Goal: Task Accomplishment & Management: Manage account settings

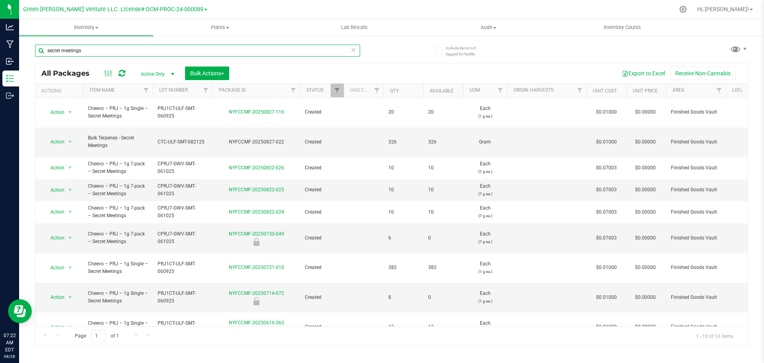
click at [101, 52] on input "secret meetings" at bounding box center [197, 51] width 325 height 12
click at [101, 53] on input "secret meetings" at bounding box center [197, 51] width 325 height 12
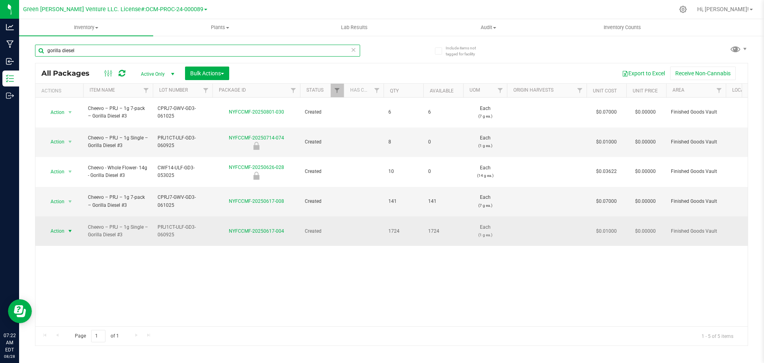
type input "gorilla diesel"
click at [64, 225] on span "Action" at bounding box center [53, 230] width 21 height 11
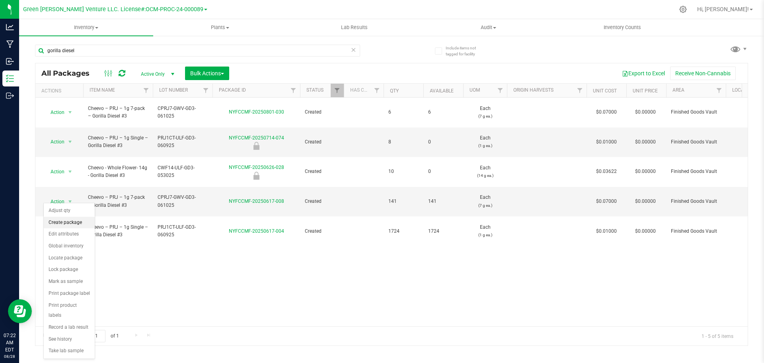
click at [65, 220] on li "Create package" at bounding box center [69, 222] width 51 height 12
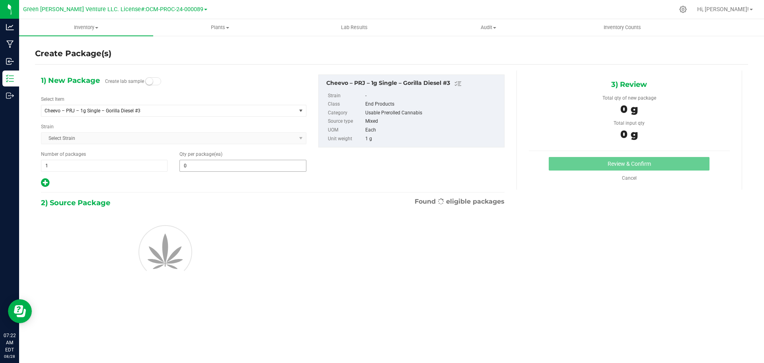
click at [199, 169] on input "0" at bounding box center [243, 165] width 126 height 11
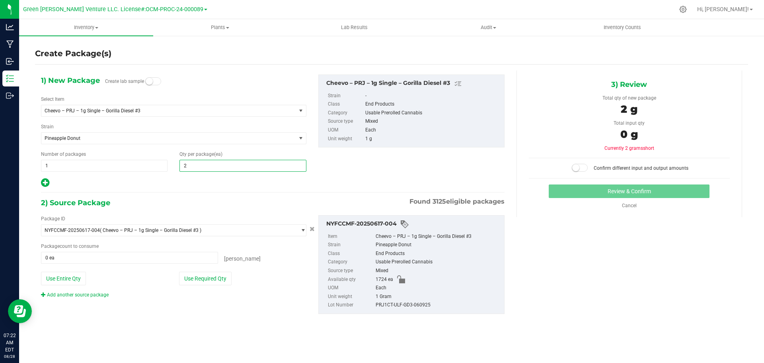
type input "20"
click at [207, 287] on div "Package ID NYFCCMF-20250617-004 ( Cheevo – PRJ – 1g Single – Gorilla Diesel #3 …" at bounding box center [173, 256] width 277 height 83
click at [208, 283] on button "Use Required Qty" at bounding box center [205, 278] width 53 height 14
type input "20 ea"
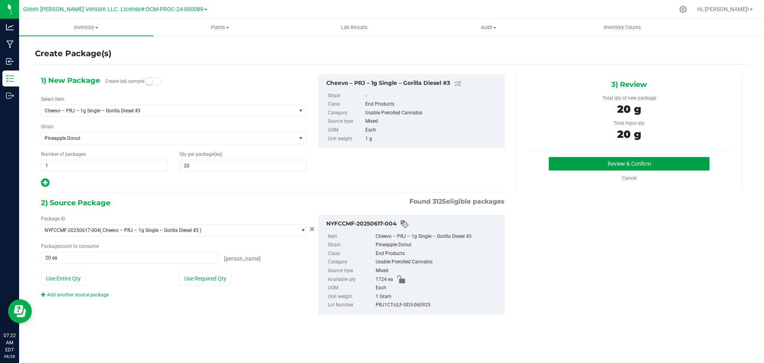
click at [591, 160] on button "Review & Confirm" at bounding box center [629, 164] width 161 height 14
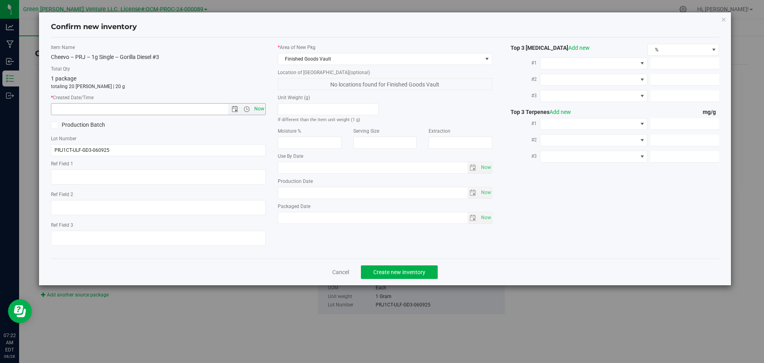
click at [256, 110] on span "Now" at bounding box center [259, 109] width 14 height 12
type input "8/28/2025 7:22 AM"
click at [382, 269] on span "Create new inventory" at bounding box center [399, 272] width 52 height 6
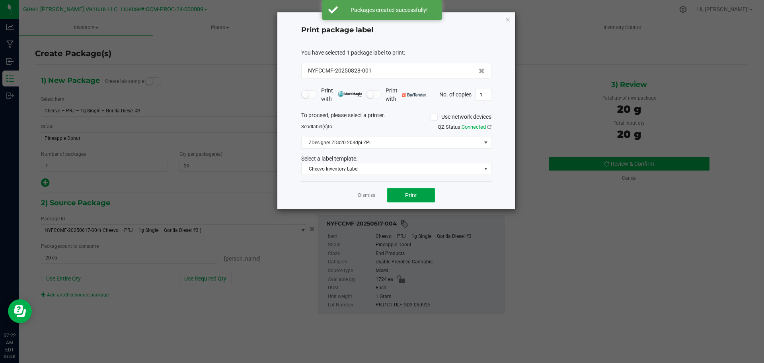
click at [392, 195] on button "Print" at bounding box center [411, 195] width 48 height 14
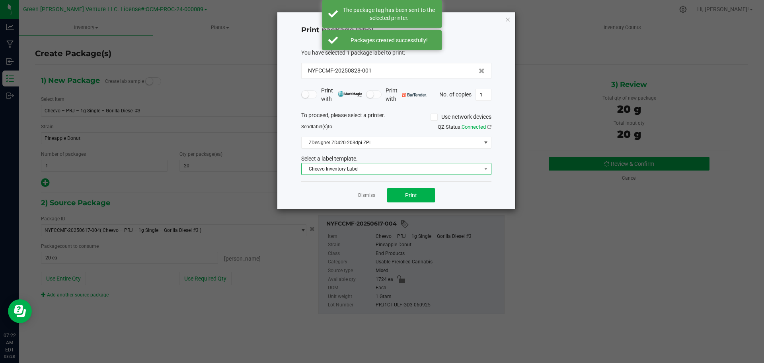
click at [389, 171] on span "Cheevo Inventory Label" at bounding box center [391, 168] width 179 height 11
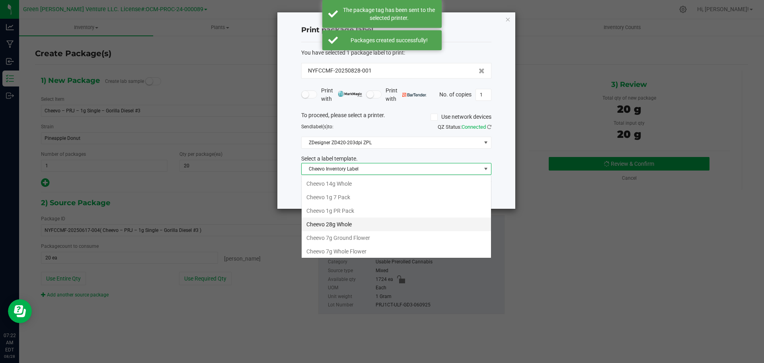
scroll to position [15, 0]
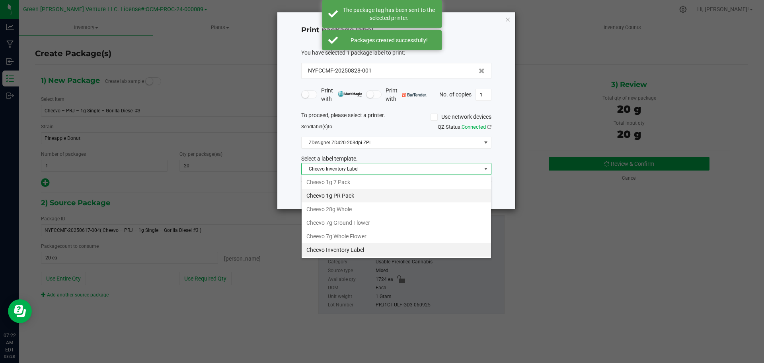
click at [361, 195] on li "Cheevo 1g PR Pack" at bounding box center [396, 196] width 189 height 14
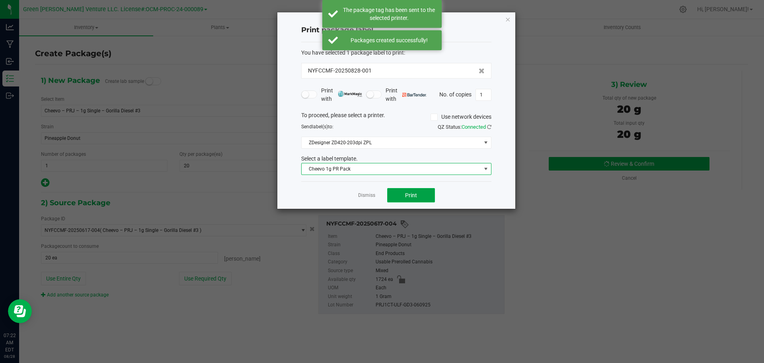
click at [394, 193] on button "Print" at bounding box center [411, 195] width 48 height 14
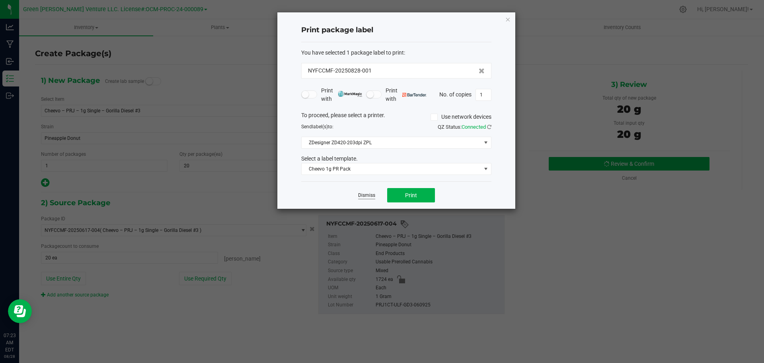
click at [374, 193] on link "Dismiss" at bounding box center [366, 195] width 17 height 7
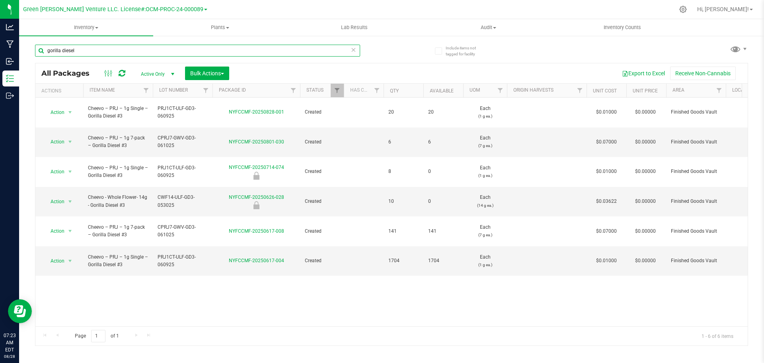
click at [81, 46] on input "gorilla diesel" at bounding box center [197, 51] width 325 height 12
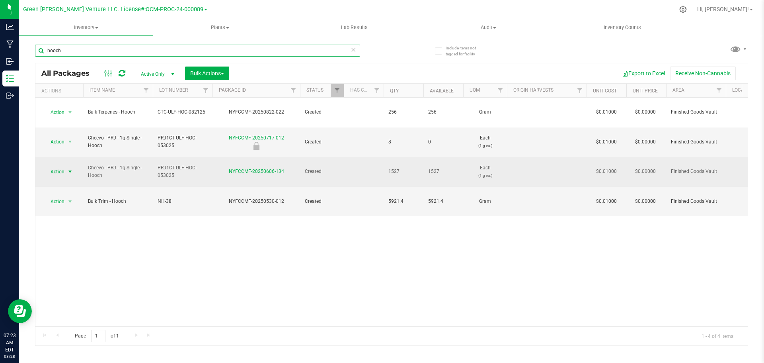
type input "hooch"
click at [62, 166] on span "Action" at bounding box center [53, 171] width 21 height 11
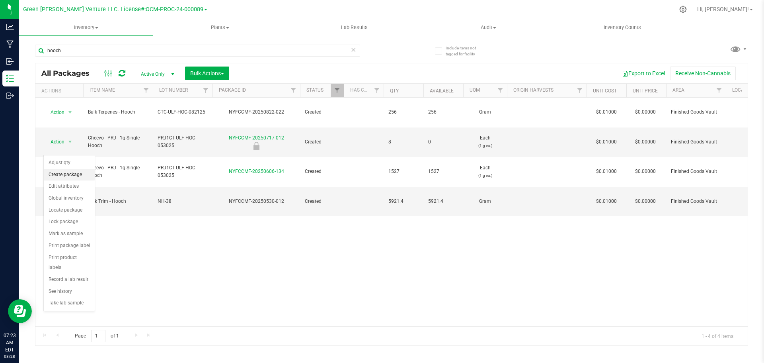
click at [74, 175] on li "Create package" at bounding box center [69, 175] width 51 height 12
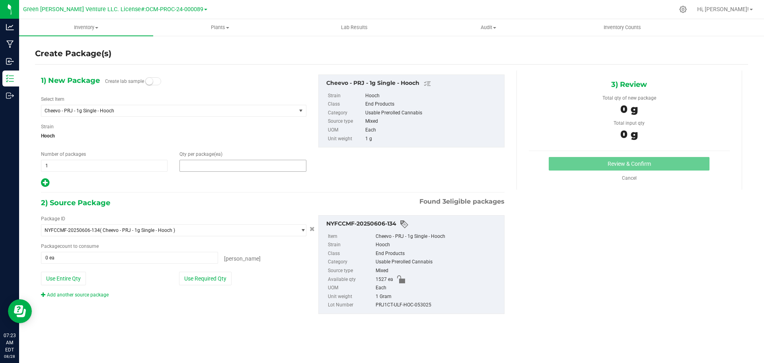
click at [188, 165] on span at bounding box center [242, 166] width 127 height 12
type input "20"
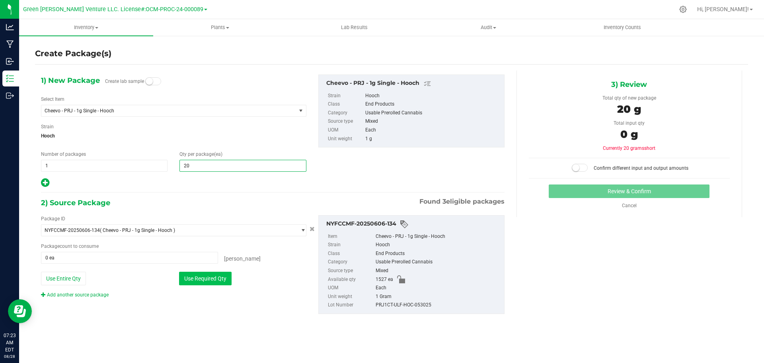
type input "20"
click at [199, 282] on button "Use Required Qty" at bounding box center [205, 278] width 53 height 14
type input "20 ea"
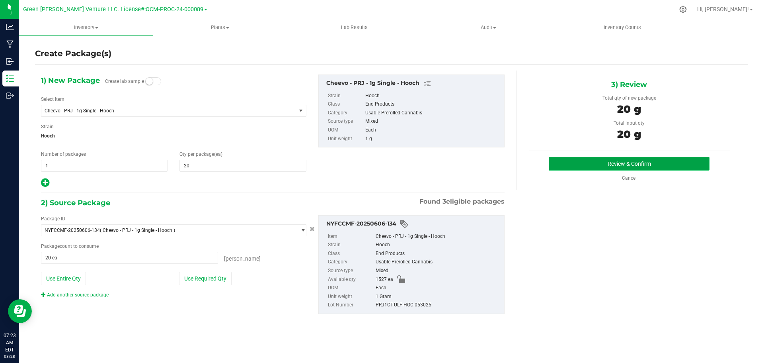
click at [571, 165] on button "Review & Confirm" at bounding box center [629, 164] width 161 height 14
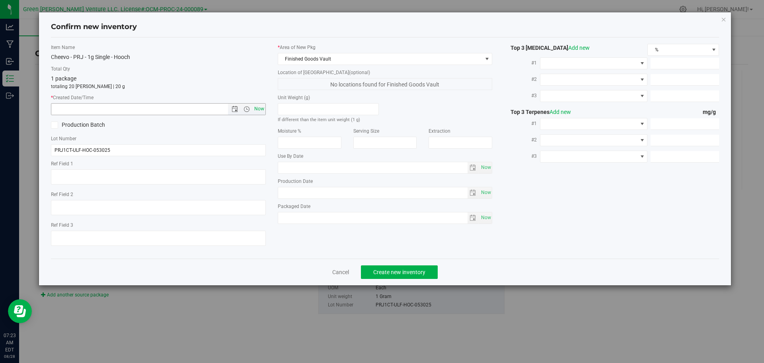
click at [259, 110] on span "Now" at bounding box center [259, 109] width 14 height 12
type input "8/28/2025 7:23 AM"
click at [393, 272] on span "Create new inventory" at bounding box center [399, 272] width 52 height 6
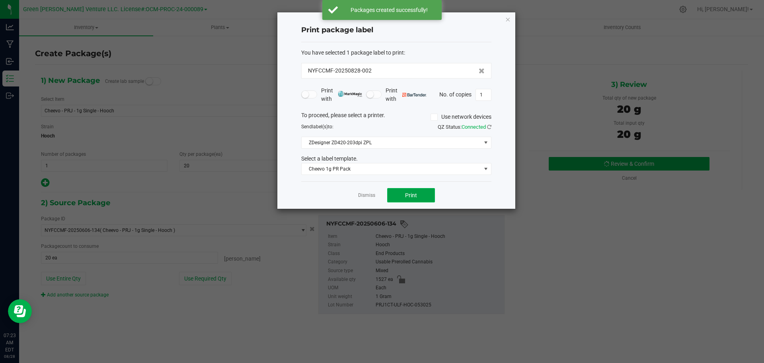
click at [396, 195] on button "Print" at bounding box center [411, 195] width 48 height 14
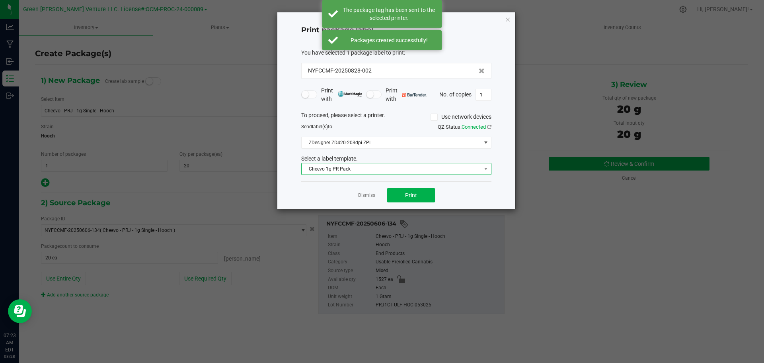
click at [393, 171] on span "Cheevo 1g PR Pack" at bounding box center [391, 168] width 179 height 11
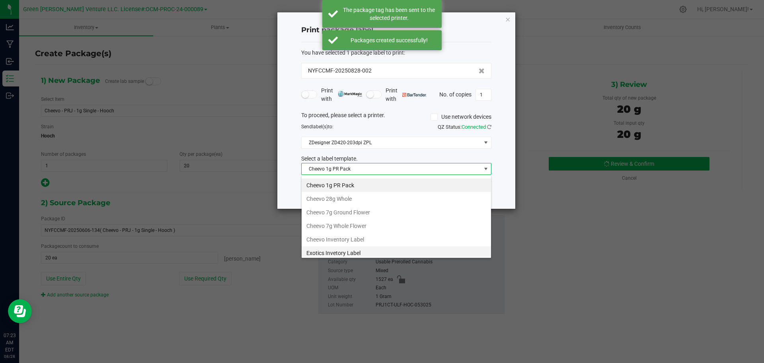
scroll to position [40, 0]
click at [348, 222] on li "Cheevo Inventory Label" at bounding box center [396, 225] width 189 height 14
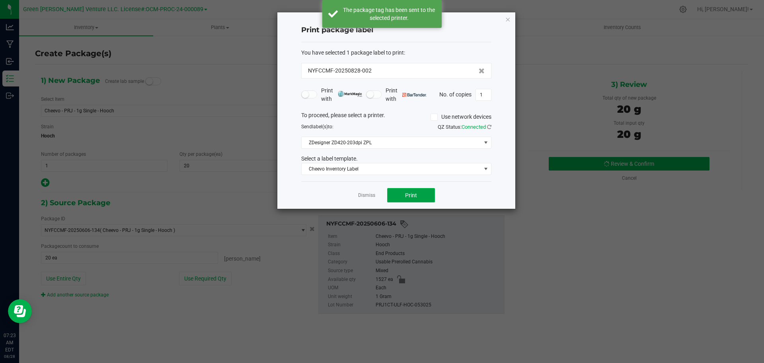
click at [396, 196] on button "Print" at bounding box center [411, 195] width 48 height 14
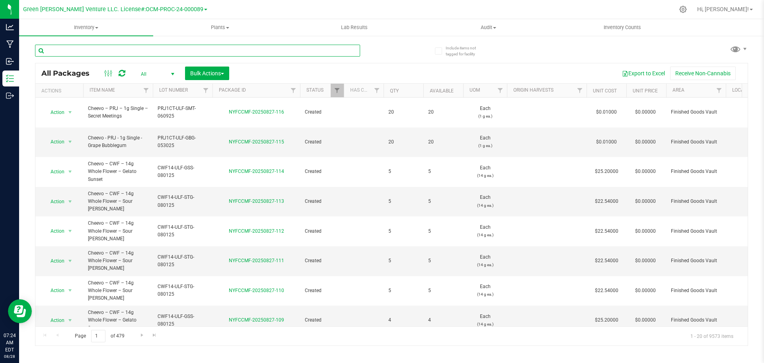
click at [172, 49] on input "text" at bounding box center [197, 51] width 325 height 12
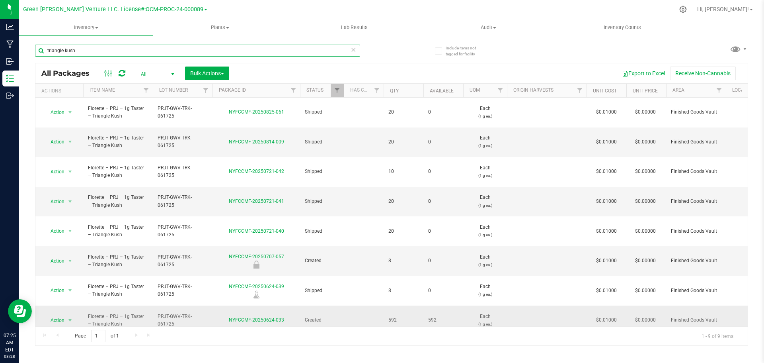
type input "triangle kush"
click at [71, 314] on span "select" at bounding box center [70, 319] width 10 height 11
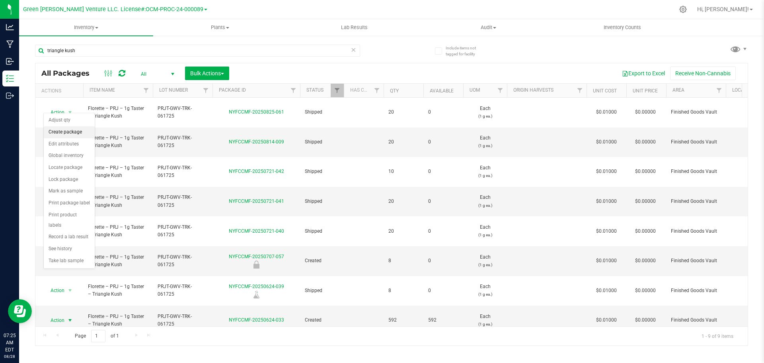
click at [66, 129] on li "Create package" at bounding box center [69, 132] width 51 height 12
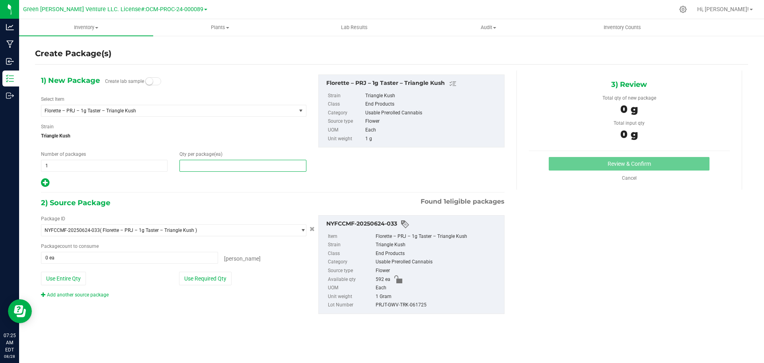
click at [232, 160] on span at bounding box center [242, 166] width 127 height 12
type input "20"
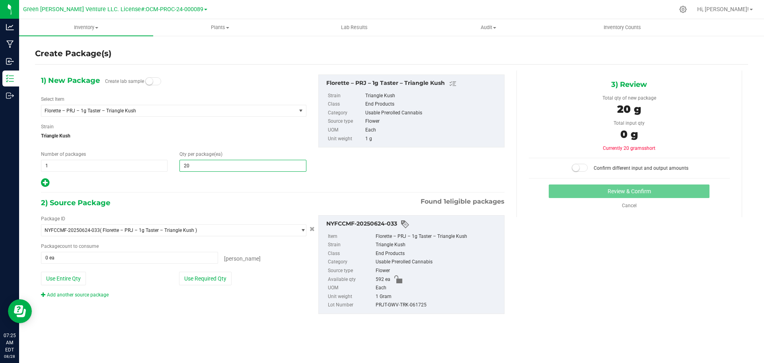
type input "20"
click at [170, 187] on div at bounding box center [173, 182] width 265 height 10
click at [109, 253] on span at bounding box center [129, 258] width 177 height 12
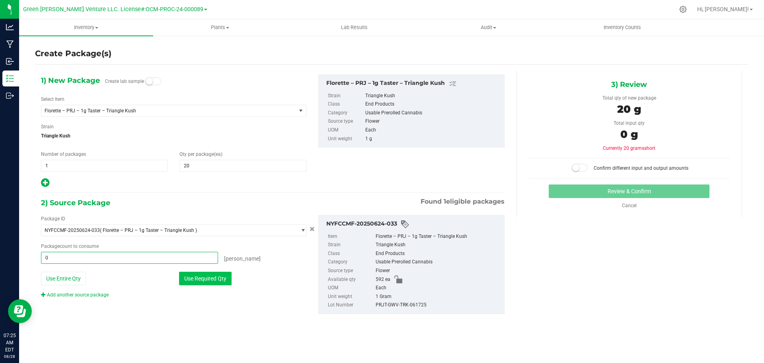
click at [209, 276] on button "Use Required Qty" at bounding box center [205, 278] width 53 height 14
type input "20 ea"
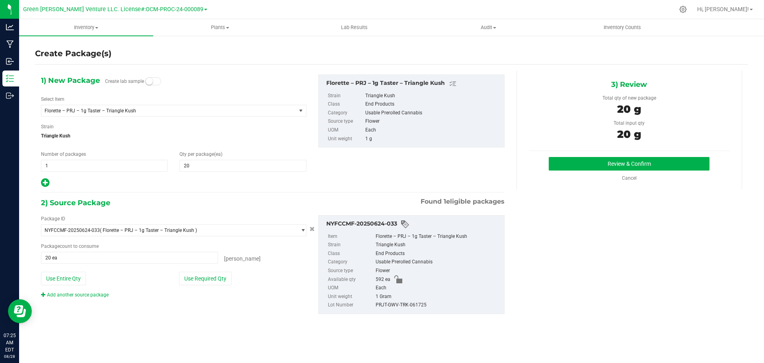
click at [279, 291] on div "Add another source package" at bounding box center [173, 294] width 265 height 7
click at [612, 162] on button "Review & Confirm" at bounding box center [629, 164] width 161 height 14
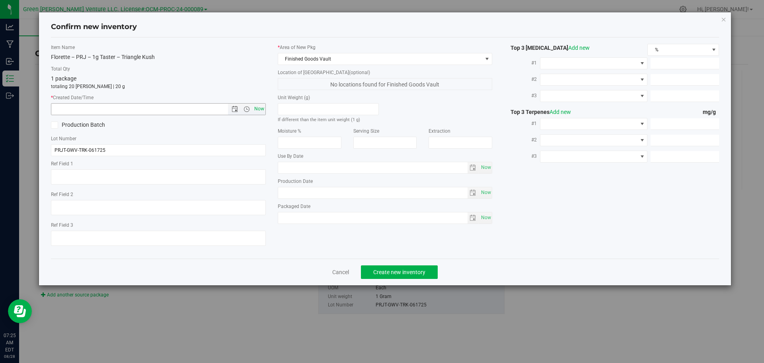
click at [262, 109] on span "Now" at bounding box center [259, 109] width 14 height 12
type input "[DATE] 7:25 AM"
click at [384, 269] on span "Create new inventory" at bounding box center [399, 272] width 52 height 6
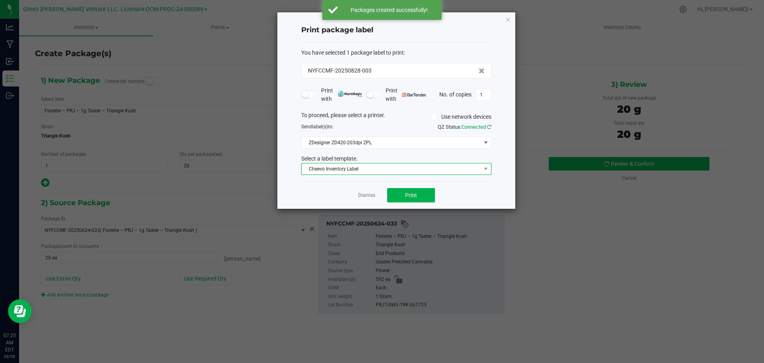
click at [412, 171] on span "Cheevo Inventory Label" at bounding box center [391, 168] width 179 height 11
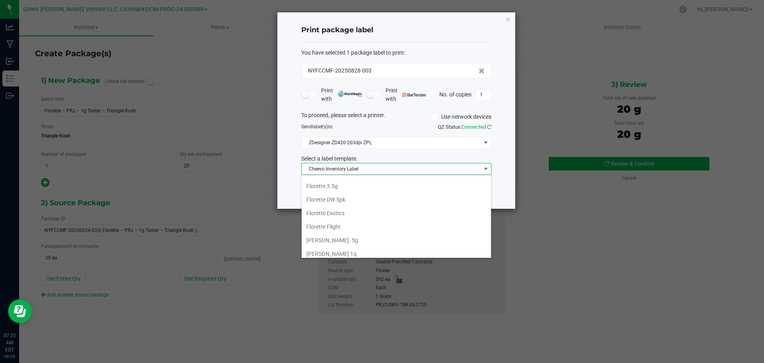
scroll to position [137, 0]
click at [401, 204] on li "Florette Flight" at bounding box center [396, 209] width 189 height 14
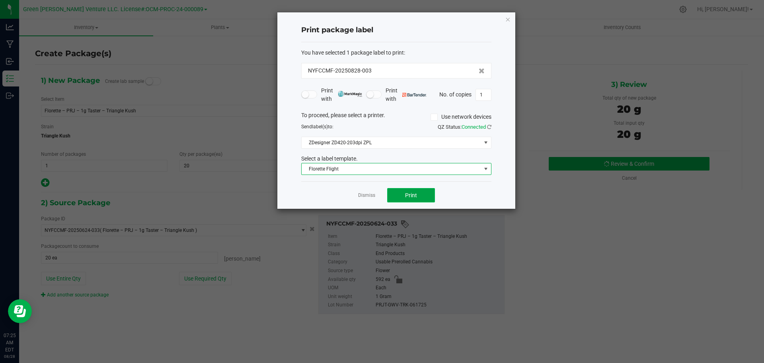
click at [426, 198] on button "Print" at bounding box center [411, 195] width 48 height 14
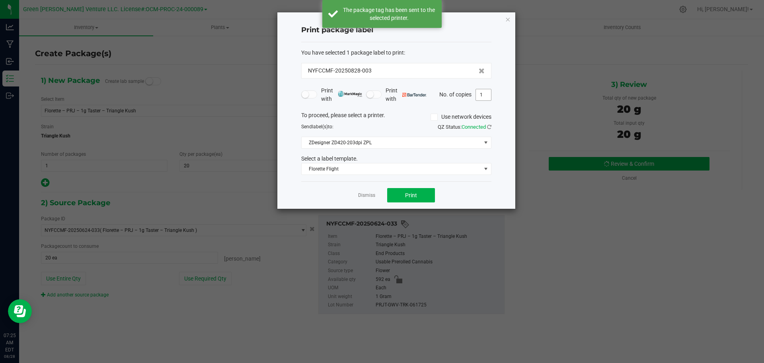
click at [484, 98] on input "1" at bounding box center [483, 94] width 15 height 11
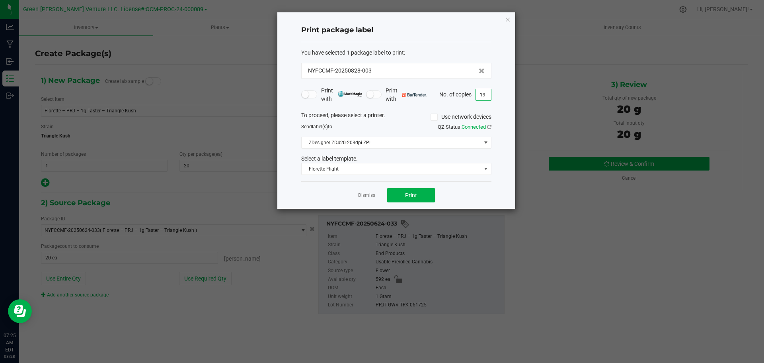
type input "1"
click at [419, 192] on button "Print" at bounding box center [411, 195] width 48 height 14
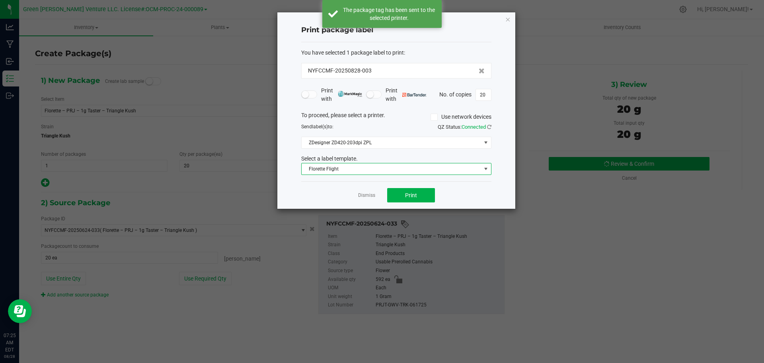
click at [404, 168] on span "Florette Flight" at bounding box center [391, 168] width 179 height 11
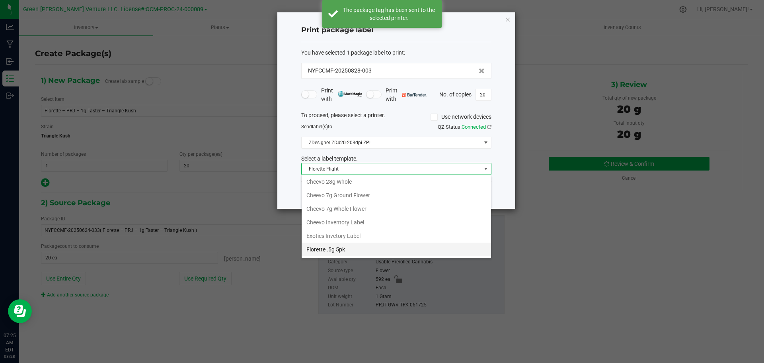
scroll to position [57, 0]
click at [368, 218] on li "Exotics Invetory Label" at bounding box center [396, 222] width 189 height 14
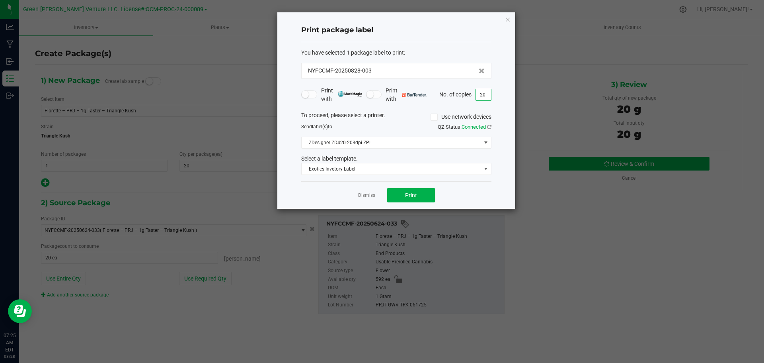
drag, startPoint x: 486, startPoint y: 96, endPoint x: 475, endPoint y: 93, distance: 11.5
click at [475, 93] on div "No. of copies 20" at bounding box center [465, 95] width 52 height 12
drag, startPoint x: 490, startPoint y: 92, endPoint x: 465, endPoint y: 88, distance: 24.6
click at [465, 89] on div "No. of copies 20" at bounding box center [465, 95] width 52 height 12
type input "1"
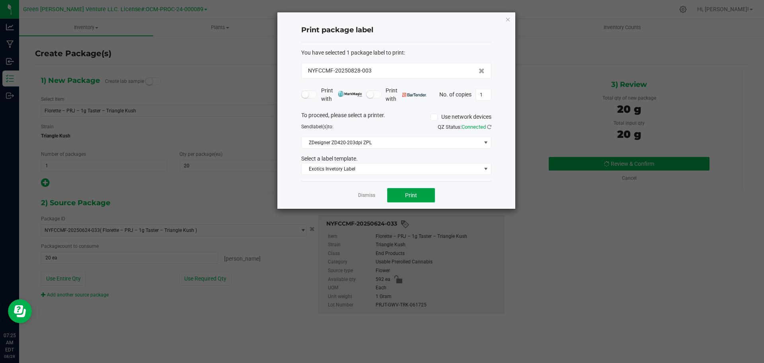
click at [413, 194] on span "Print" at bounding box center [411, 195] width 12 height 6
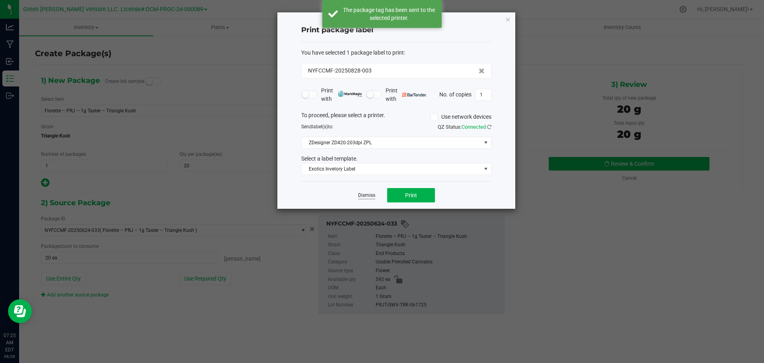
click at [370, 194] on link "Dismiss" at bounding box center [366, 195] width 17 height 7
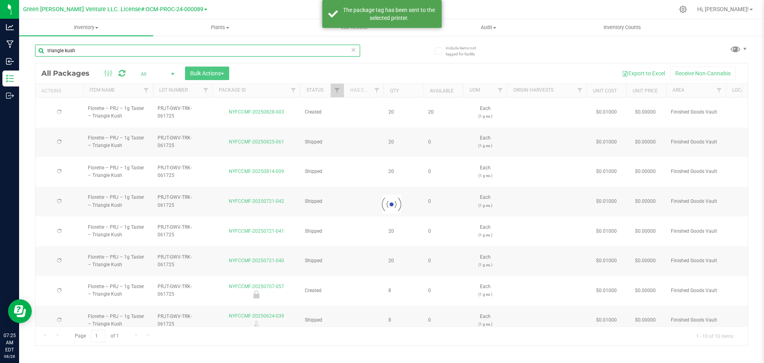
click at [174, 48] on input "triangle kush" at bounding box center [197, 51] width 325 height 12
click at [174, 49] on input "triangle kush" at bounding box center [197, 51] width 325 height 12
click at [175, 51] on input "triangle kush" at bounding box center [197, 51] width 325 height 12
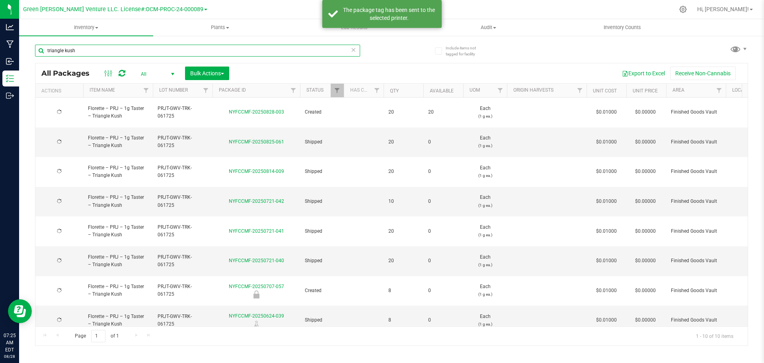
click at [175, 51] on input "triangle kush" at bounding box center [197, 51] width 325 height 12
click at [176, 50] on input "triangle kush" at bounding box center [197, 51] width 325 height 12
click at [176, 48] on input "triangle kush" at bounding box center [197, 51] width 325 height 12
click at [177, 48] on input "triangle kush" at bounding box center [197, 51] width 325 height 12
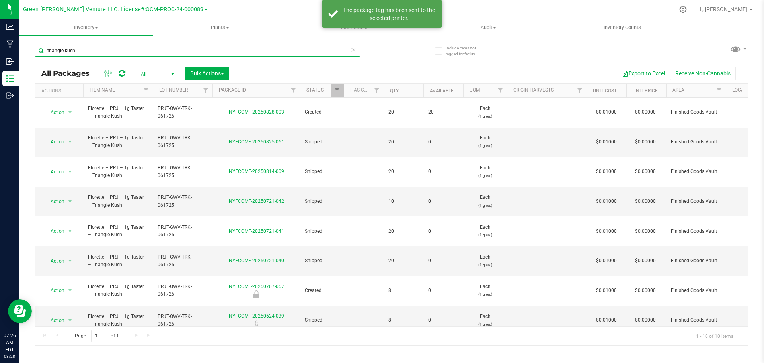
click at [177, 48] on input "triangle kush" at bounding box center [197, 51] width 325 height 12
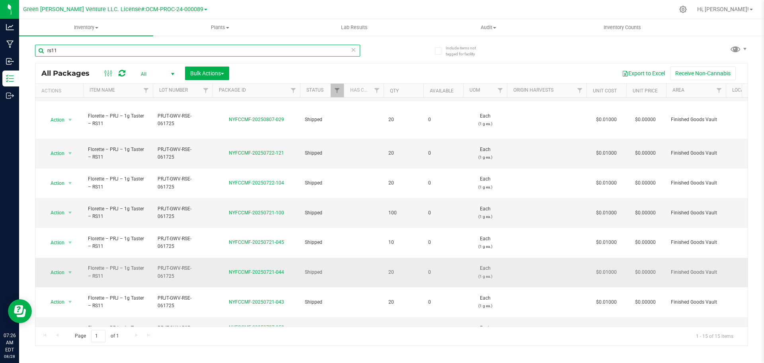
scroll to position [121, 0]
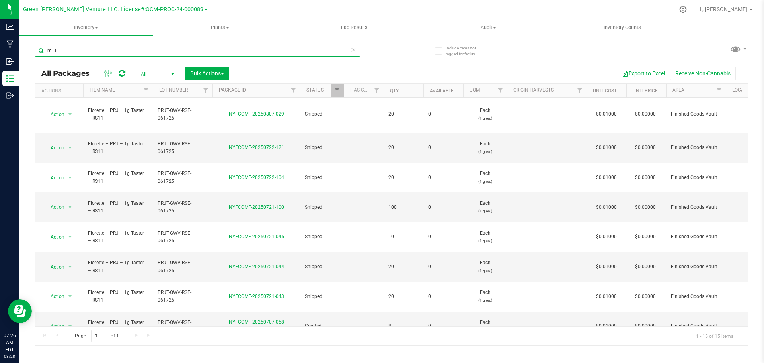
type input "rs11"
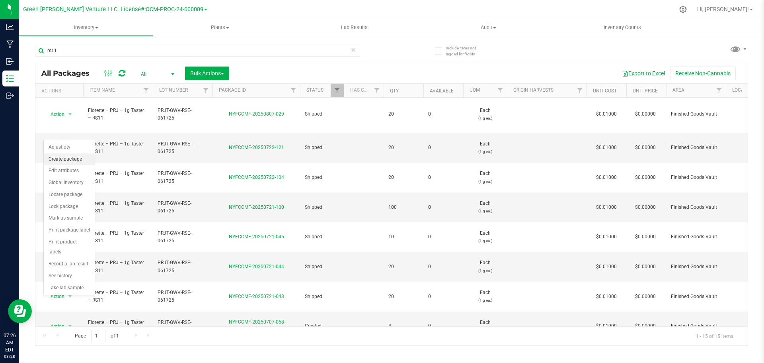
click at [70, 162] on li "Create package" at bounding box center [69, 159] width 51 height 12
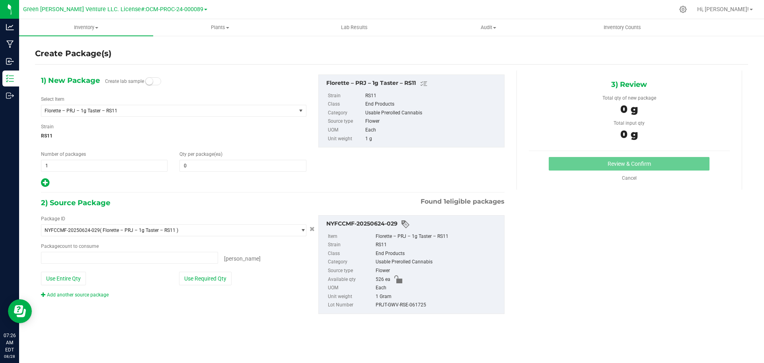
type input "0 ea"
click at [207, 161] on span at bounding box center [242, 166] width 127 height 12
click at [207, 161] on input "text" at bounding box center [243, 165] width 126 height 11
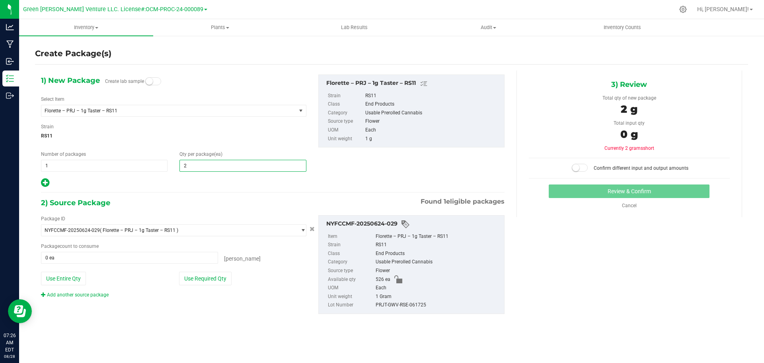
type input "20"
click at [214, 281] on button "Use Required Qty" at bounding box center [205, 278] width 53 height 14
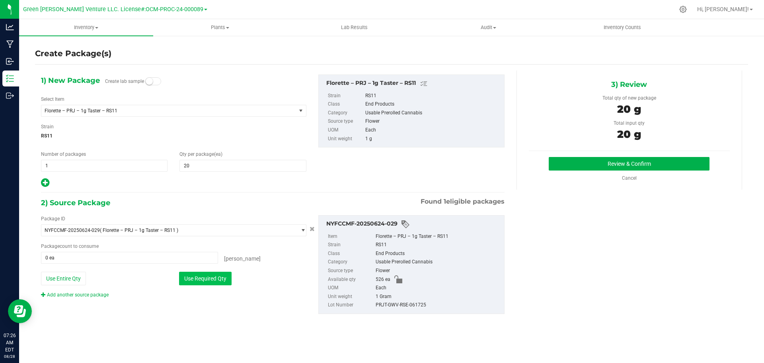
type input "20 ea"
click at [652, 162] on button "Review & Confirm" at bounding box center [629, 164] width 161 height 14
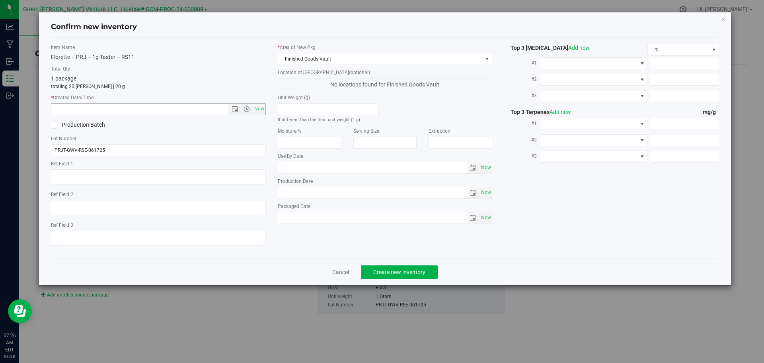
drag, startPoint x: 256, startPoint y: 111, endPoint x: 257, endPoint y: 116, distance: 5.0
click at [256, 111] on span "Now" at bounding box center [259, 109] width 14 height 12
type input "8/28/2025 7:26 AM"
click at [409, 266] on button "Create new inventory" at bounding box center [399, 272] width 77 height 14
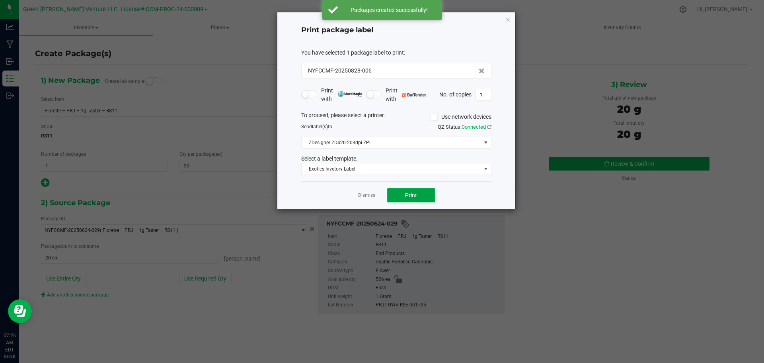
click at [415, 199] on button "Print" at bounding box center [411, 195] width 48 height 14
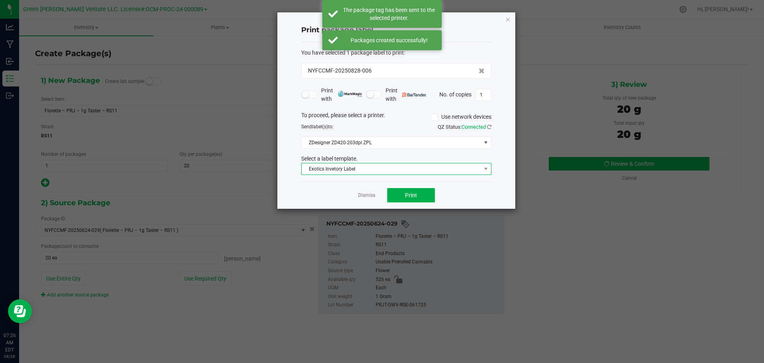
click at [404, 170] on span "Exotics Invetory Label" at bounding box center [391, 168] width 179 height 11
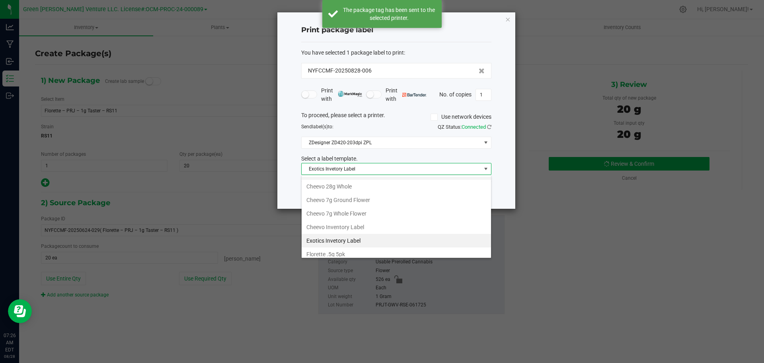
scroll to position [137, 0]
click at [394, 207] on li "Florette Flight" at bounding box center [396, 209] width 189 height 14
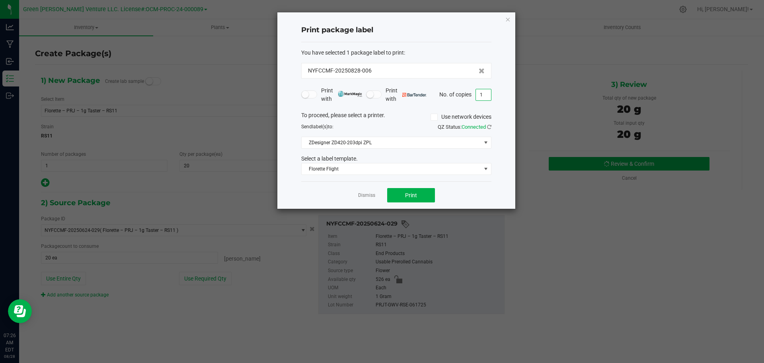
click at [479, 96] on input "1" at bounding box center [483, 94] width 15 height 11
click at [480, 98] on input "1" at bounding box center [483, 94] width 15 height 11
type input "21"
click at [421, 196] on button "Print" at bounding box center [411, 195] width 48 height 14
click at [507, 20] on icon "button" at bounding box center [508, 19] width 6 height 10
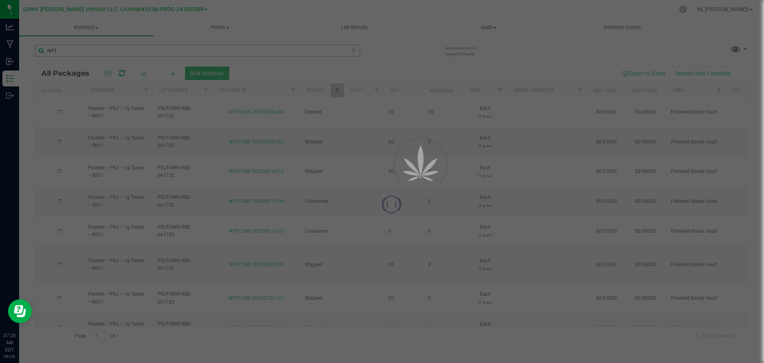
click at [205, 51] on div at bounding box center [382, 181] width 764 height 363
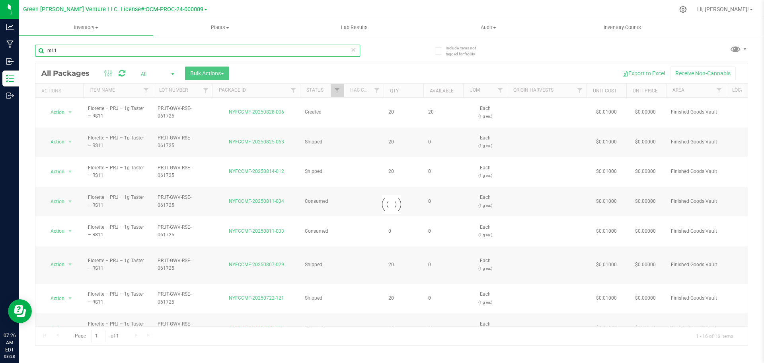
click at [205, 51] on input "rs11" at bounding box center [197, 51] width 325 height 12
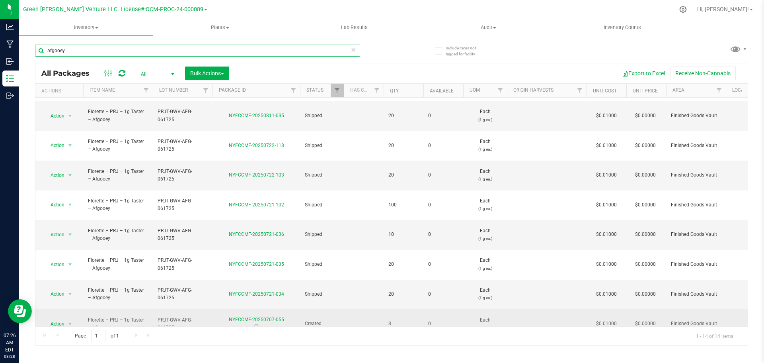
scroll to position [86, 0]
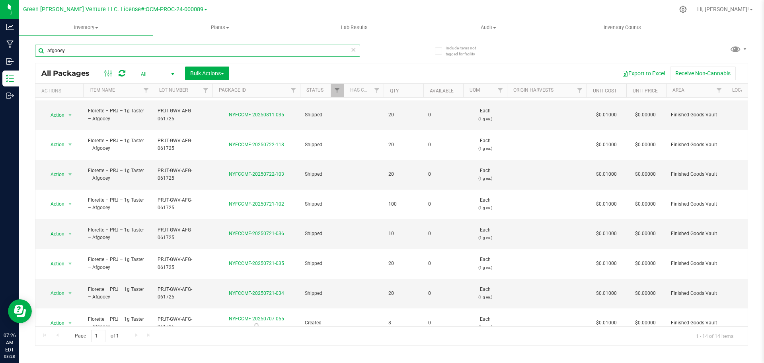
type input "afgooey"
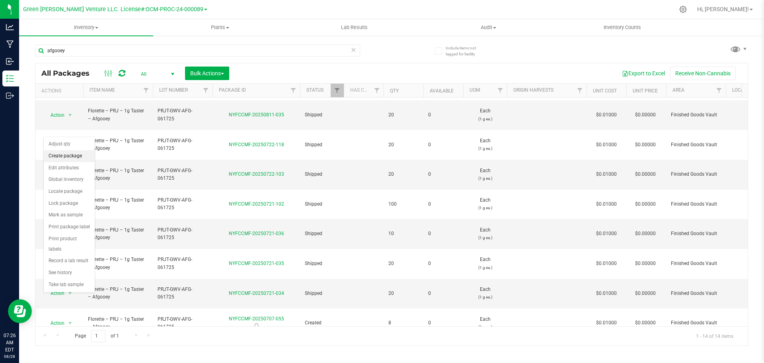
click at [79, 153] on li "Create package" at bounding box center [69, 156] width 51 height 12
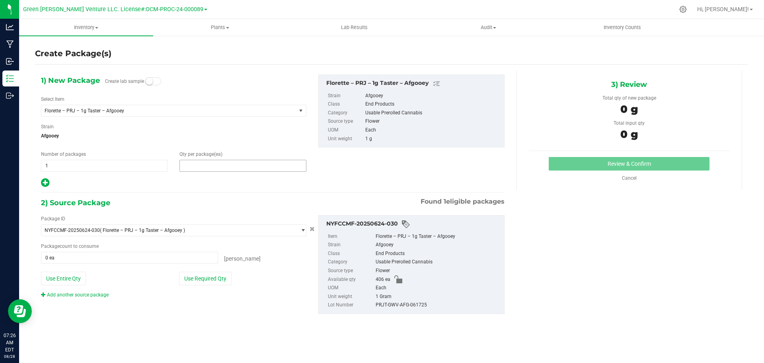
click at [209, 164] on span at bounding box center [242, 166] width 127 height 12
click at [209, 164] on input "text" at bounding box center [243, 165] width 126 height 11
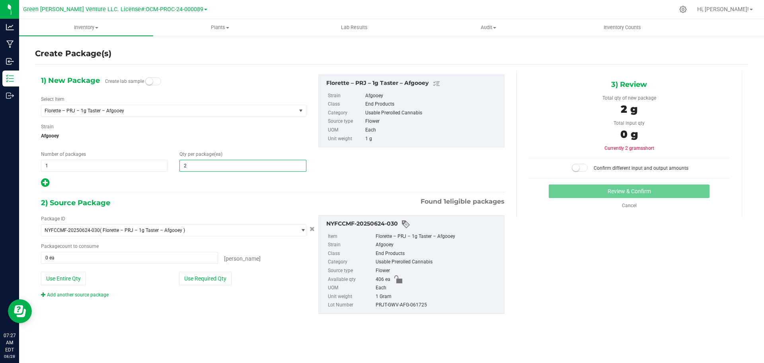
type input "20"
click at [213, 279] on button "Use Required Qty" at bounding box center [205, 278] width 53 height 14
type input "20 ea"
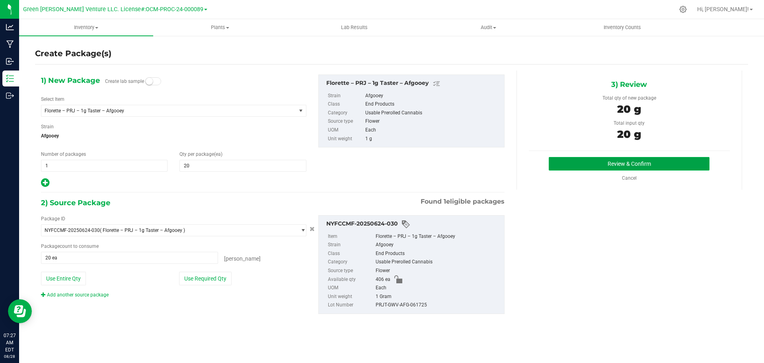
click at [675, 160] on button "Review & Confirm" at bounding box center [629, 164] width 161 height 14
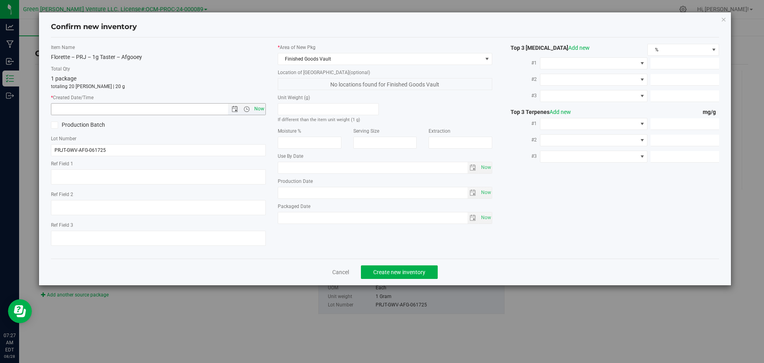
click at [257, 107] on span "Now" at bounding box center [259, 109] width 14 height 12
type input "8/28/2025 7:27 AM"
click at [424, 270] on span "Create new inventory" at bounding box center [399, 272] width 52 height 6
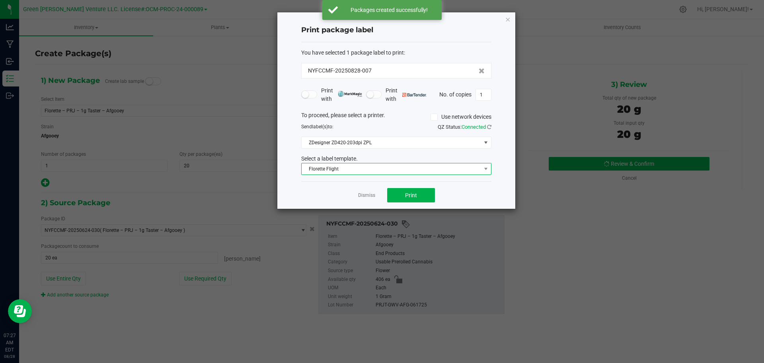
click at [430, 170] on span "Florette Flight" at bounding box center [391, 168] width 179 height 11
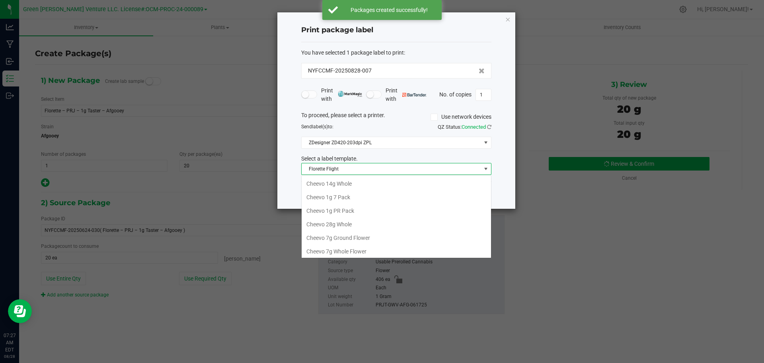
scroll to position [12, 190]
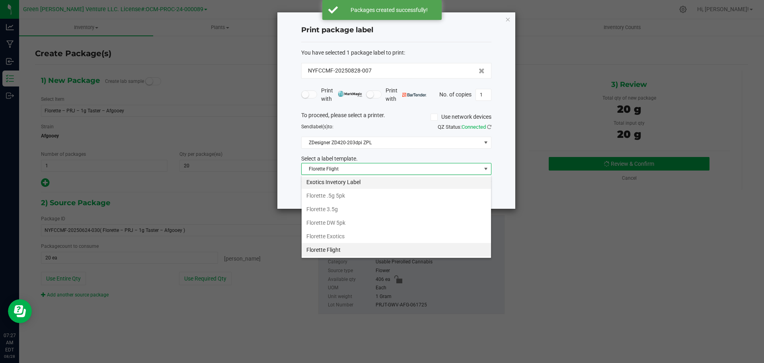
click at [394, 181] on li "Exotics Invetory Label" at bounding box center [396, 182] width 189 height 14
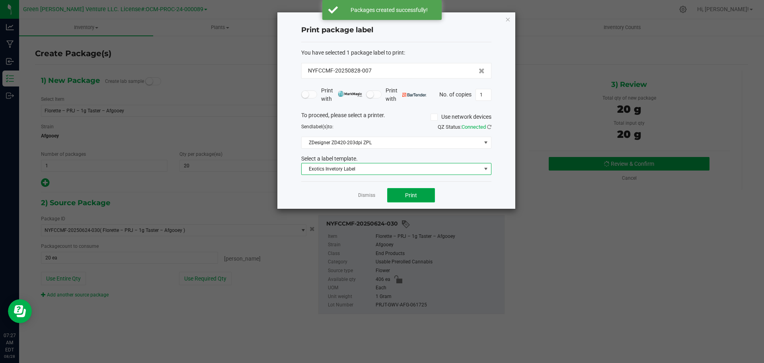
click at [406, 190] on button "Print" at bounding box center [411, 195] width 48 height 14
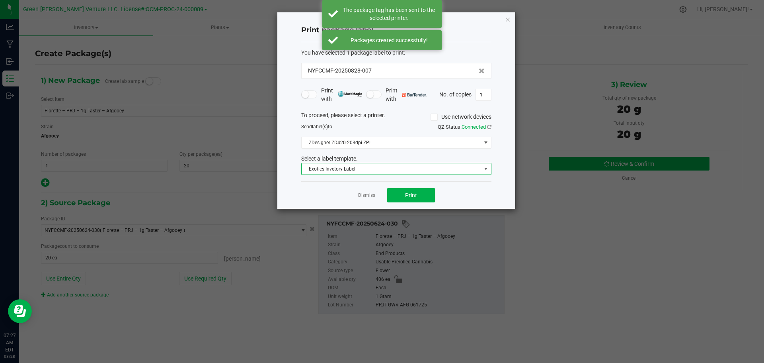
click at [403, 167] on span "Exotics Invetory Label" at bounding box center [391, 168] width 179 height 11
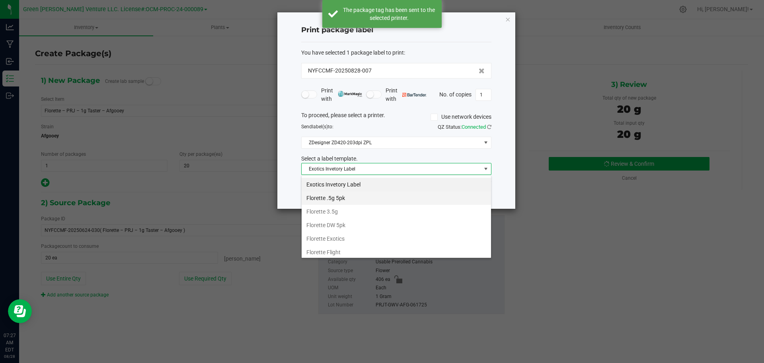
scroll to position [108, 0]
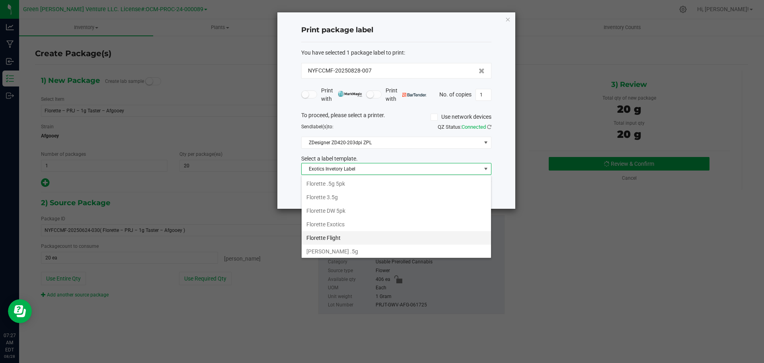
click at [348, 232] on li "Florette Flight" at bounding box center [396, 238] width 189 height 14
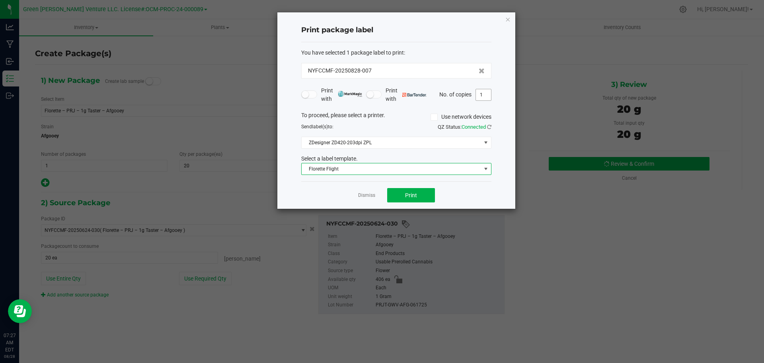
click at [484, 93] on input "1" at bounding box center [483, 94] width 15 height 11
type input "21"
click at [416, 193] on span "Print" at bounding box center [411, 195] width 12 height 6
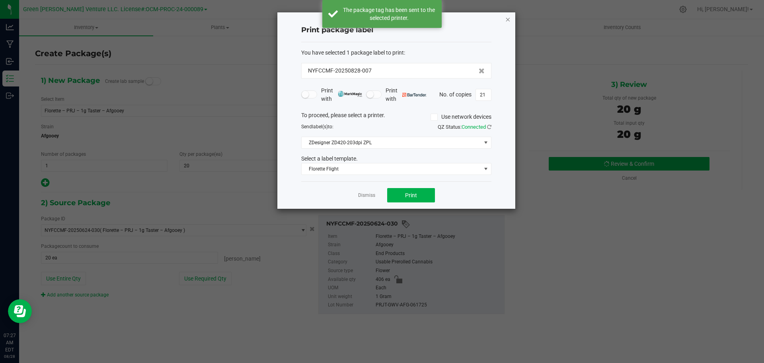
click at [507, 21] on icon "button" at bounding box center [508, 19] width 6 height 10
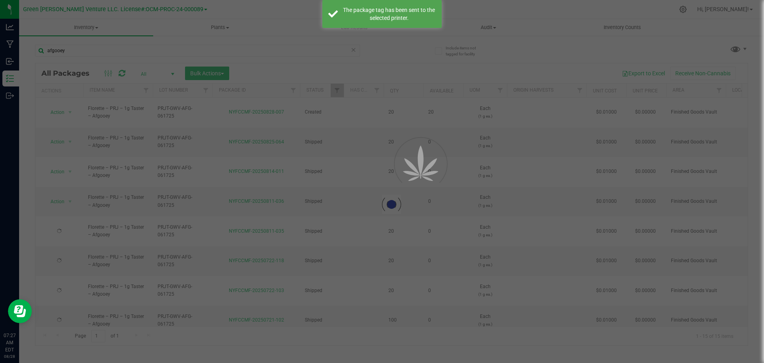
click at [132, 51] on div at bounding box center [382, 181] width 764 height 363
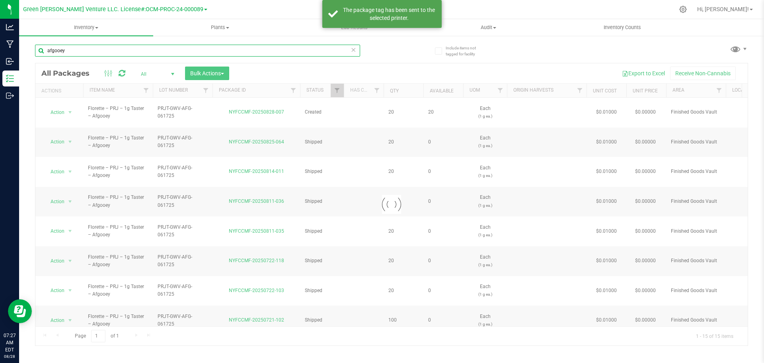
click at [132, 51] on input "afgooey" at bounding box center [197, 51] width 325 height 12
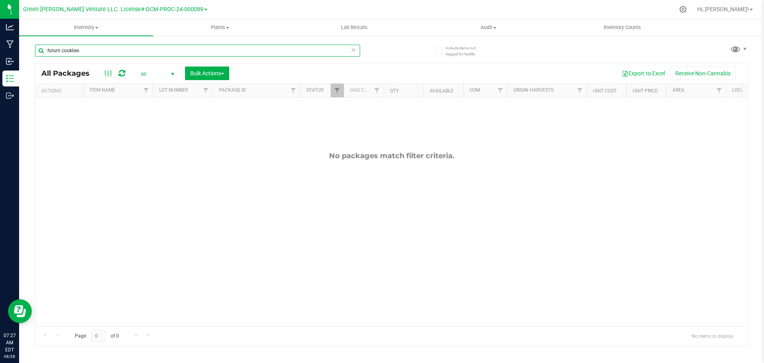
click at [73, 49] on input "forum cooklies" at bounding box center [197, 51] width 325 height 12
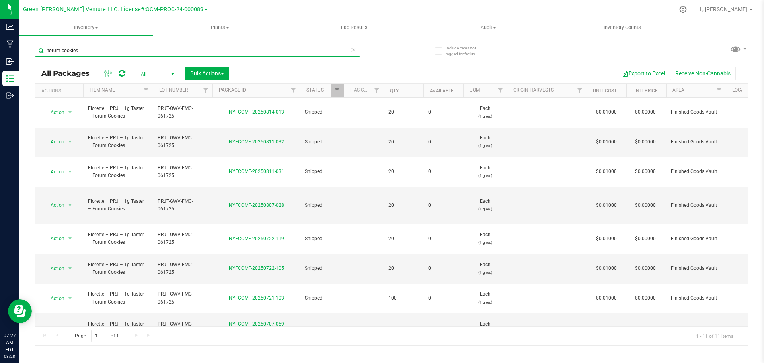
scroll to position [35, 0]
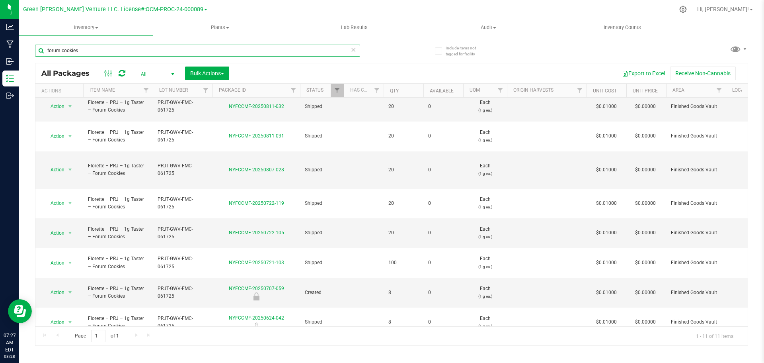
type input "forum cookies"
click at [70, 349] on span "select" at bounding box center [70, 352] width 6 height 6
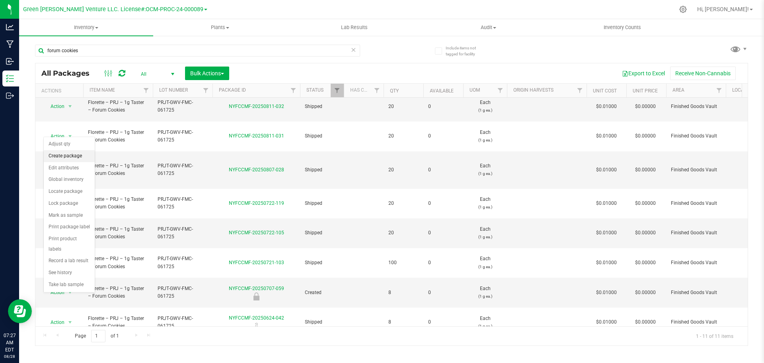
click at [70, 153] on li "Create package" at bounding box center [69, 156] width 51 height 12
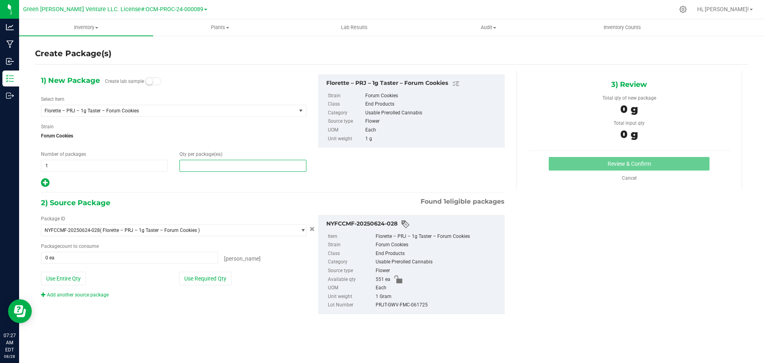
click at [213, 163] on span at bounding box center [242, 166] width 127 height 12
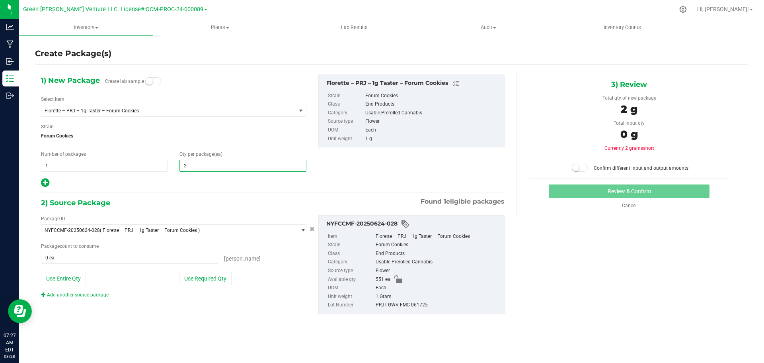
type input "20"
drag, startPoint x: 210, startPoint y: 279, endPoint x: 218, endPoint y: 281, distance: 8.3
click at [211, 278] on button "Use Required Qty" at bounding box center [205, 278] width 53 height 14
type input "20 ea"
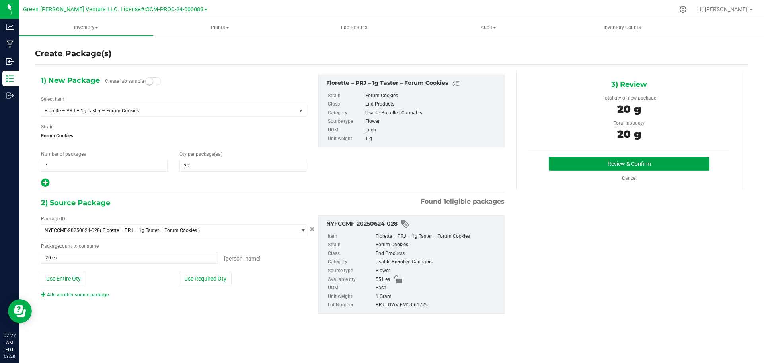
click at [680, 168] on button "Review & Confirm" at bounding box center [629, 164] width 161 height 14
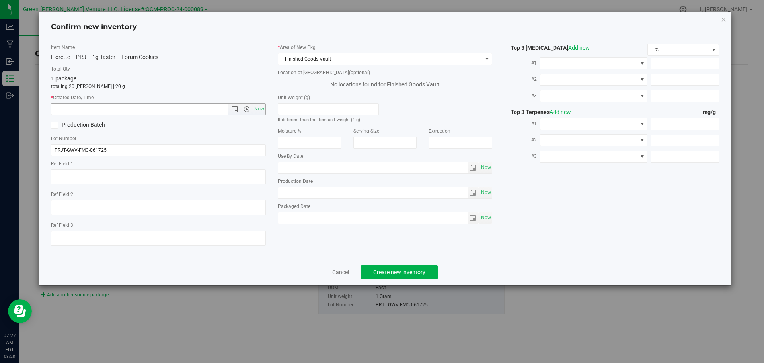
click at [266, 107] on div "Item Name Florette – PRJ – 1g Taster – Forum Cookies Total Qty 1 package totali…" at bounding box center [158, 148] width 227 height 208
click at [266, 114] on div "Item Name Florette – PRJ – 1g Taster – Forum Cookies Total Qty 1 package totali…" at bounding box center [158, 148] width 227 height 208
click at [264, 114] on span "Now" at bounding box center [259, 109] width 14 height 12
type input "8/28/2025 7:27 AM"
click at [375, 275] on button "Create new inventory" at bounding box center [399, 272] width 77 height 14
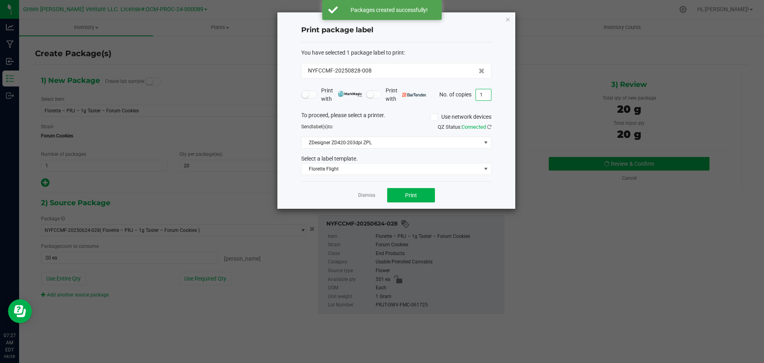
click at [480, 92] on input "1" at bounding box center [483, 94] width 15 height 11
click at [416, 197] on span "Print" at bounding box center [411, 195] width 12 height 6
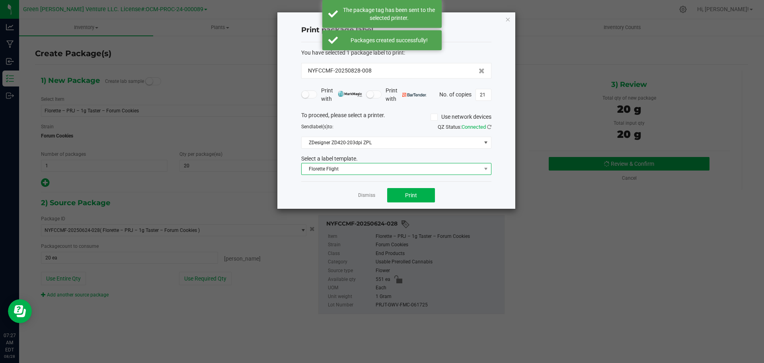
click at [431, 171] on span "Florette Flight" at bounding box center [391, 168] width 179 height 11
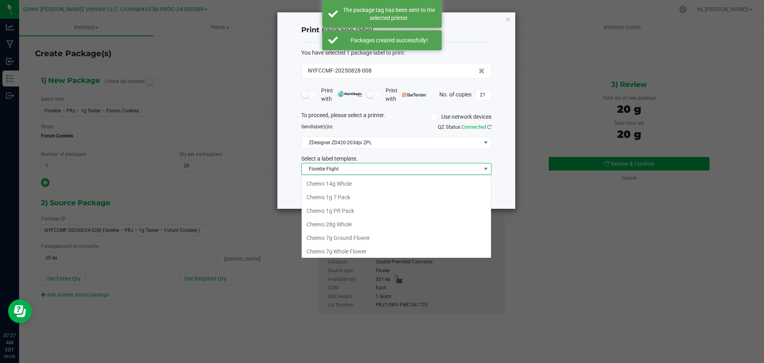
scroll to position [12, 190]
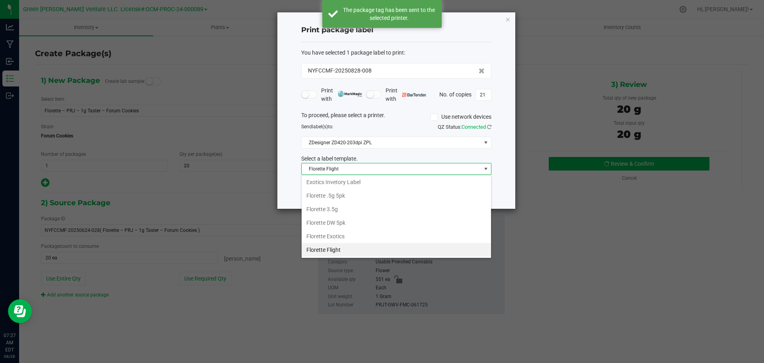
drag, startPoint x: 406, startPoint y: 183, endPoint x: 412, endPoint y: 175, distance: 10.8
click at [405, 183] on li "Exotics Invetory Label" at bounding box center [396, 182] width 189 height 14
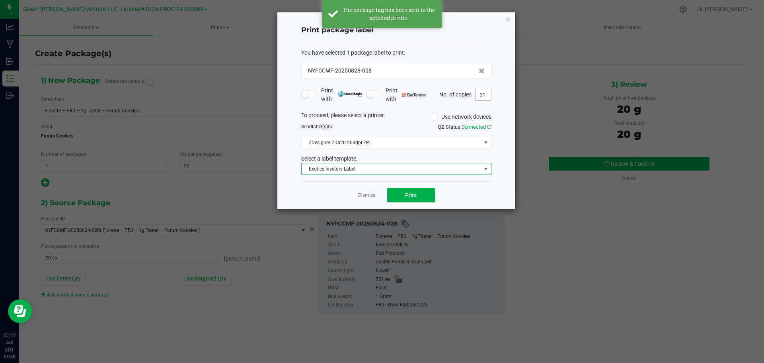
click at [483, 94] on input "21" at bounding box center [483, 94] width 15 height 11
drag, startPoint x: 483, startPoint y: 94, endPoint x: 469, endPoint y: 104, distance: 17.4
click at [465, 105] on form "You have selected 1 package label to print : NYFCCMF-20250828-008 Print with Pr…" at bounding box center [396, 112] width 190 height 127
click at [482, 96] on input "21" at bounding box center [483, 94] width 15 height 11
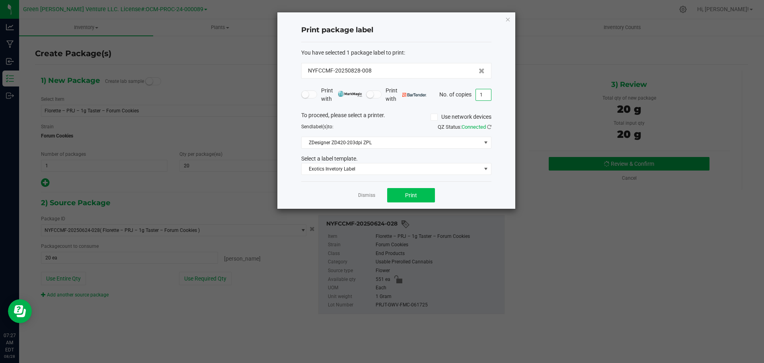
type input "1"
click at [409, 194] on span "Print" at bounding box center [411, 195] width 12 height 6
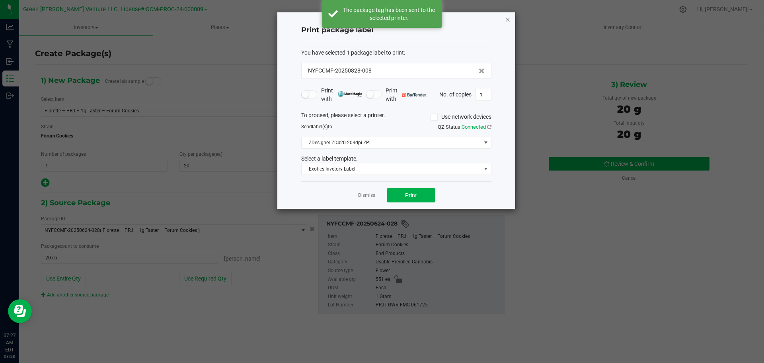
click at [508, 19] on icon "button" at bounding box center [508, 19] width 6 height 10
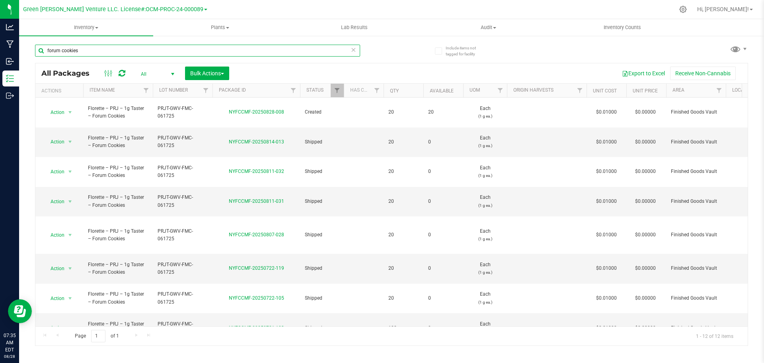
click at [91, 48] on input "forum cookies" at bounding box center [197, 51] width 325 height 12
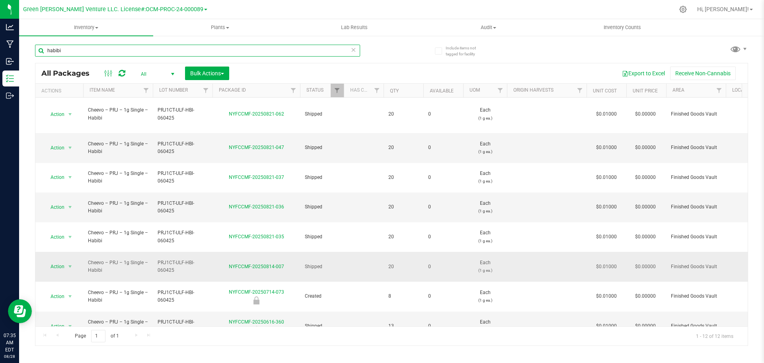
scroll to position [70, 0]
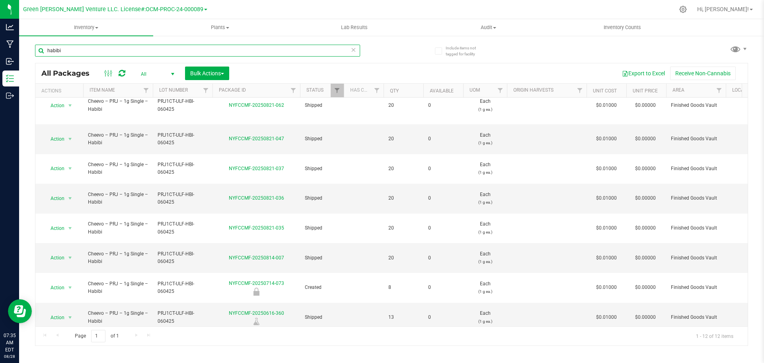
type input "habibi"
click at [68, 343] on span "select" at bounding box center [70, 346] width 6 height 6
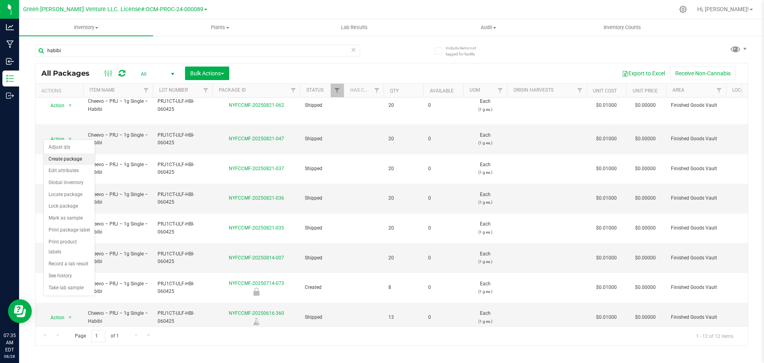
click at [76, 156] on li "Create package" at bounding box center [69, 159] width 51 height 12
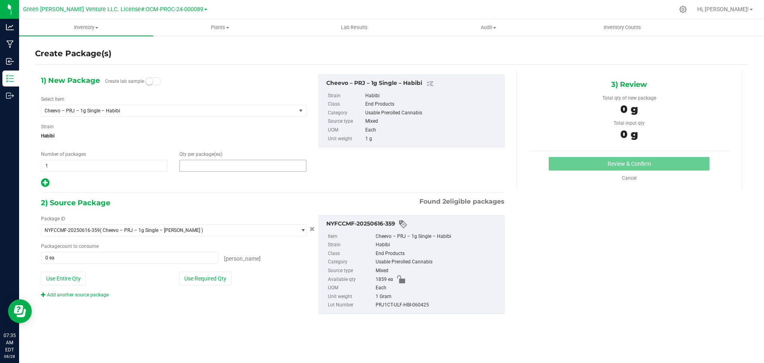
click at [204, 166] on span at bounding box center [242, 166] width 127 height 12
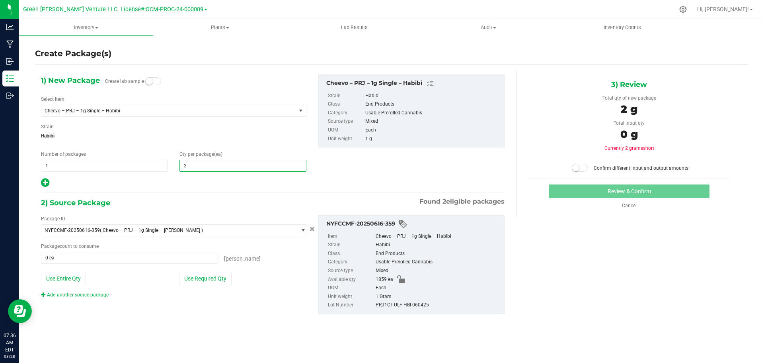
type input "20"
click at [208, 279] on button "Use Required Qty" at bounding box center [205, 278] width 53 height 14
type input "20 ea"
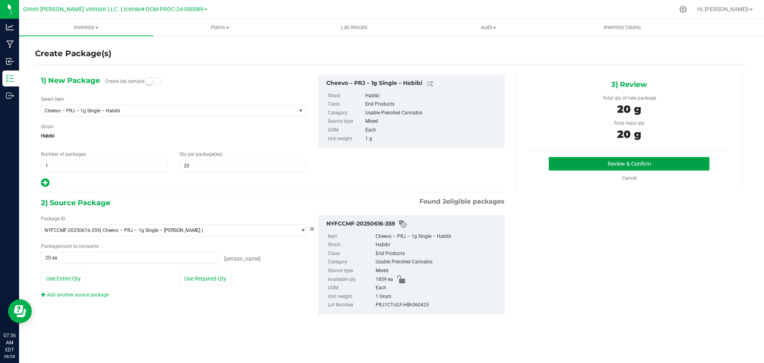
click at [581, 169] on button "Review & Confirm" at bounding box center [629, 164] width 161 height 14
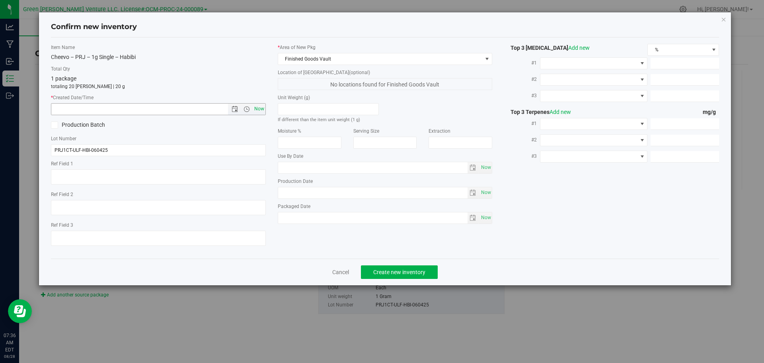
click at [258, 111] on span "Now" at bounding box center [259, 109] width 14 height 12
type input "8/28/2025 7:36 AM"
click at [380, 272] on span "Create new inventory" at bounding box center [399, 272] width 52 height 6
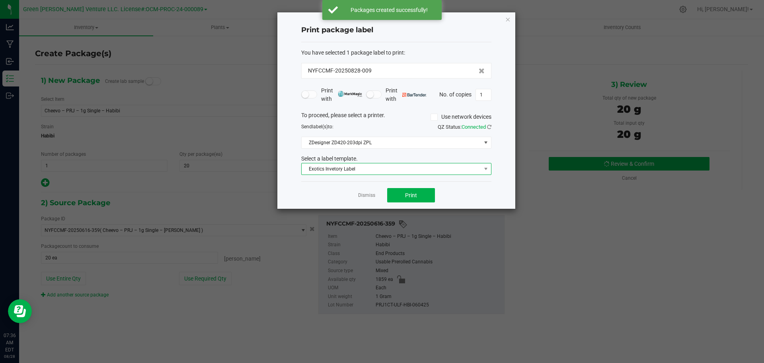
click at [383, 170] on span "Exotics Invetory Label" at bounding box center [391, 168] width 179 height 11
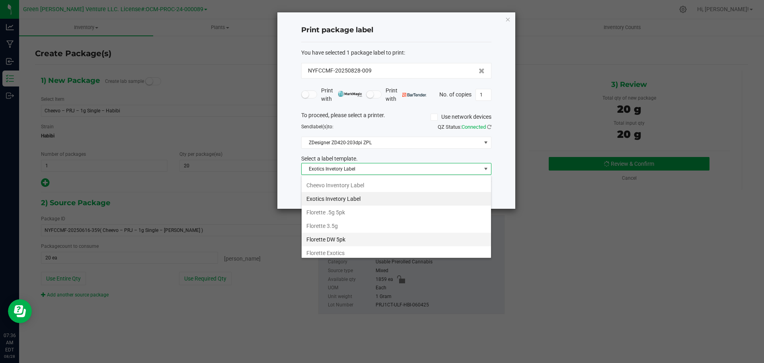
scroll to position [40, 0]
click at [336, 224] on li "Cheevo Inventory Label" at bounding box center [396, 225] width 189 height 14
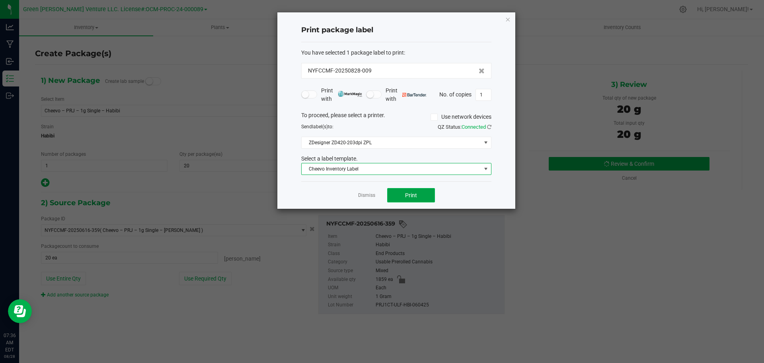
click at [400, 194] on button "Print" at bounding box center [411, 195] width 48 height 14
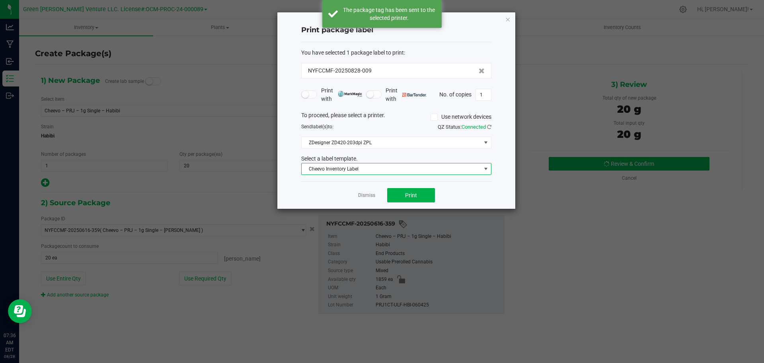
click at [398, 170] on span "Cheevo Inventory Label" at bounding box center [391, 168] width 179 height 11
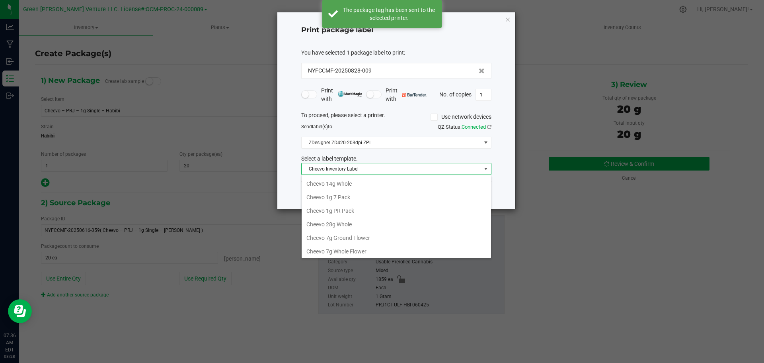
scroll to position [12, 190]
click at [365, 191] on li "Cheevo 1g PR Pack" at bounding box center [396, 196] width 189 height 14
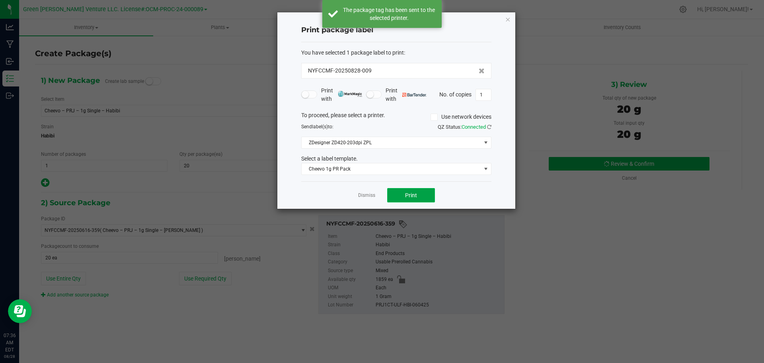
click at [396, 193] on button "Print" at bounding box center [411, 195] width 48 height 14
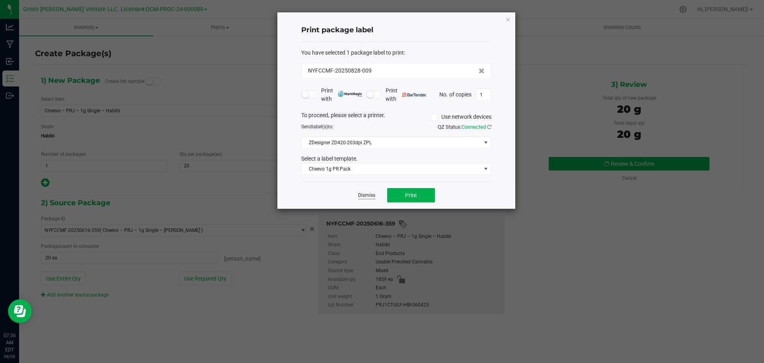
click at [369, 192] on link "Dismiss" at bounding box center [366, 195] width 17 height 7
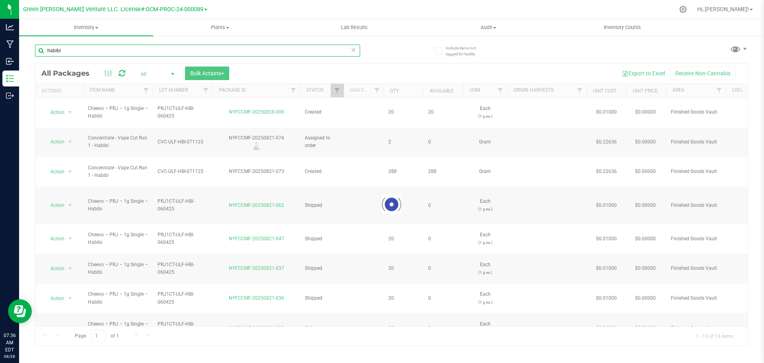
drag, startPoint x: 85, startPoint y: 65, endPoint x: 68, endPoint y: 50, distance: 23.1
click at [68, 50] on input "habibi" at bounding box center [197, 51] width 325 height 12
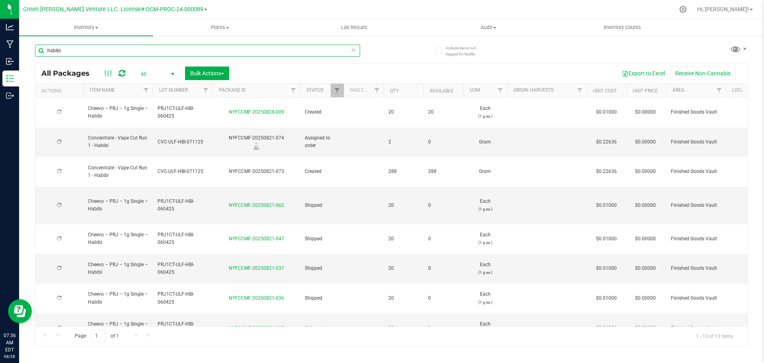
click at [68, 50] on input "habibi" at bounding box center [197, 51] width 325 height 12
type input "2025-07-11"
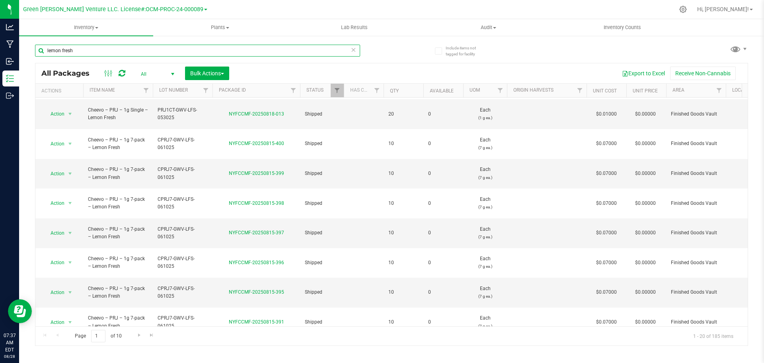
scroll to position [272, 0]
type input "lemon fresh"
click at [149, 335] on span "Go to the last page" at bounding box center [151, 335] width 6 height 6
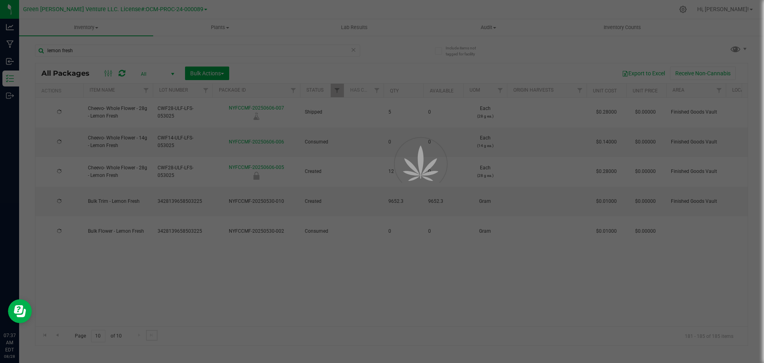
scroll to position [0, 0]
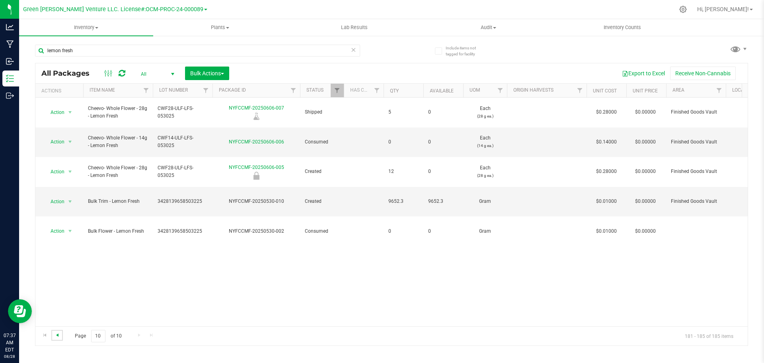
click at [56, 333] on span "Go to the previous page" at bounding box center [57, 335] width 6 height 6
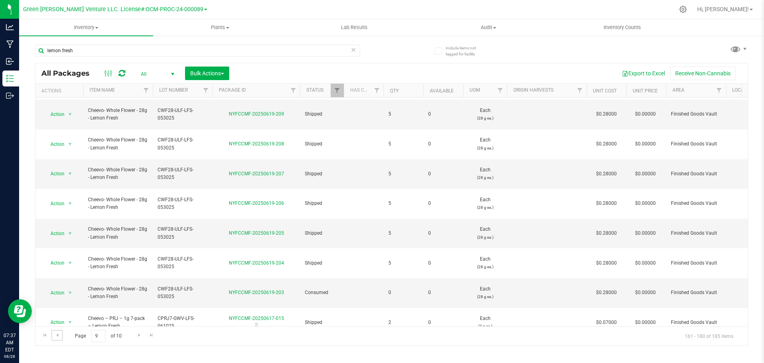
scroll to position [219, 0]
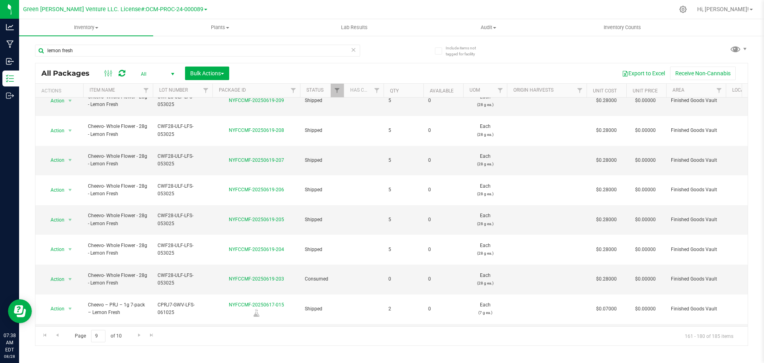
click at [72, 133] on li "Create package" at bounding box center [69, 134] width 51 height 12
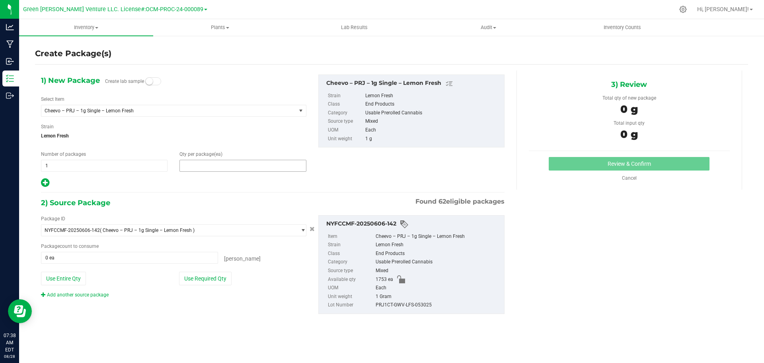
click at [189, 161] on span at bounding box center [242, 166] width 127 height 12
type input "20"
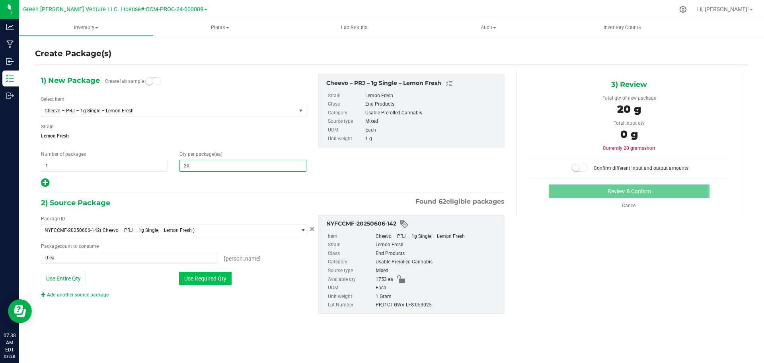
type input "20"
click at [201, 277] on button "Use Required Qty" at bounding box center [205, 278] width 53 height 14
type input "20 ea"
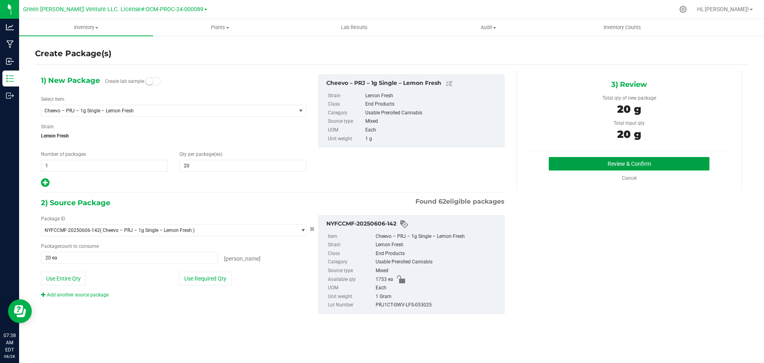
click at [605, 166] on button "Review & Confirm" at bounding box center [629, 164] width 161 height 14
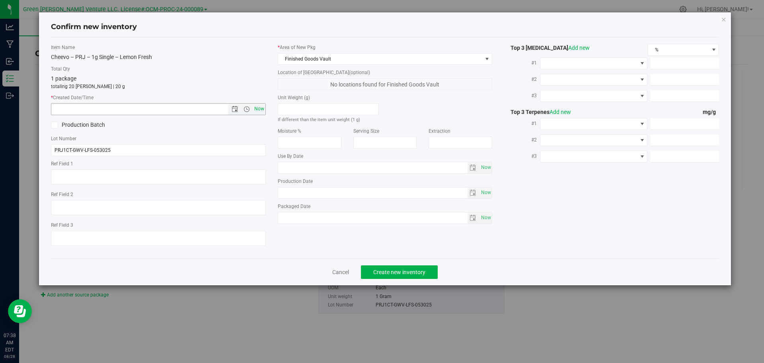
click at [259, 107] on span "Now" at bounding box center [259, 109] width 14 height 12
type input "8/28/2025 7:38 AM"
click at [382, 270] on span "Create new inventory" at bounding box center [399, 272] width 52 height 6
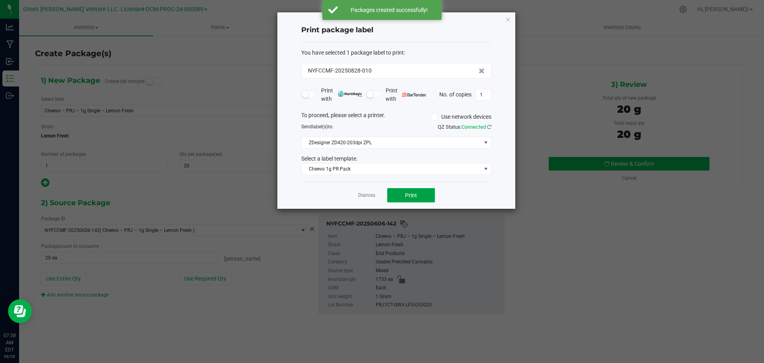
click at [399, 194] on button "Print" at bounding box center [411, 195] width 48 height 14
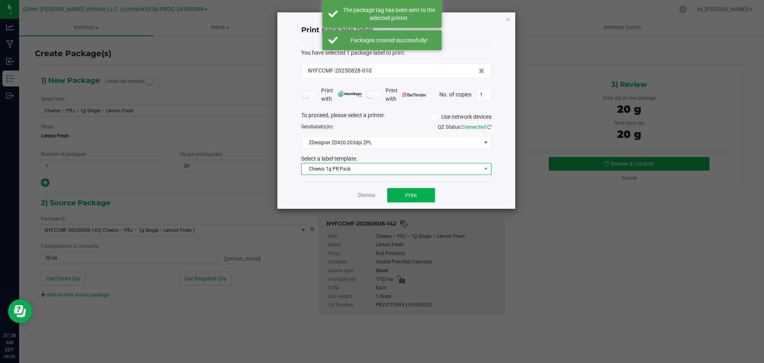
click at [408, 167] on span "Cheevo 1g PR Pack" at bounding box center [391, 168] width 179 height 11
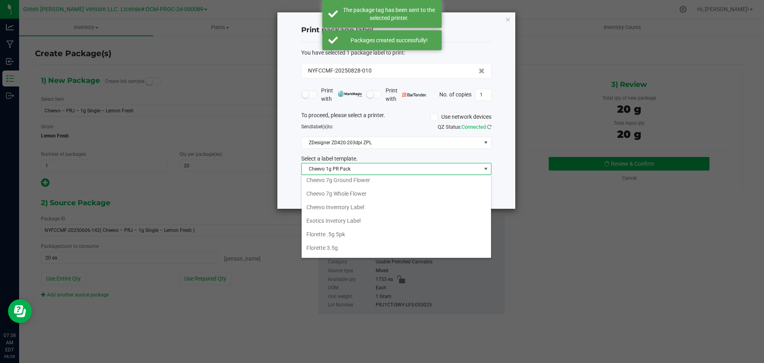
scroll to position [57, 0]
click at [338, 205] on li "Cheevo Inventory Label" at bounding box center [396, 208] width 189 height 14
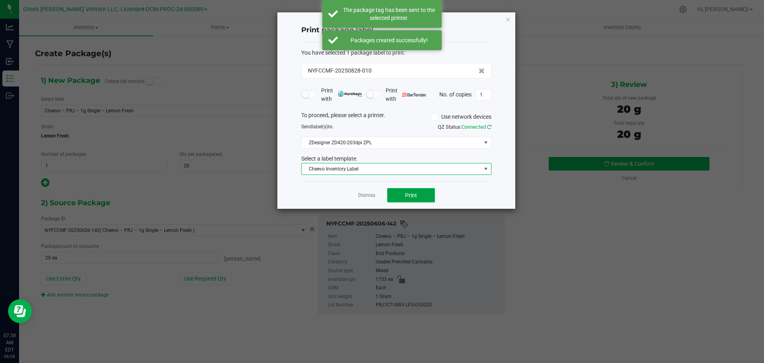
click at [397, 195] on button "Print" at bounding box center [411, 195] width 48 height 14
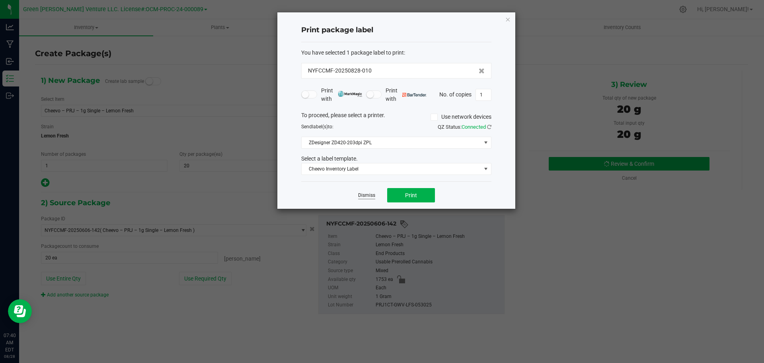
click at [369, 199] on link "Dismiss" at bounding box center [366, 195] width 17 height 7
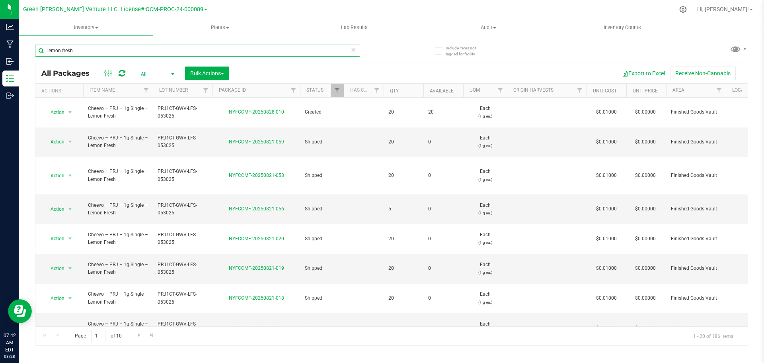
click at [92, 49] on input "lemon fresh" at bounding box center [197, 51] width 325 height 12
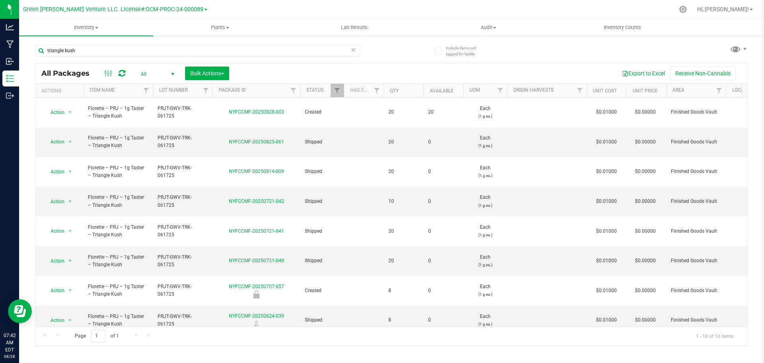
click at [66, 344] on span "select" at bounding box center [70, 349] width 10 height 11
click at [71, 226] on li "Print package label" at bounding box center [69, 225] width 51 height 12
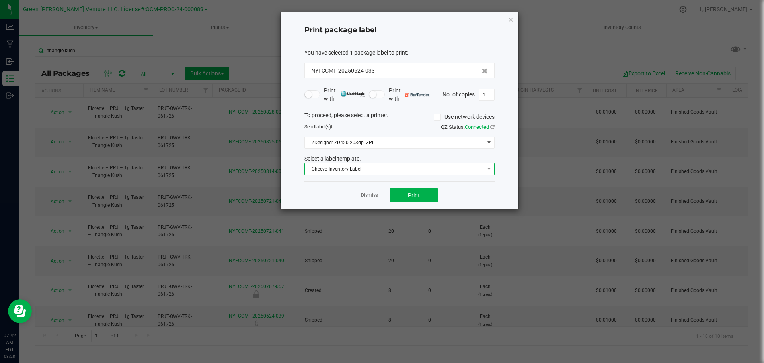
click at [400, 170] on span "Cheevo Inventory Label" at bounding box center [394, 168] width 179 height 11
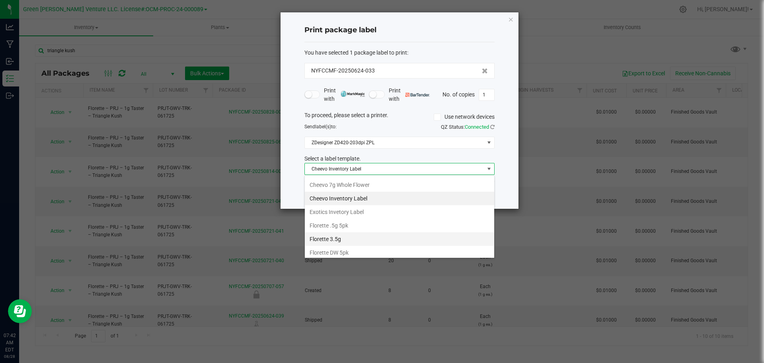
scroll to position [137, 0]
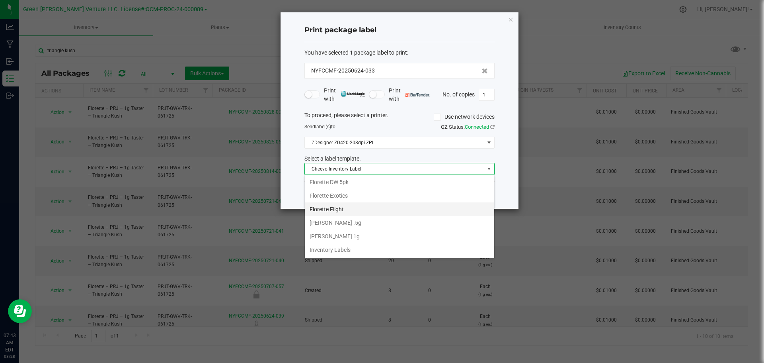
click at [357, 205] on li "Florette Flight" at bounding box center [399, 209] width 189 height 14
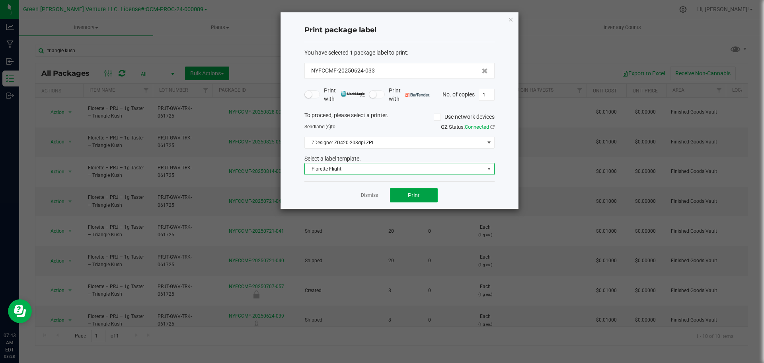
click at [396, 197] on button "Print" at bounding box center [414, 195] width 48 height 14
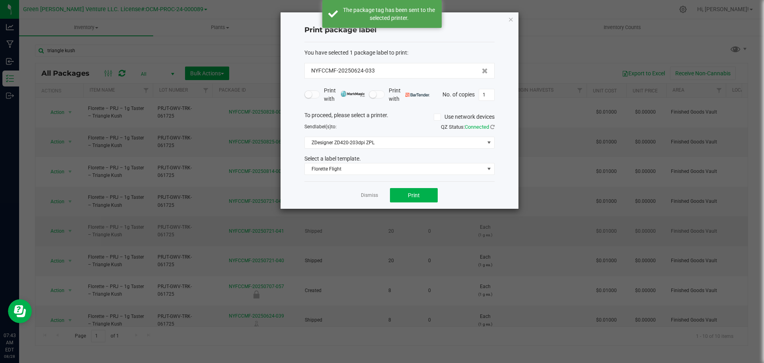
click at [369, 196] on link "Dismiss" at bounding box center [369, 195] width 17 height 7
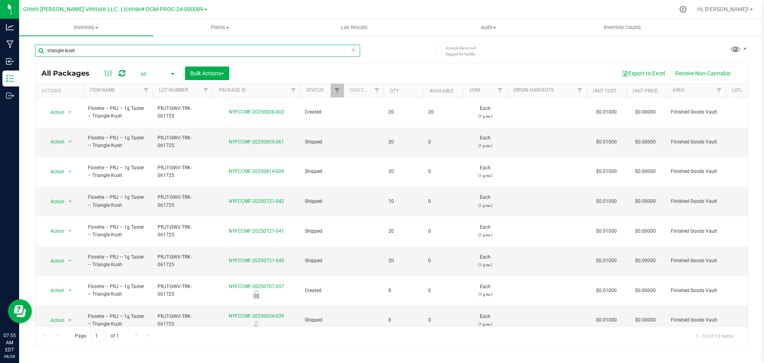
click at [89, 49] on input "triangle kush" at bounding box center [197, 51] width 325 height 12
click at [90, 50] on input "triangle kush" at bounding box center [197, 51] width 325 height 12
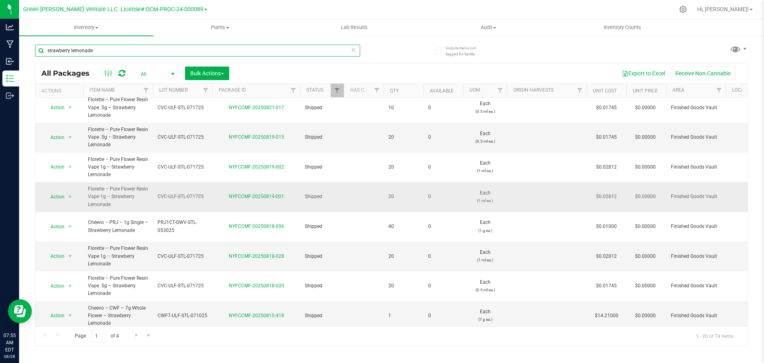
scroll to position [333, 0]
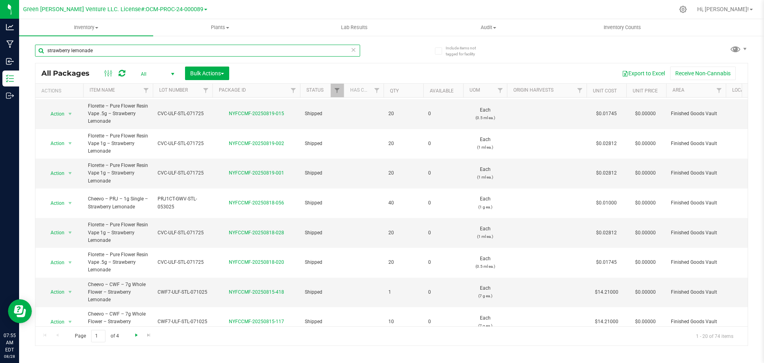
type input "strawberry lemonade"
click at [136, 335] on span "Go to the next page" at bounding box center [136, 335] width 6 height 6
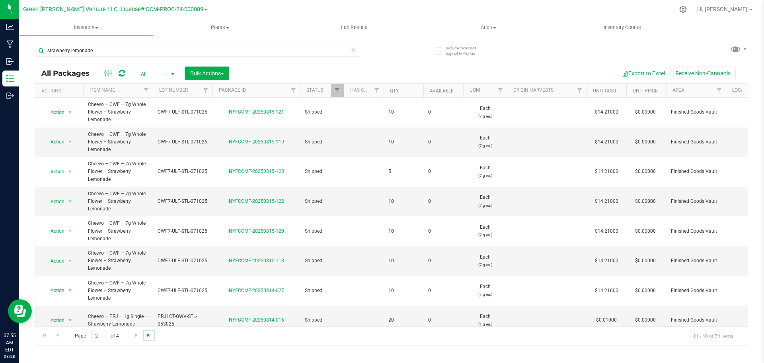
click at [150, 334] on span "Go to the last page" at bounding box center [149, 335] width 6 height 6
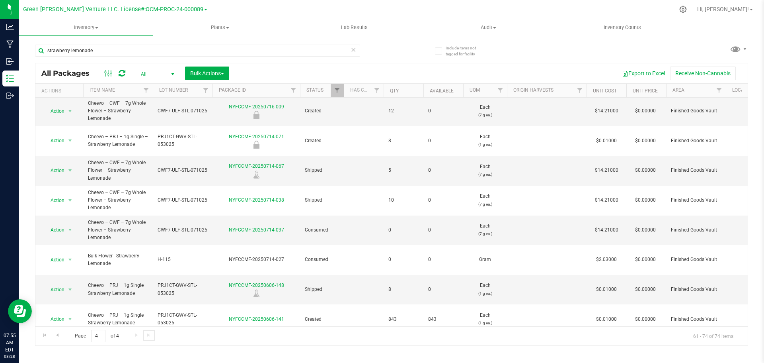
scroll to position [155, 0]
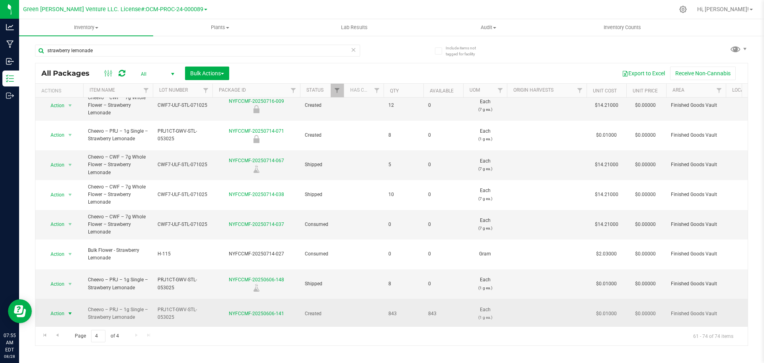
click at [66, 308] on span "select" at bounding box center [70, 313] width 10 height 11
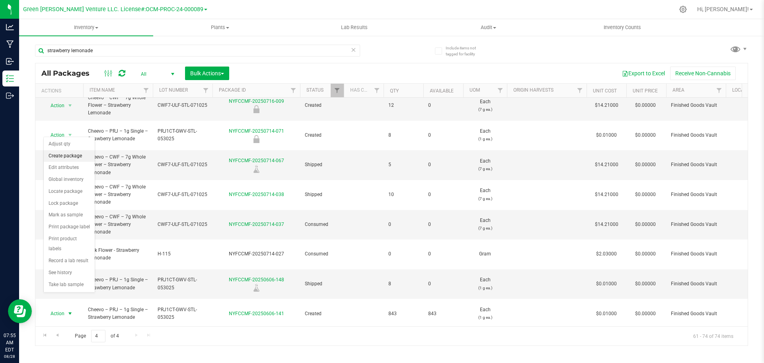
click at [71, 156] on li "Create package" at bounding box center [69, 156] width 51 height 12
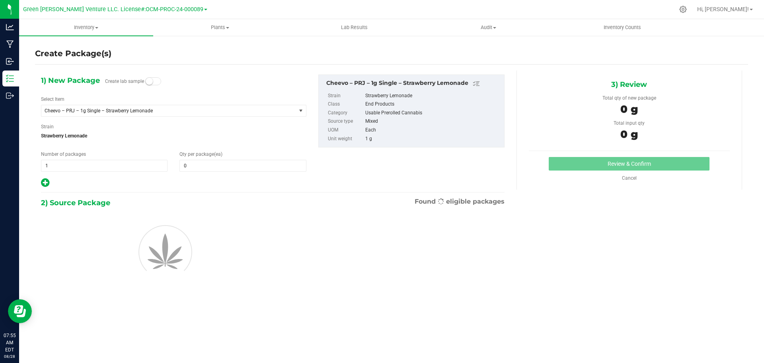
type input "0"
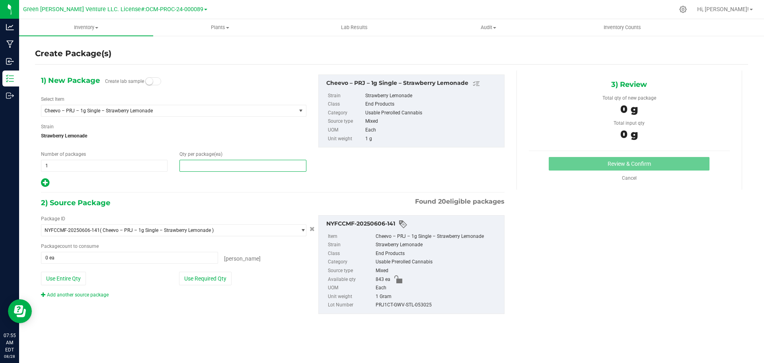
click at [192, 163] on span at bounding box center [242, 166] width 127 height 12
type input "1"
type input "20"
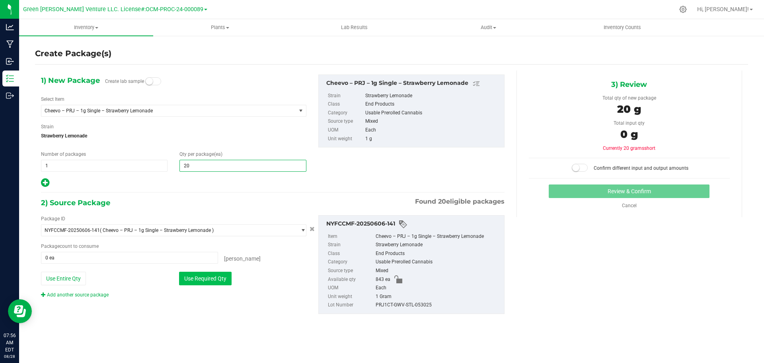
type input "20"
click at [196, 279] on button "Use Required Qty" at bounding box center [205, 278] width 53 height 14
type input "20 ea"
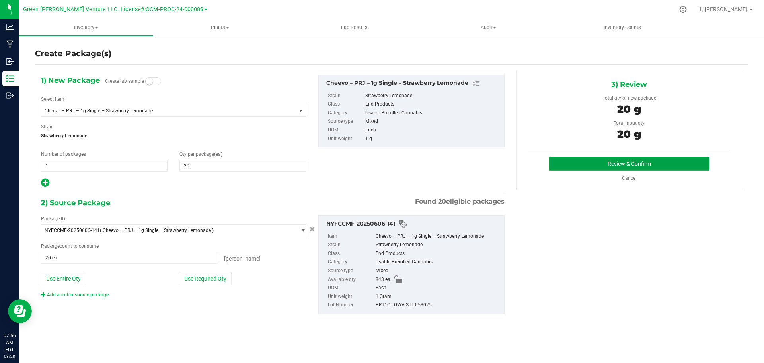
click at [598, 158] on button "Review & Confirm" at bounding box center [629, 164] width 161 height 14
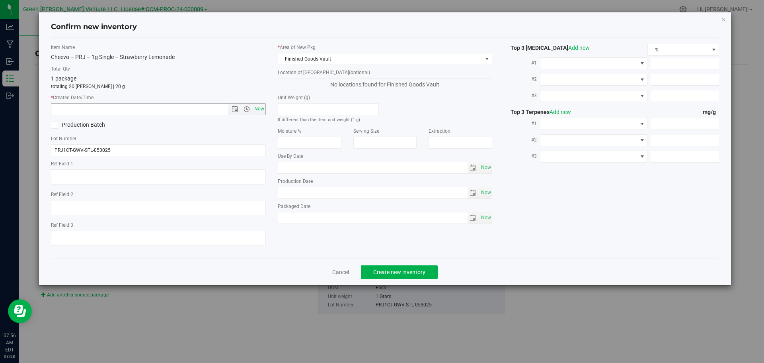
click at [263, 113] on span "Now" at bounding box center [259, 109] width 14 height 12
type input "8/28/2025 7:56 AM"
click at [394, 272] on span "Create new inventory" at bounding box center [399, 272] width 52 height 6
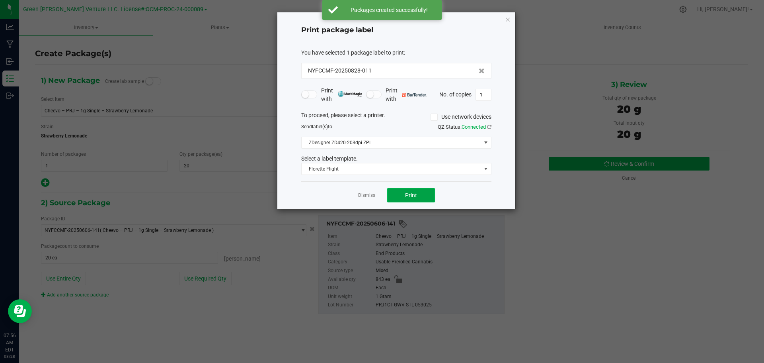
click at [394, 196] on button "Print" at bounding box center [411, 195] width 48 height 14
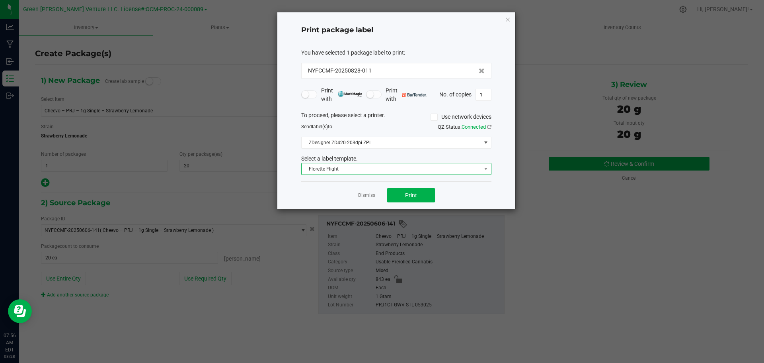
click at [367, 170] on span "Florette Flight" at bounding box center [391, 168] width 179 height 11
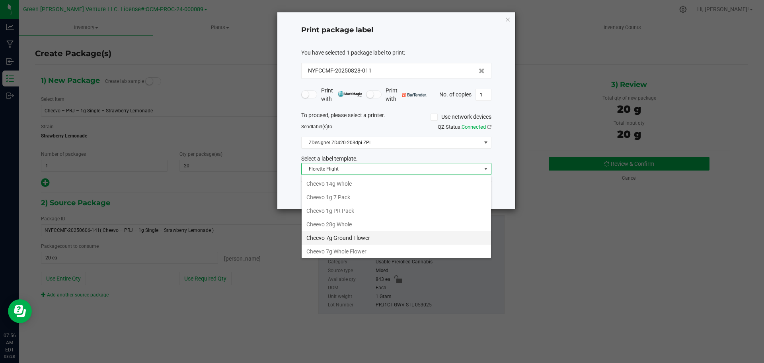
scroll to position [40, 0]
click at [339, 221] on li "Cheevo Inventory Label" at bounding box center [396, 225] width 189 height 14
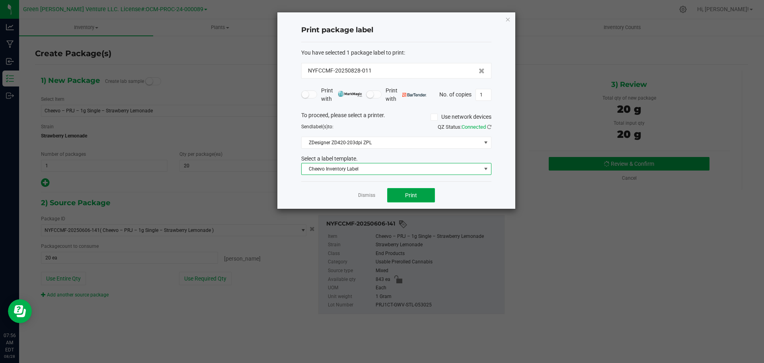
click at [402, 196] on button "Print" at bounding box center [411, 195] width 48 height 14
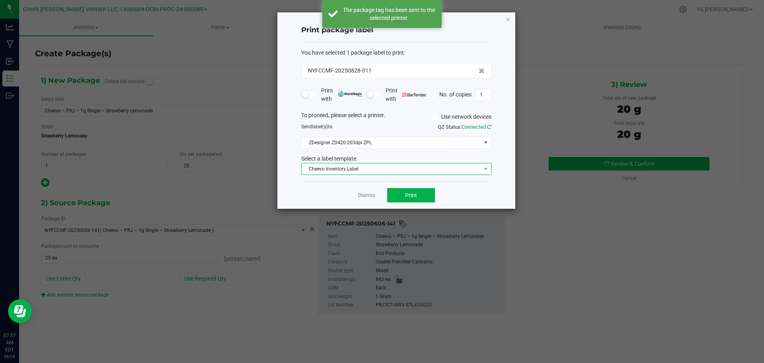
click at [378, 168] on span "Cheevo Inventory Label" at bounding box center [391, 168] width 179 height 11
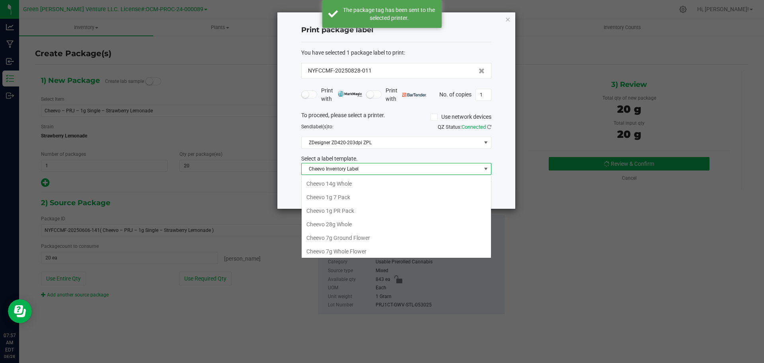
scroll to position [15, 0]
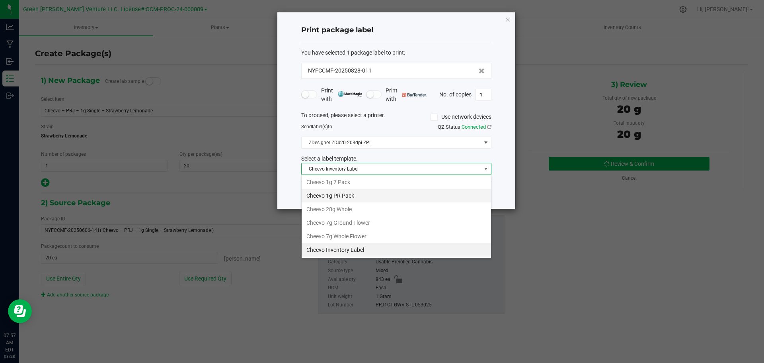
click at [351, 195] on li "Cheevo 1g PR Pack" at bounding box center [396, 196] width 189 height 14
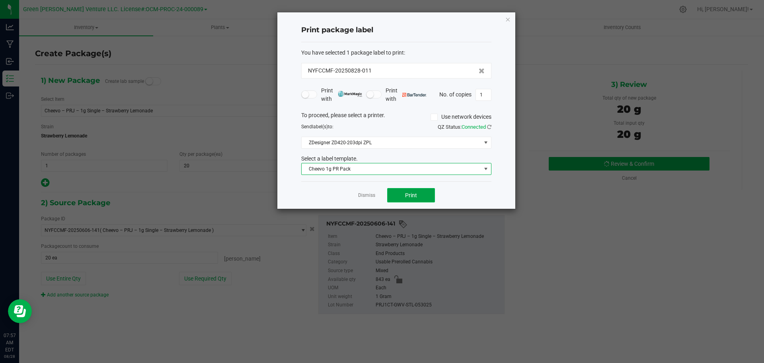
click at [390, 198] on button "Print" at bounding box center [411, 195] width 48 height 14
click at [362, 197] on link "Dismiss" at bounding box center [366, 195] width 17 height 7
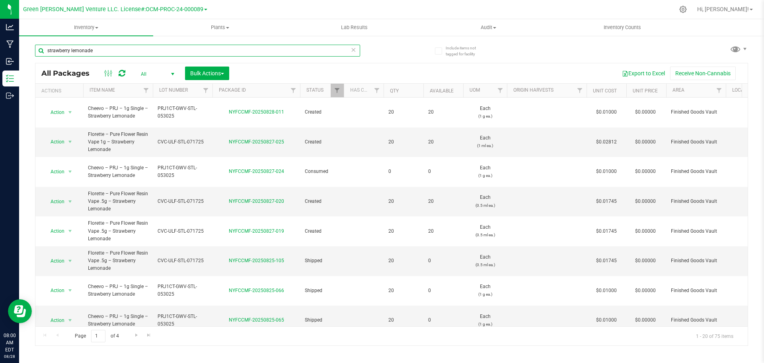
click at [95, 46] on input "strawberry lemonade" at bounding box center [197, 51] width 325 height 12
click at [96, 47] on input "strawberry lemonade" at bounding box center [197, 51] width 325 height 12
click at [97, 48] on input "strawberry lemonade" at bounding box center [197, 51] width 325 height 12
click at [99, 47] on input "strawberry lemonade" at bounding box center [197, 51] width 325 height 12
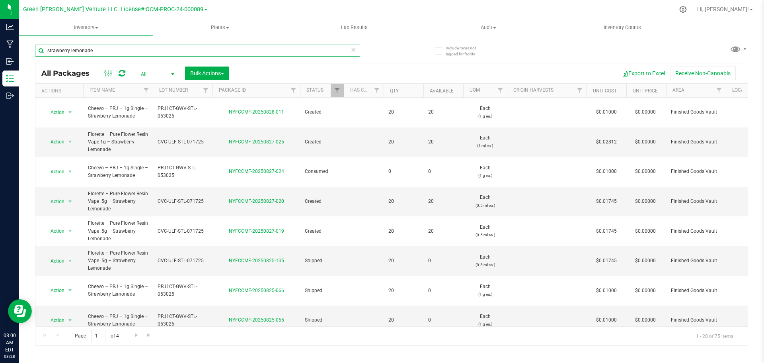
click at [55, 52] on input "strawberry lemonade" at bounding box center [197, 51] width 325 height 12
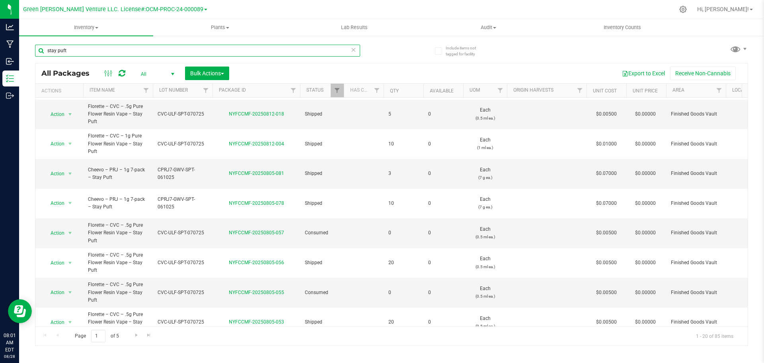
scroll to position [295, 0]
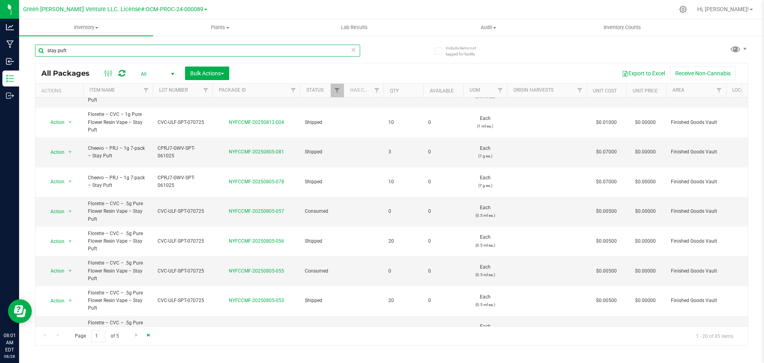
type input "stay puft"
click at [147, 332] on span "Go to the last page" at bounding box center [149, 335] width 6 height 6
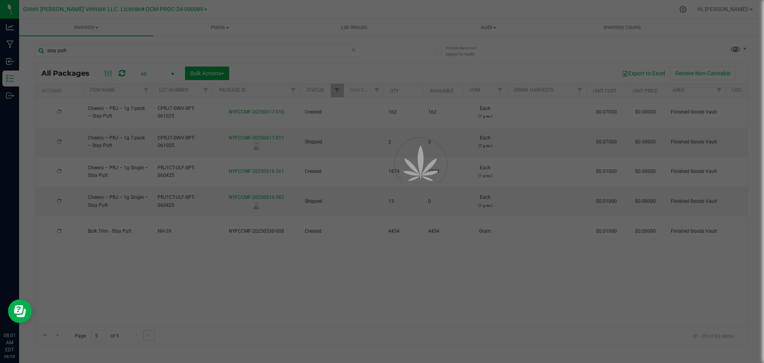
scroll to position [0, 0]
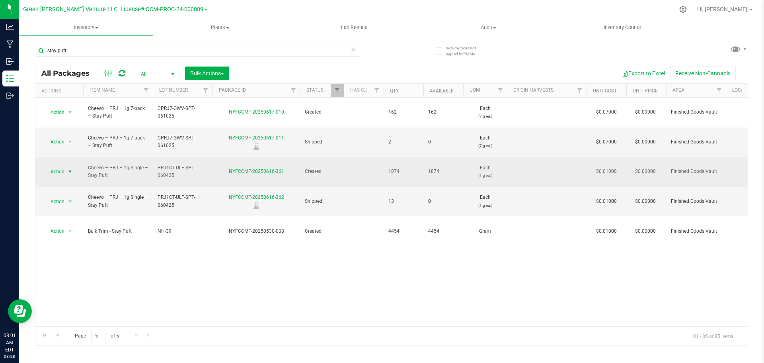
click at [64, 166] on span "Action" at bounding box center [53, 171] width 21 height 11
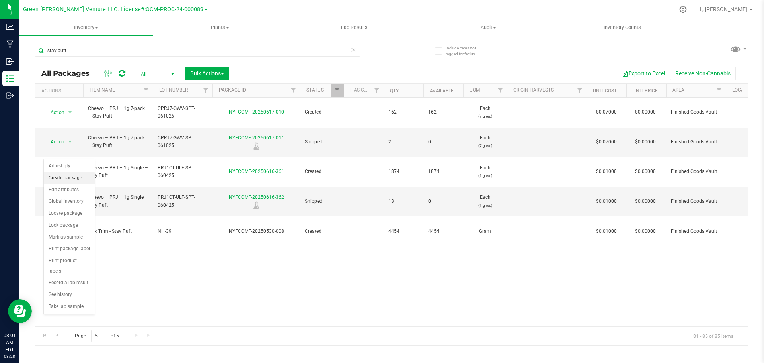
click at [76, 178] on li "Create package" at bounding box center [69, 178] width 51 height 12
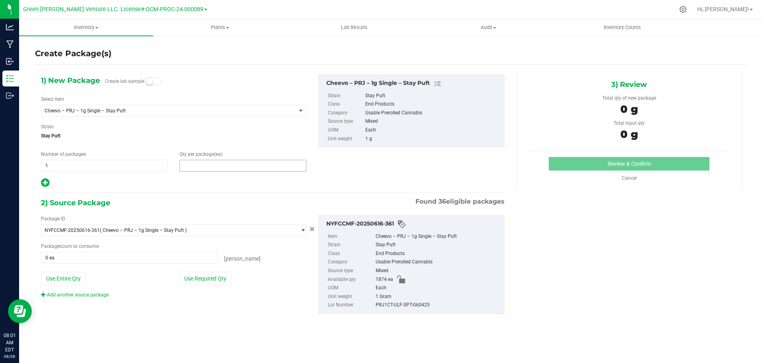
click at [195, 164] on span at bounding box center [242, 166] width 127 height 12
type input "20"
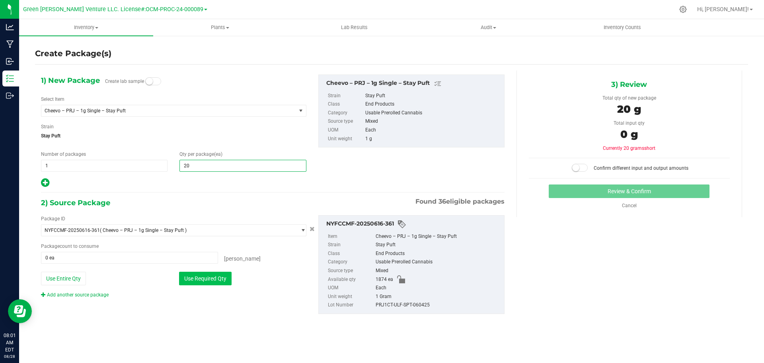
type input "20"
click at [196, 279] on button "Use Required Qty" at bounding box center [205, 278] width 53 height 14
type input "20 ea"
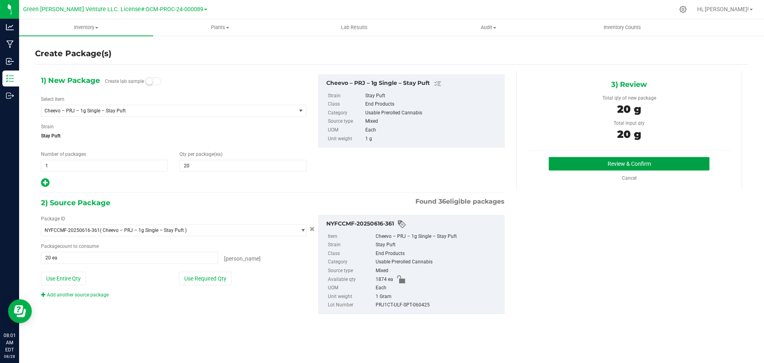
click at [600, 166] on button "Review & Confirm" at bounding box center [629, 164] width 161 height 14
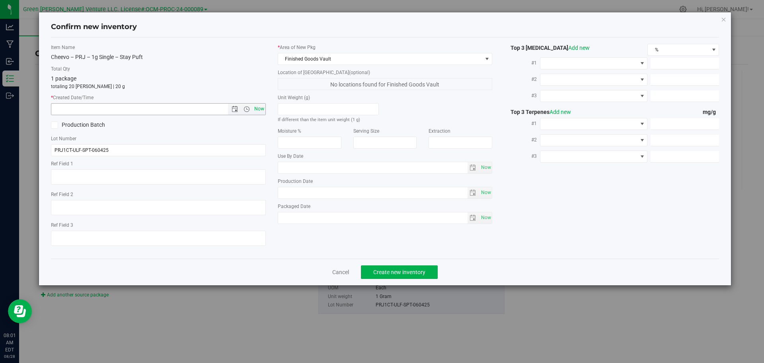
click at [261, 110] on span "Now" at bounding box center [259, 109] width 14 height 12
type input "8/28/2025 8:01 AM"
click at [381, 275] on button "Create new inventory" at bounding box center [399, 272] width 77 height 14
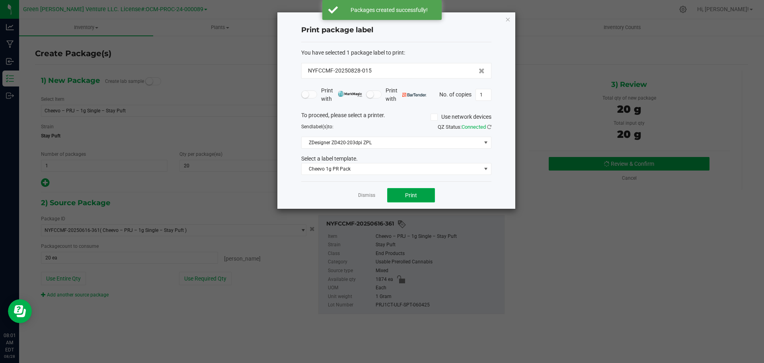
click at [398, 194] on button "Print" at bounding box center [411, 195] width 48 height 14
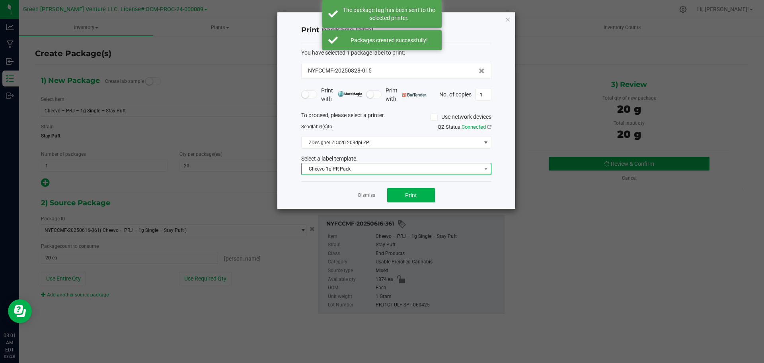
click at [386, 171] on span "Cheevo 1g PR Pack" at bounding box center [391, 168] width 179 height 11
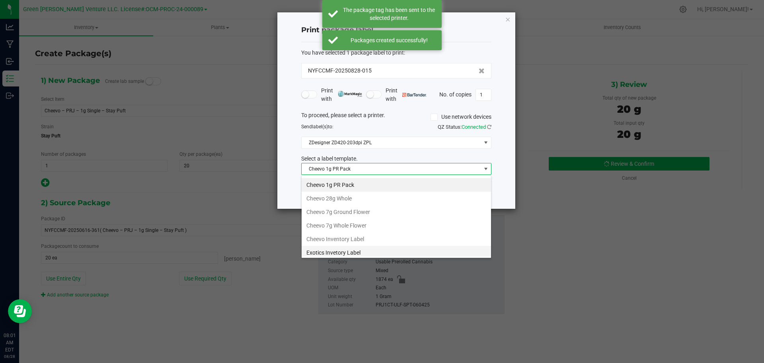
scroll to position [40, 0]
click at [337, 220] on li "Cheevo Inventory Label" at bounding box center [396, 225] width 189 height 14
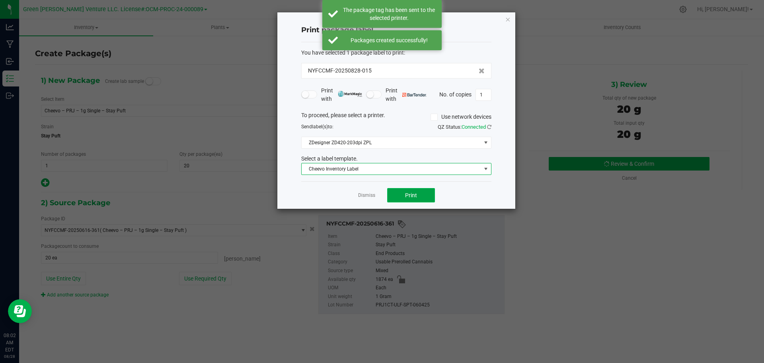
click at [398, 189] on button "Print" at bounding box center [411, 195] width 48 height 14
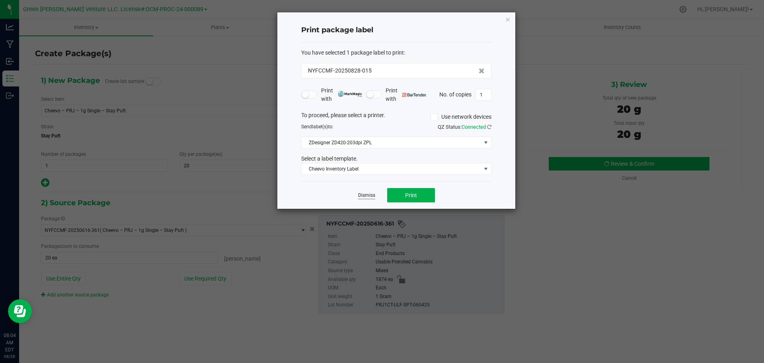
click at [364, 195] on link "Dismiss" at bounding box center [366, 195] width 17 height 7
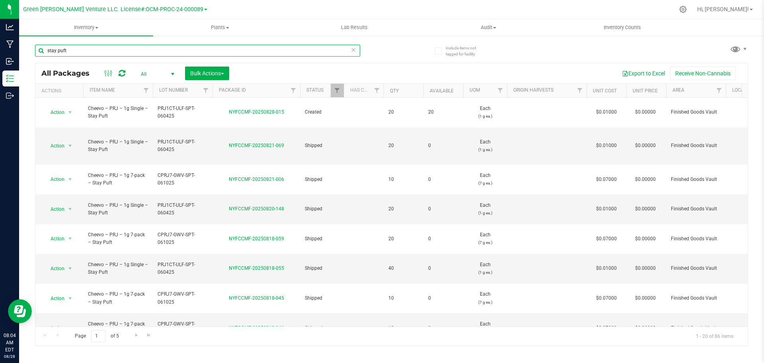
click at [80, 55] on input "stay puft" at bounding box center [197, 51] width 325 height 12
click at [80, 56] on input "stay puft" at bounding box center [197, 51] width 325 height 12
click at [79, 51] on input "stay puft" at bounding box center [197, 51] width 325 height 12
click at [78, 51] on input "stay puft" at bounding box center [197, 51] width 325 height 12
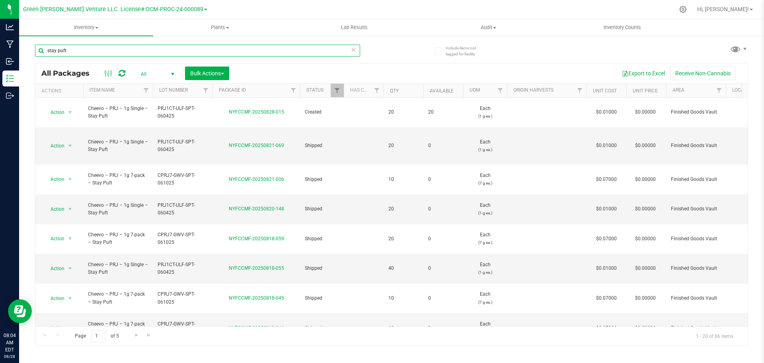
click at [78, 51] on input "stay puft" at bounding box center [197, 51] width 325 height 12
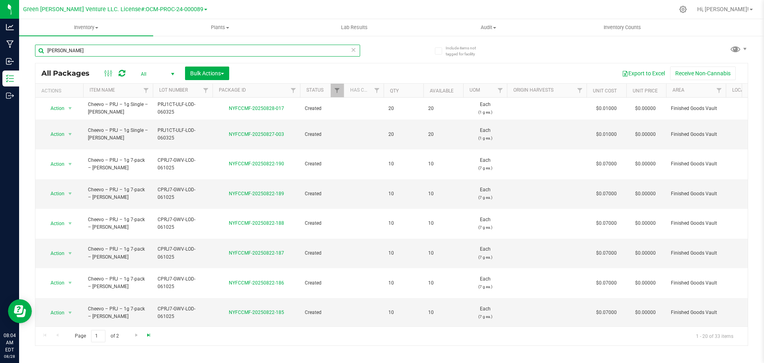
type input "lodi dodi"
click at [147, 334] on span "Go to the last page" at bounding box center [149, 335] width 6 height 6
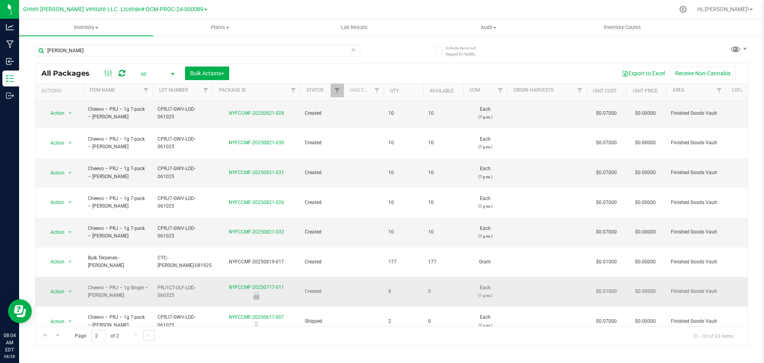
scroll to position [58, 0]
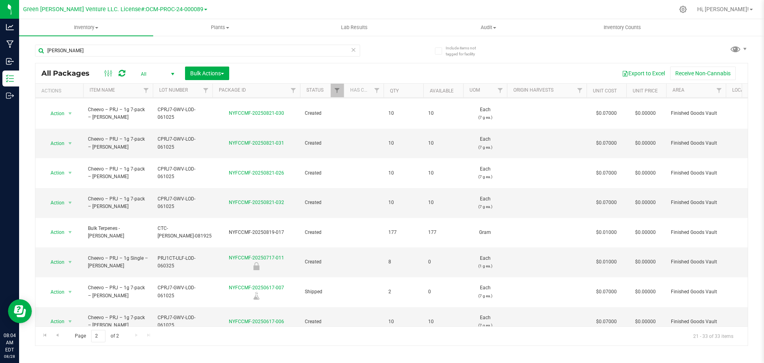
click at [63, 345] on span "Action" at bounding box center [53, 350] width 21 height 11
click at [64, 135] on li "Create package" at bounding box center [69, 137] width 51 height 12
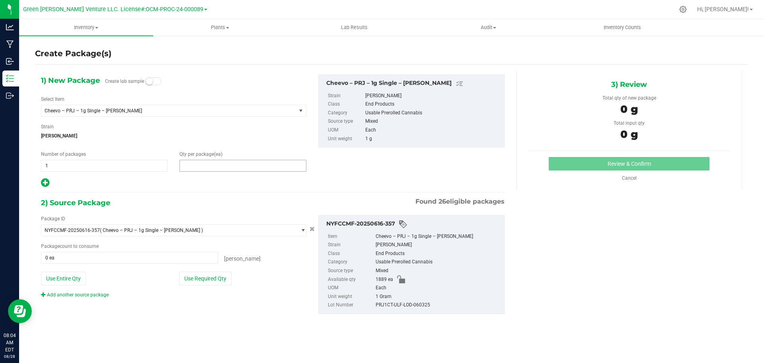
click at [190, 164] on span at bounding box center [242, 166] width 127 height 12
type input "20"
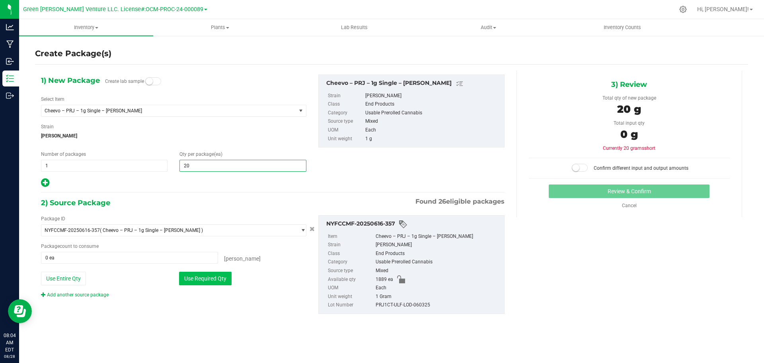
type input "20"
click at [215, 278] on button "Use Required Qty" at bounding box center [205, 278] width 53 height 14
type input "20 ea"
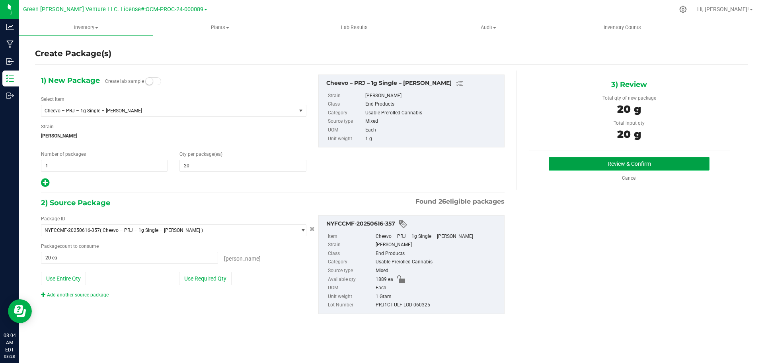
click at [589, 159] on button "Review & Confirm" at bounding box center [629, 164] width 161 height 14
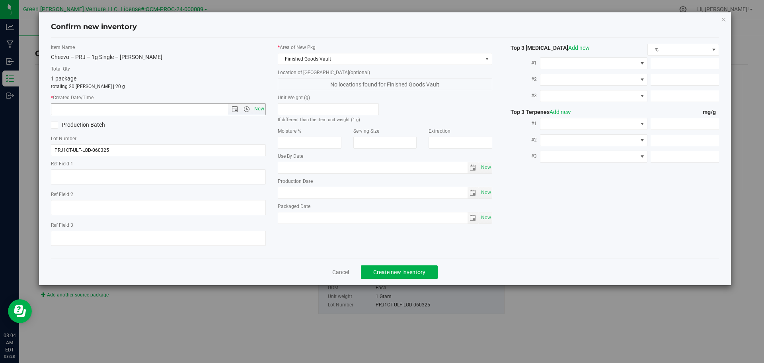
click at [259, 108] on span "Now" at bounding box center [259, 109] width 14 height 12
type input "8/28/2025 8:05 AM"
click at [376, 271] on span "Create new inventory" at bounding box center [399, 272] width 52 height 6
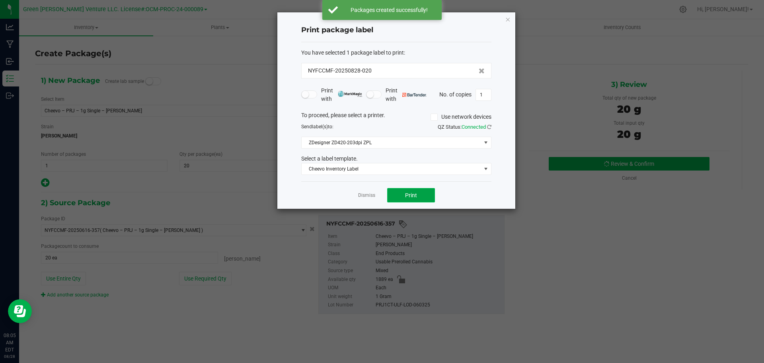
click at [392, 195] on button "Print" at bounding box center [411, 195] width 48 height 14
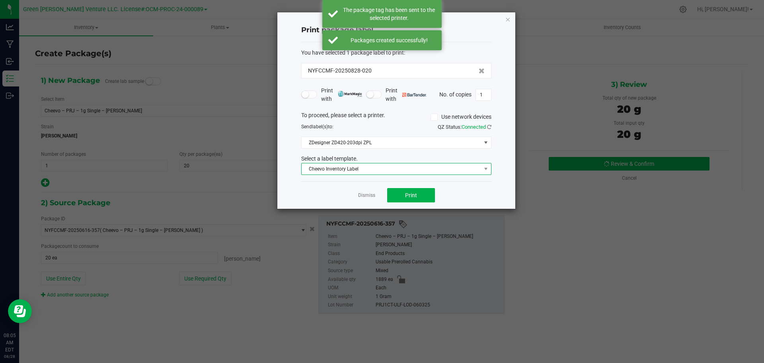
click at [381, 170] on span "Cheevo Inventory Label" at bounding box center [391, 168] width 179 height 11
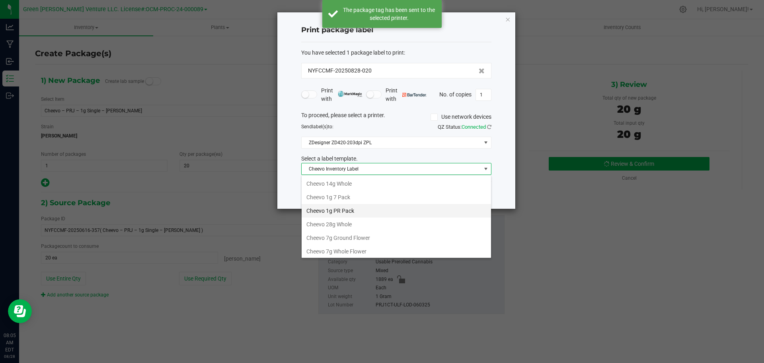
click at [346, 209] on li "Cheevo 1g PR Pack" at bounding box center [396, 211] width 189 height 14
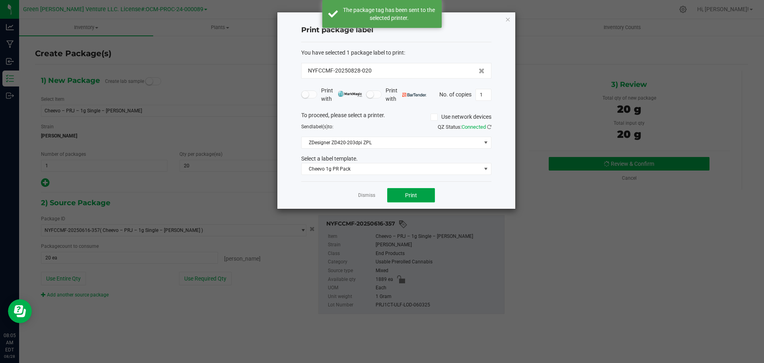
click at [400, 196] on button "Print" at bounding box center [411, 195] width 48 height 14
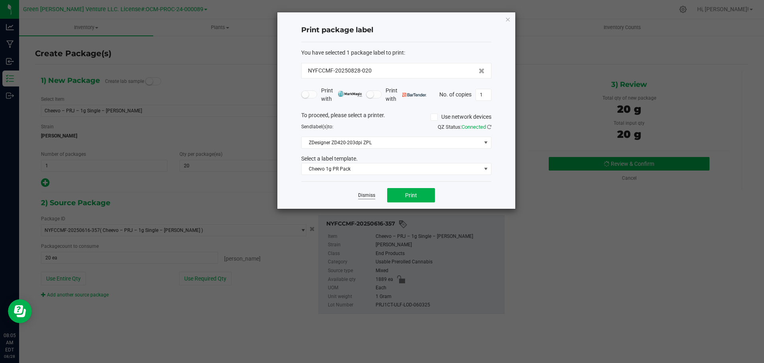
click at [363, 196] on link "Dismiss" at bounding box center [366, 195] width 17 height 7
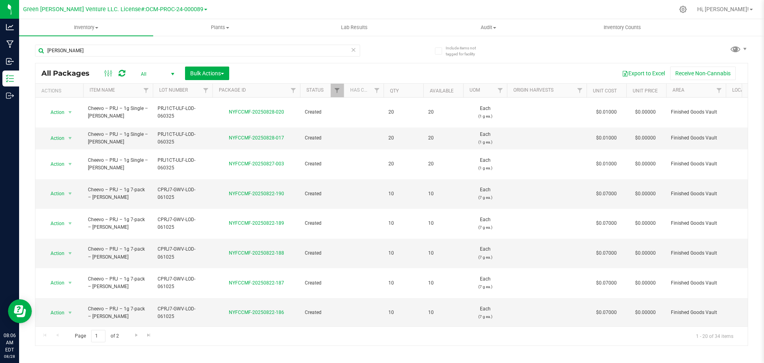
click at [654, 10] on div at bounding box center [443, 10] width 464 height 16
click at [67, 47] on input "lodi dodi" at bounding box center [197, 51] width 325 height 12
click at [67, 46] on input "lodi dodi" at bounding box center [197, 51] width 325 height 12
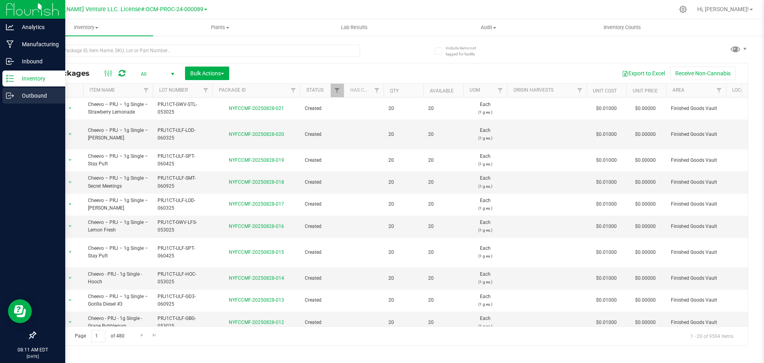
click at [38, 93] on p "Outbound" at bounding box center [38, 96] width 48 height 10
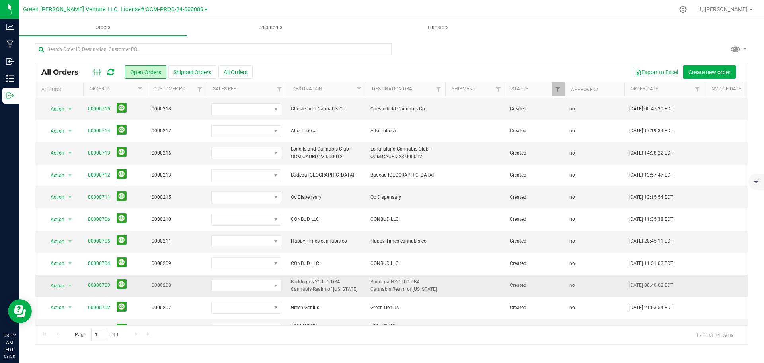
scroll to position [6, 0]
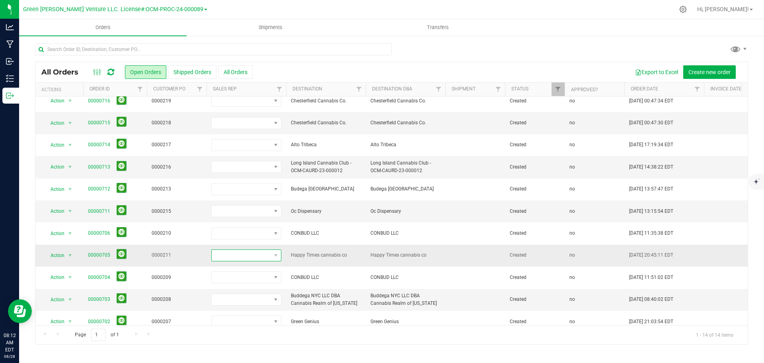
click at [260, 256] on span at bounding box center [241, 255] width 59 height 11
click at [249, 327] on li "Leaf Link" at bounding box center [249, 330] width 74 height 14
click at [102, 256] on link "00000705" at bounding box center [99, 255] width 22 height 8
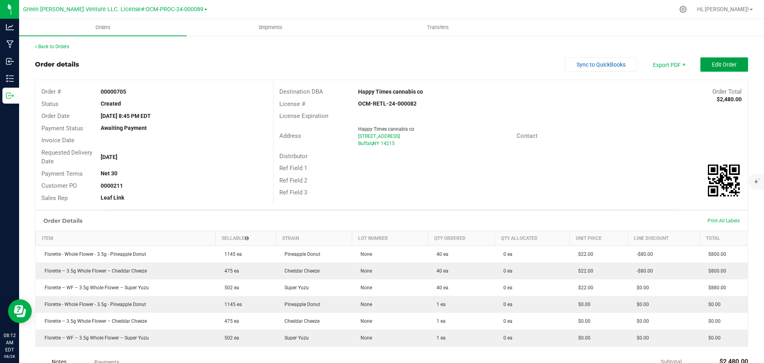
click at [700, 68] on button "Edit Order" at bounding box center [724, 64] width 48 height 14
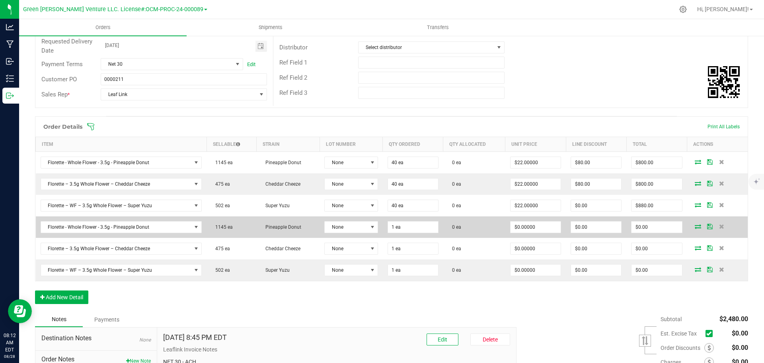
scroll to position [119, 0]
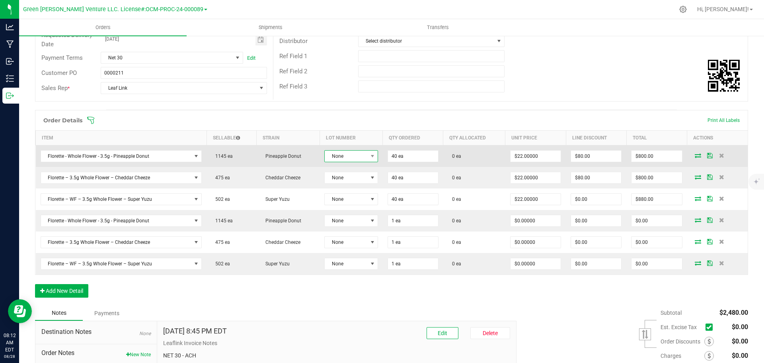
click at [351, 156] on span "None" at bounding box center [346, 155] width 43 height 11
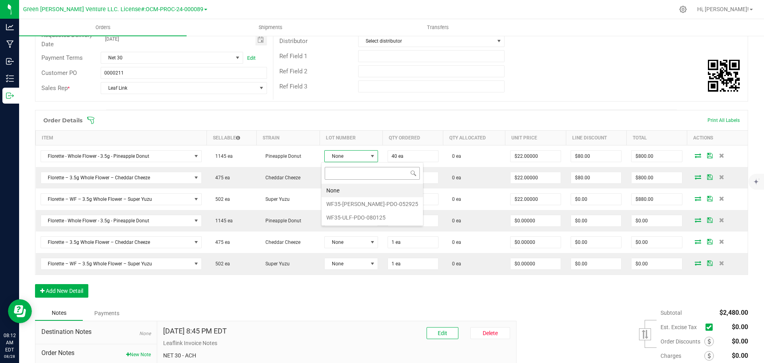
scroll to position [12, 53]
click at [356, 215] on li "WF35-ULF-PDO-080125" at bounding box center [372, 218] width 101 height 14
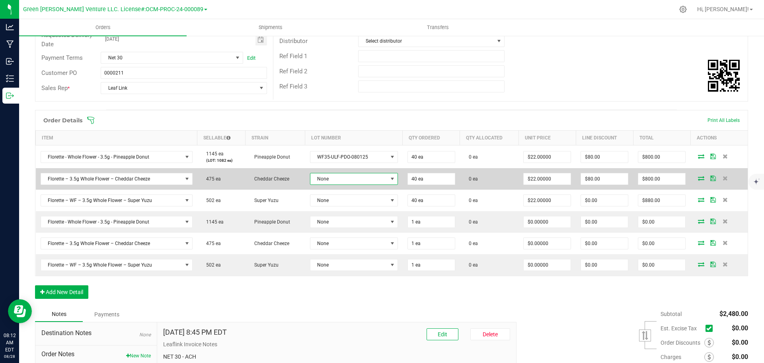
click at [356, 181] on span "None" at bounding box center [348, 178] width 77 height 11
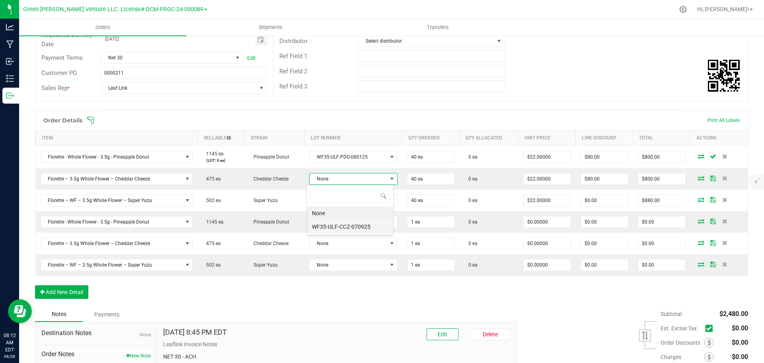
scroll to position [12, 86]
click at [355, 228] on li "WF35-ULF-CCZ-070925" at bounding box center [350, 227] width 86 height 14
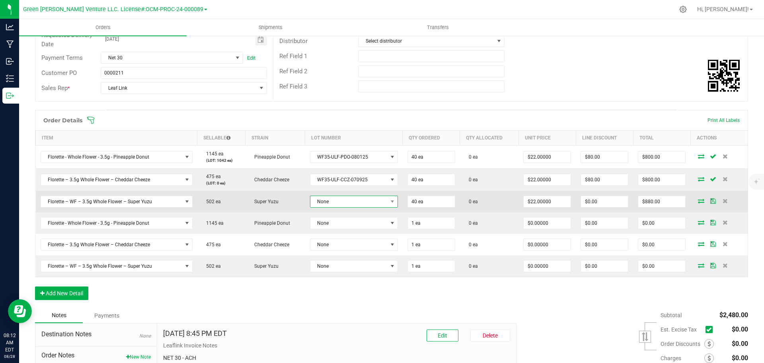
click at [356, 200] on span "None" at bounding box center [348, 201] width 77 height 11
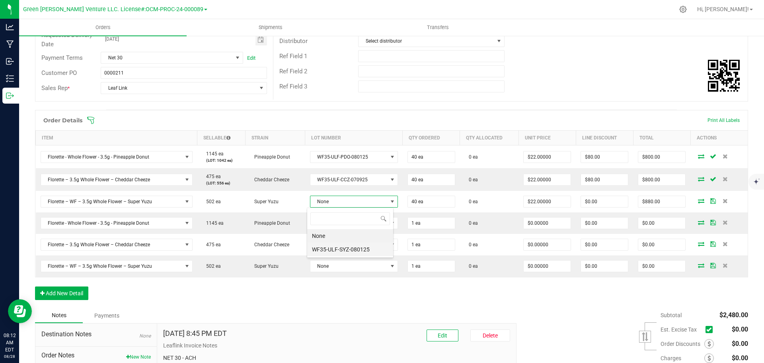
click at [349, 247] on li "WF35-ULF-SYZ-080125" at bounding box center [350, 249] width 86 height 14
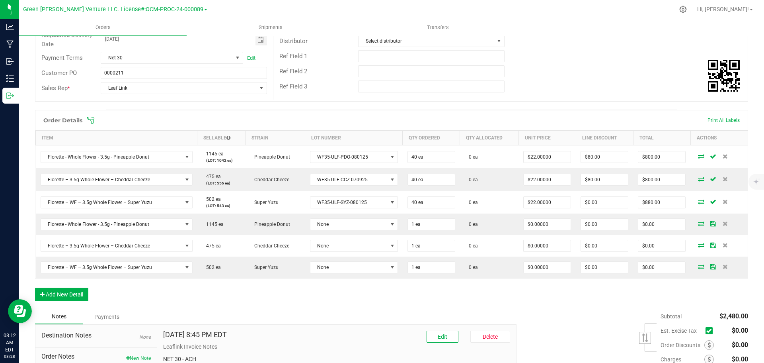
click at [94, 120] on icon at bounding box center [90, 120] width 7 height 7
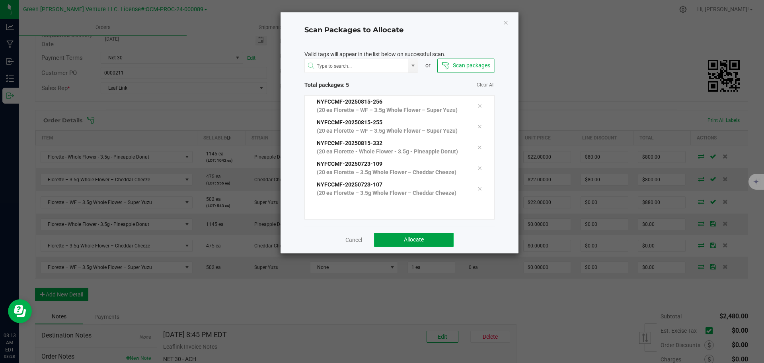
click at [395, 240] on button "Allocate" at bounding box center [414, 239] width 80 height 14
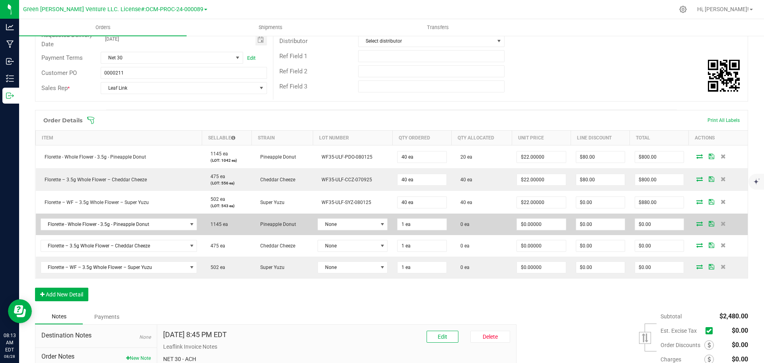
click at [696, 223] on icon at bounding box center [699, 223] width 6 height 5
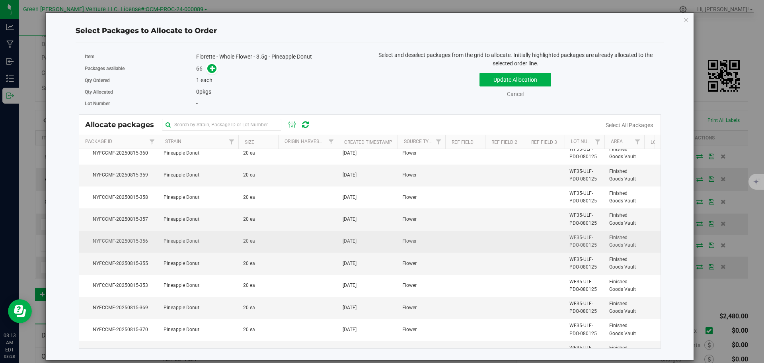
scroll to position [0, 0]
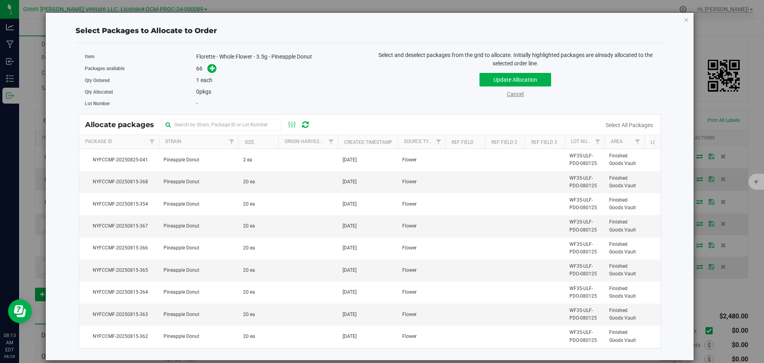
click at [515, 92] on link "Cancel" at bounding box center [515, 94] width 17 height 6
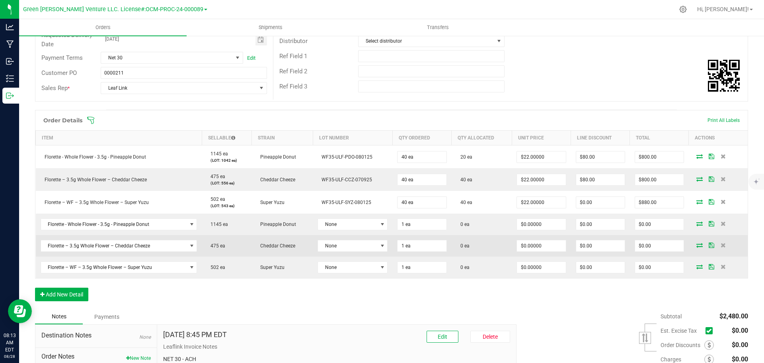
click at [696, 246] on icon at bounding box center [699, 244] width 6 height 5
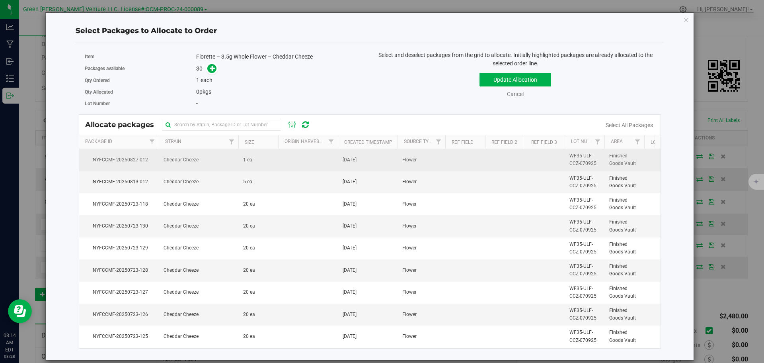
click at [205, 160] on td "Cheddar Cheeze" at bounding box center [199, 160] width 80 height 22
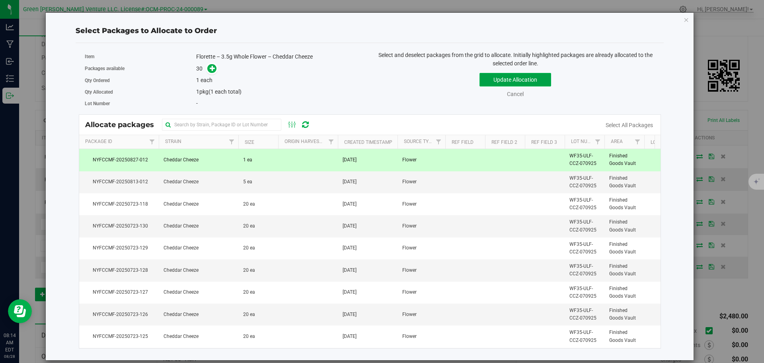
click at [521, 77] on button "Update Allocation" at bounding box center [516, 80] width 72 height 14
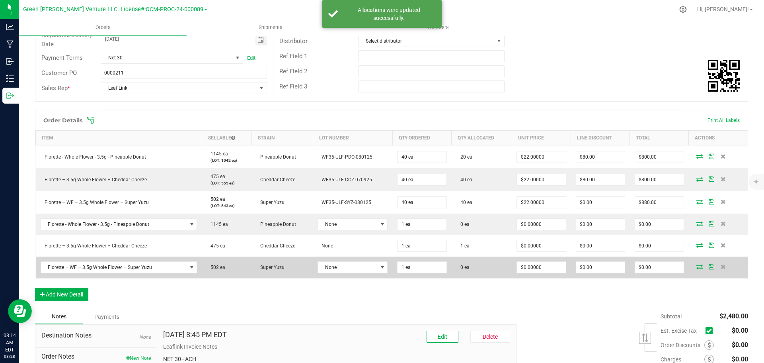
click at [696, 267] on icon at bounding box center [699, 266] width 6 height 5
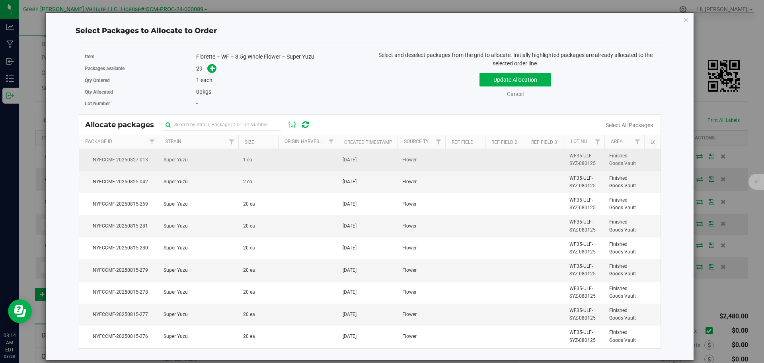
click at [303, 158] on td at bounding box center [308, 160] width 60 height 22
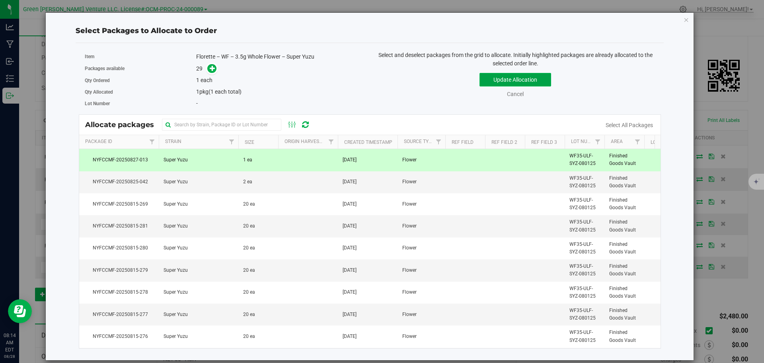
click at [551, 85] on button "Update Allocation" at bounding box center [516, 80] width 72 height 14
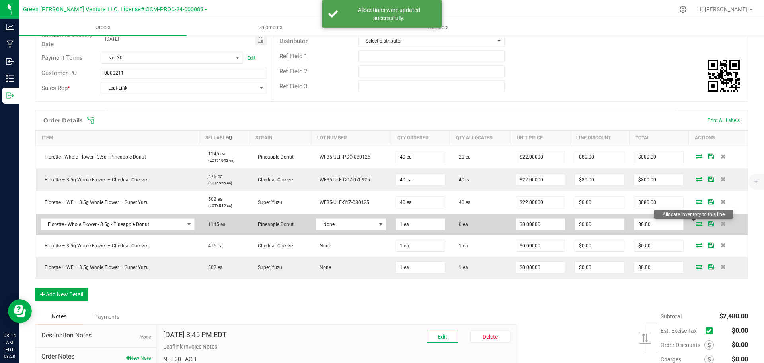
click at [696, 222] on icon at bounding box center [699, 223] width 6 height 5
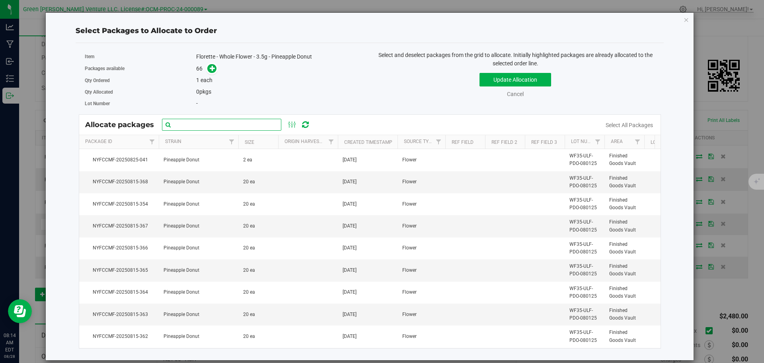
click at [224, 122] on input "text" at bounding box center [221, 125] width 119 height 12
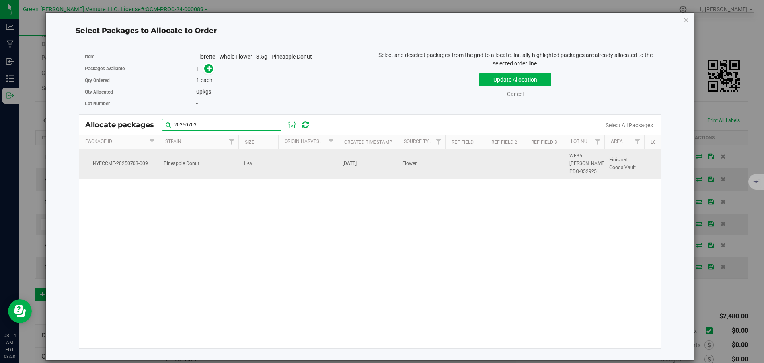
type input "20250703"
click at [192, 166] on td "Pineapple Donut" at bounding box center [199, 163] width 80 height 29
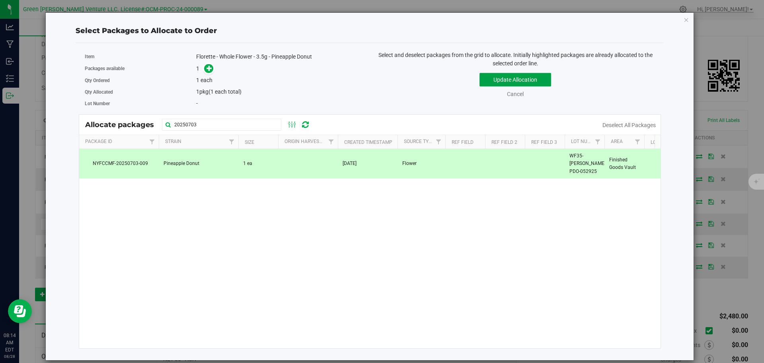
click at [490, 80] on button "Update Allocation" at bounding box center [516, 80] width 72 height 14
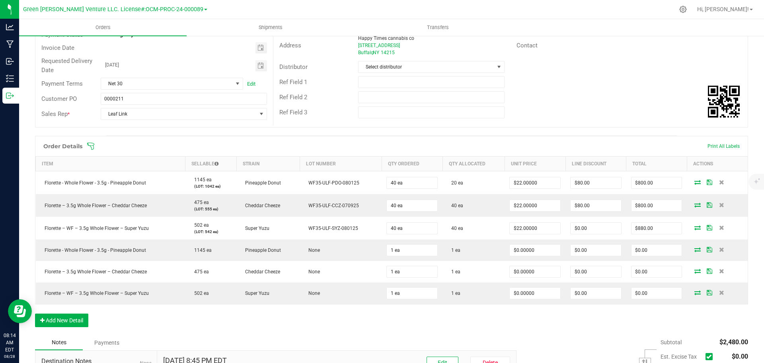
scroll to position [80, 0]
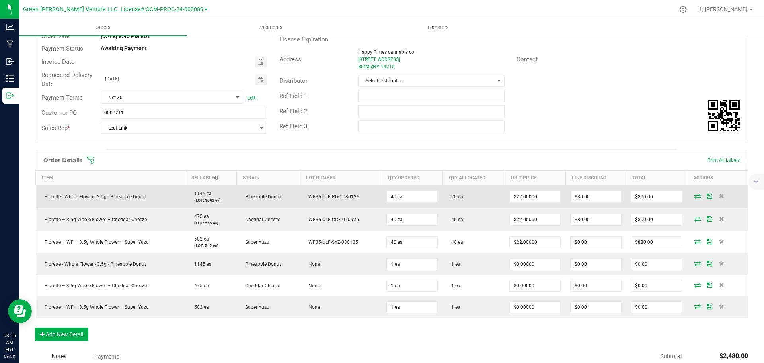
click at [694, 197] on icon at bounding box center [697, 195] width 6 height 5
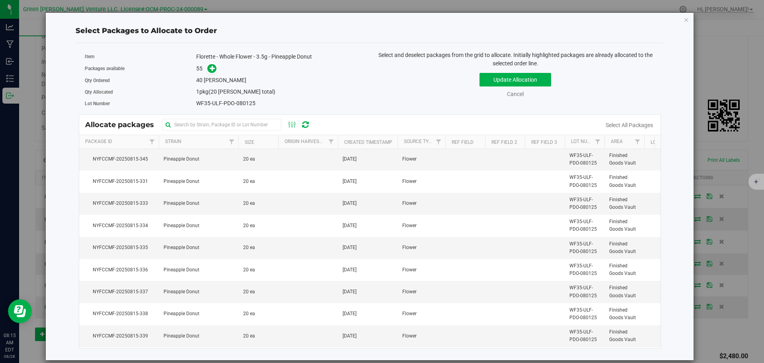
scroll to position [637, 0]
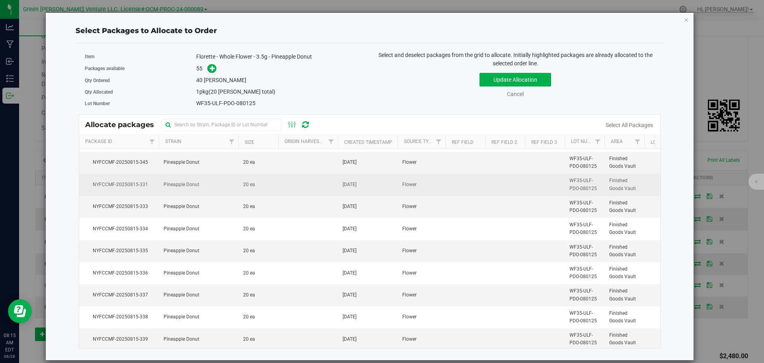
click at [227, 187] on td "Pineapple Donut" at bounding box center [199, 185] width 80 height 22
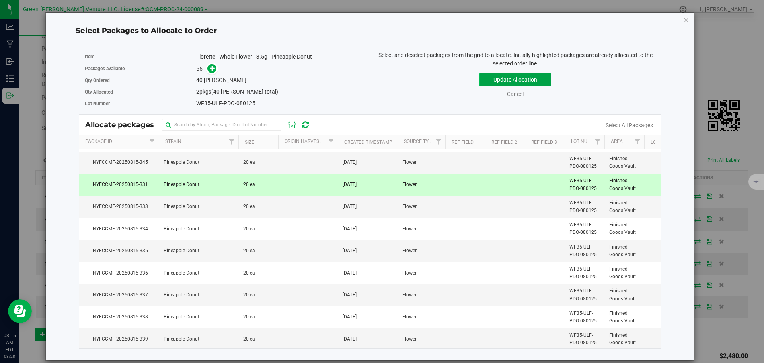
click at [482, 78] on button "Update Allocation" at bounding box center [516, 80] width 72 height 14
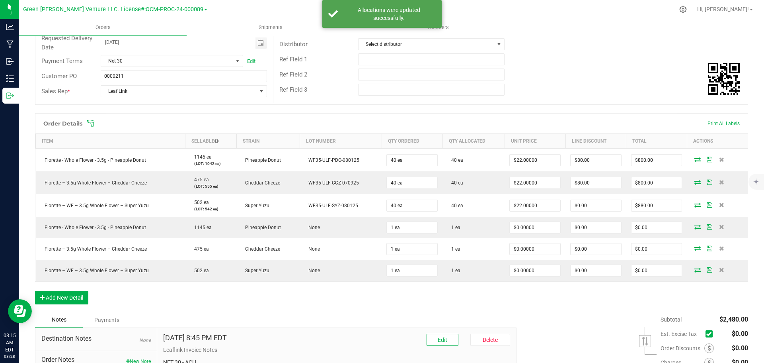
scroll to position [119, 0]
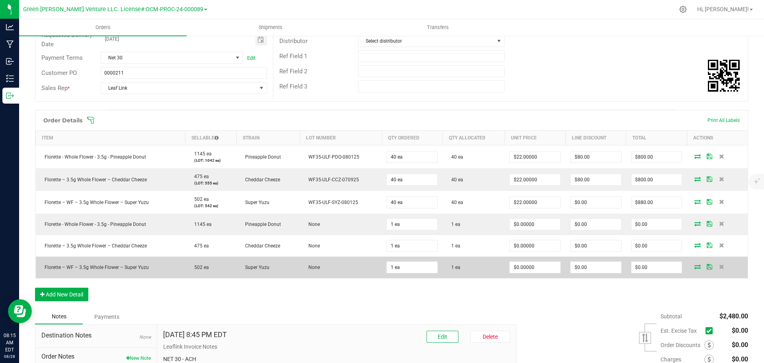
click at [707, 268] on icon at bounding box center [710, 266] width 6 height 5
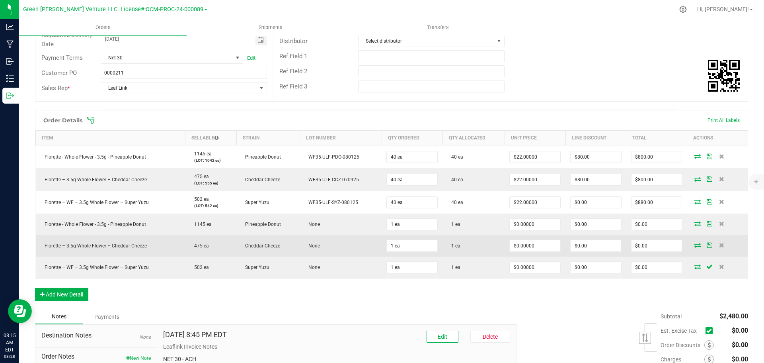
click at [702, 248] on td at bounding box center [717, 245] width 61 height 21
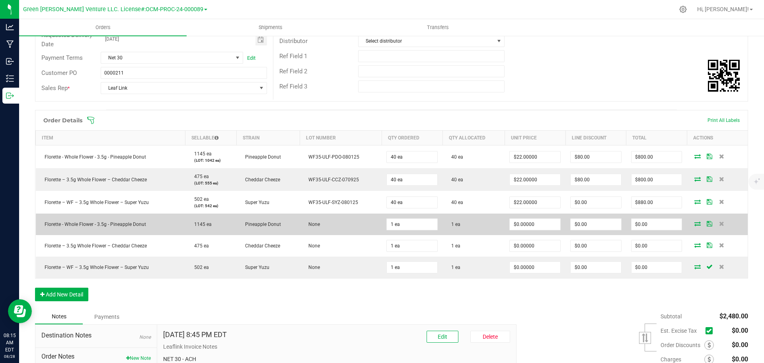
click at [703, 220] on td at bounding box center [717, 223] width 61 height 21
click at [704, 227] on td at bounding box center [717, 223] width 61 height 21
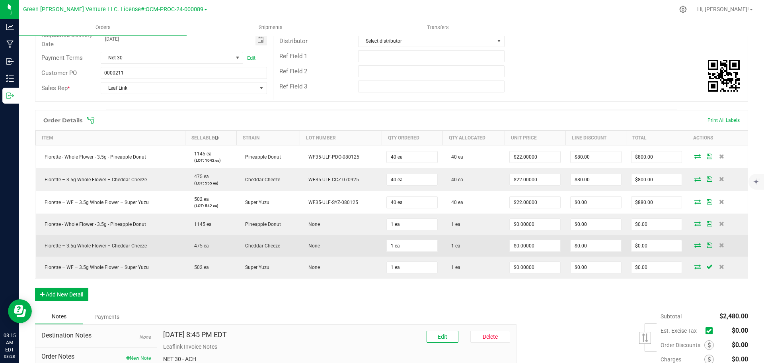
click at [707, 247] on icon at bounding box center [710, 244] width 6 height 5
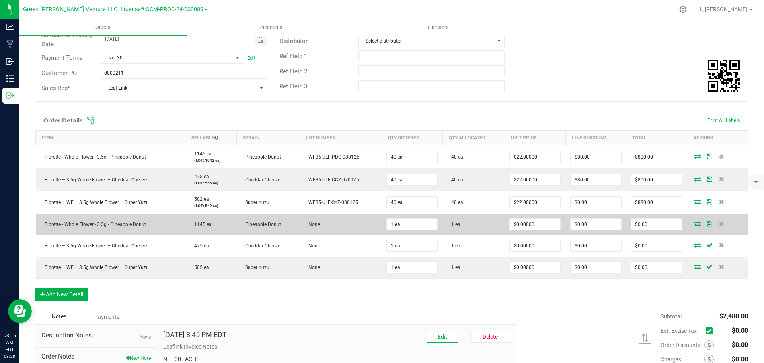
click at [707, 225] on icon at bounding box center [710, 223] width 6 height 5
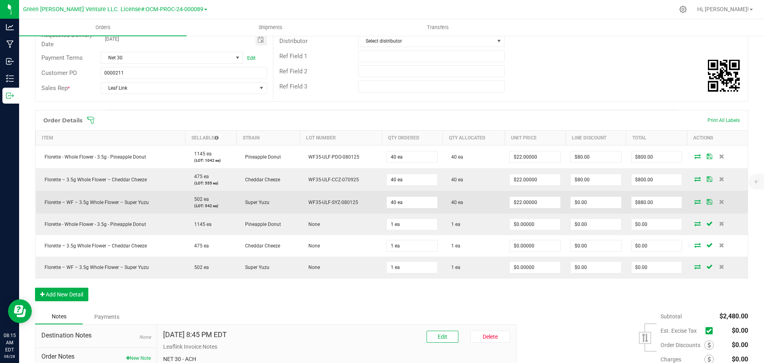
click at [707, 202] on icon at bounding box center [710, 201] width 6 height 5
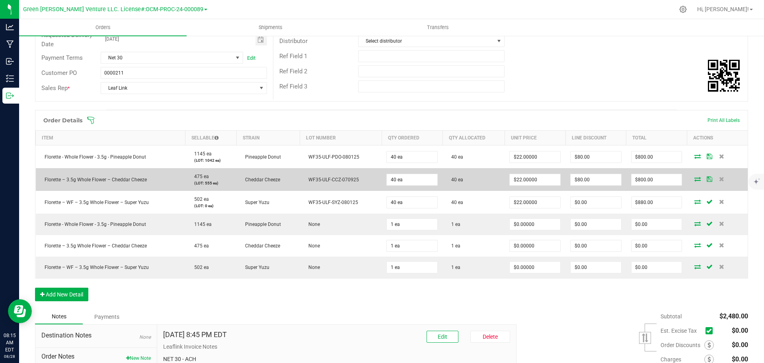
click at [707, 177] on icon at bounding box center [710, 178] width 6 height 5
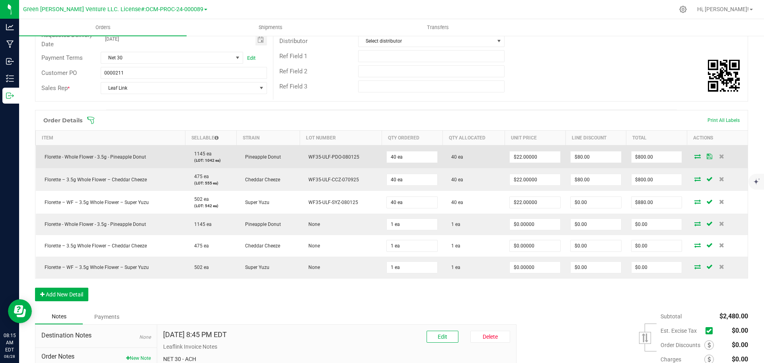
click at [707, 157] on icon at bounding box center [710, 156] width 6 height 5
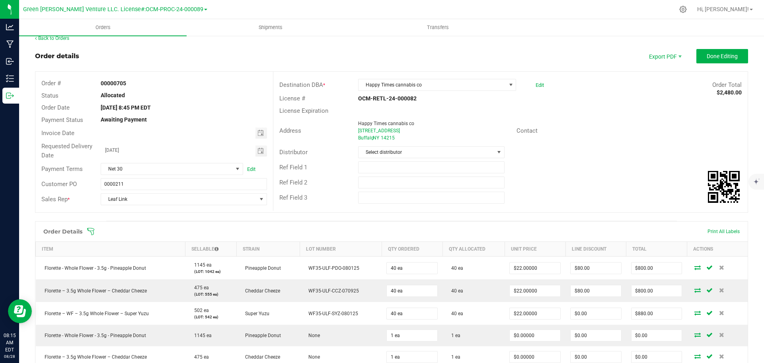
scroll to position [0, 0]
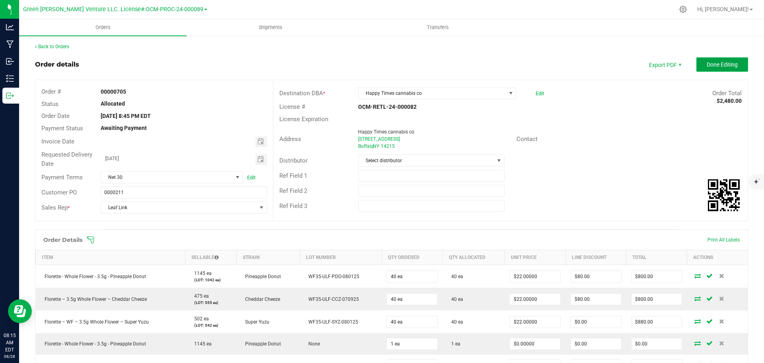
click at [698, 66] on button "Done Editing" at bounding box center [722, 64] width 52 height 14
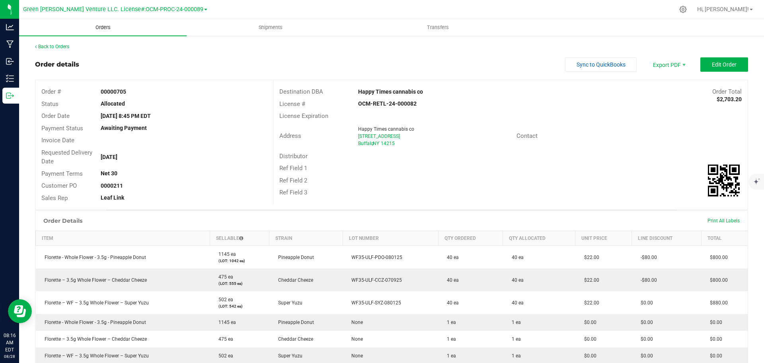
click at [106, 28] on span "Orders" at bounding box center [103, 27] width 37 height 7
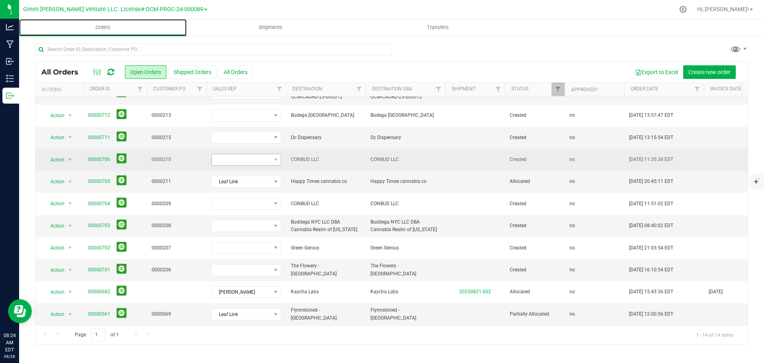
scroll to position [86, 0]
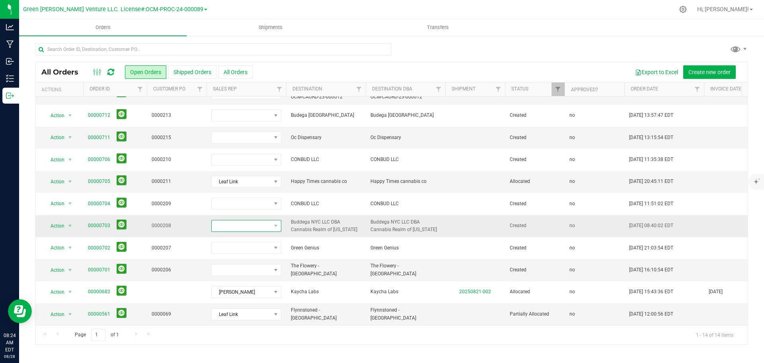
click at [260, 222] on span at bounding box center [241, 225] width 59 height 11
click at [243, 291] on li "Leaf Link" at bounding box center [249, 294] width 74 height 14
click at [99, 222] on link "00000703" at bounding box center [99, 226] width 22 height 8
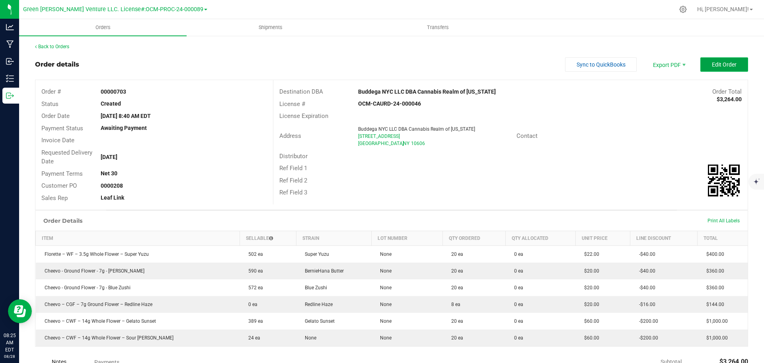
click at [721, 62] on span "Edit Order" at bounding box center [724, 64] width 25 height 6
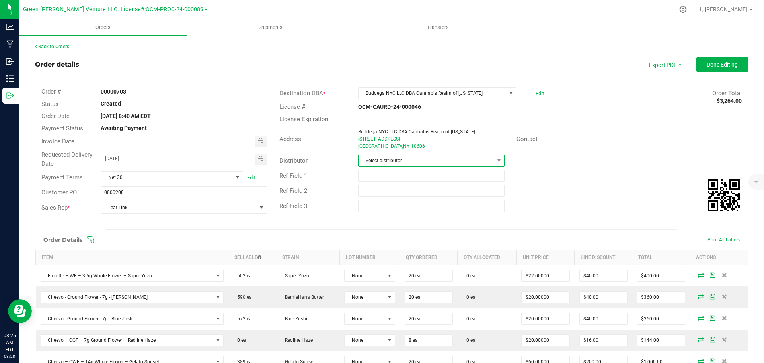
click at [396, 160] on span "Select distributor" at bounding box center [426, 160] width 135 height 11
click at [384, 250] on li "E23" at bounding box center [428, 249] width 144 height 14
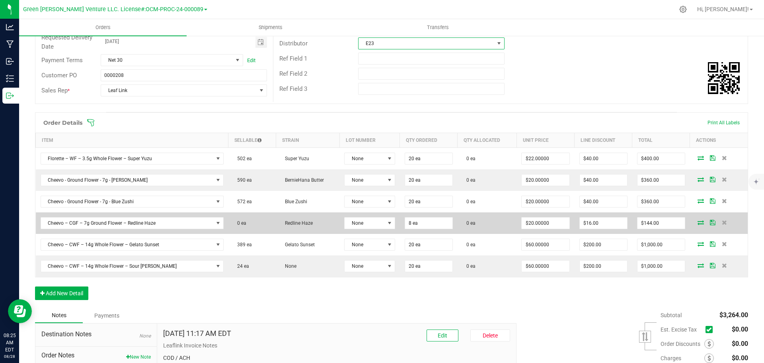
scroll to position [119, 0]
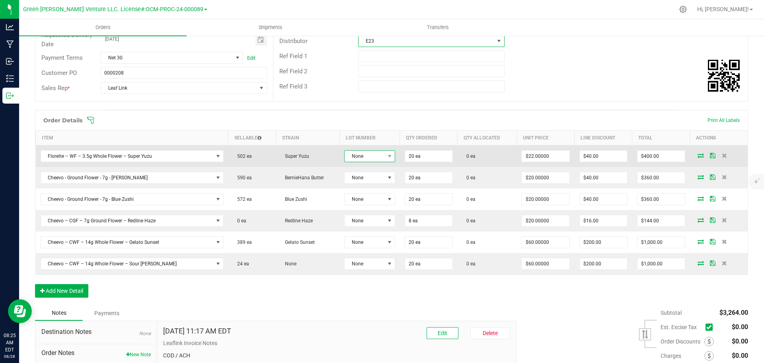
click at [365, 157] on span "None" at bounding box center [365, 155] width 40 height 11
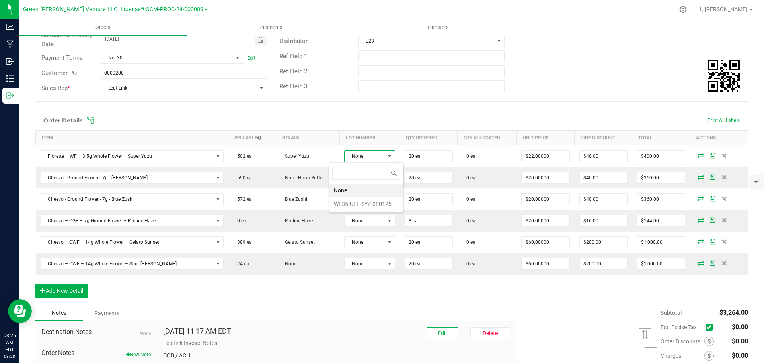
scroll to position [12, 52]
click at [359, 210] on li "WF35-ULF-SYZ-080125" at bounding box center [366, 204] width 74 height 14
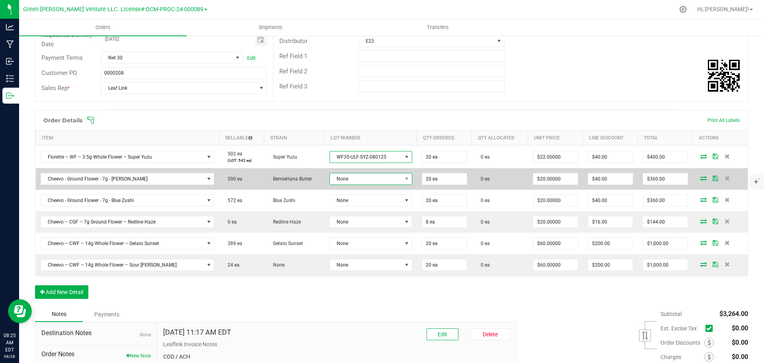
click at [355, 178] on span "None" at bounding box center [366, 178] width 72 height 11
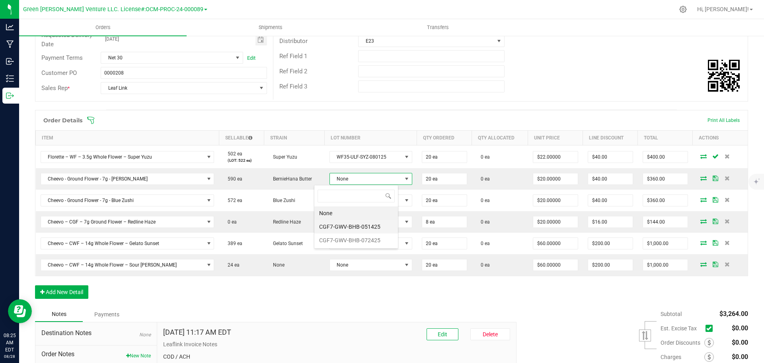
click at [349, 226] on li "CGF7-GWV-BHB-051425" at bounding box center [356, 227] width 84 height 14
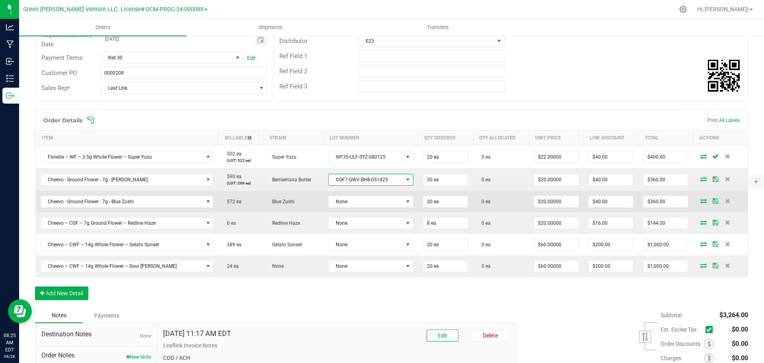
click at [349, 208] on td "None" at bounding box center [371, 201] width 95 height 21
click at [349, 205] on span "None" at bounding box center [366, 201] width 74 height 11
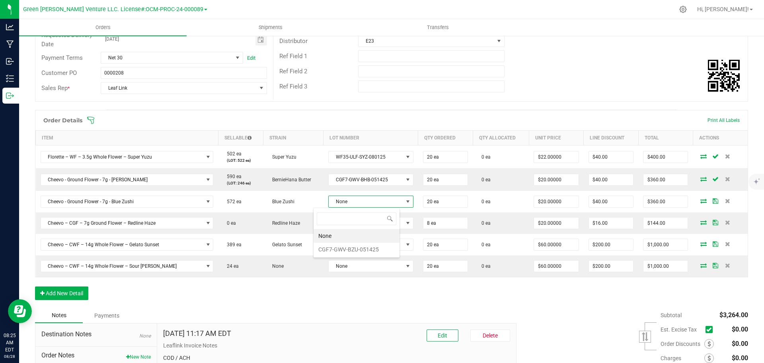
scroll to position [12, 86]
click at [348, 247] on li "CGF7-GWV-BZU-051425" at bounding box center [357, 249] width 86 height 14
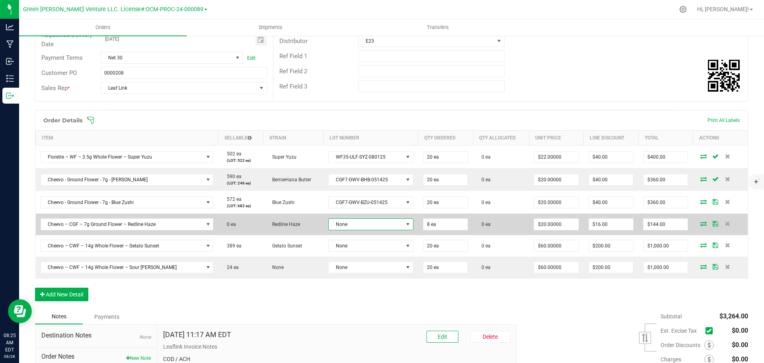
click at [347, 221] on span "None" at bounding box center [366, 223] width 74 height 11
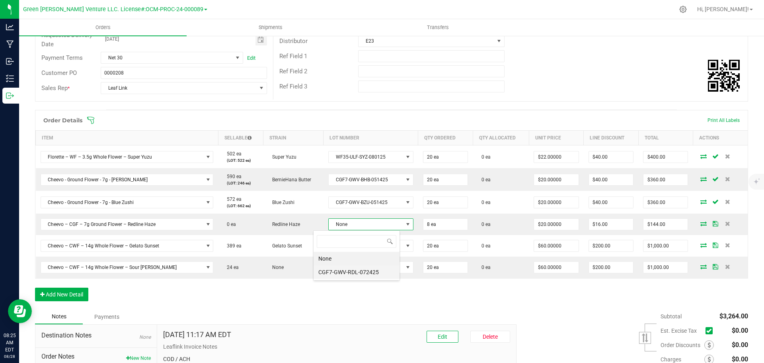
click at [347, 267] on li "CGF7-GWV-RDL-072425" at bounding box center [357, 272] width 86 height 14
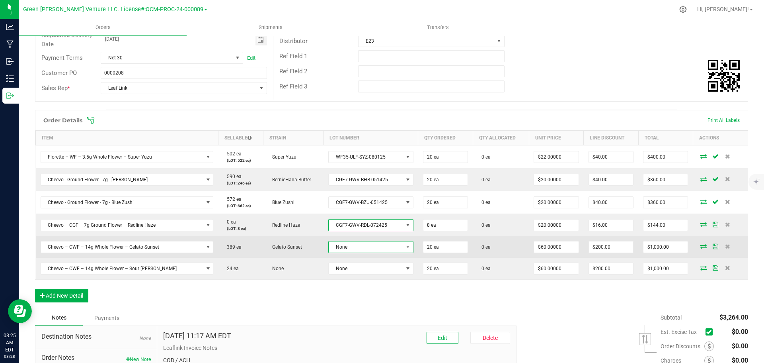
click at [349, 246] on span "None" at bounding box center [366, 246] width 74 height 11
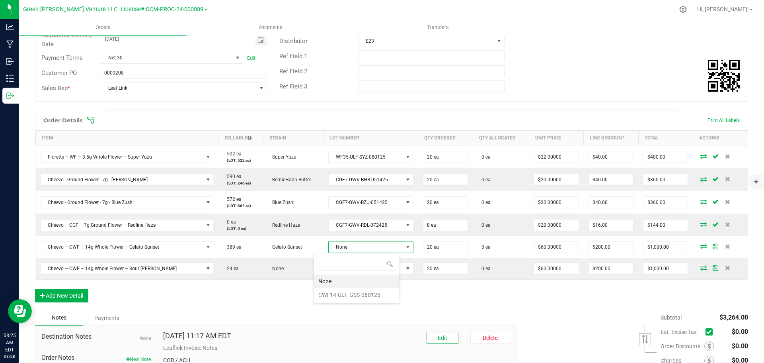
drag, startPoint x: 348, startPoint y: 293, endPoint x: 348, endPoint y: 287, distance: 5.6
click at [348, 290] on li "CWF14-ULF-GSS-080125" at bounding box center [357, 295] width 86 height 14
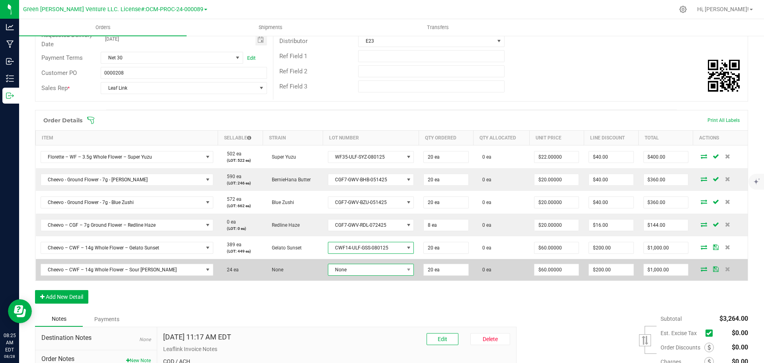
click at [347, 270] on span "None" at bounding box center [366, 269] width 76 height 11
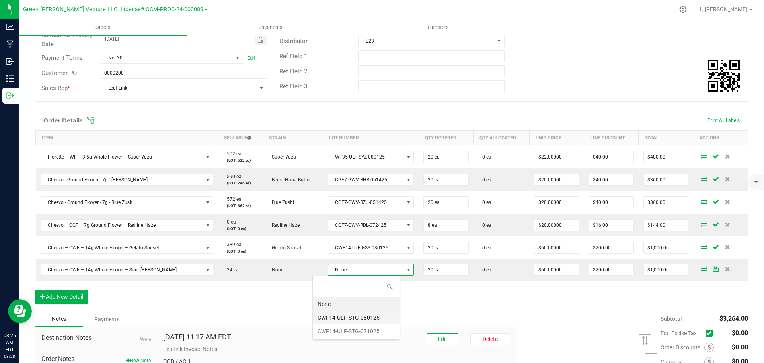
scroll to position [39786, 39710]
click at [349, 309] on li "None" at bounding box center [356, 304] width 87 height 14
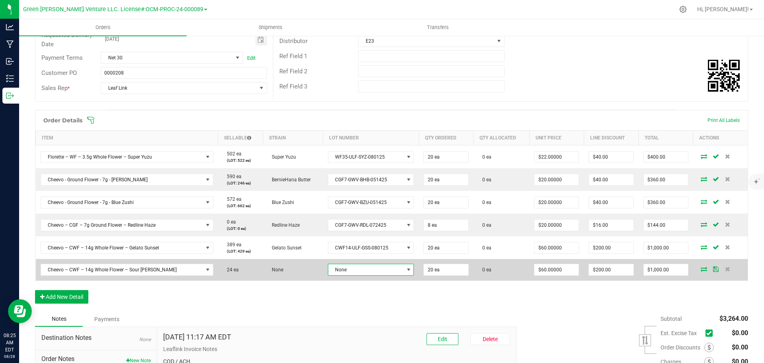
click at [348, 271] on span "None" at bounding box center [366, 269] width 76 height 11
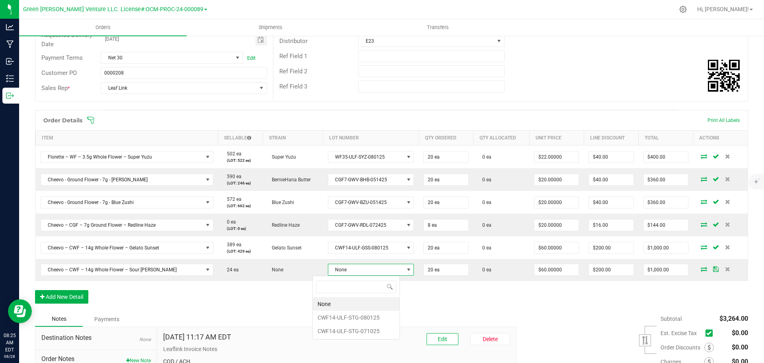
scroll to position [12, 88]
click at [353, 317] on li "CWF14-ULF-STG-080125" at bounding box center [356, 317] width 87 height 14
click at [94, 121] on icon at bounding box center [91, 120] width 8 height 8
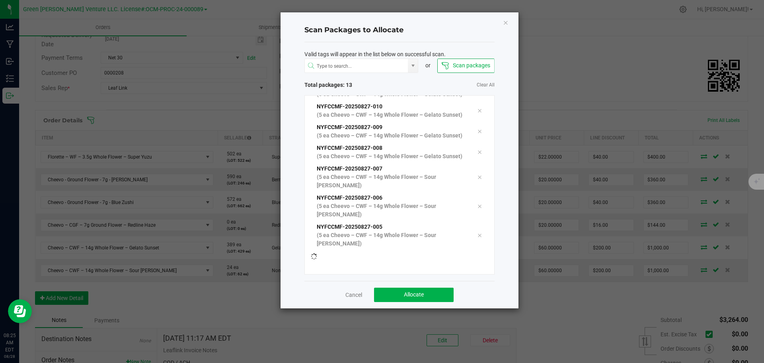
scroll to position [140, 0]
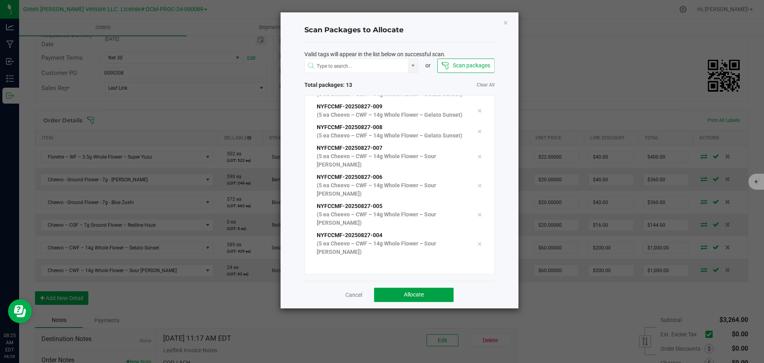
click at [396, 291] on button "Allocate" at bounding box center [414, 294] width 80 height 14
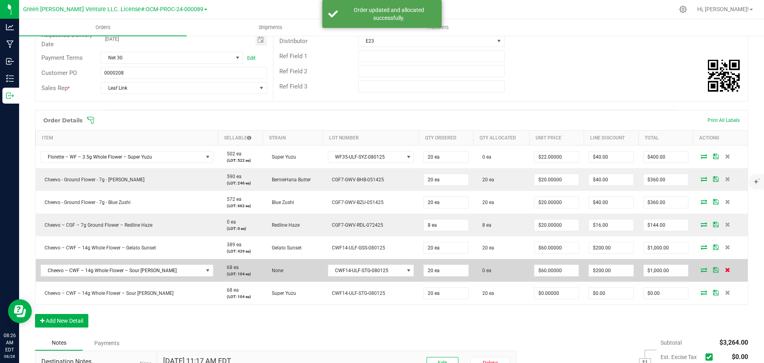
click at [725, 271] on icon at bounding box center [727, 269] width 5 height 5
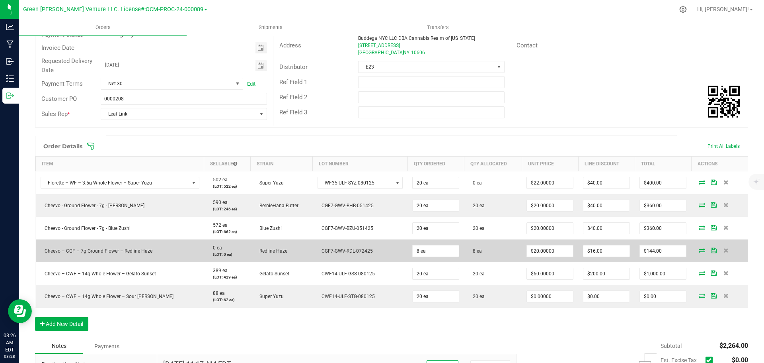
scroll to position [80, 0]
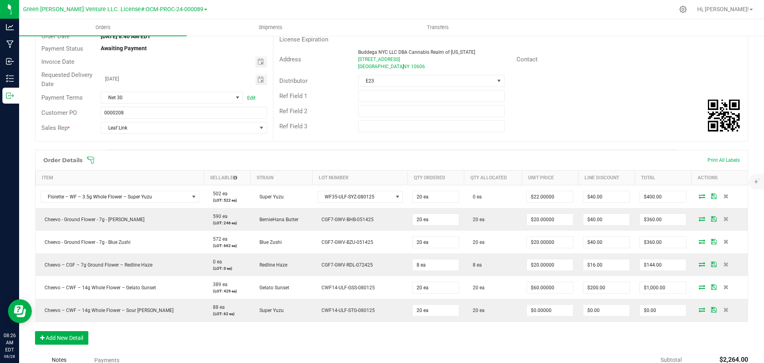
click at [92, 157] on icon at bounding box center [90, 159] width 7 height 7
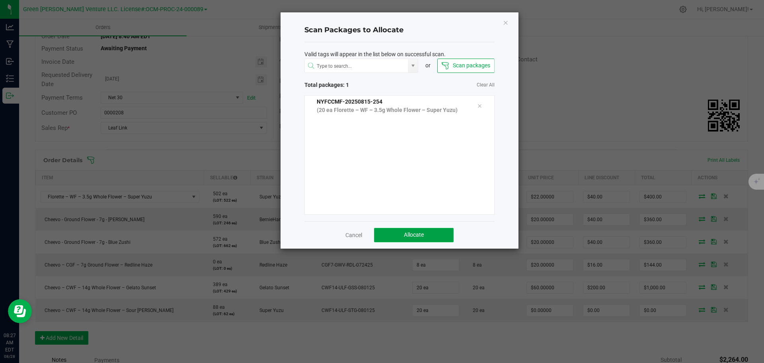
click at [384, 232] on button "Allocate" at bounding box center [414, 235] width 80 height 14
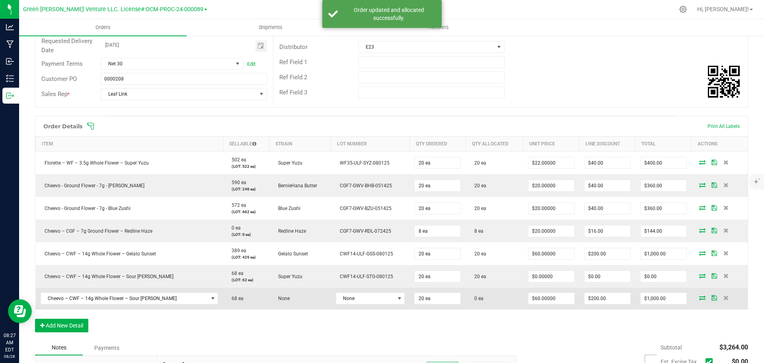
scroll to position [159, 0]
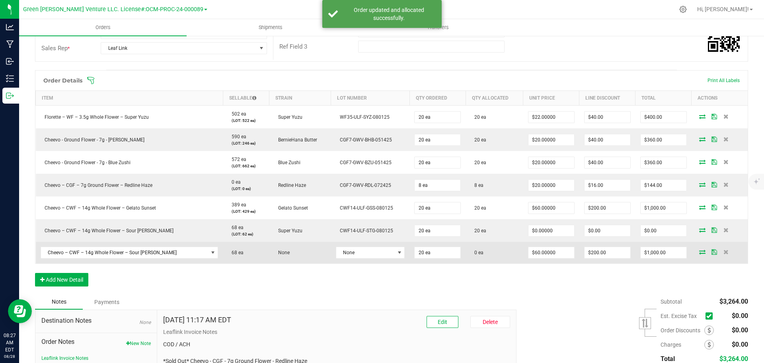
click at [721, 248] on td at bounding box center [720, 252] width 56 height 21
click at [724, 252] on icon at bounding box center [726, 251] width 5 height 5
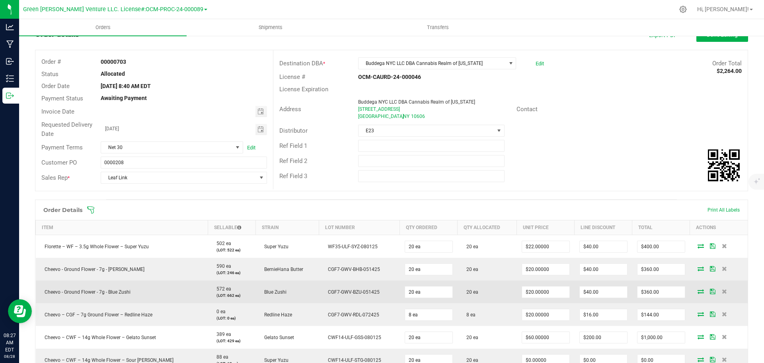
scroll to position [0, 0]
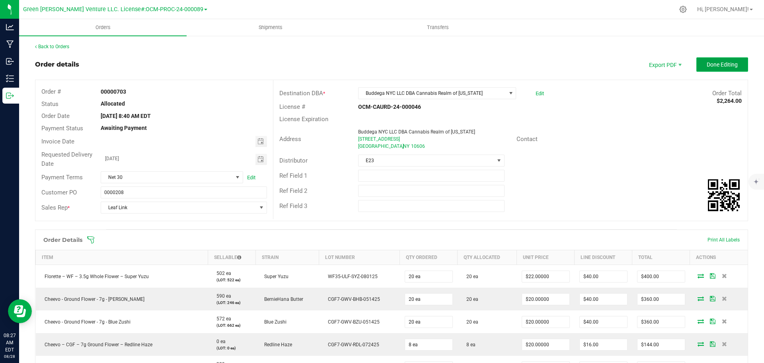
click at [696, 65] on button "Done Editing" at bounding box center [722, 64] width 52 height 14
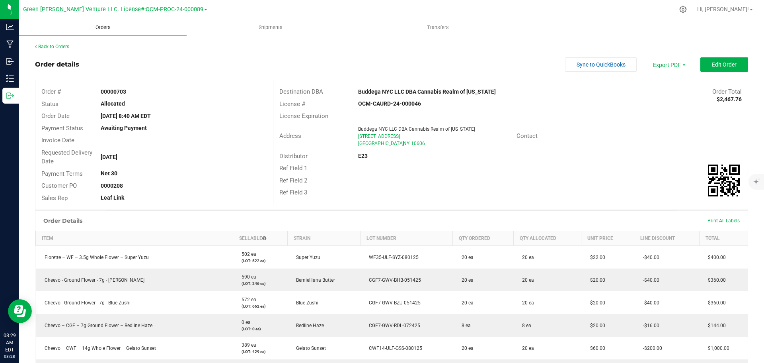
click at [96, 30] on span "Orders" at bounding box center [103, 27] width 37 height 7
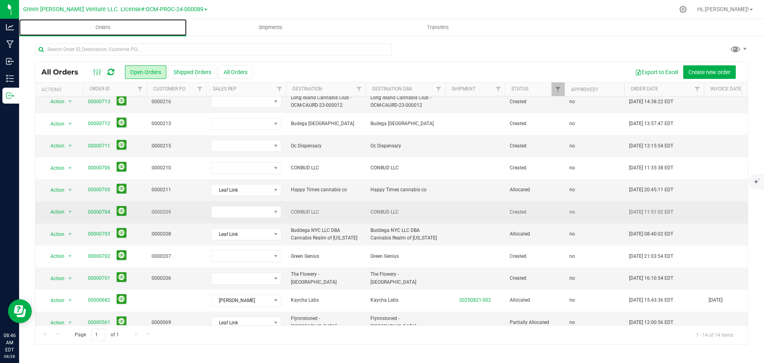
scroll to position [86, 0]
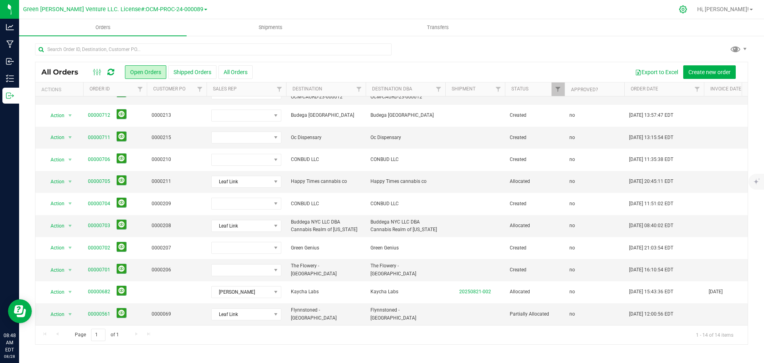
click at [687, 9] on icon at bounding box center [683, 9] width 8 height 8
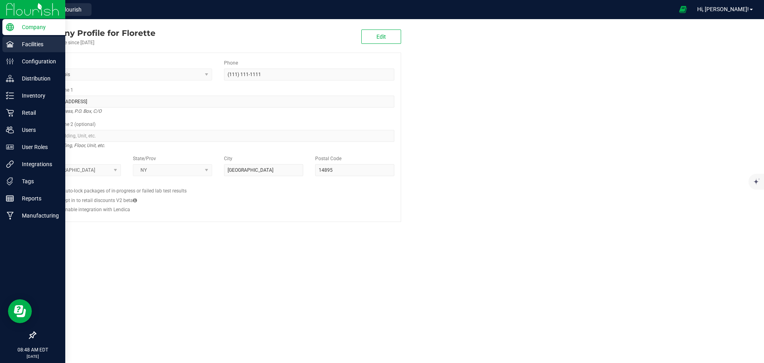
click at [14, 48] on p "Facilities" at bounding box center [38, 44] width 48 height 10
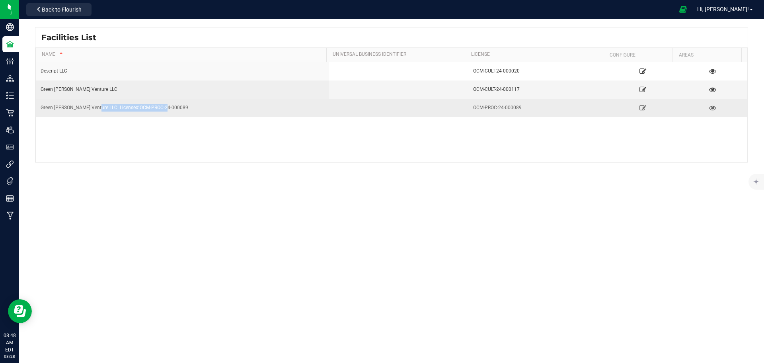
drag, startPoint x: 94, startPoint y: 104, endPoint x: 206, endPoint y: 99, distance: 111.9
click at [206, 99] on td "Green [PERSON_NAME] Venture LLC. License#:OCM-PROC-24-000089" at bounding box center [182, 108] width 293 height 18
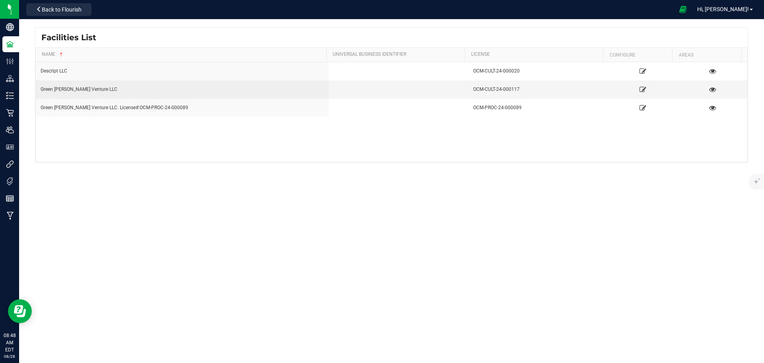
click at [498, 135] on div "Descript LLC OCM-CULT-24-000020 Green Wells Venture LLC OCM-CULT-24-000117 Gree…" at bounding box center [392, 111] width 712 height 99
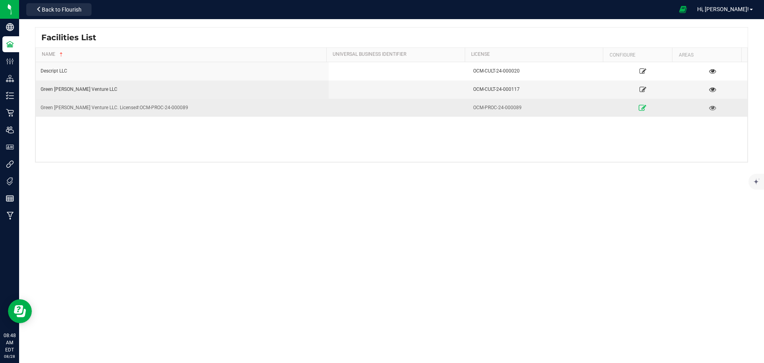
click at [640, 107] on icon at bounding box center [643, 108] width 8 height 6
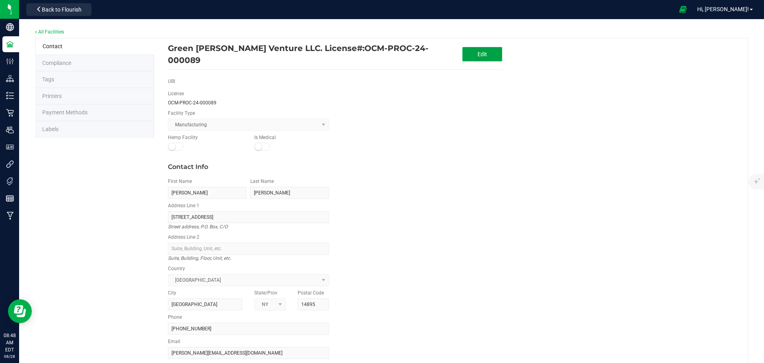
click at [491, 47] on button "Edit" at bounding box center [482, 54] width 40 height 14
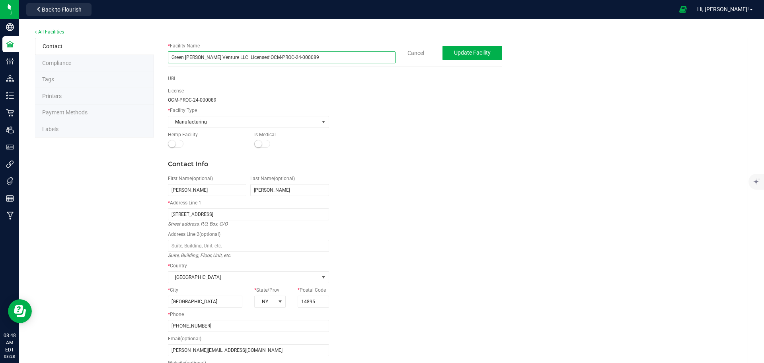
drag, startPoint x: 298, startPoint y: 55, endPoint x: 224, endPoint y: 63, distance: 74.5
click at [224, 63] on input "Green [PERSON_NAME] Venture LLC. License#:OCM-PROC-24-000089" at bounding box center [282, 57] width 228 height 12
type input "Green Wells Venture LLC."
click at [474, 56] on button "Update Facility" at bounding box center [473, 53] width 60 height 14
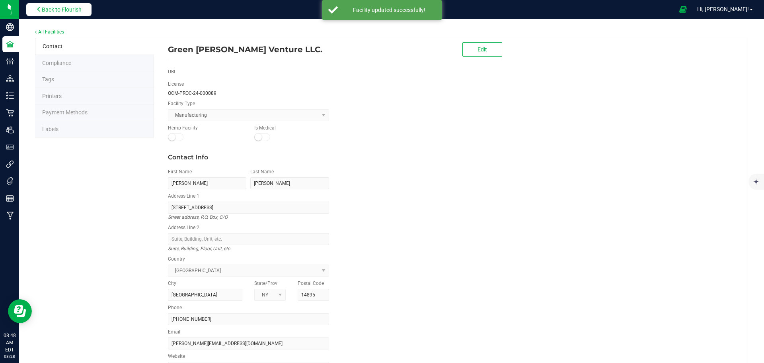
click at [69, 10] on span "Back to Flourish" at bounding box center [62, 9] width 40 height 6
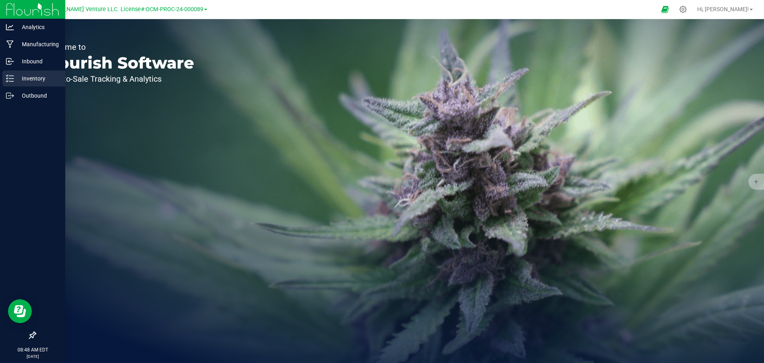
click at [13, 77] on icon at bounding box center [10, 78] width 8 height 8
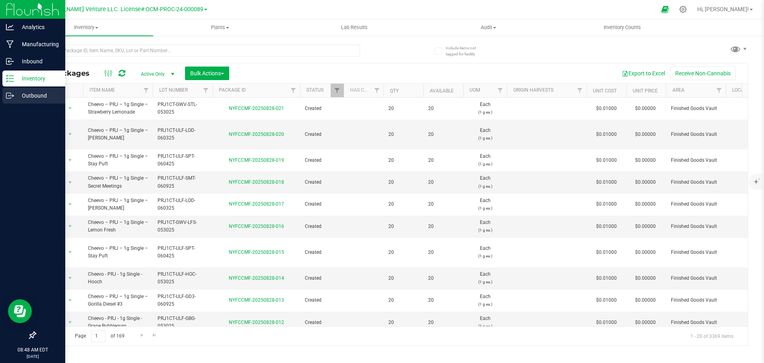
click at [6, 93] on icon at bounding box center [8, 96] width 4 height 6
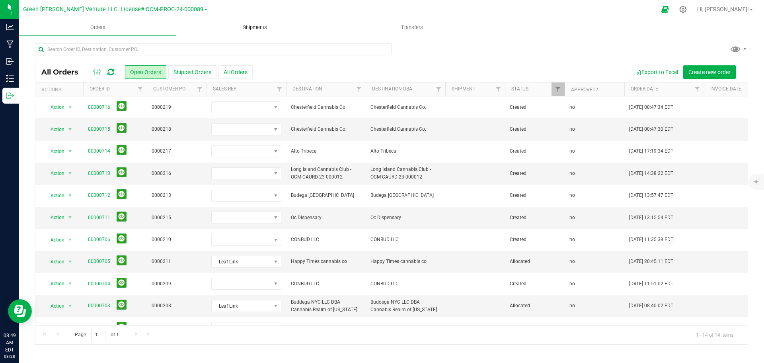
click at [259, 26] on span "Shipments" at bounding box center [254, 27] width 45 height 7
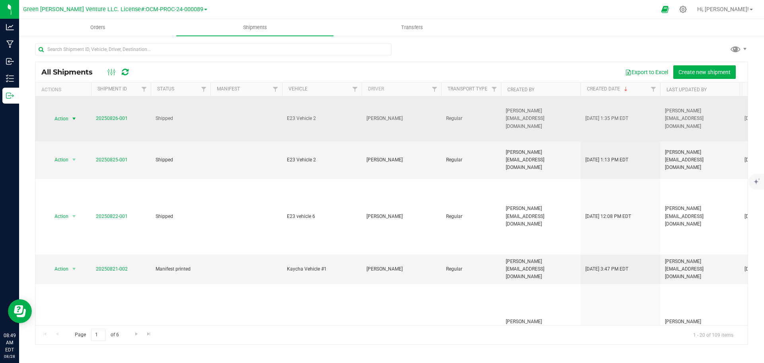
click at [75, 115] on span "select" at bounding box center [74, 118] width 6 height 6
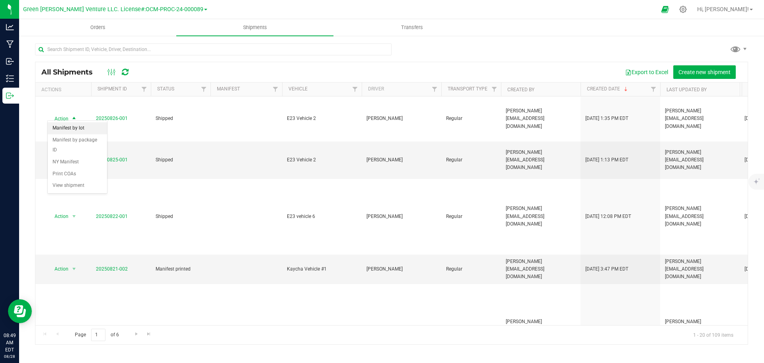
click at [77, 130] on li "Manifest by lot" at bounding box center [77, 128] width 59 height 12
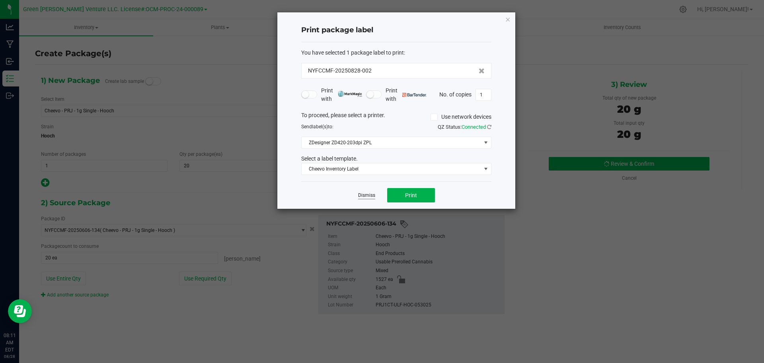
click at [367, 192] on link "Dismiss" at bounding box center [366, 195] width 17 height 7
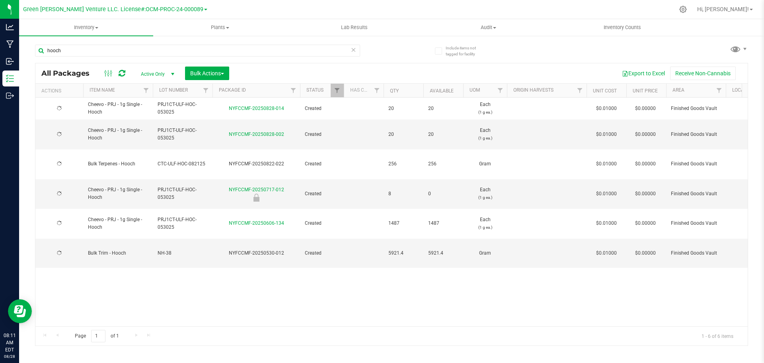
type input "2025-08-21"
click at [687, 6] on icon at bounding box center [683, 9] width 8 height 8
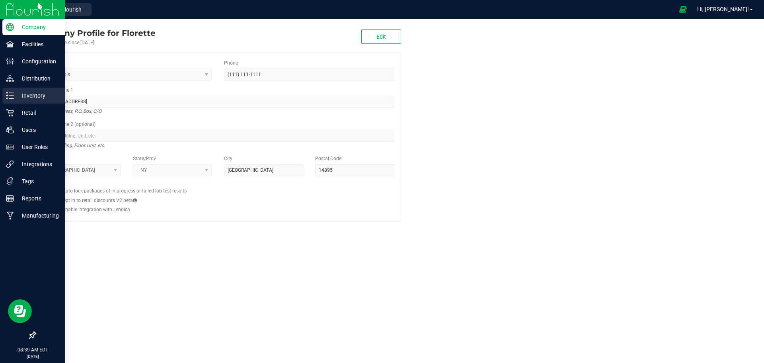
click at [27, 96] on p "Inventory" at bounding box center [38, 96] width 48 height 10
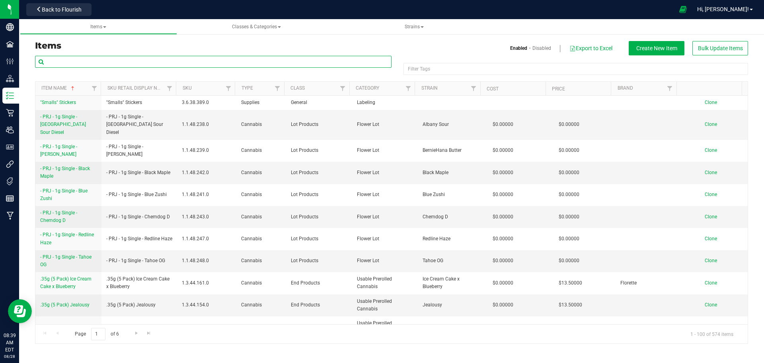
click at [93, 62] on input "text" at bounding box center [213, 62] width 357 height 12
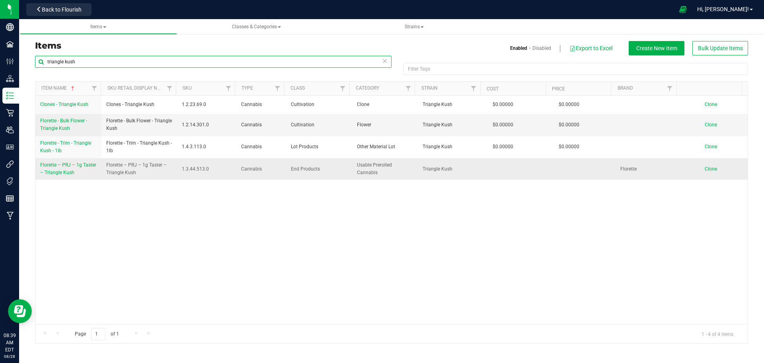
type input "triangle kush"
click at [84, 168] on link "Florette – PRJ – 1g Taster – Triangle Kush" at bounding box center [68, 168] width 57 height 15
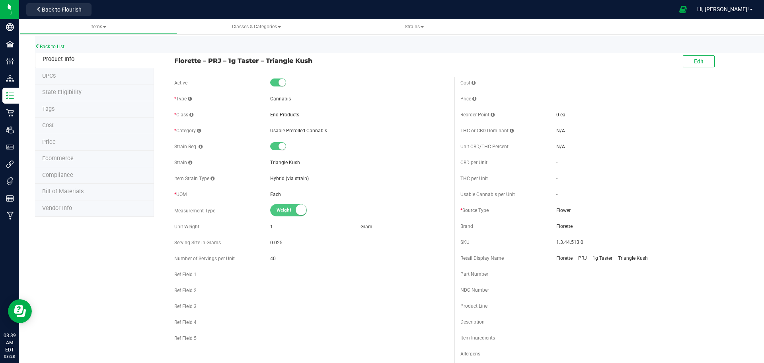
click at [80, 159] on li "Ecommerce" at bounding box center [94, 158] width 119 height 17
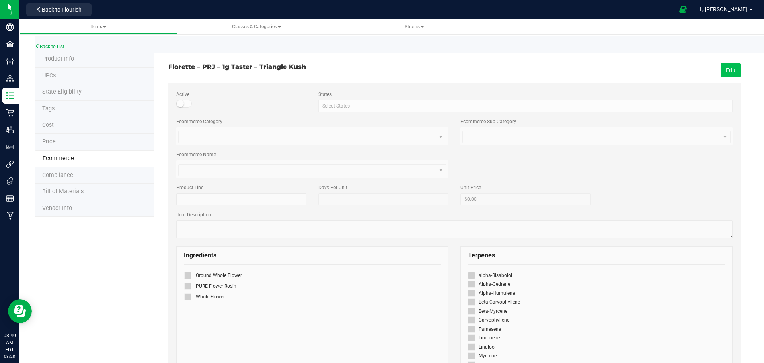
click at [723, 70] on button "Edit" at bounding box center [731, 70] width 20 height 14
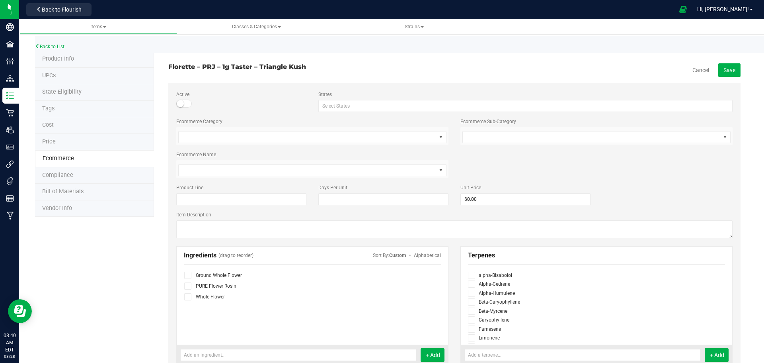
click at [182, 103] on small at bounding box center [180, 103] width 7 height 7
click at [726, 70] on span "Save" at bounding box center [730, 70] width 12 height 6
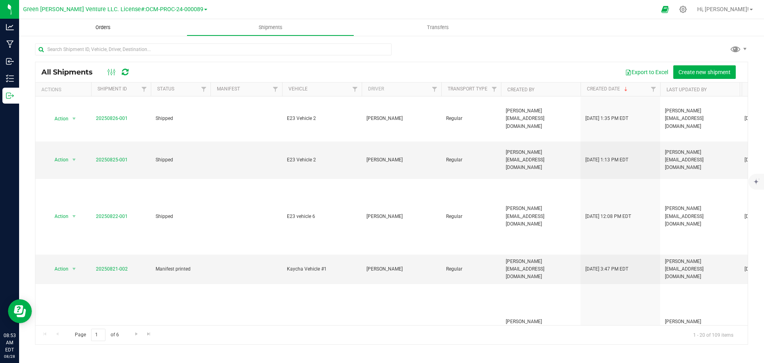
click at [102, 28] on span "Orders" at bounding box center [103, 27] width 37 height 7
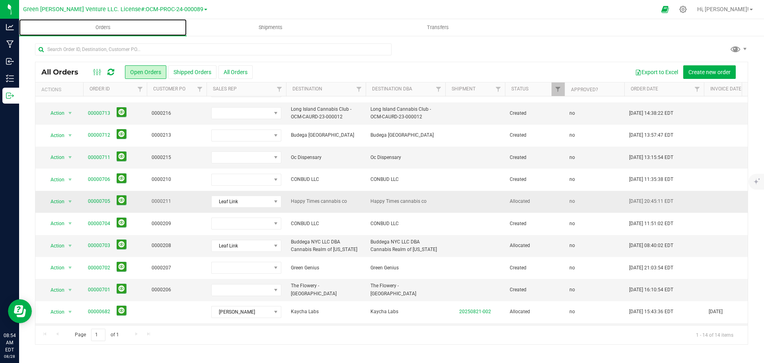
scroll to position [46, 0]
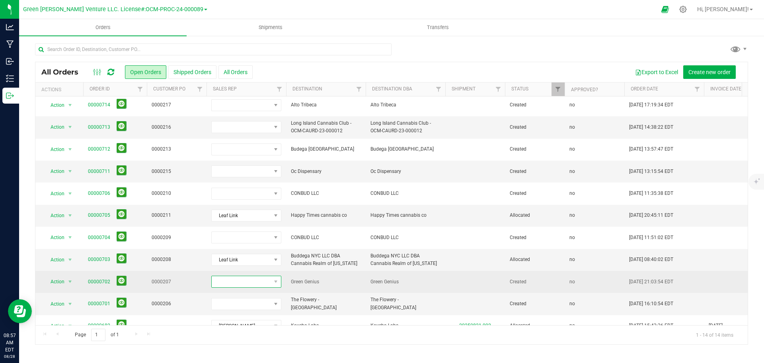
click at [250, 280] on span at bounding box center [241, 281] width 59 height 11
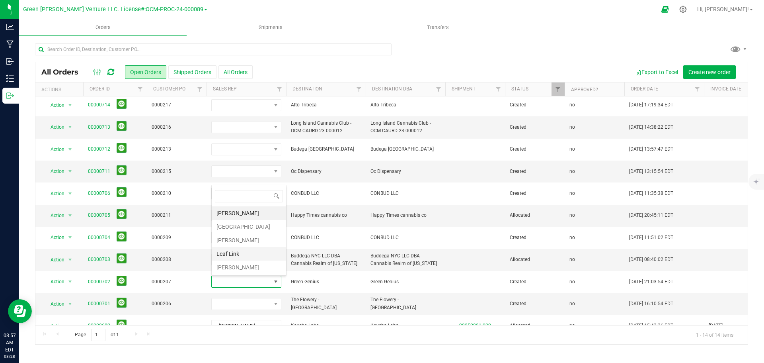
click at [238, 252] on li "Leaf Link" at bounding box center [249, 254] width 74 height 14
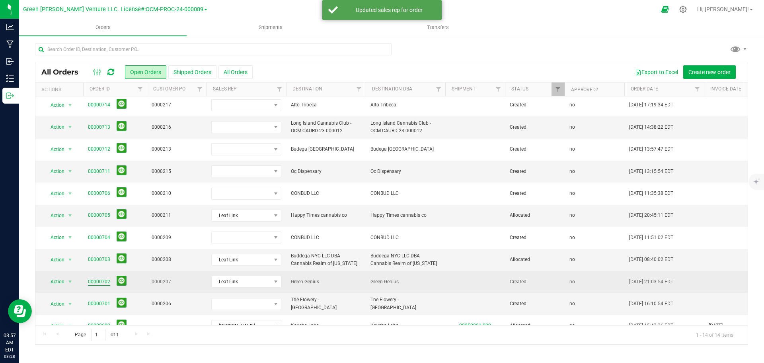
click at [103, 280] on link "00000702" at bounding box center [99, 282] width 22 height 8
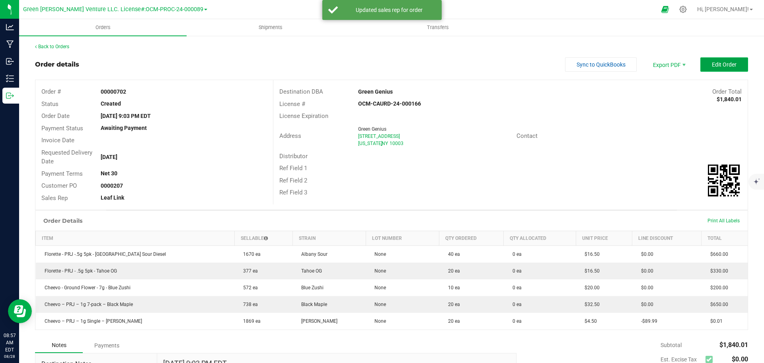
click at [702, 68] on button "Edit Order" at bounding box center [724, 64] width 48 height 14
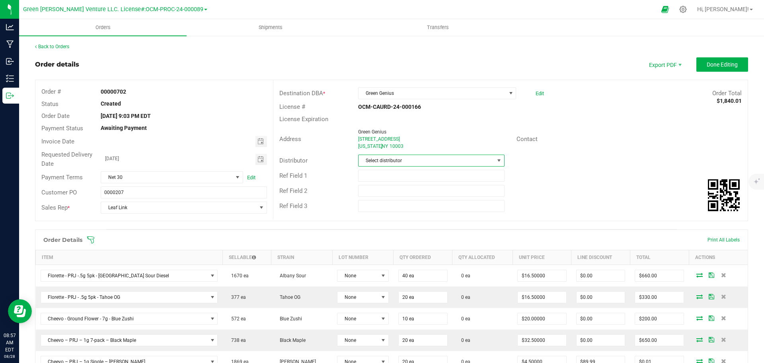
click at [395, 156] on span "Select distributor" at bounding box center [426, 160] width 135 height 11
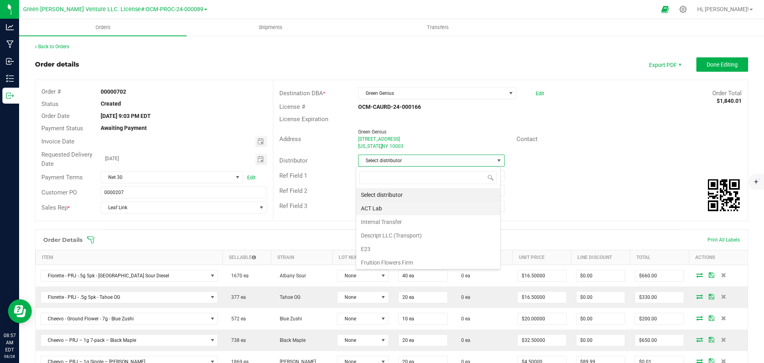
scroll to position [12, 145]
click at [383, 248] on li "E23" at bounding box center [428, 249] width 144 height 14
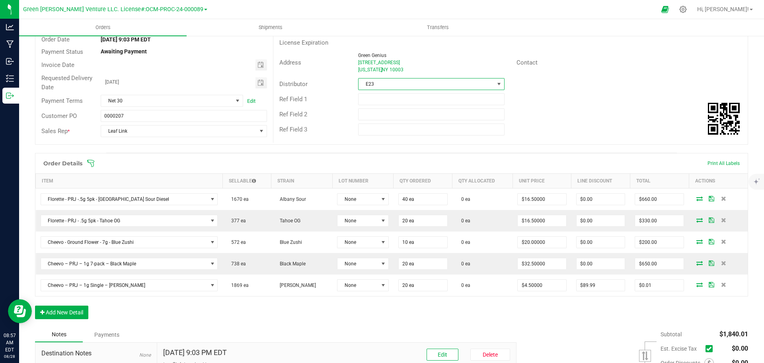
scroll to position [119, 0]
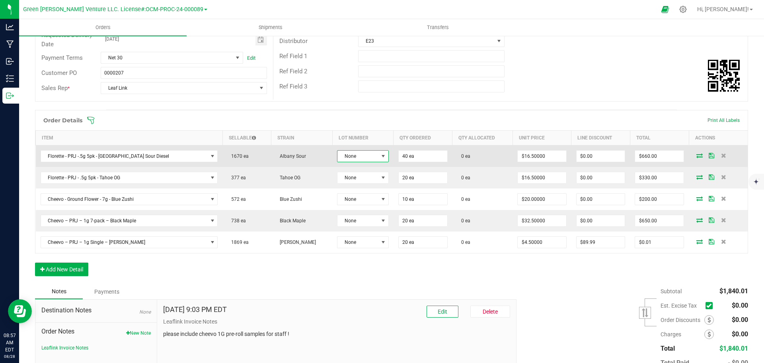
click at [353, 157] on span "None" at bounding box center [357, 155] width 41 height 11
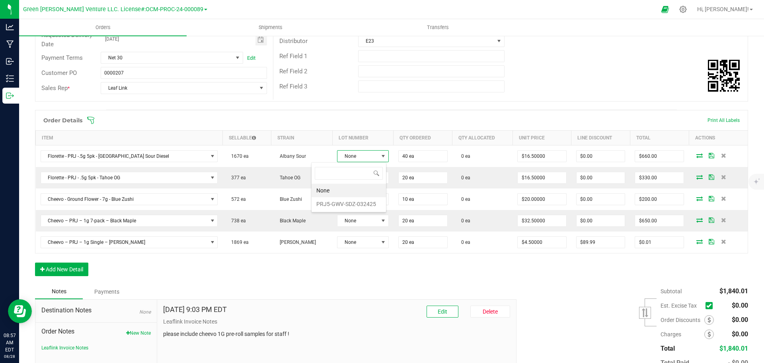
scroll to position [12, 55]
click at [350, 200] on li "PRJ5-GWV-SDZ-032425" at bounding box center [349, 204] width 74 height 14
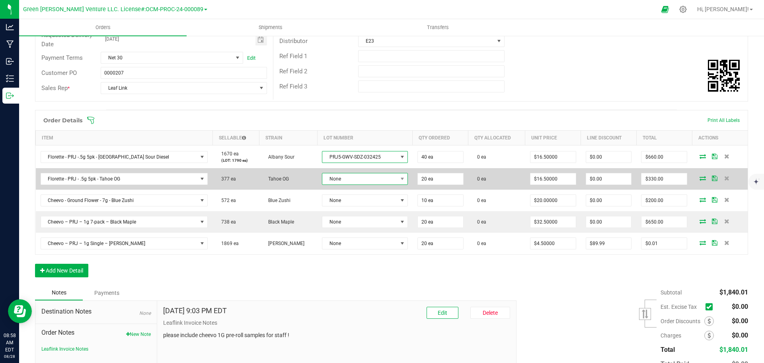
click at [344, 179] on span "None" at bounding box center [359, 178] width 75 height 11
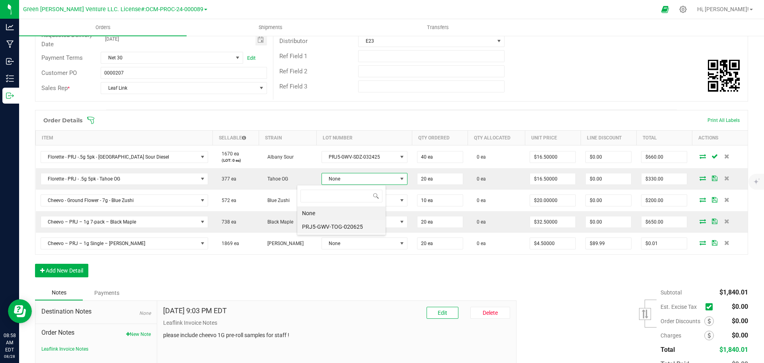
scroll to position [39786, 39708]
click at [340, 229] on li "PRJ5-GWV-TOG-020625" at bounding box center [341, 227] width 88 height 14
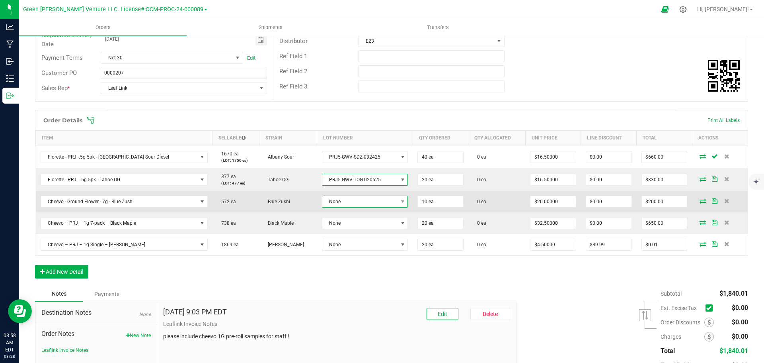
click at [340, 203] on span "None" at bounding box center [360, 201] width 76 height 11
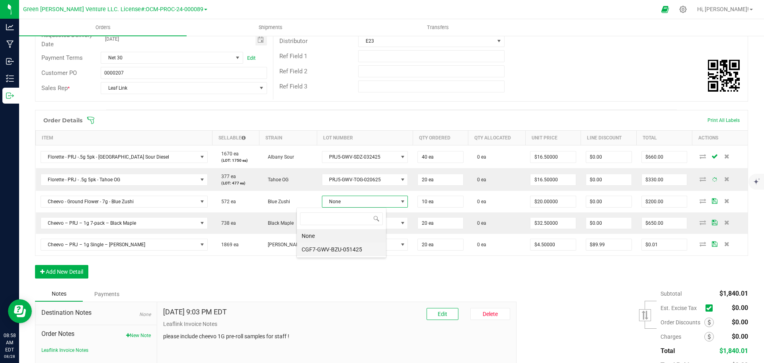
scroll to position [39786, 39708]
click at [334, 253] on li "CGF7-GWV-BZU-051425" at bounding box center [341, 249] width 89 height 14
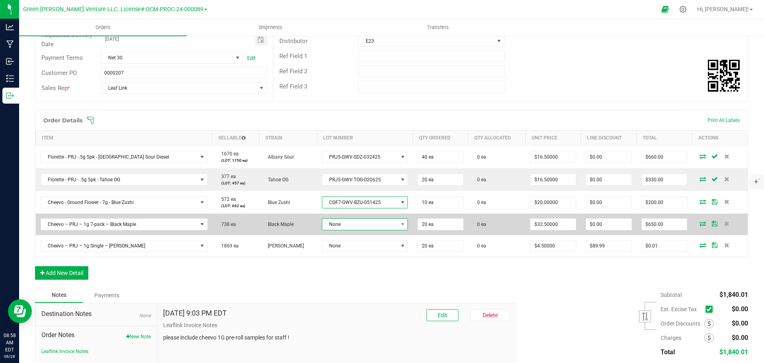
click at [339, 225] on span "None" at bounding box center [360, 223] width 76 height 11
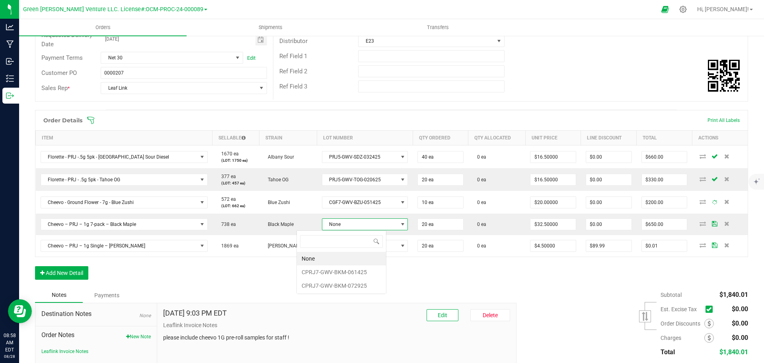
scroll to position [12, 90]
click at [334, 271] on li "CPRJ7-GWV-BKM-061425" at bounding box center [341, 272] width 89 height 14
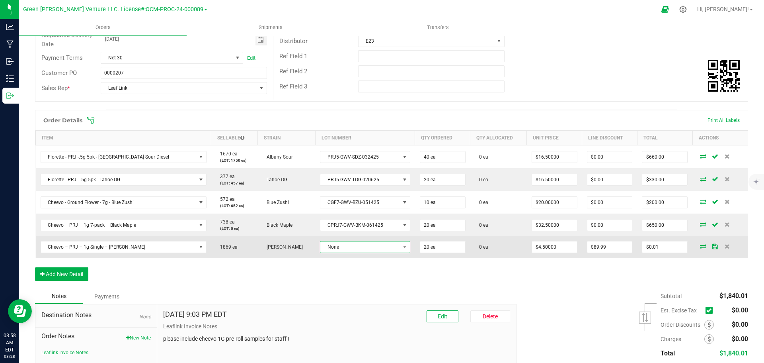
click at [336, 246] on span "None" at bounding box center [360, 246] width 80 height 11
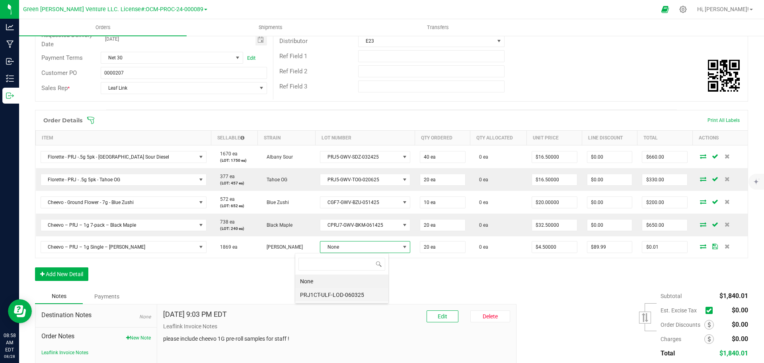
click at [342, 293] on li "PRJ1CT-ULF-LOD-060325" at bounding box center [341, 295] width 93 height 14
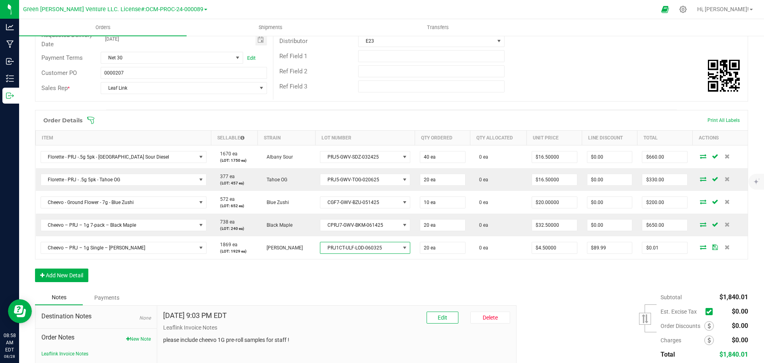
click at [94, 121] on icon at bounding box center [91, 120] width 8 height 8
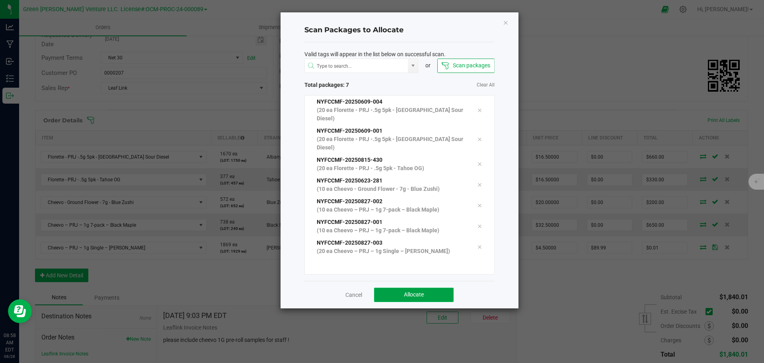
click at [386, 287] on button "Allocate" at bounding box center [414, 294] width 80 height 14
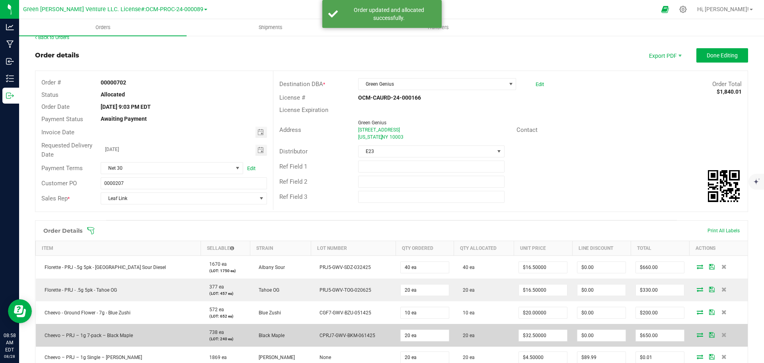
scroll to position [0, 0]
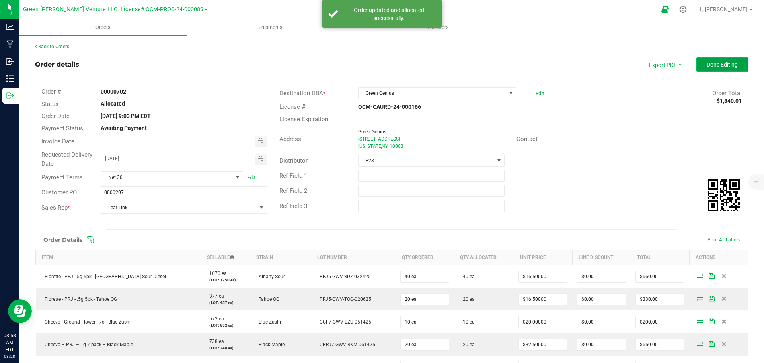
click at [729, 66] on span "Done Editing" at bounding box center [722, 64] width 31 height 6
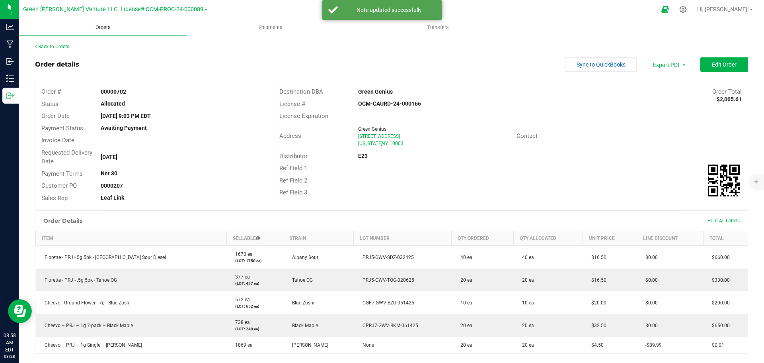
click at [105, 30] on span "Orders" at bounding box center [103, 27] width 37 height 7
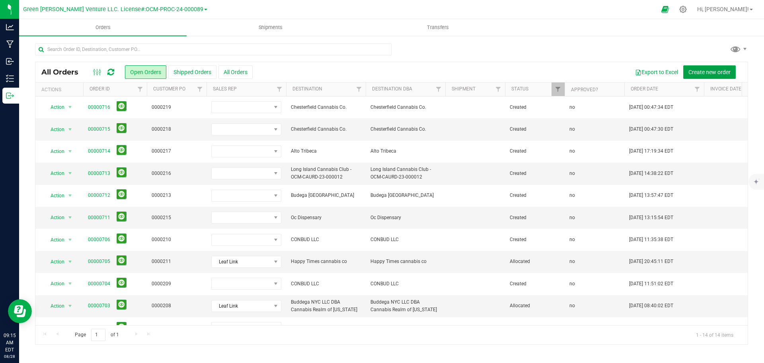
click at [702, 72] on span "Create new order" at bounding box center [709, 72] width 42 height 6
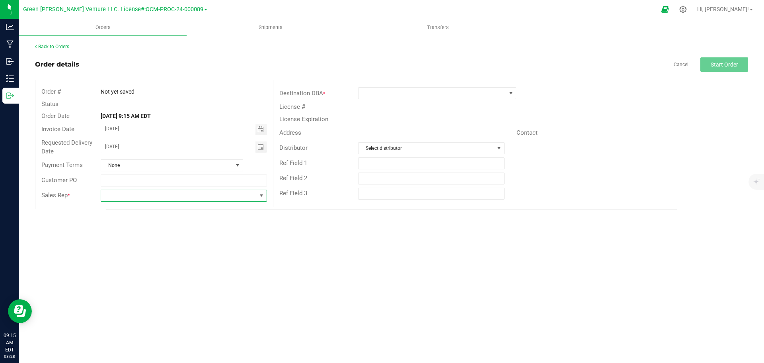
click at [170, 195] on span at bounding box center [178, 195] width 155 height 11
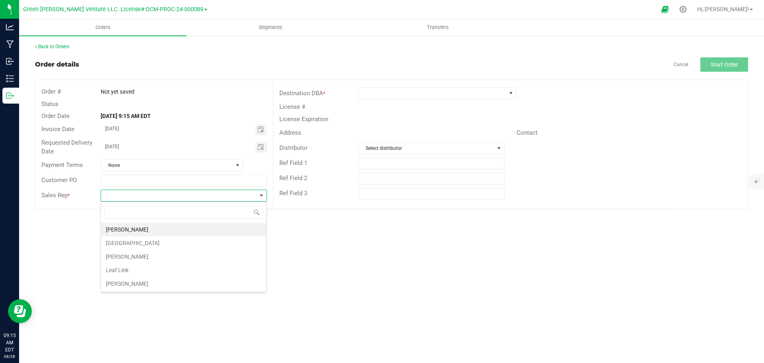
scroll to position [12, 166]
click at [150, 270] on li "Leaf Link" at bounding box center [183, 270] width 165 height 14
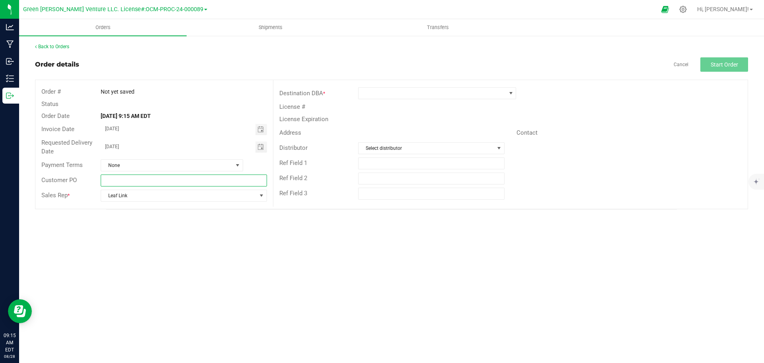
click at [127, 179] on input "text" at bounding box center [184, 180] width 166 height 12
type input "0000214"
click at [432, 147] on span "Select distributor" at bounding box center [426, 147] width 135 height 11
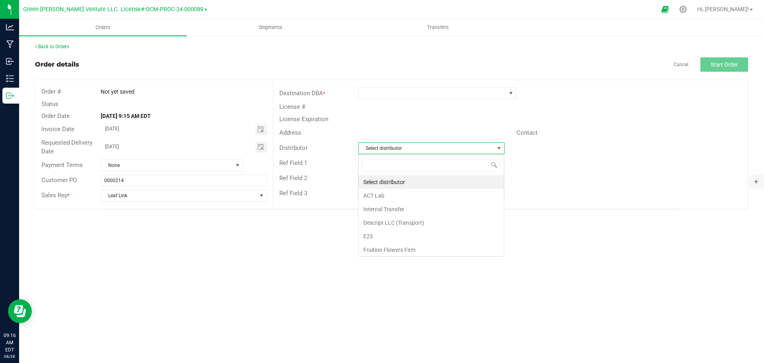
scroll to position [12, 146]
click at [401, 232] on li "E23" at bounding box center [431, 236] width 145 height 14
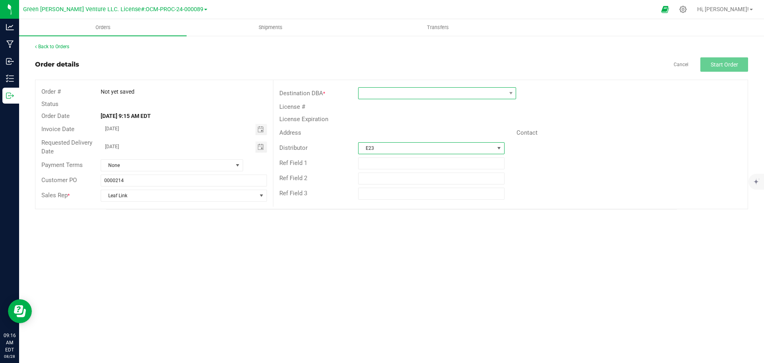
click at [384, 92] on span at bounding box center [432, 93] width 147 height 11
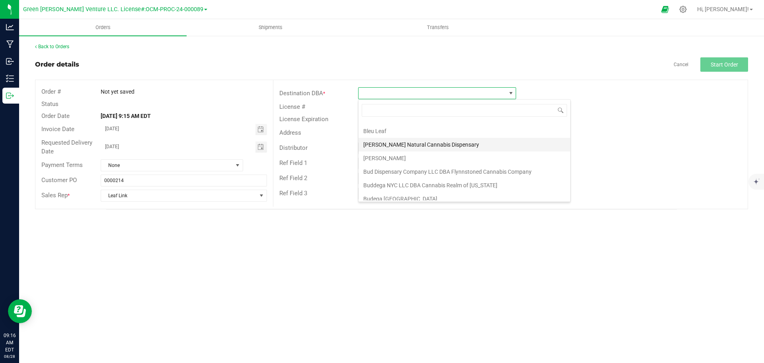
scroll to position [159, 0]
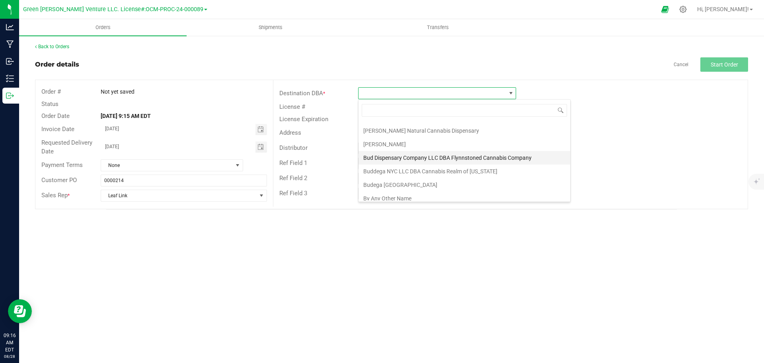
click at [423, 157] on li "Bud Dispensary Company LLC DBA Flynnstoned Cannabis Company" at bounding box center [465, 158] width 212 height 14
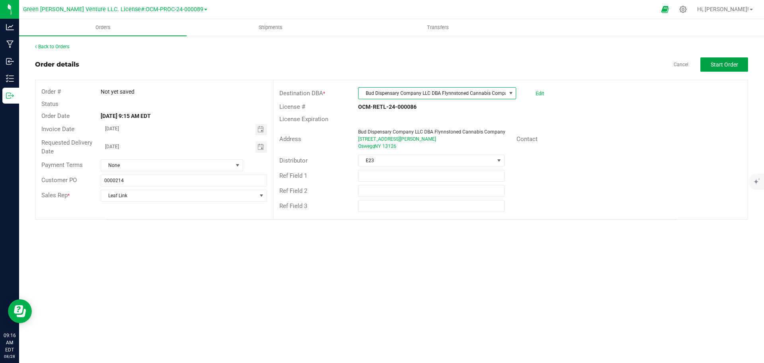
click at [743, 64] on button "Start Order" at bounding box center [724, 64] width 48 height 14
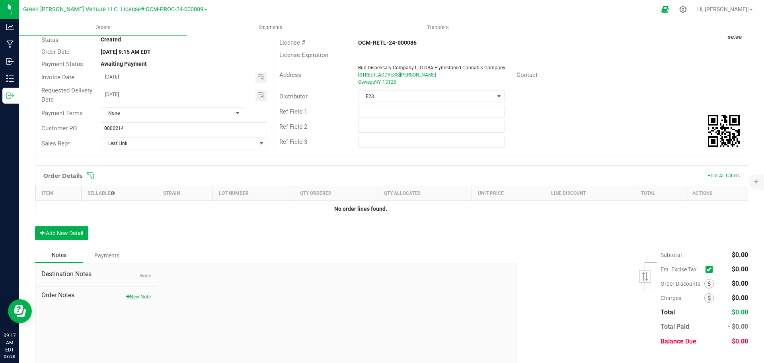
scroll to position [80, 0]
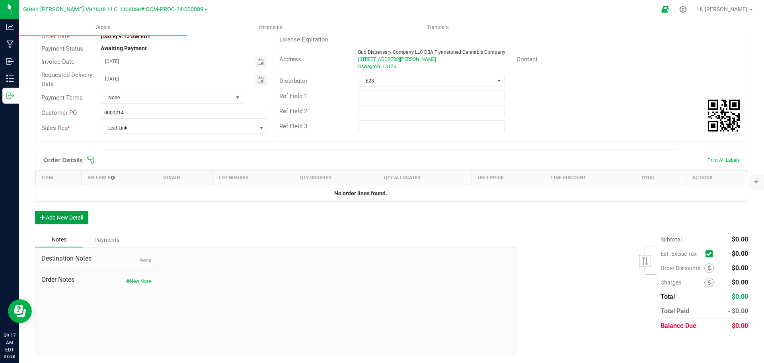
click at [71, 216] on button "Add New Detail" at bounding box center [61, 218] width 53 height 14
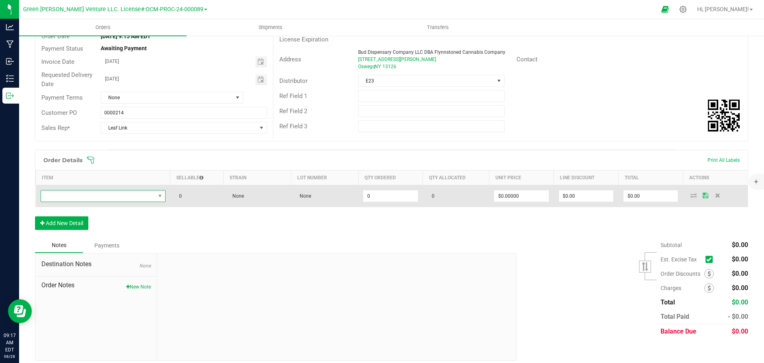
click at [86, 194] on span "NO DATA FOUND" at bounding box center [98, 195] width 114 height 11
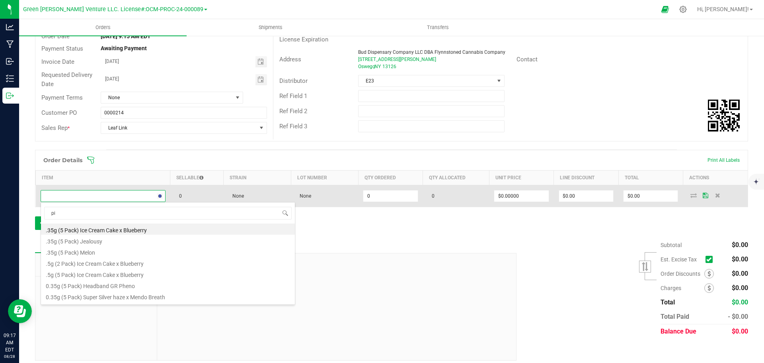
type input "pin"
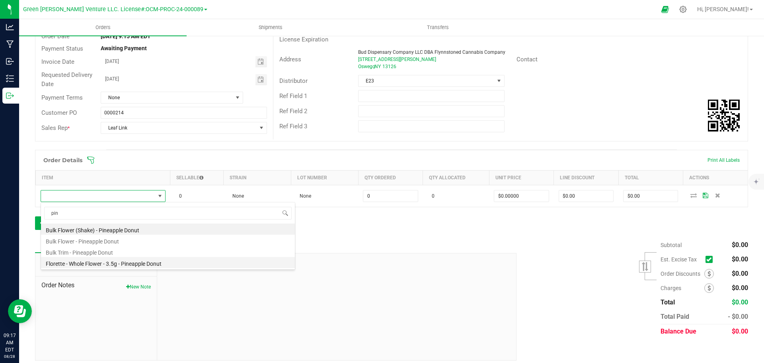
click at [130, 266] on li "Florette - Whole Flower - 3.5g - Pineapple Donut" at bounding box center [168, 262] width 254 height 11
type input "0 ea"
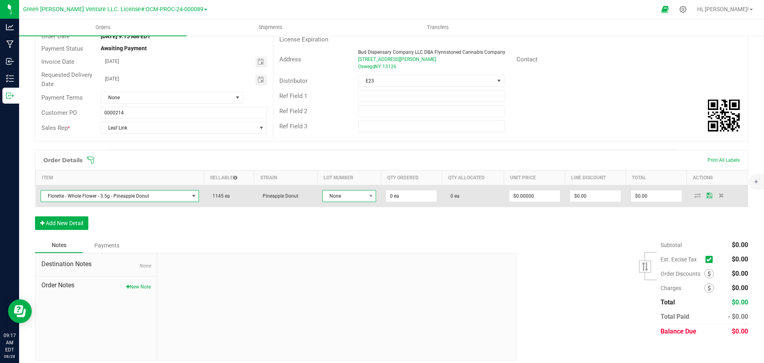
click at [351, 197] on span "None" at bounding box center [344, 195] width 43 height 11
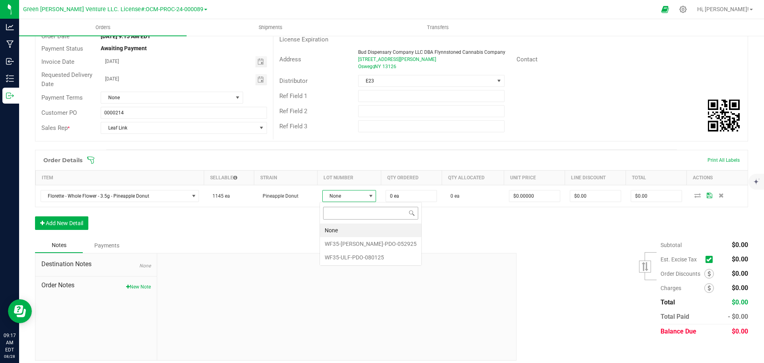
scroll to position [12, 53]
click at [363, 255] on li "WF35-ULF-PDO-080125" at bounding box center [370, 257] width 101 height 14
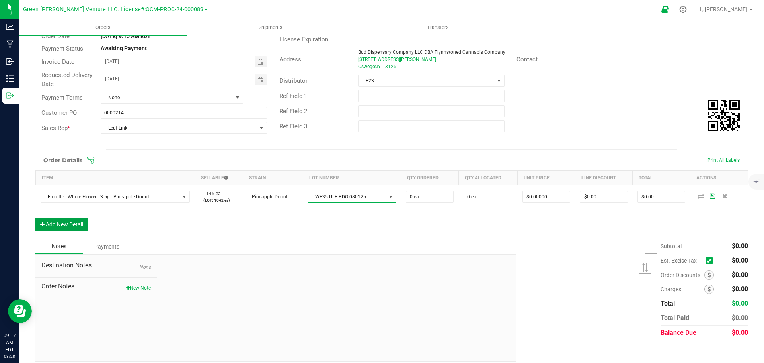
click at [77, 228] on button "Add New Detail" at bounding box center [61, 224] width 53 height 14
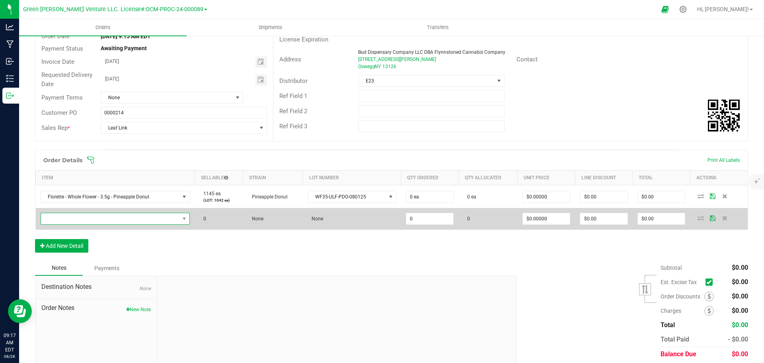
click at [160, 216] on span "NO DATA FOUND" at bounding box center [110, 218] width 139 height 11
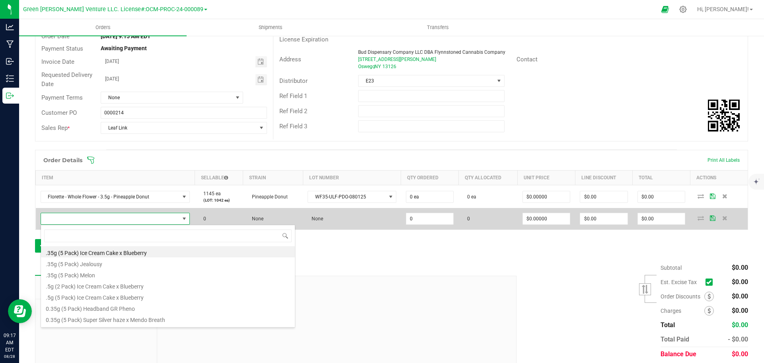
scroll to position [12, 146]
type input "forum"
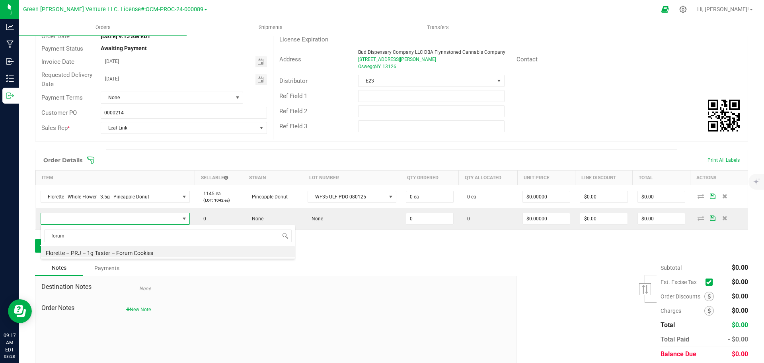
click at [136, 253] on li "Florette – PRJ – 1g Taster – Forum Cookies" at bounding box center [168, 251] width 254 height 11
type input "0 ea"
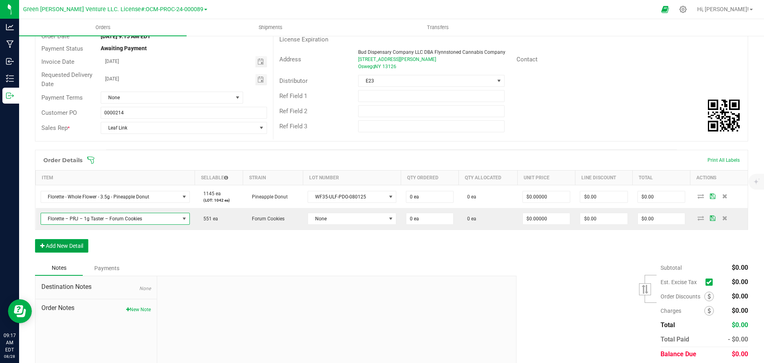
click at [82, 246] on button "Add New Detail" at bounding box center [61, 246] width 53 height 14
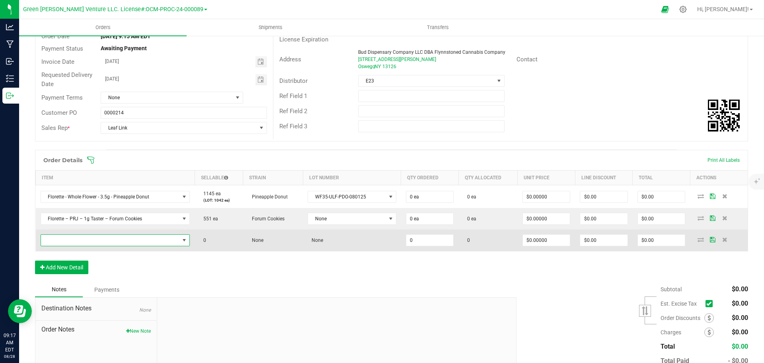
click at [85, 238] on span "NO DATA FOUND" at bounding box center [110, 239] width 139 height 11
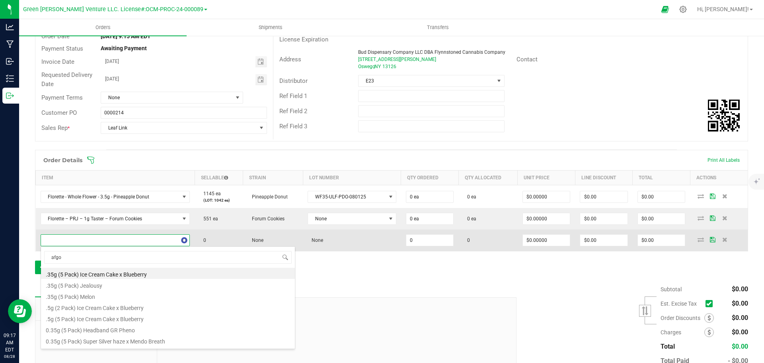
type input "afgoo"
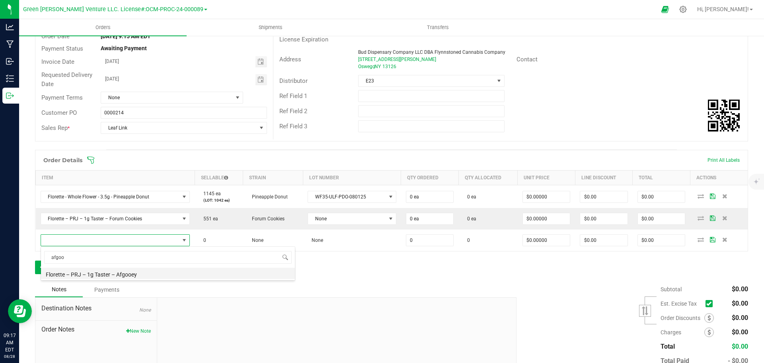
click at [115, 275] on li "Florette – PRJ – 1g Taster – Afgooey" at bounding box center [168, 272] width 254 height 11
type input "0 ea"
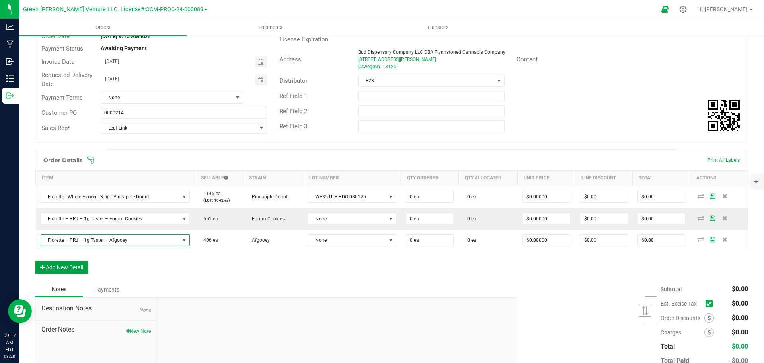
click at [76, 263] on button "Add New Detail" at bounding box center [61, 267] width 53 height 14
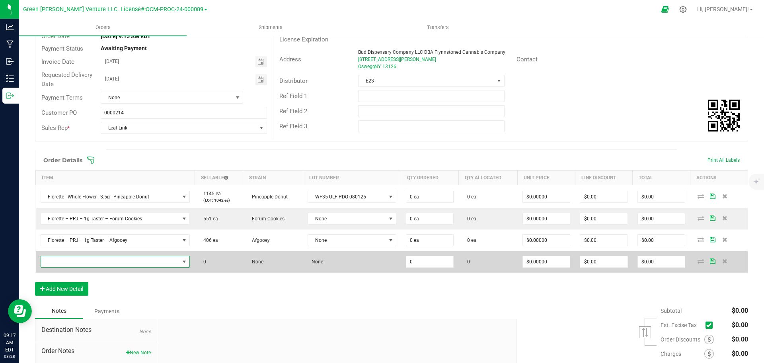
click at [90, 259] on span "NO DATA FOUND" at bounding box center [110, 261] width 139 height 11
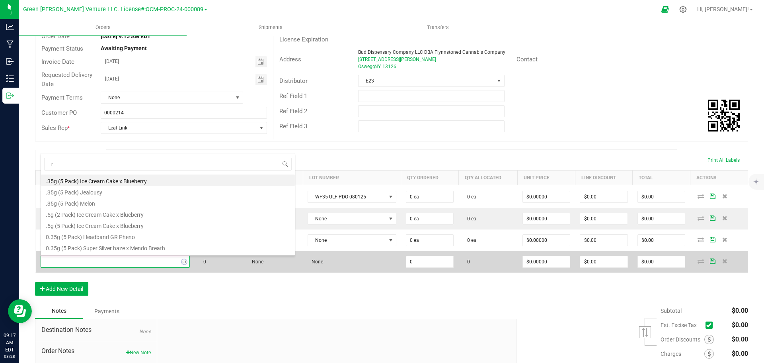
type input "rs"
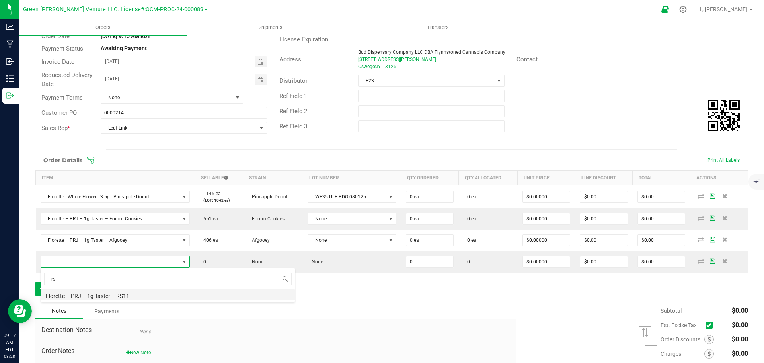
click at [122, 297] on li "Florette – PRJ – 1g Taster – RS11" at bounding box center [168, 294] width 254 height 11
type input "0 ea"
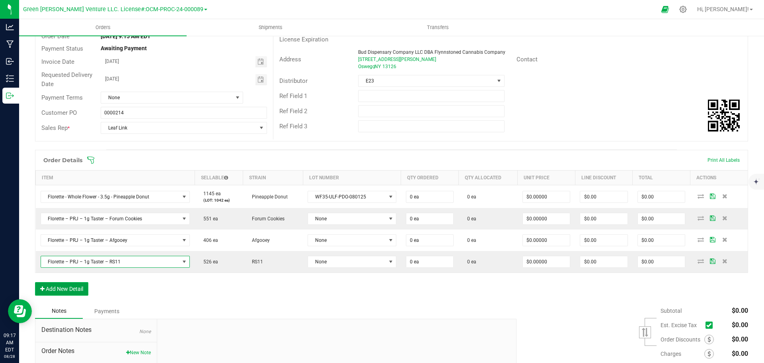
click at [78, 287] on button "Add New Detail" at bounding box center [61, 289] width 53 height 14
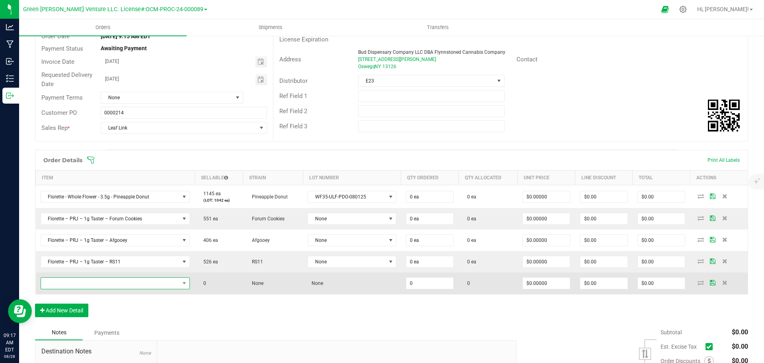
click at [106, 283] on span "NO DATA FOUND" at bounding box center [110, 282] width 139 height 11
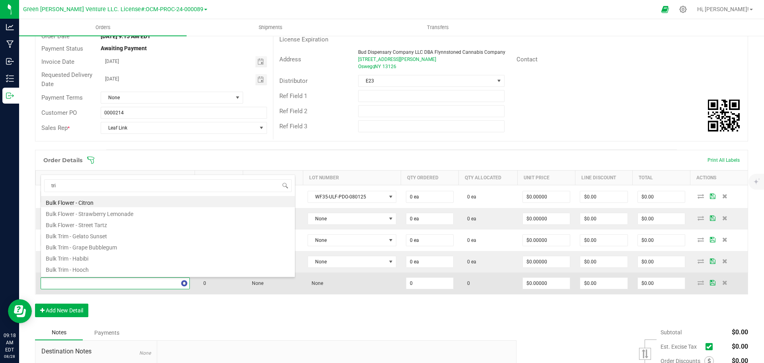
type input "tria"
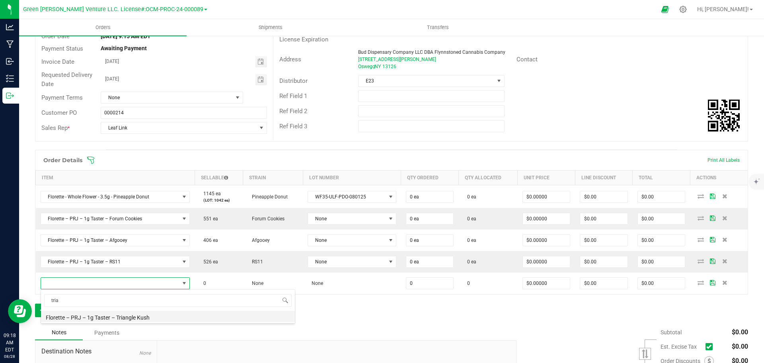
click at [141, 316] on li "Florette – PRJ – 1g Taster – Triangle Kush" at bounding box center [168, 315] width 254 height 11
type input "0 ea"
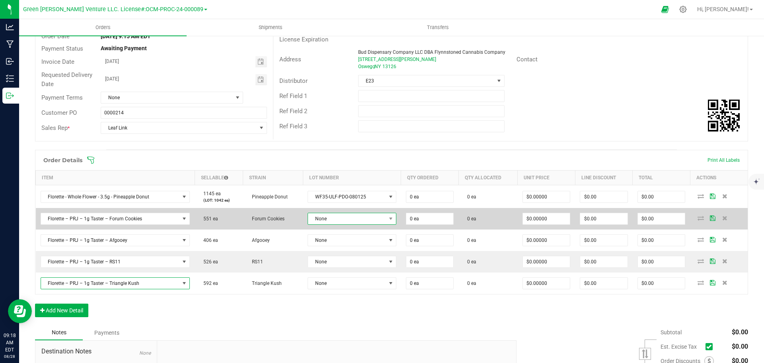
click at [369, 219] on span "None" at bounding box center [347, 218] width 78 height 11
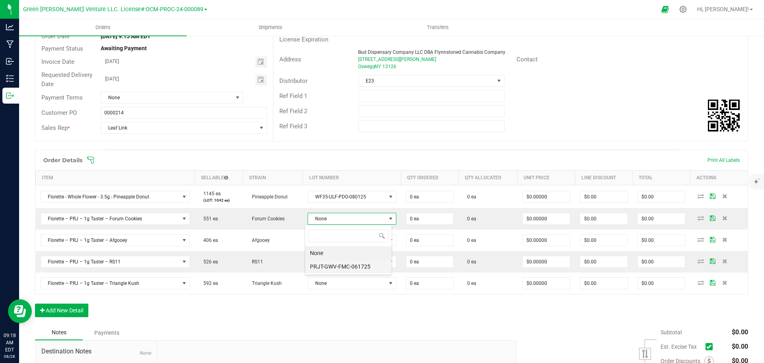
click at [364, 263] on li "PRJT-GWV-FMC-061725" at bounding box center [348, 266] width 86 height 14
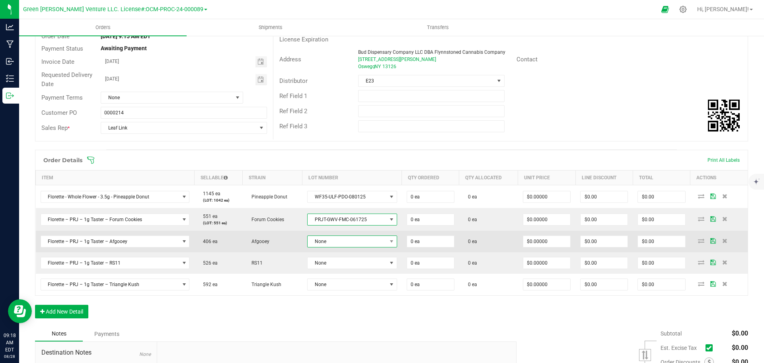
click at [349, 240] on span "None" at bounding box center [347, 241] width 79 height 11
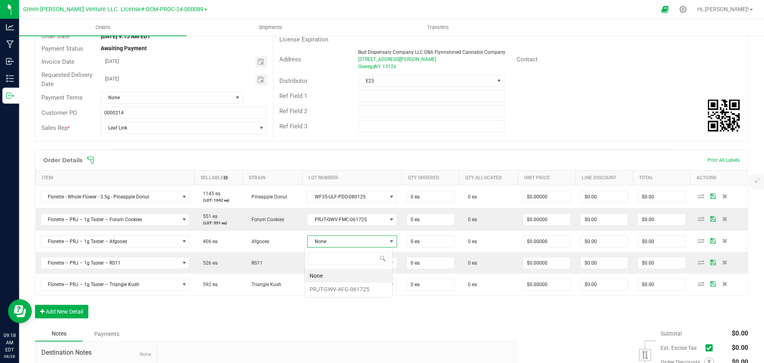
scroll to position [12, 88]
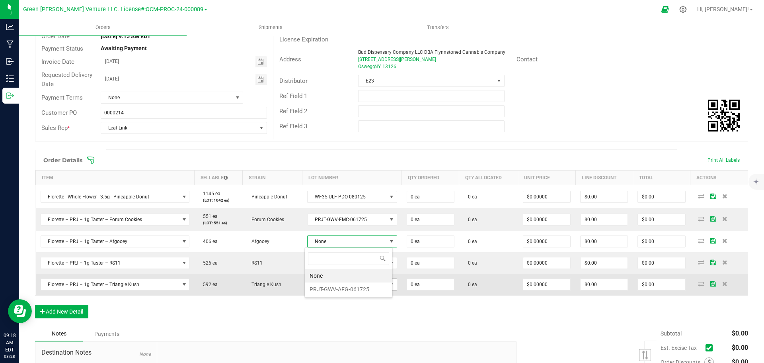
click at [353, 291] on li "PRJT-GWV-AFG-061725" at bounding box center [349, 289] width 88 height 14
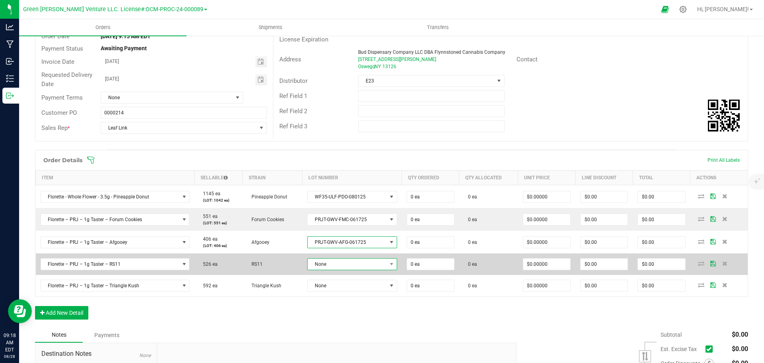
click at [349, 262] on span "None" at bounding box center [347, 263] width 79 height 11
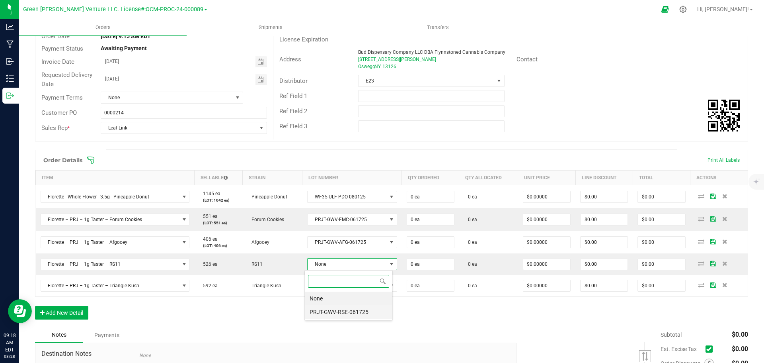
click at [351, 310] on li "PRJT-GWV-RSE-061725" at bounding box center [349, 312] width 88 height 14
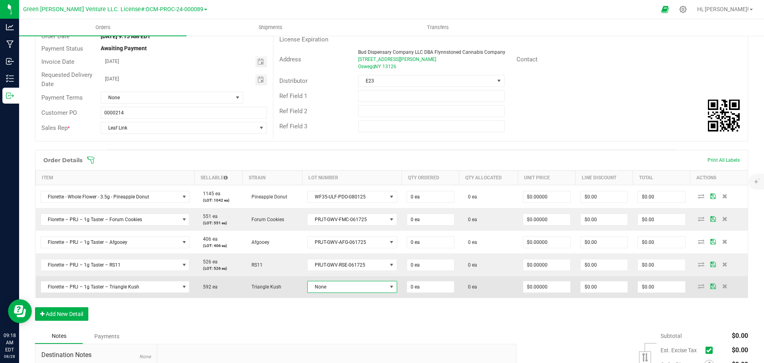
click at [349, 282] on span "None" at bounding box center [347, 286] width 79 height 11
click at [349, 291] on span "None" at bounding box center [347, 286] width 79 height 11
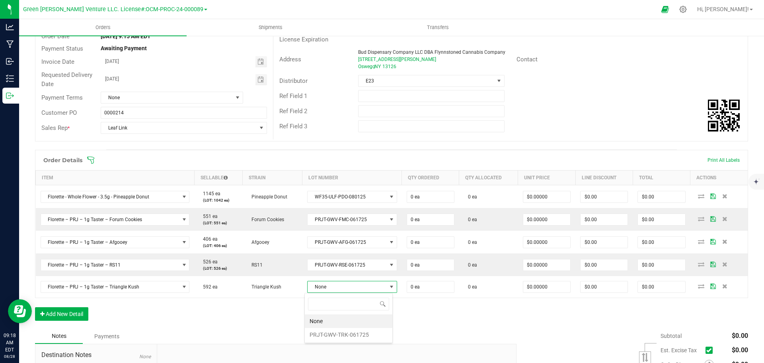
scroll to position [0, 0]
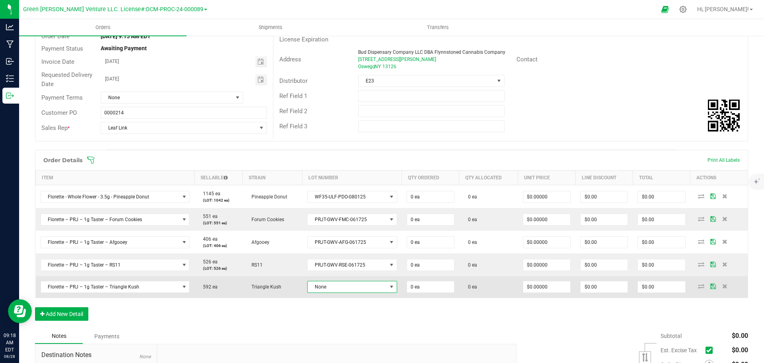
click at [344, 286] on span "None" at bounding box center [347, 286] width 79 height 11
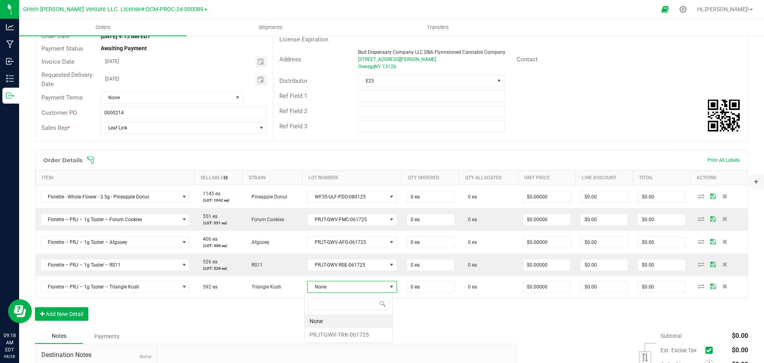
scroll to position [12, 88]
click at [344, 334] on li "PRJT-GWV-TRK-061725" at bounding box center [349, 335] width 88 height 14
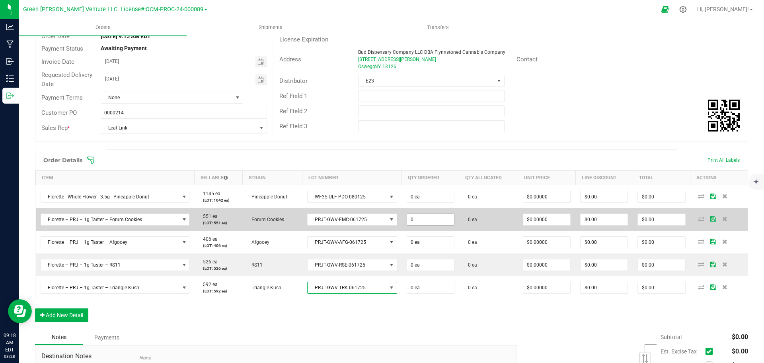
click at [407, 220] on input "0" at bounding box center [430, 219] width 47 height 11
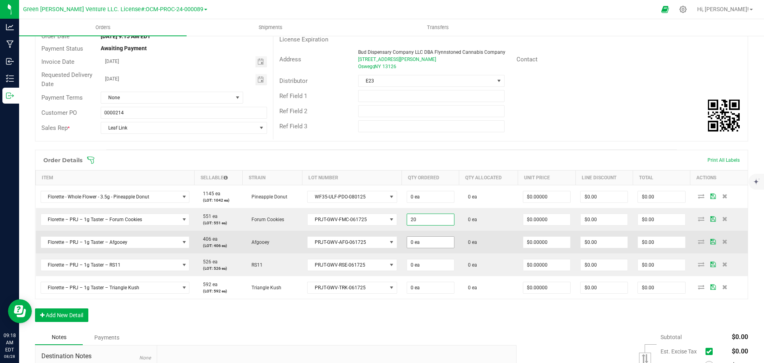
type input "20 ea"
click at [409, 243] on input "0" at bounding box center [430, 241] width 47 height 11
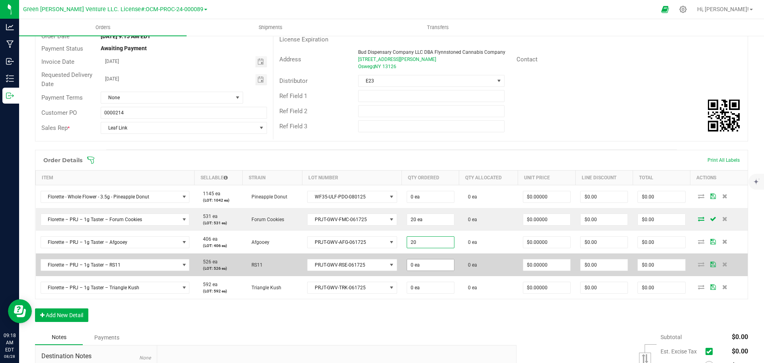
type input "20 ea"
click at [413, 264] on input "0" at bounding box center [430, 264] width 47 height 11
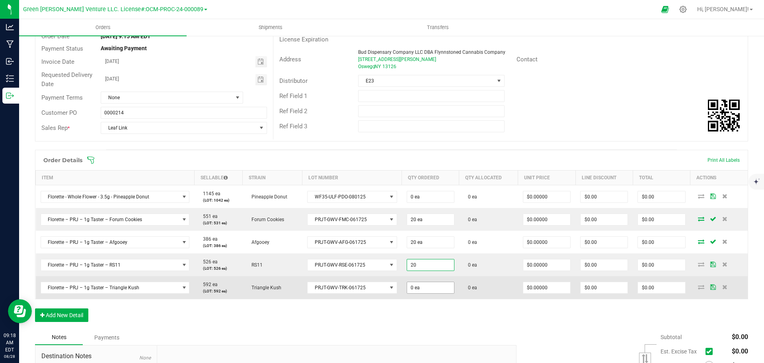
type input "20 ea"
click at [410, 287] on input "0" at bounding box center [430, 287] width 47 height 11
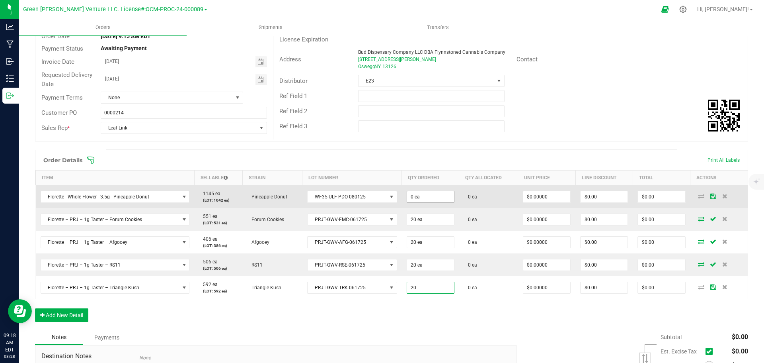
type input "20"
type input "0"
type input "20 ea"
click at [410, 196] on input "0" at bounding box center [430, 196] width 47 height 11
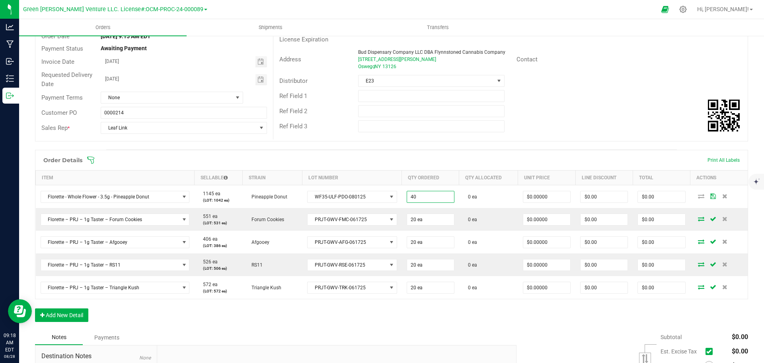
type input "40 ea"
click at [495, 316] on div "Order Details Print All Labels Item Sellable Strain Lot Number Qty Ordered Qty …" at bounding box center [391, 240] width 713 height 180
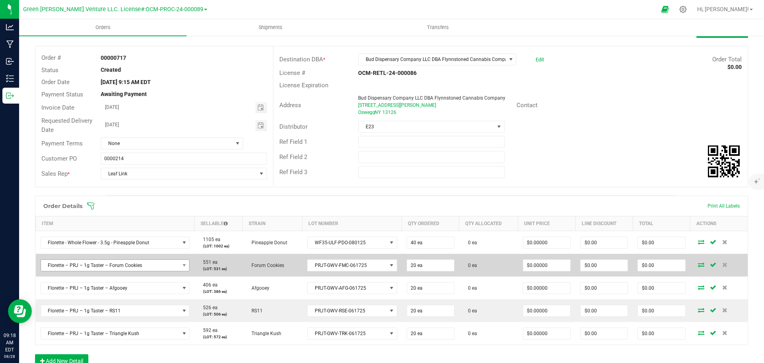
scroll to position [80, 0]
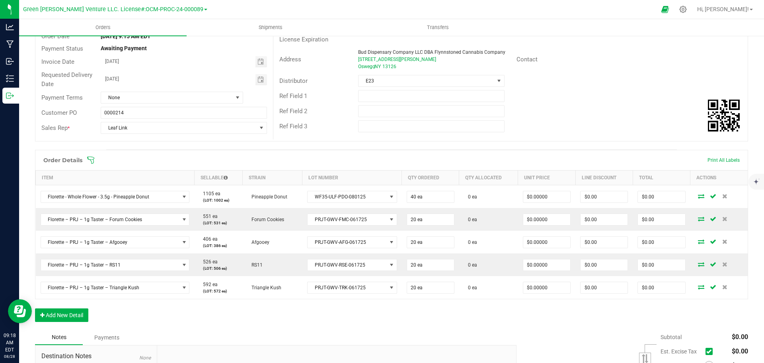
click at [91, 161] on icon at bounding box center [91, 160] width 8 height 8
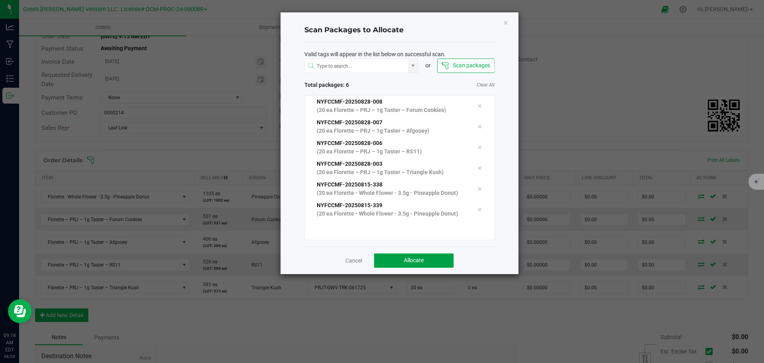
click at [403, 263] on button "Allocate" at bounding box center [414, 260] width 80 height 14
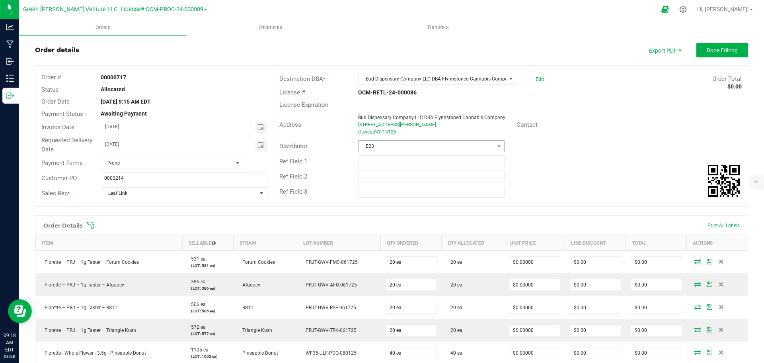
scroll to position [0, 0]
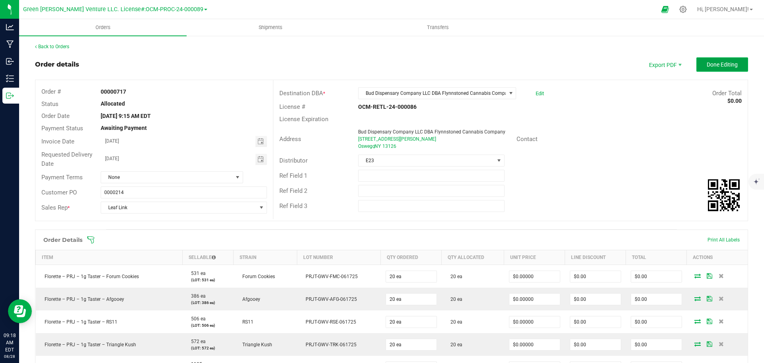
click at [696, 63] on button "Done Editing" at bounding box center [722, 64] width 52 height 14
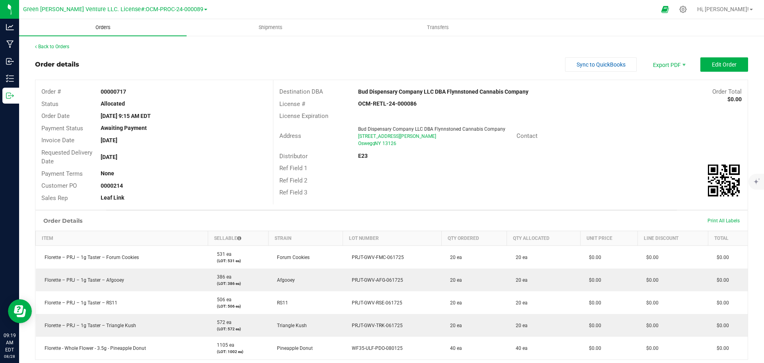
click at [105, 28] on span "Orders" at bounding box center [103, 27] width 37 height 7
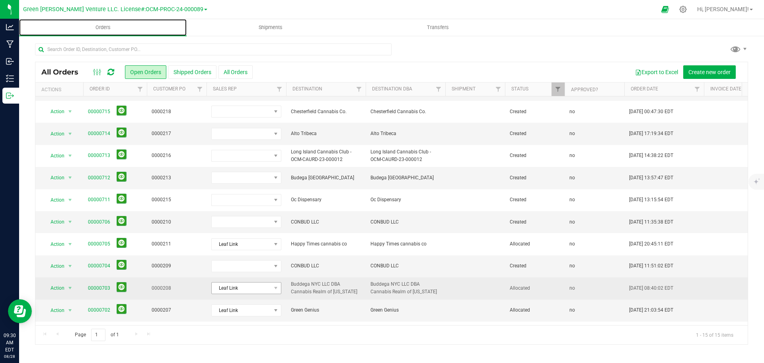
scroll to position [115, 0]
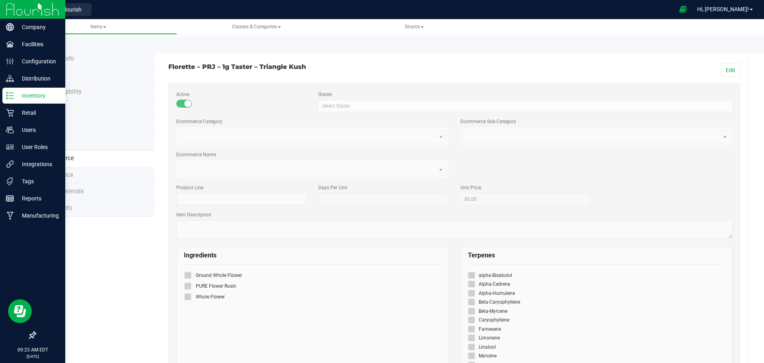
click at [30, 95] on p "Inventory" at bounding box center [38, 96] width 48 height 10
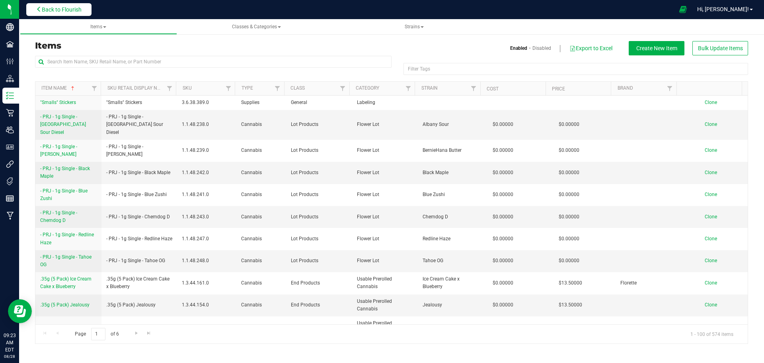
click at [68, 12] on span "Back to Flourish" at bounding box center [62, 9] width 40 height 6
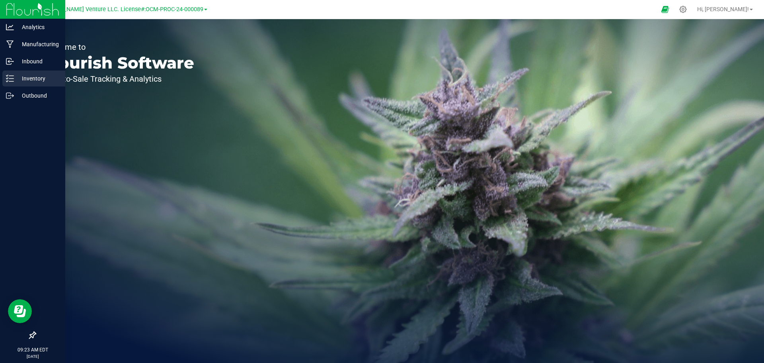
click at [39, 79] on p "Inventory" at bounding box center [38, 79] width 48 height 10
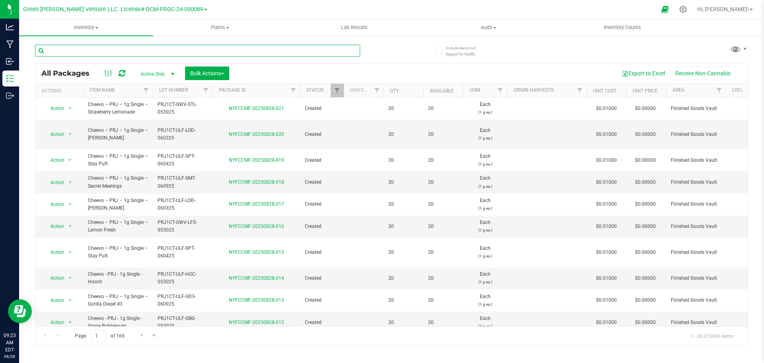
click at [149, 51] on input "text" at bounding box center [197, 51] width 325 height 12
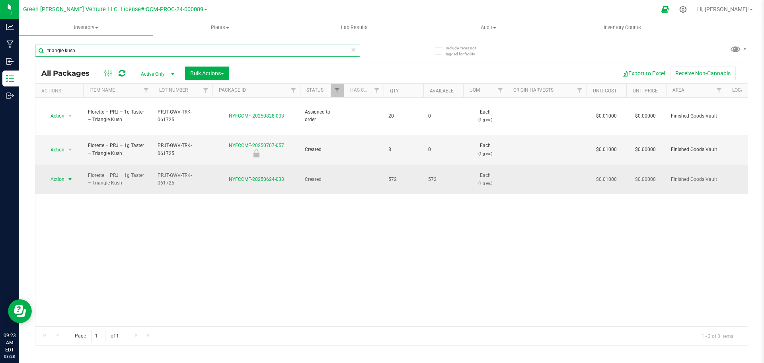
type input "triangle kush"
click at [66, 174] on span "select" at bounding box center [70, 179] width 10 height 11
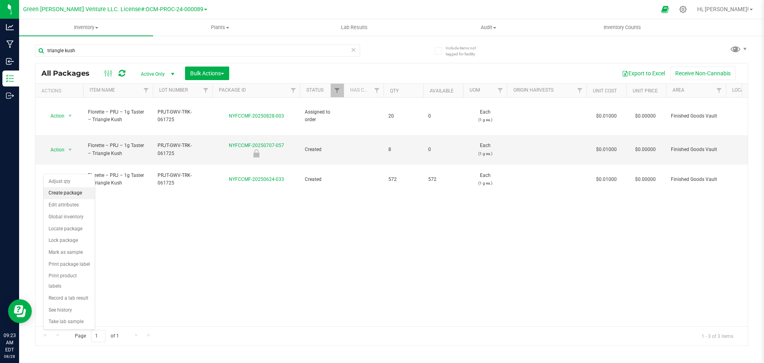
click at [68, 193] on li "Create package" at bounding box center [69, 193] width 51 height 12
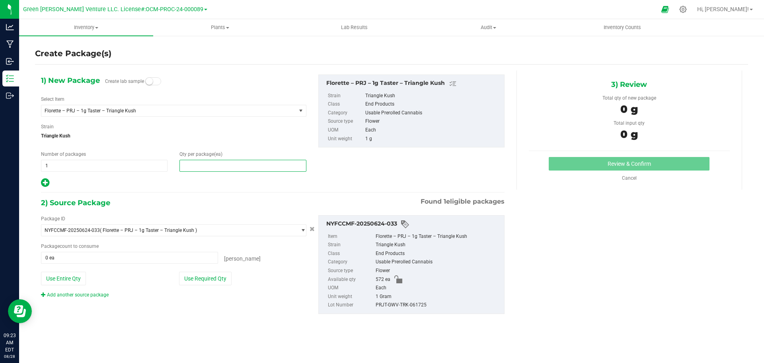
click at [193, 166] on span at bounding box center [242, 166] width 127 height 12
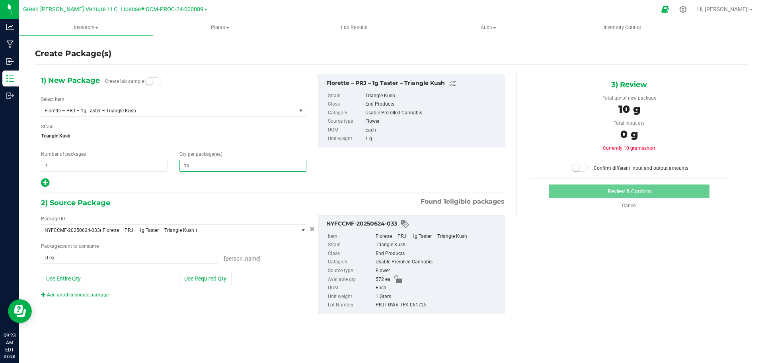
type input "100"
click at [207, 283] on button "Use Required Qty" at bounding box center [205, 278] width 53 height 14
type input "100 ea"
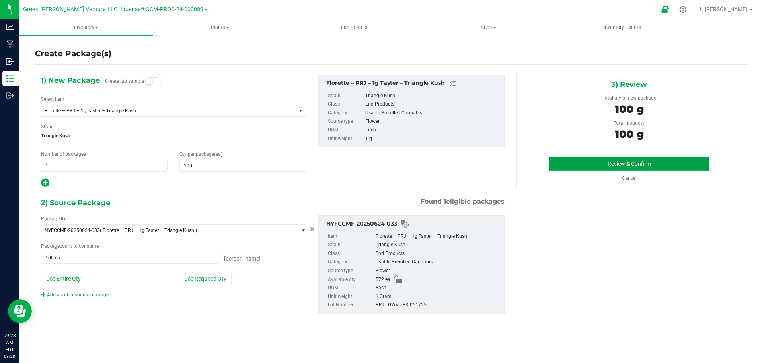
click at [564, 168] on button "Review & Confirm" at bounding box center [629, 164] width 161 height 14
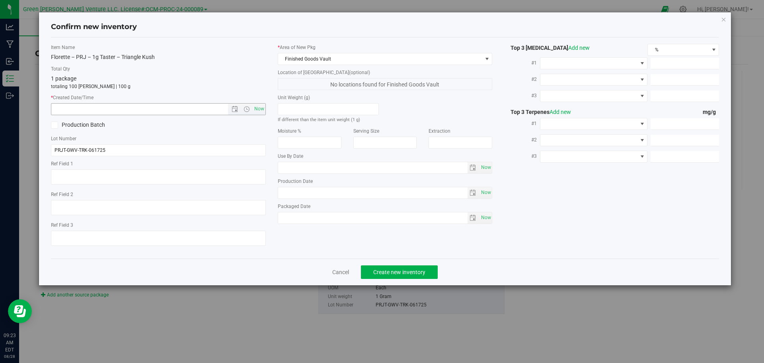
click at [265, 110] on span "Now" at bounding box center [158, 109] width 215 height 12
click at [261, 111] on span "Now" at bounding box center [259, 109] width 14 height 12
type input "8/28/2025 9:23 AM"
click at [380, 267] on button "Create new inventory" at bounding box center [399, 272] width 77 height 14
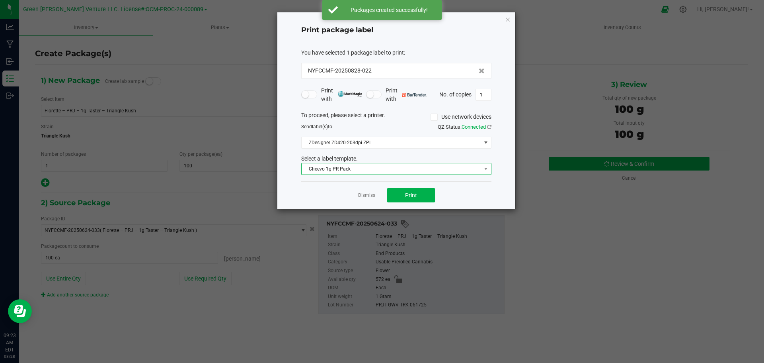
click at [367, 163] on span "Cheevo 1g PR Pack" at bounding box center [391, 168] width 179 height 11
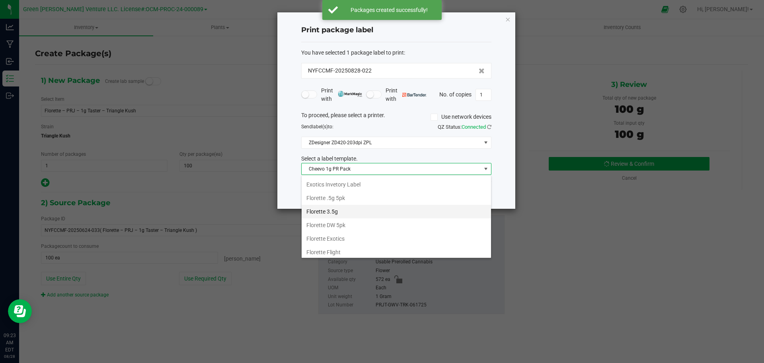
scroll to position [80, 0]
click at [333, 185] on li "Cheevo Inventory Label" at bounding box center [396, 185] width 189 height 14
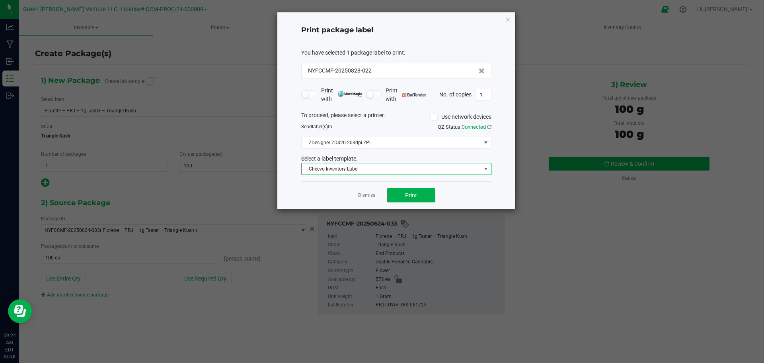
click at [371, 171] on span "Cheevo Inventory Label" at bounding box center [391, 168] width 179 height 11
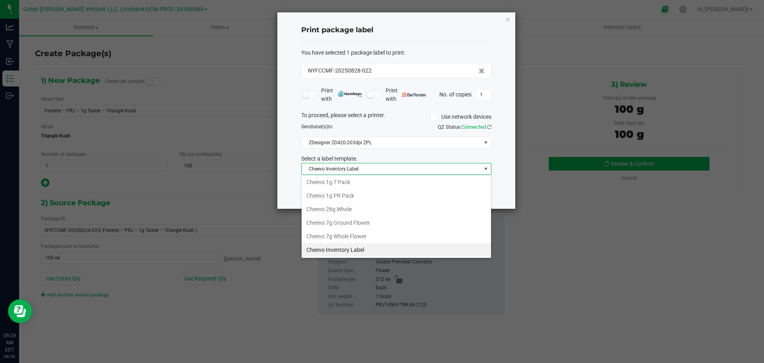
scroll to position [137, 0]
click at [351, 246] on li "Inventory Labels" at bounding box center [396, 250] width 189 height 14
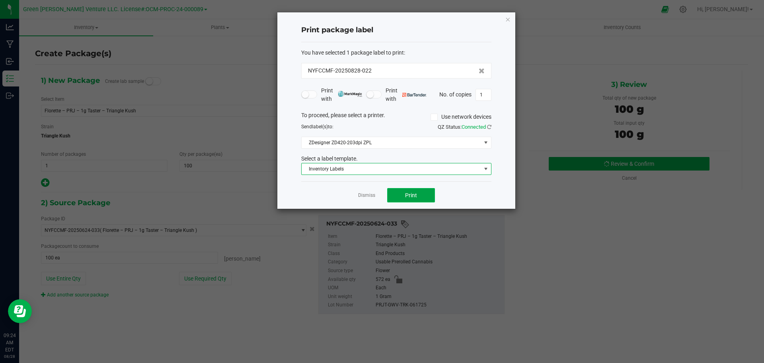
click at [398, 195] on button "Print" at bounding box center [411, 195] width 48 height 14
click at [365, 196] on link "Dismiss" at bounding box center [366, 195] width 17 height 7
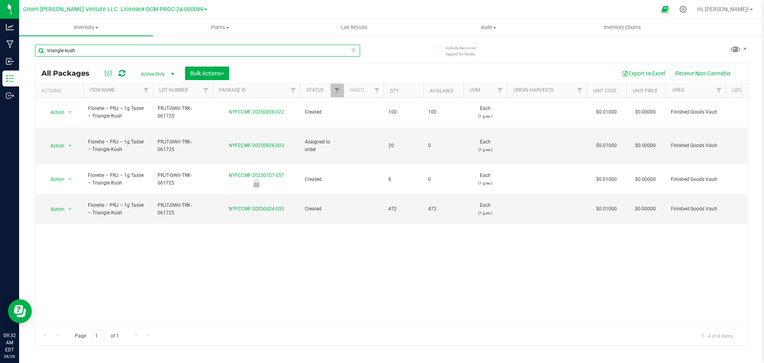
click at [88, 56] on input "triangle kush" at bounding box center [197, 51] width 325 height 12
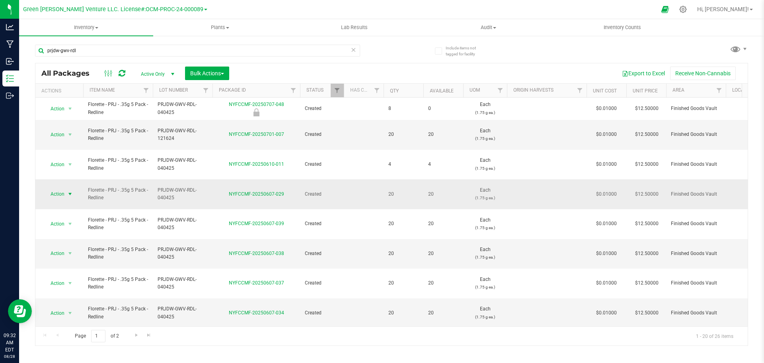
click at [61, 188] on span "Action" at bounding box center [53, 193] width 21 height 11
click at [66, 271] on li "Print package label" at bounding box center [69, 271] width 51 height 12
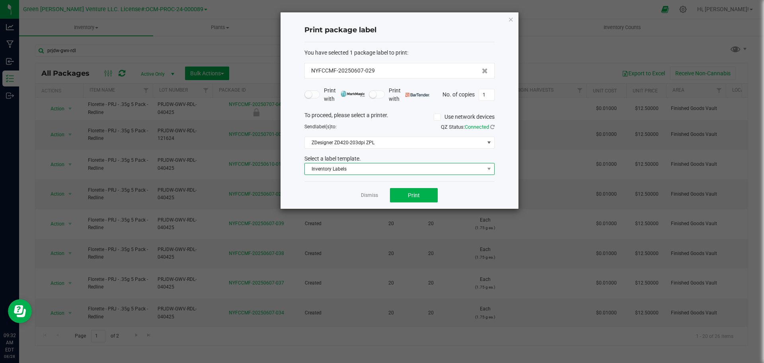
click at [369, 169] on span "Inventory Labels" at bounding box center [394, 168] width 179 height 11
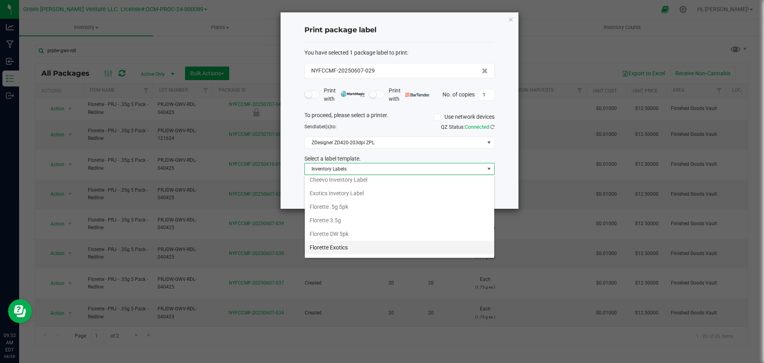
scroll to position [97, 0]
click at [337, 221] on li "Florette DW 5pk" at bounding box center [399, 222] width 189 height 14
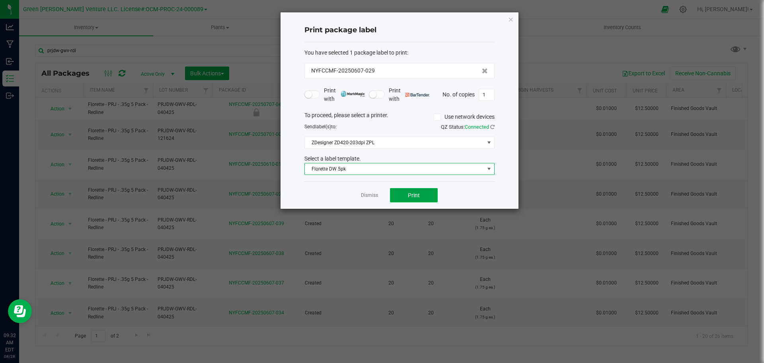
click at [396, 195] on button "Print" at bounding box center [414, 195] width 48 height 14
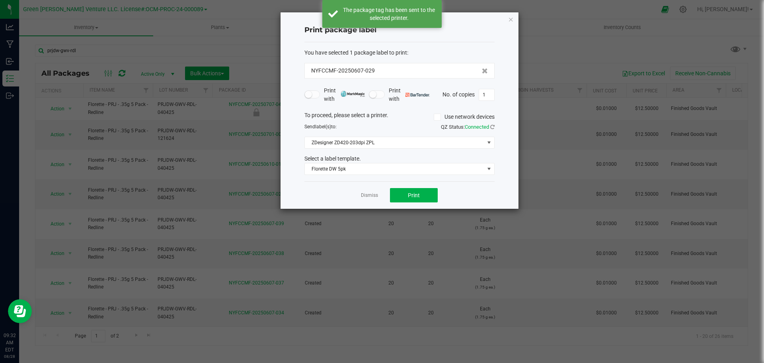
drag, startPoint x: 367, startPoint y: 187, endPoint x: 367, endPoint y: 191, distance: 4.4
click at [366, 189] on div "Dismiss Print" at bounding box center [399, 194] width 190 height 27
click at [367, 196] on link "Dismiss" at bounding box center [369, 195] width 17 height 7
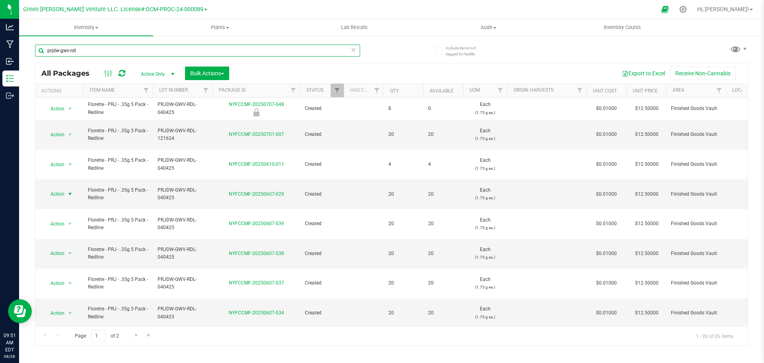
click at [154, 52] on input "prjdw-gwv-rdl" at bounding box center [197, 51] width 325 height 12
type input "PRJ5-GWV-GG4-022225"
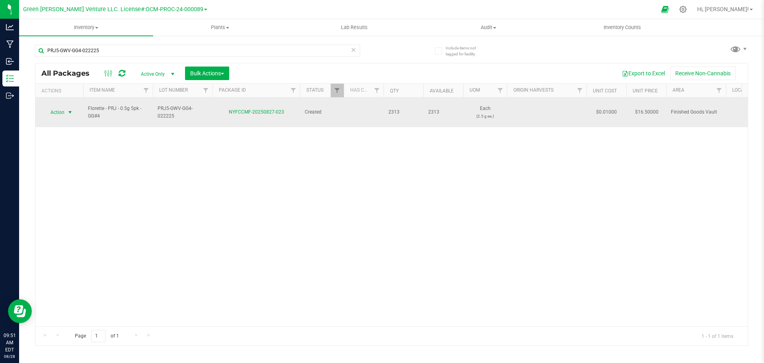
click at [72, 109] on span "select" at bounding box center [70, 112] width 6 height 6
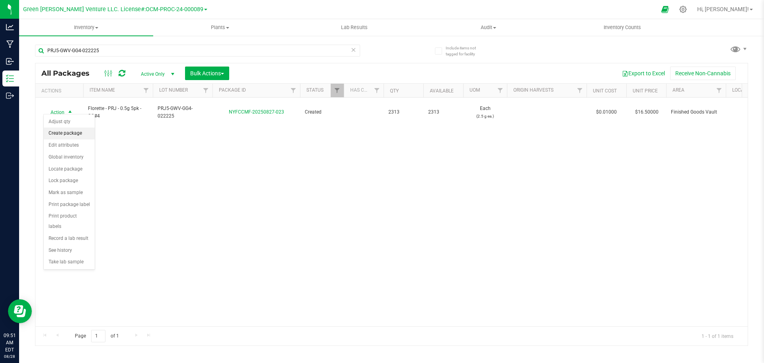
click at [74, 131] on li "Create package" at bounding box center [69, 133] width 51 height 12
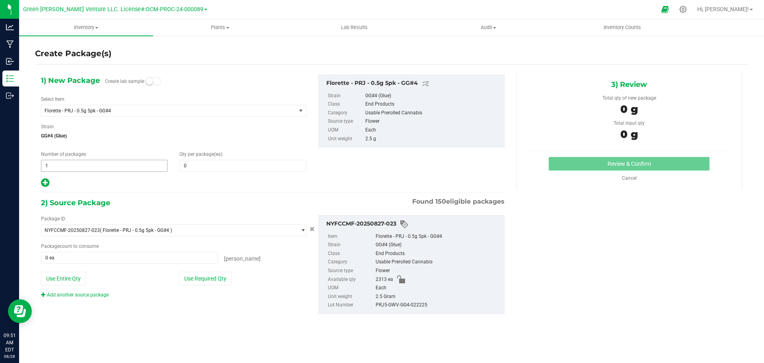
click at [119, 170] on span "1 1" at bounding box center [104, 166] width 127 height 12
type input "116"
click at [193, 167] on span at bounding box center [242, 166] width 127 height 12
click at [193, 167] on input "text" at bounding box center [243, 165] width 126 height 11
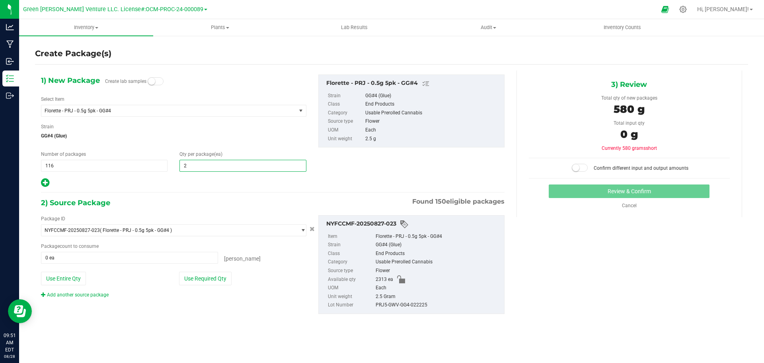
type input "20"
click at [43, 178] on icon at bounding box center [45, 182] width 8 height 10
type input "20"
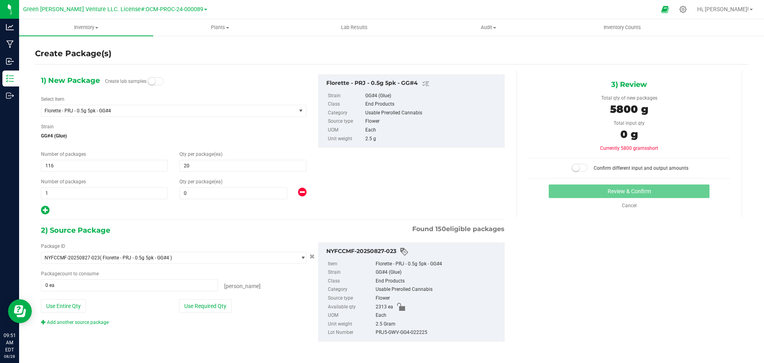
drag, startPoint x: 219, startPoint y: 181, endPoint x: 215, endPoint y: 185, distance: 5.9
click at [217, 182] on span "(ea)" at bounding box center [218, 182] width 8 height 6
click at [211, 191] on span at bounding box center [233, 193] width 108 height 12
click at [211, 191] on input "text" at bounding box center [233, 192] width 107 height 11
type input "7"
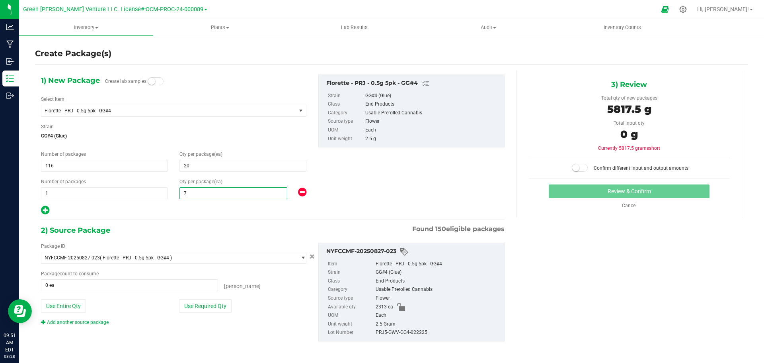
type input "7"
click at [534, 289] on div "1) New Package Create lab samples Select Item Florette - PRJ - 0.5g 5pk - GG#4 …" at bounding box center [391, 213] width 713 height 287
click at [196, 305] on button "Use Required Qty" at bounding box center [205, 306] width 53 height 14
type input "2313 ea"
click at [210, 311] on button "Use Required Qty" at bounding box center [205, 306] width 53 height 14
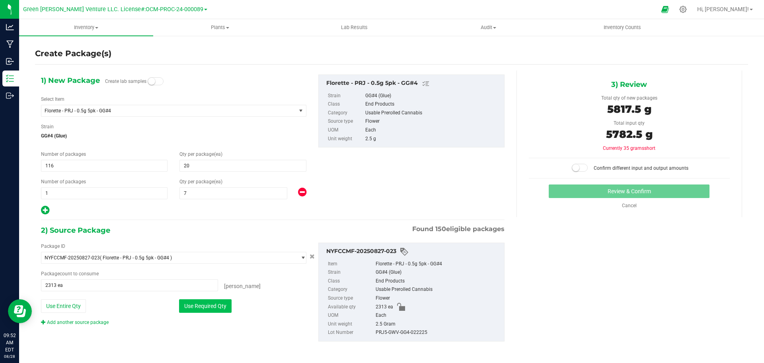
click at [220, 310] on button "Use Required Qty" at bounding box center [205, 306] width 53 height 14
click at [227, 307] on button "Use Required Qty" at bounding box center [205, 306] width 53 height 14
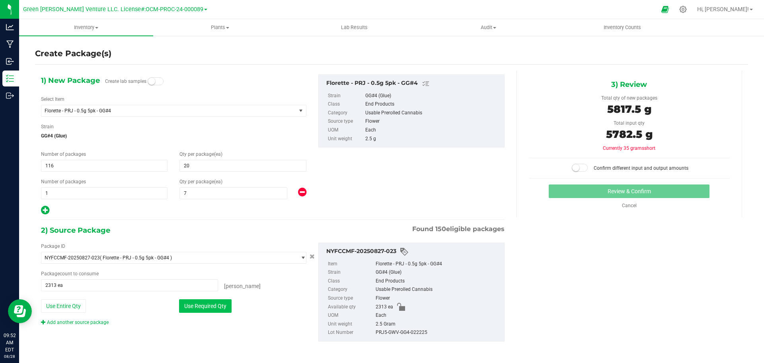
click at [227, 307] on button "Use Required Qty" at bounding box center [205, 306] width 53 height 14
drag, startPoint x: 585, startPoint y: 164, endPoint x: 581, endPoint y: 167, distance: 5.4
click at [581, 167] on div at bounding box center [580, 168] width 20 height 8
click at [581, 167] on span at bounding box center [580, 168] width 16 height 8
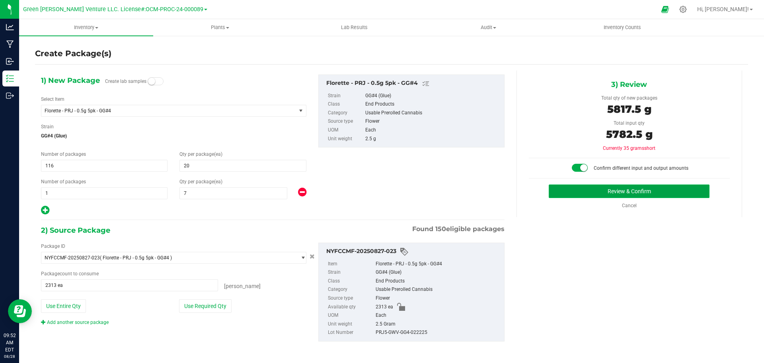
click at [627, 191] on button "Review & Confirm" at bounding box center [629, 191] width 161 height 14
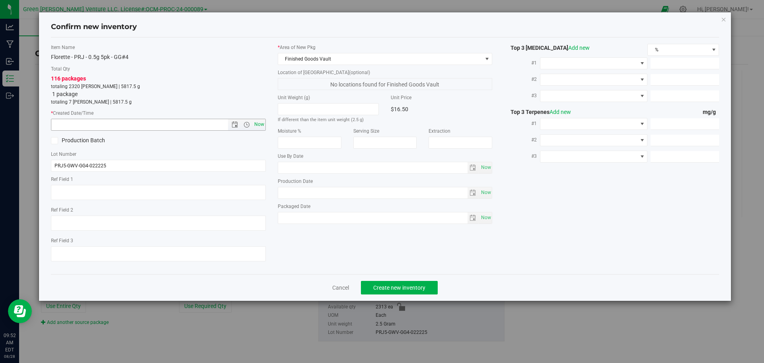
click at [257, 126] on span "Now" at bounding box center [259, 125] width 14 height 12
type input "8/28/2025 9:52 AM"
click at [408, 284] on span "Create new inventory" at bounding box center [399, 287] width 52 height 6
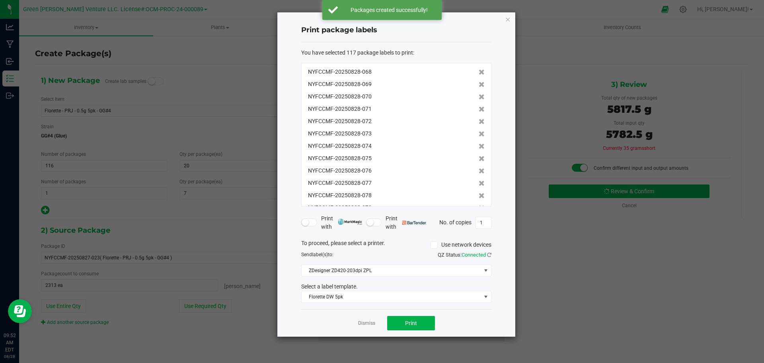
scroll to position [557, 0]
click at [424, 294] on span "Florette DW 5pk" at bounding box center [391, 296] width 179 height 11
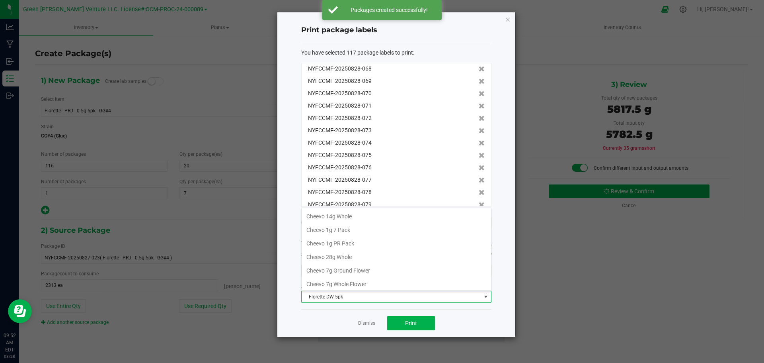
scroll to position [12, 190]
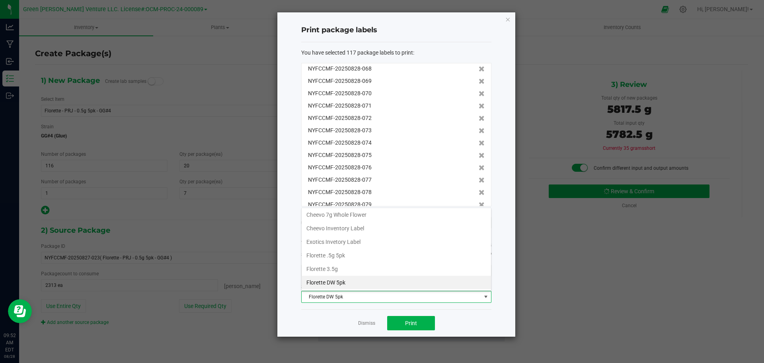
click at [390, 280] on li "Florette DW 5pk" at bounding box center [396, 282] width 189 height 14
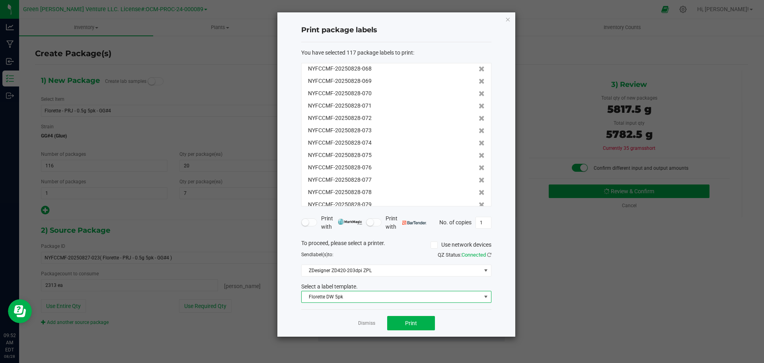
click at [435, 294] on span "Florette DW 5pk" at bounding box center [391, 296] width 179 height 11
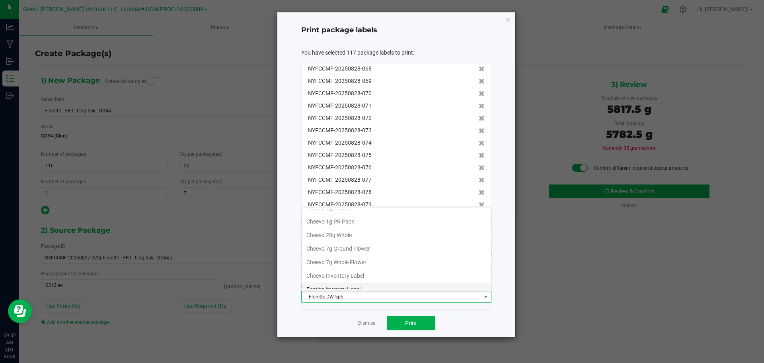
scroll to position [40, 0]
click at [392, 261] on li "Cheevo Inventory Label" at bounding box center [396, 258] width 189 height 14
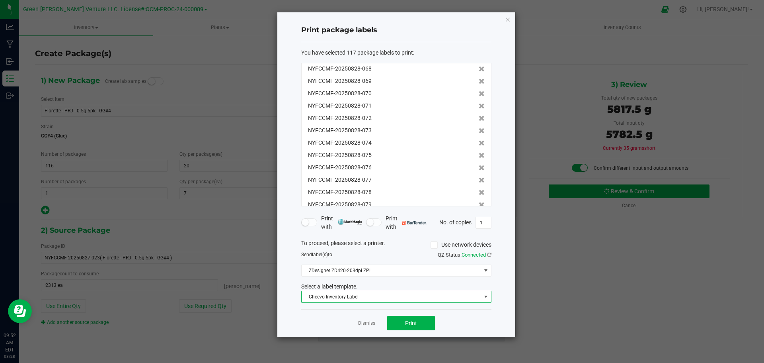
click at [388, 292] on span "Cheevo Inventory Label" at bounding box center [391, 296] width 179 height 11
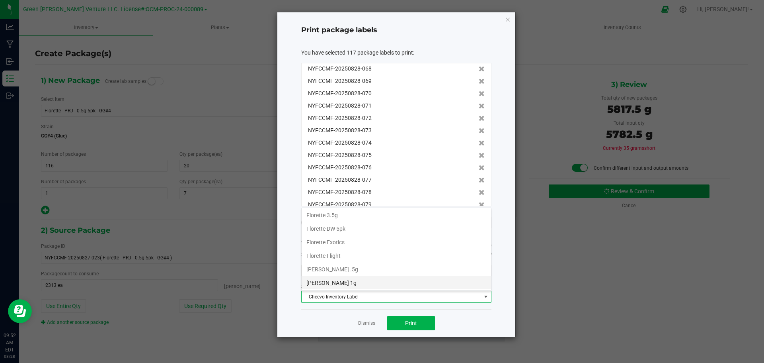
scroll to position [137, 0]
click at [388, 281] on li "Inventory Labels" at bounding box center [396, 282] width 189 height 14
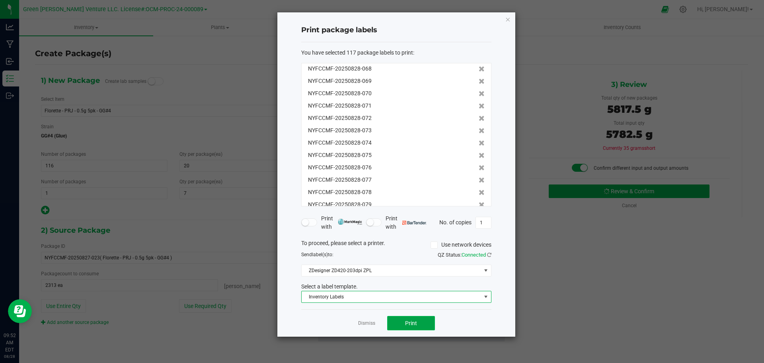
click at [409, 327] on button "Print" at bounding box center [411, 323] width 48 height 14
drag, startPoint x: 413, startPoint y: 316, endPoint x: 463, endPoint y: 341, distance: 55.4
click at [429, 320] on button "Print" at bounding box center [411, 323] width 48 height 14
click at [367, 324] on link "Dismiss" at bounding box center [366, 323] width 17 height 7
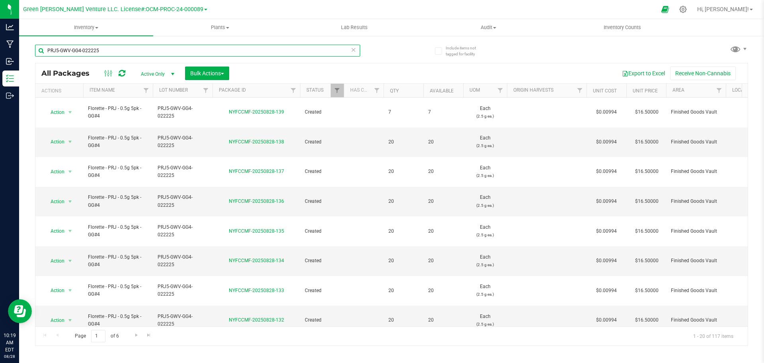
drag, startPoint x: 107, startPoint y: 54, endPoint x: 56, endPoint y: 56, distance: 51.4
click at [57, 57] on div "PRJ5-GWV-GG4-022225" at bounding box center [197, 54] width 325 height 18
click at [101, 51] on input "PRJ5-GWV-GG4-022225" at bounding box center [197, 51] width 325 height 12
click at [103, 51] on input "PRJ5-GWV-GG4-022225" at bounding box center [197, 51] width 325 height 12
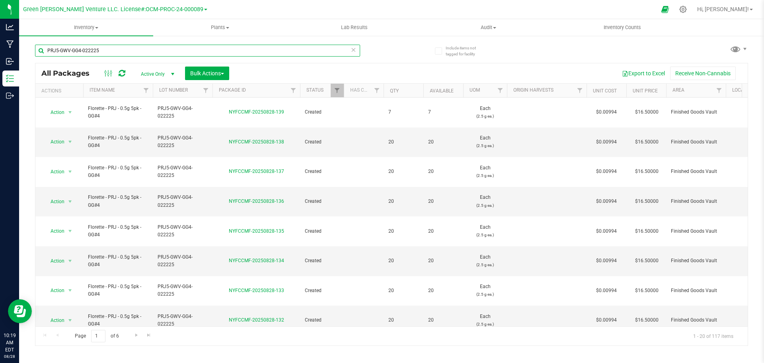
click at [64, 53] on input "PRJ5-GWV-GG4-022225" at bounding box center [197, 51] width 325 height 12
click at [64, 52] on input "PRJ5-GWV-GG4-022225" at bounding box center [197, 51] width 325 height 12
type input "NYFCCMF-20250402-029"
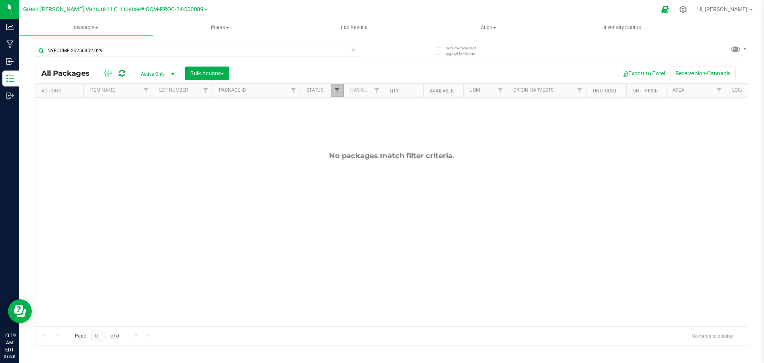
click at [337, 93] on span "Filter" at bounding box center [337, 90] width 6 height 6
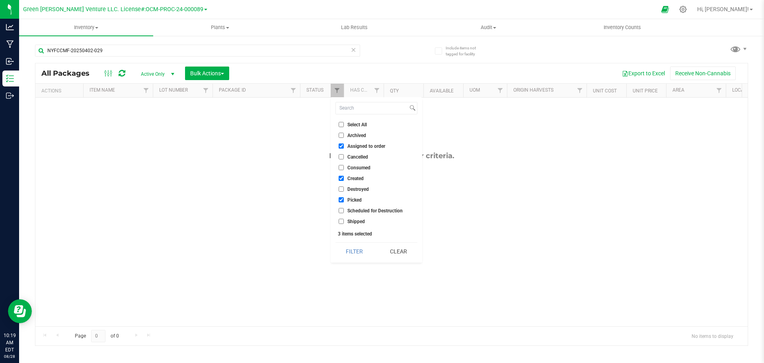
click at [341, 122] on input "Select All" at bounding box center [341, 124] width 5 height 5
checkbox input "true"
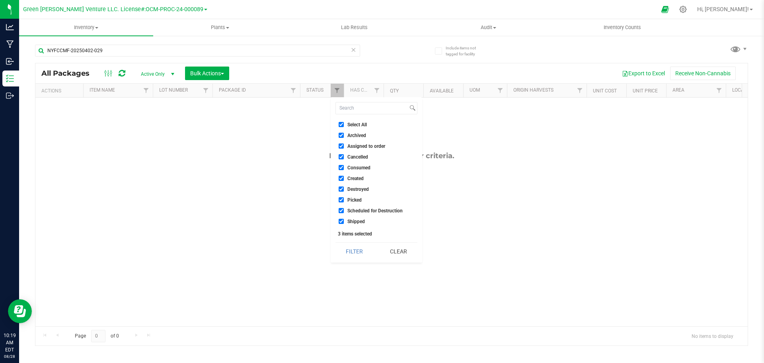
checkbox input "true"
click at [349, 255] on button "Filter" at bounding box center [354, 251] width 38 height 18
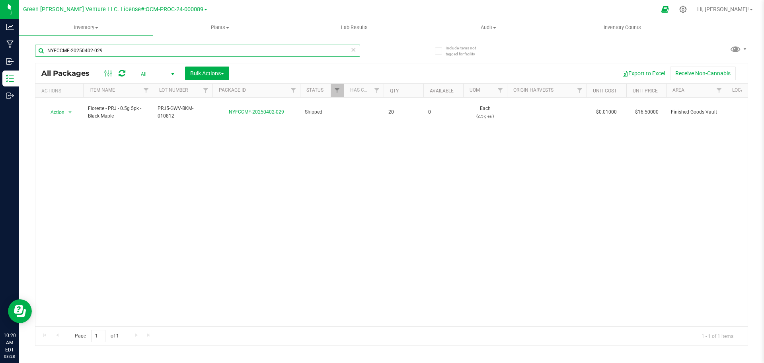
click at [113, 52] on input "NYFCCMF-20250402-029" at bounding box center [197, 51] width 325 height 12
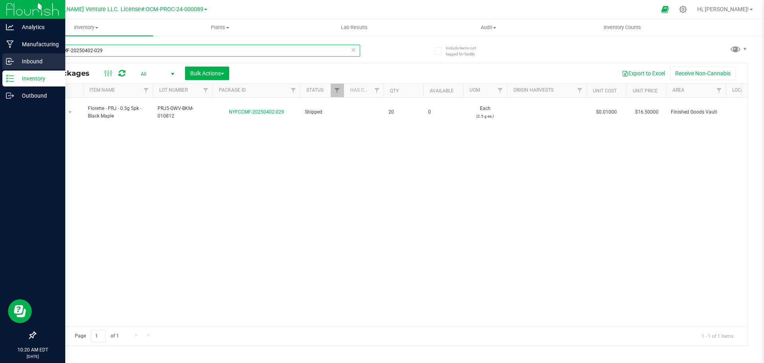
drag, startPoint x: 113, startPoint y: 51, endPoint x: 1, endPoint y: 59, distance: 112.1
click at [1, 59] on div "Analytics Manufacturing Inbound Inventory Outbound 10:20 AM EDT 08/28/2025 08/2…" at bounding box center [382, 181] width 764 height 363
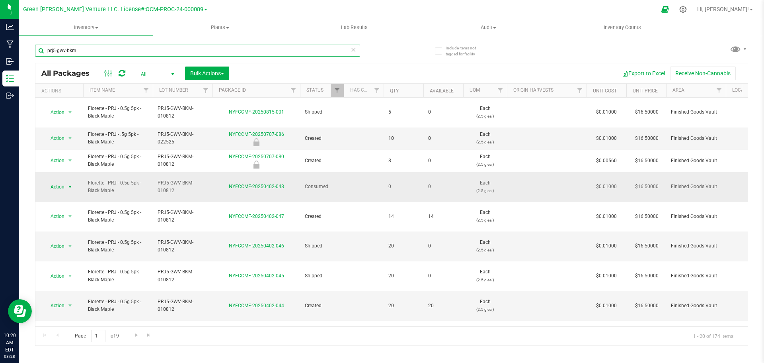
type input "prj5-gwv-bkm"
click at [62, 181] on span "Action" at bounding box center [53, 186] width 21 height 11
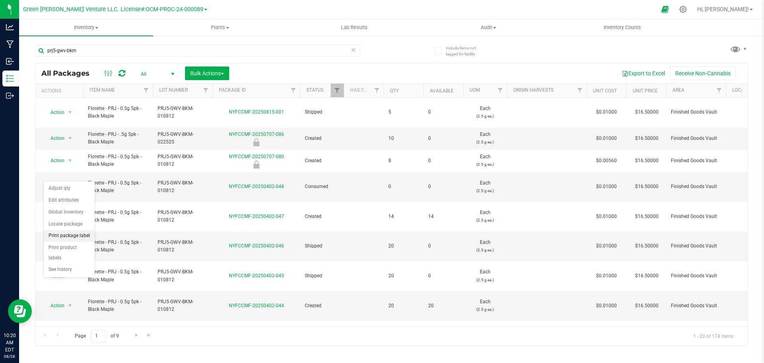
click at [67, 236] on li "Print package label" at bounding box center [69, 236] width 51 height 12
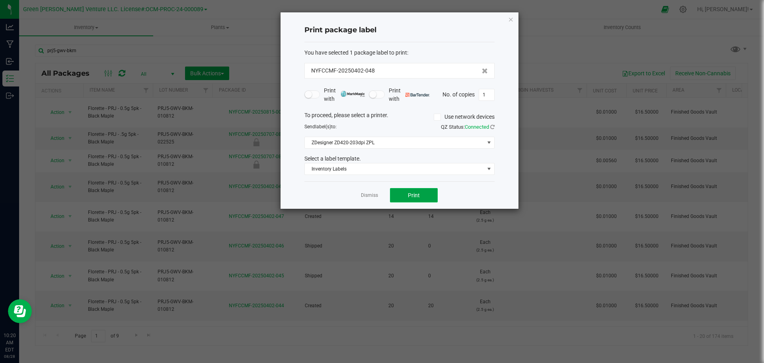
click at [398, 196] on button "Print" at bounding box center [414, 195] width 48 height 14
click at [369, 197] on link "Dismiss" at bounding box center [369, 195] width 17 height 7
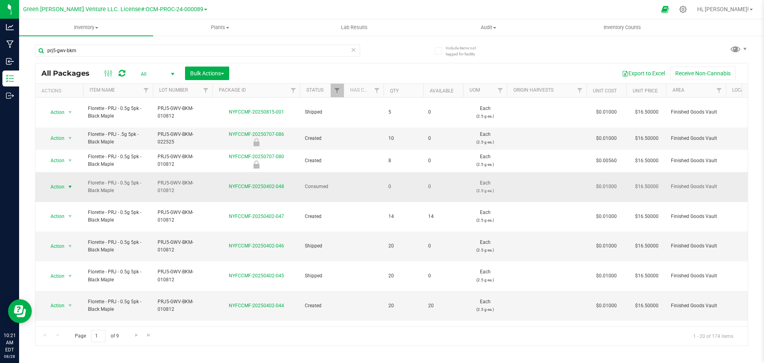
drag, startPoint x: 57, startPoint y: 177, endPoint x: 60, endPoint y: 175, distance: 4.5
click at [57, 181] on span "Action" at bounding box center [53, 186] width 21 height 11
click at [69, 189] on li "Adjust qty" at bounding box center [69, 188] width 51 height 12
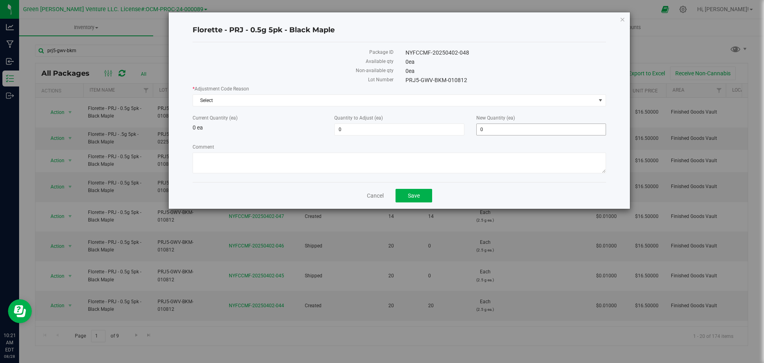
click at [482, 129] on span "0 0" at bounding box center [541, 129] width 130 height 12
click at [478, 129] on input "0" at bounding box center [541, 129] width 129 height 11
type input "20"
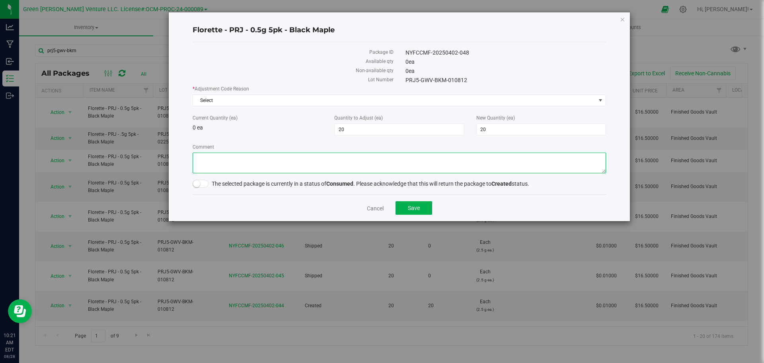
click at [287, 169] on textarea "Comment" at bounding box center [399, 162] width 413 height 21
click at [233, 100] on span "Select" at bounding box center [394, 100] width 403 height 11
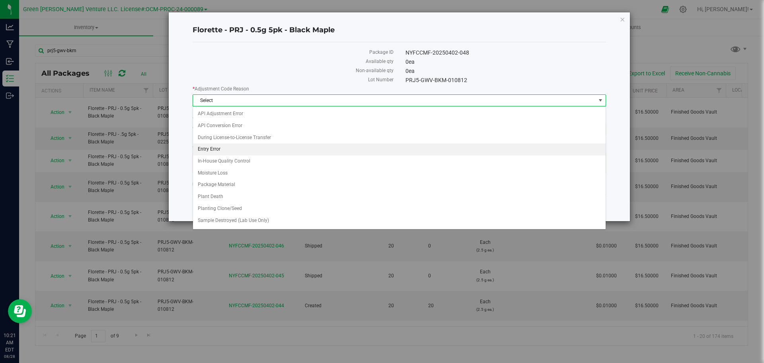
click at [226, 148] on li "Entry Error" at bounding box center [399, 149] width 413 height 12
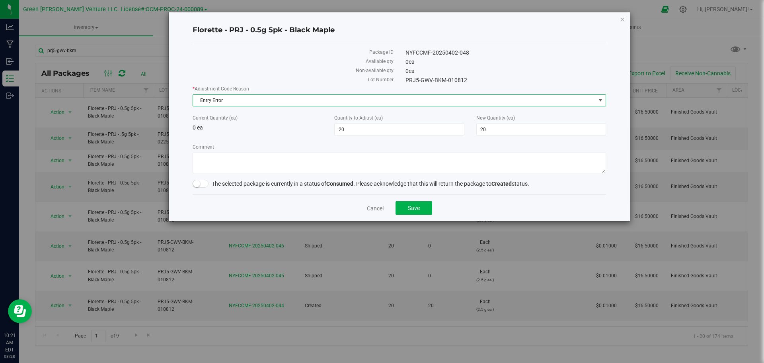
click at [200, 184] on span at bounding box center [201, 183] width 16 height 8
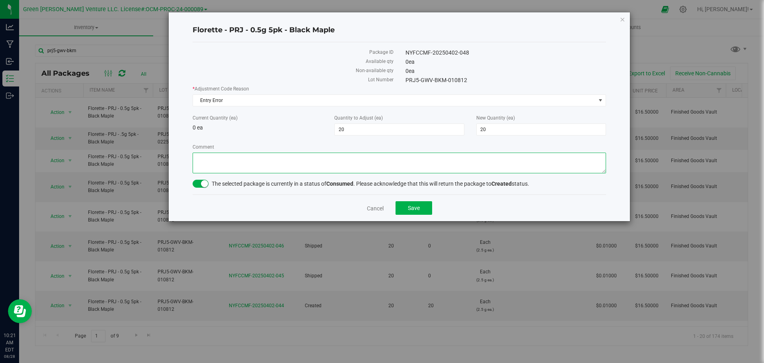
click at [209, 159] on textarea "Comment" at bounding box center [399, 162] width 413 height 21
type textarea "Entry Error. Adjusted"
click at [404, 212] on button "Save" at bounding box center [414, 208] width 37 height 14
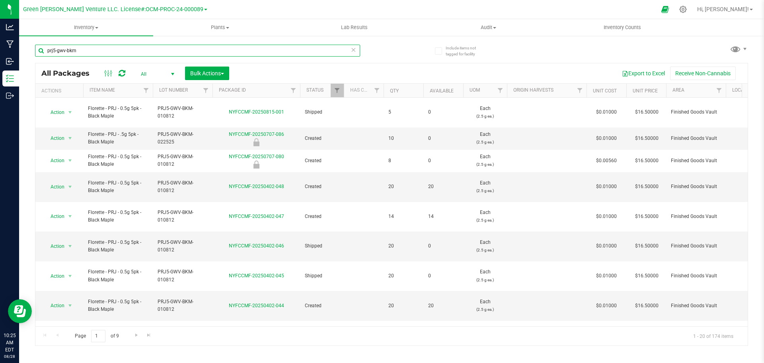
drag, startPoint x: 102, startPoint y: 50, endPoint x: 35, endPoint y: 53, distance: 67.3
click at [33, 49] on div "Include items not tagged for facility prj5-gwv-bkm All Packages All Active Only…" at bounding box center [391, 156] width 745 height 243
type input "NYFCCMF-20250506-018"
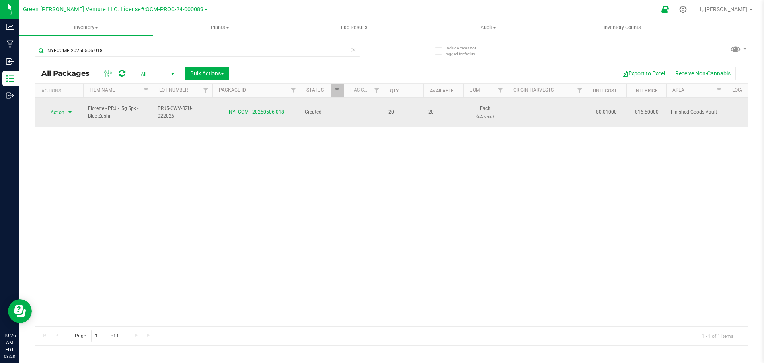
click at [68, 111] on span "select" at bounding box center [70, 112] width 6 height 6
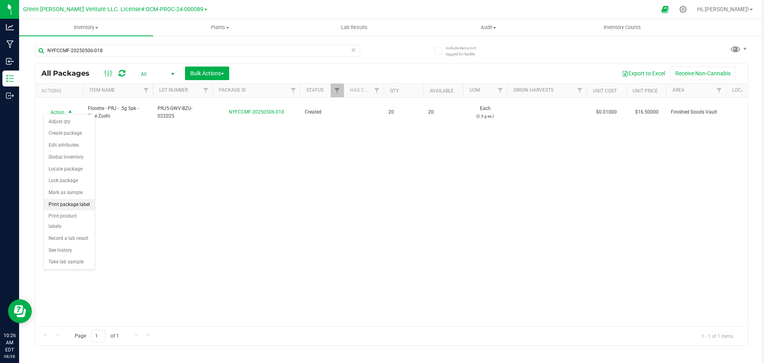
click at [65, 206] on li "Print package label" at bounding box center [69, 205] width 51 height 12
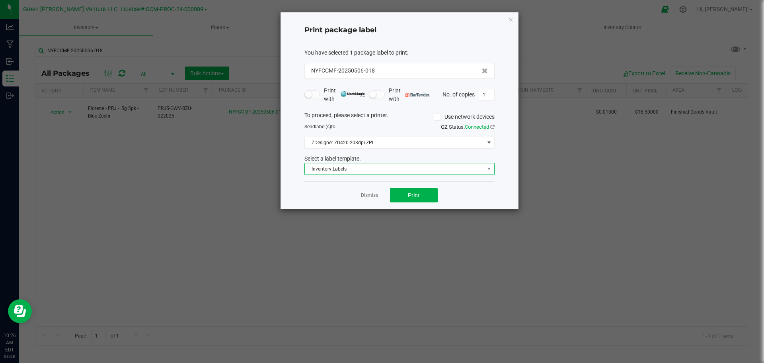
click at [353, 172] on span "Inventory Labels" at bounding box center [394, 168] width 179 height 11
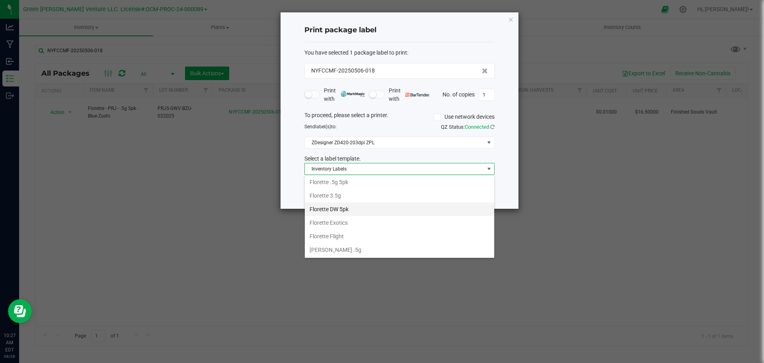
scroll to position [97, 0]
click at [327, 193] on li "Florette .5g 5pk" at bounding box center [399, 195] width 189 height 14
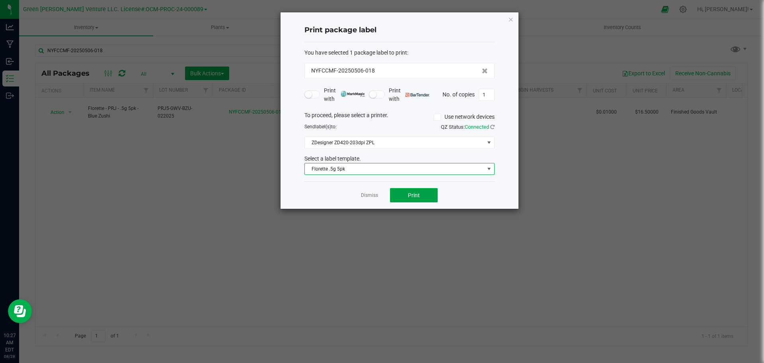
click at [417, 200] on button "Print" at bounding box center [414, 195] width 48 height 14
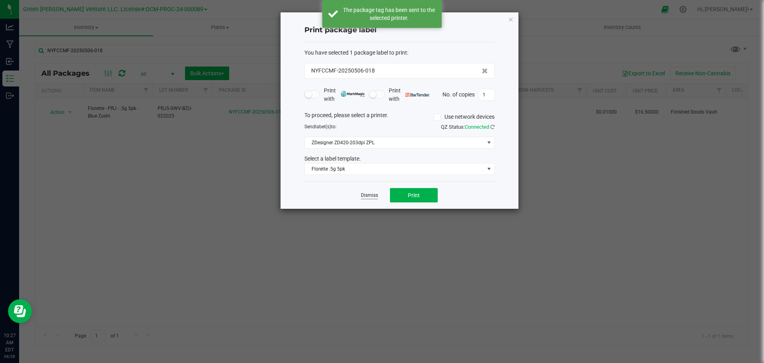
click at [367, 194] on link "Dismiss" at bounding box center [369, 195] width 17 height 7
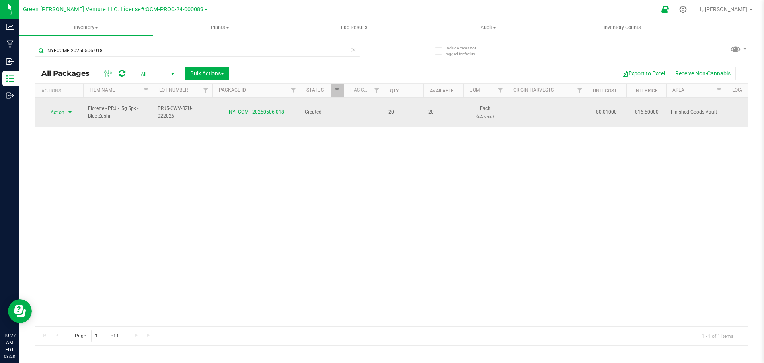
click at [61, 107] on span "Action" at bounding box center [53, 112] width 21 height 11
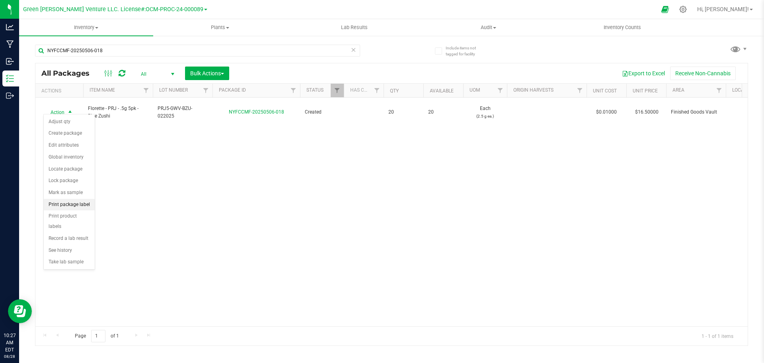
click at [68, 204] on li "Print package label" at bounding box center [69, 205] width 51 height 12
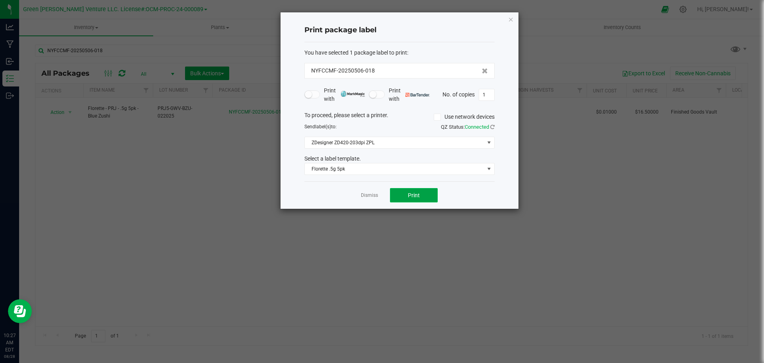
click at [401, 197] on button "Print" at bounding box center [414, 195] width 48 height 14
click at [373, 197] on link "Dismiss" at bounding box center [369, 195] width 17 height 7
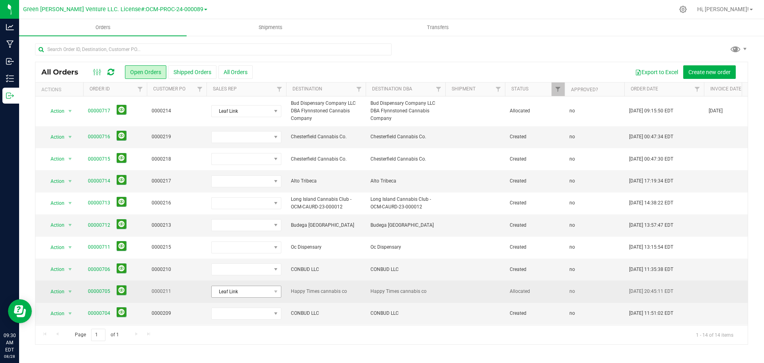
scroll to position [94, 0]
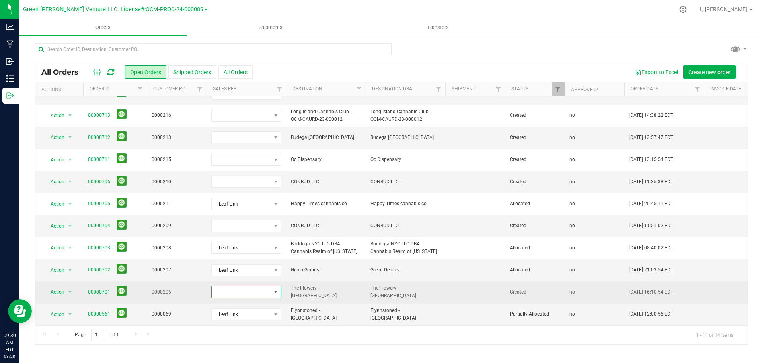
click at [258, 286] on span at bounding box center [241, 291] width 59 height 11
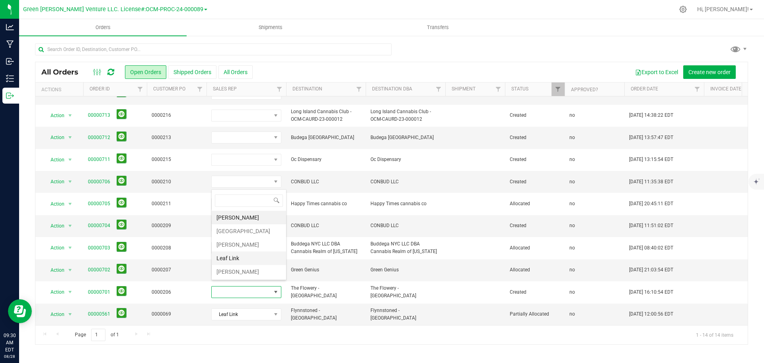
click at [241, 258] on li "Leaf Link" at bounding box center [249, 258] width 74 height 14
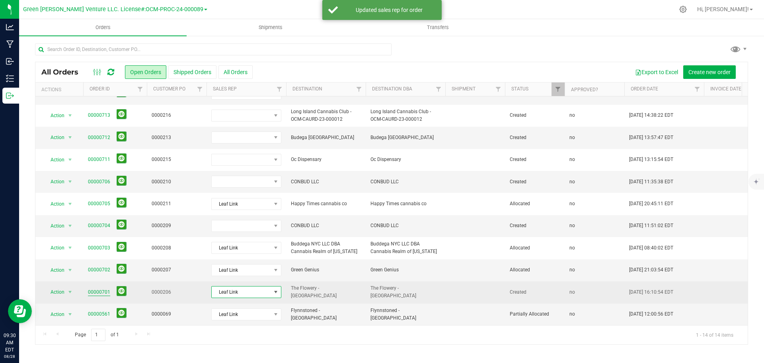
click at [95, 288] on link "00000701" at bounding box center [99, 292] width 22 height 8
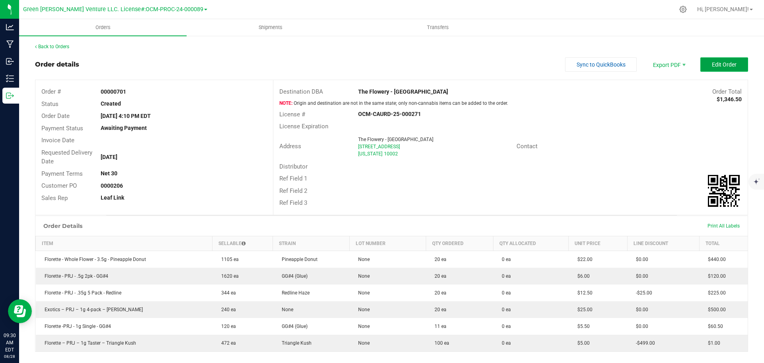
click at [734, 64] on button "Edit Order" at bounding box center [724, 64] width 48 height 14
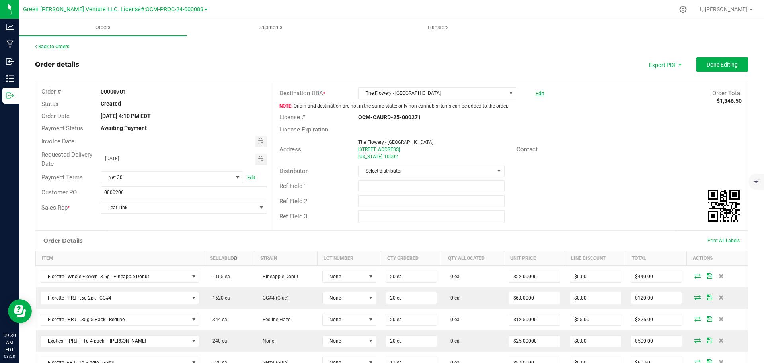
click at [536, 93] on link "Edit" at bounding box center [540, 93] width 8 height 6
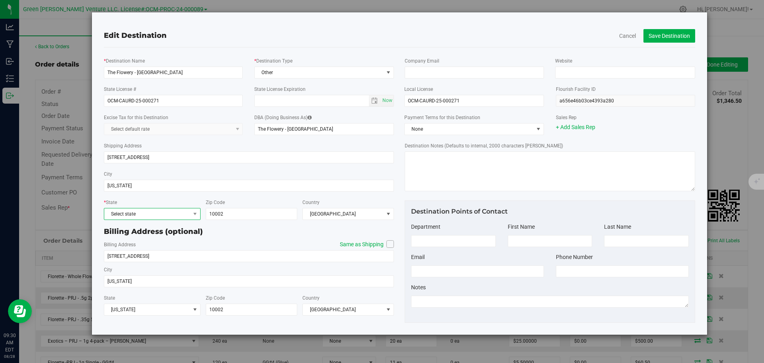
click at [177, 215] on span "Select state" at bounding box center [147, 213] width 86 height 11
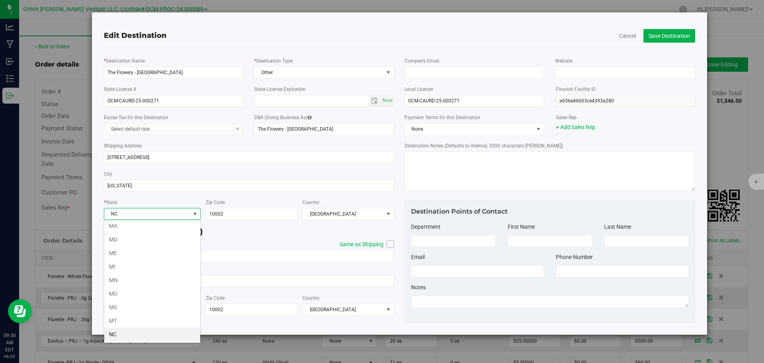
scroll to position [354, 0]
click at [125, 330] on li "NY" at bounding box center [152, 334] width 96 height 14
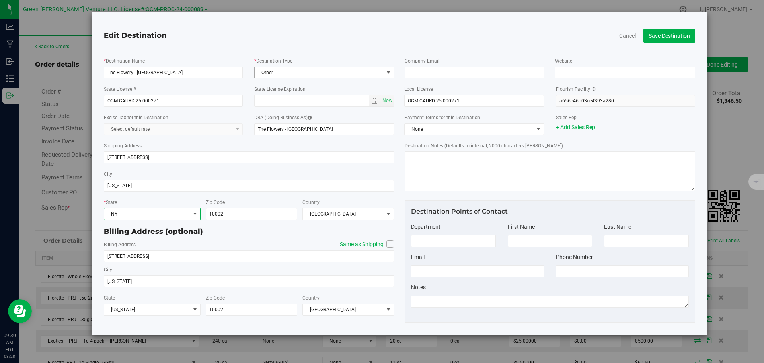
click at [284, 72] on span "Other" at bounding box center [319, 72] width 129 height 11
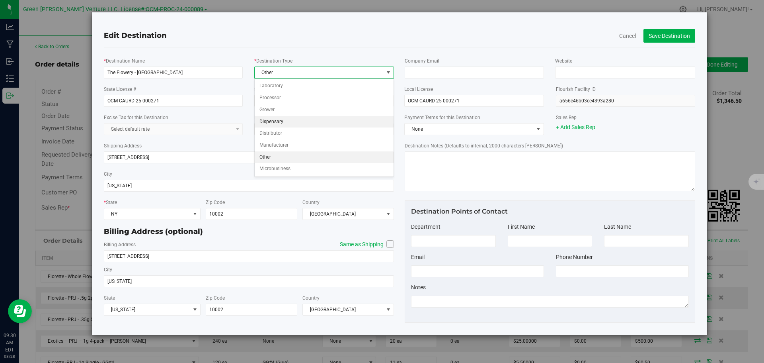
click at [282, 123] on li "Dispensary" at bounding box center [324, 122] width 139 height 12
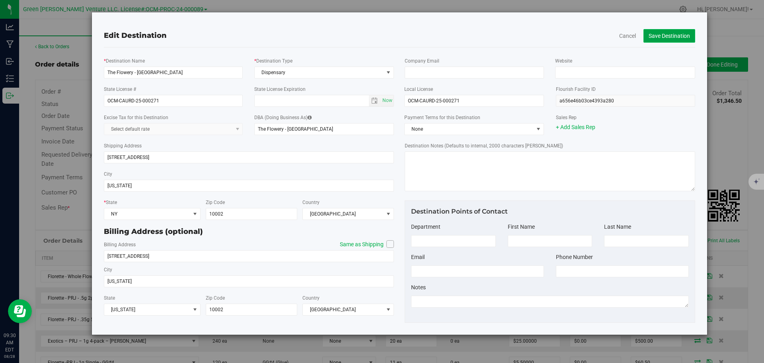
click at [666, 38] on button "Save Destination" at bounding box center [670, 36] width 52 height 14
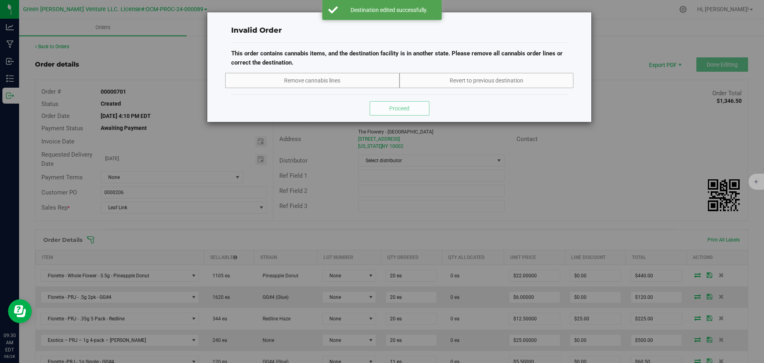
click at [492, 146] on div "Invalid Order This order contains cannabis items, and the destination facility …" at bounding box center [385, 181] width 770 height 363
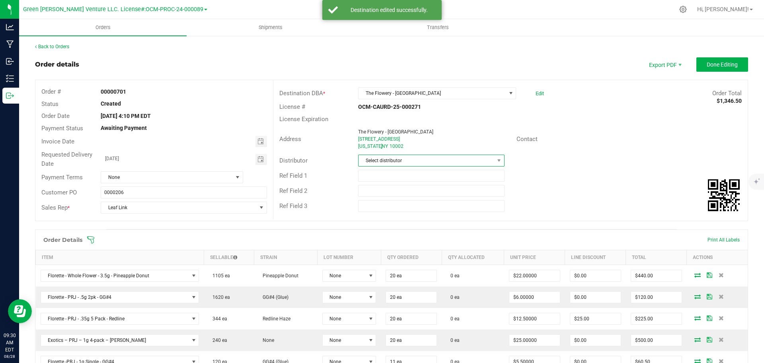
click at [418, 158] on span "Select distributor" at bounding box center [426, 160] width 135 height 11
click at [387, 249] on li "E23" at bounding box center [428, 249] width 144 height 14
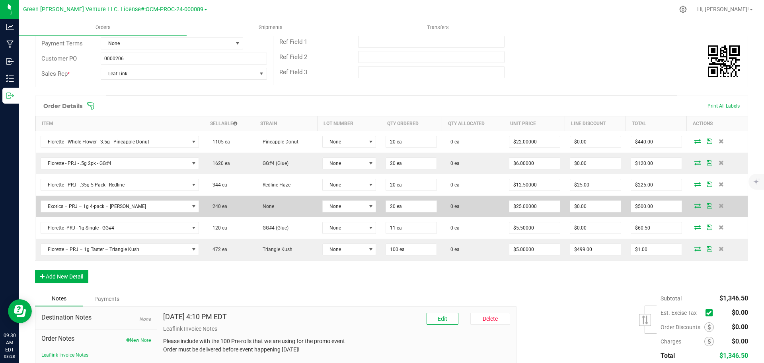
scroll to position [119, 0]
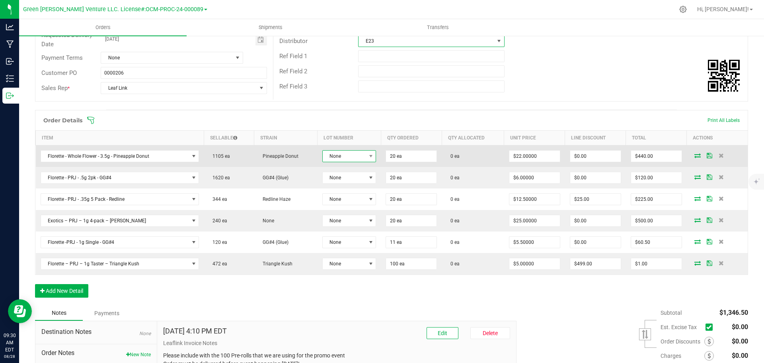
click at [350, 160] on span "None" at bounding box center [344, 155] width 43 height 11
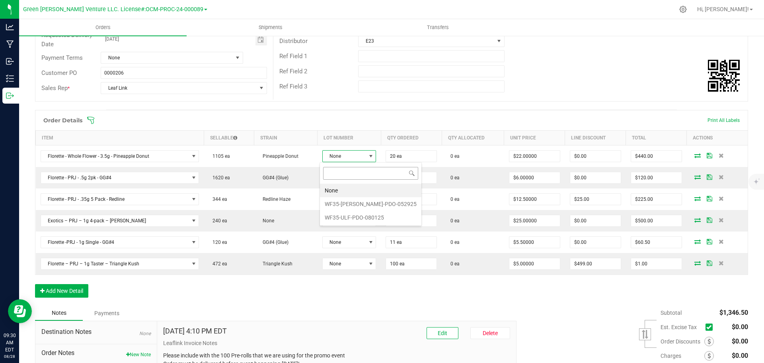
scroll to position [12, 53]
click at [351, 213] on li "WF35-ULF-PDO-080125" at bounding box center [370, 218] width 101 height 14
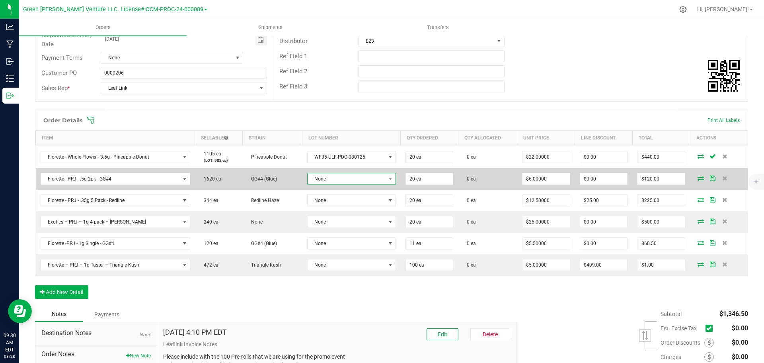
click at [341, 183] on span "None" at bounding box center [347, 178] width 78 height 11
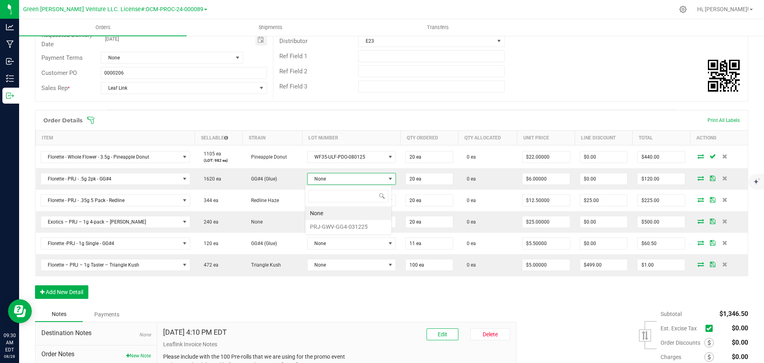
scroll to position [12, 87]
click at [345, 222] on li "PRJ-GWV-GG4-031225" at bounding box center [348, 227] width 86 height 14
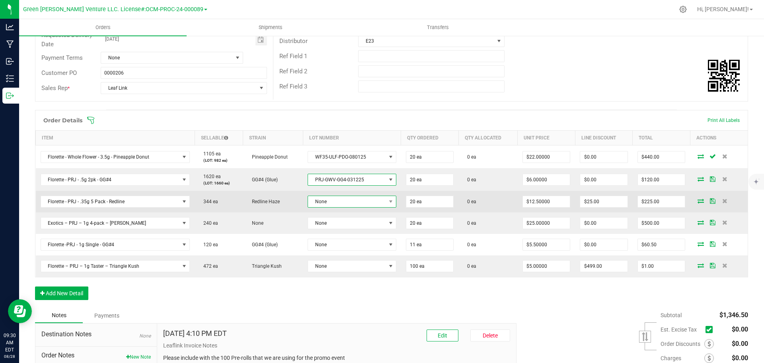
click at [341, 202] on span "None" at bounding box center [347, 201] width 78 height 11
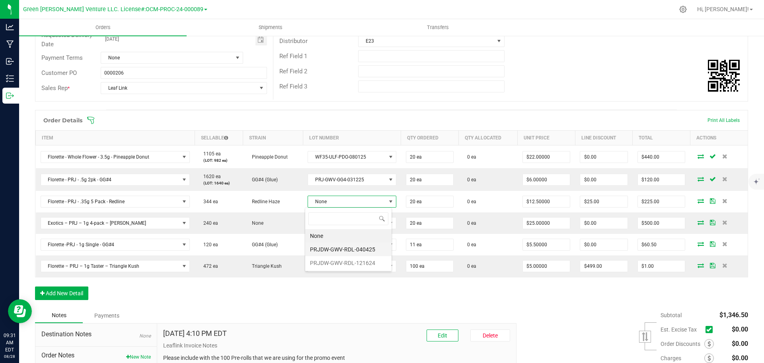
click at [343, 248] on li "PRJDW-GWV-RDL-040425" at bounding box center [348, 249] width 86 height 14
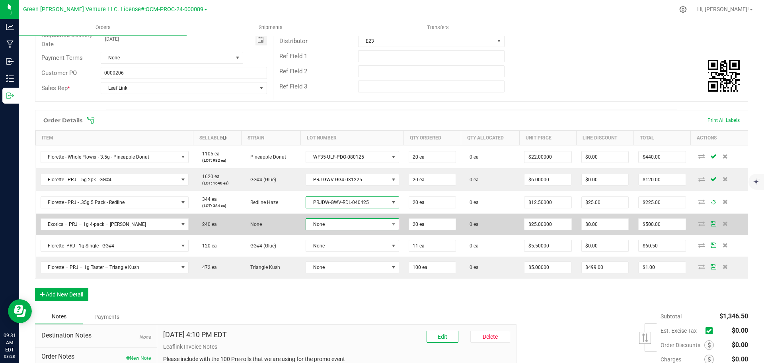
click at [336, 224] on span "None" at bounding box center [347, 223] width 83 height 11
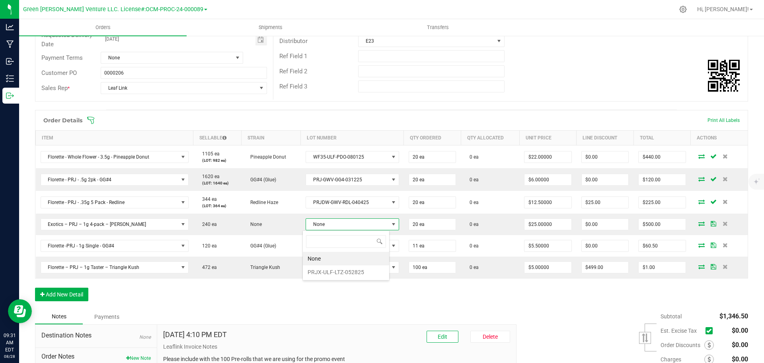
scroll to position [12, 92]
click at [341, 269] on li "PRJX-ULF-LTZ-052825" at bounding box center [348, 272] width 91 height 14
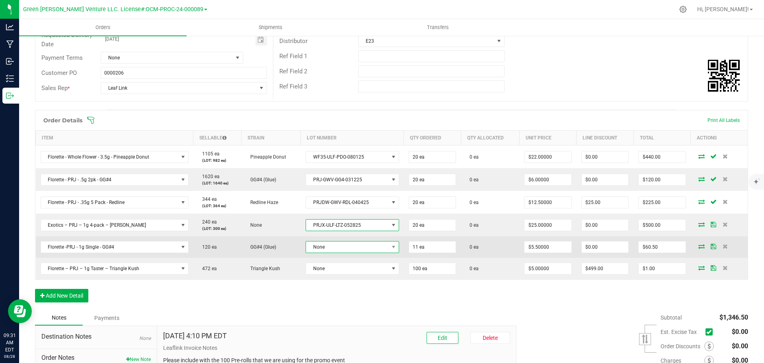
click at [343, 246] on span "None" at bounding box center [347, 246] width 83 height 11
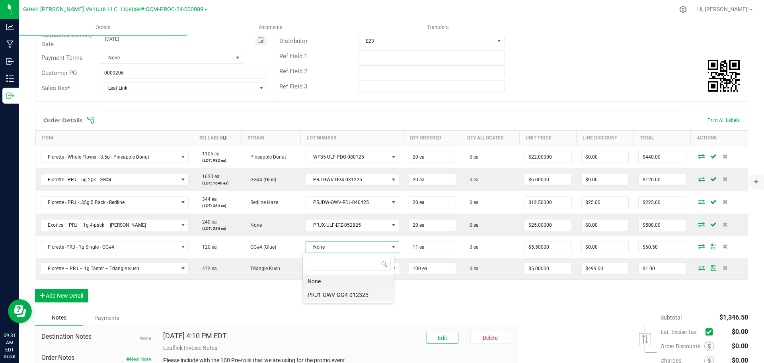
click at [345, 294] on li "PRJ1-GWV-GG4-012325" at bounding box center [348, 295] width 91 height 14
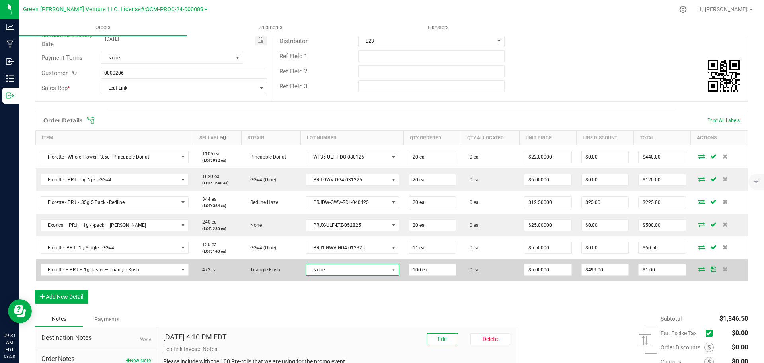
click at [342, 269] on span "None" at bounding box center [347, 269] width 83 height 11
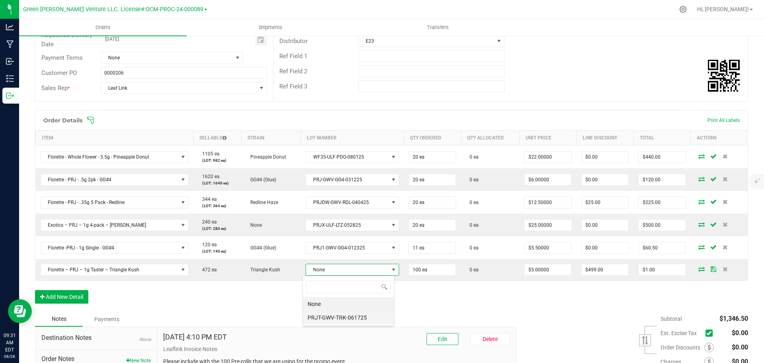
click at [343, 316] on li "PRJT-GWV-TRK-061725" at bounding box center [348, 317] width 91 height 14
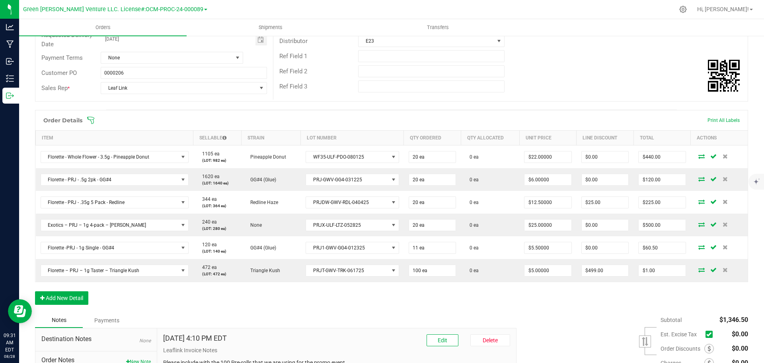
click at [94, 121] on icon at bounding box center [90, 120] width 7 height 7
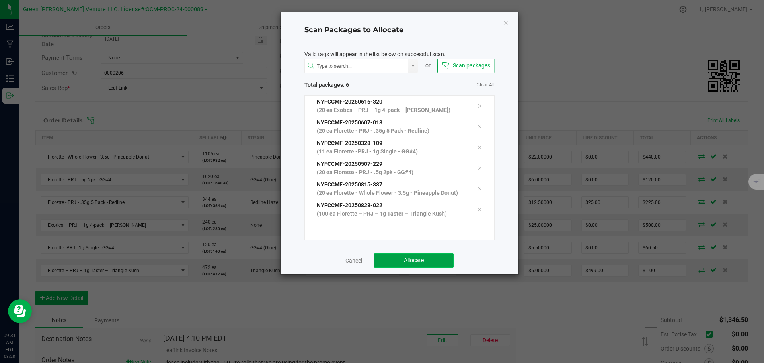
click at [400, 261] on button "Allocate" at bounding box center [414, 260] width 80 height 14
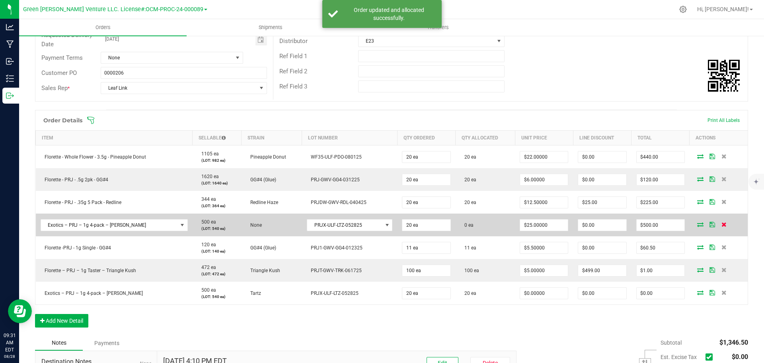
click at [722, 225] on icon at bounding box center [724, 224] width 5 height 5
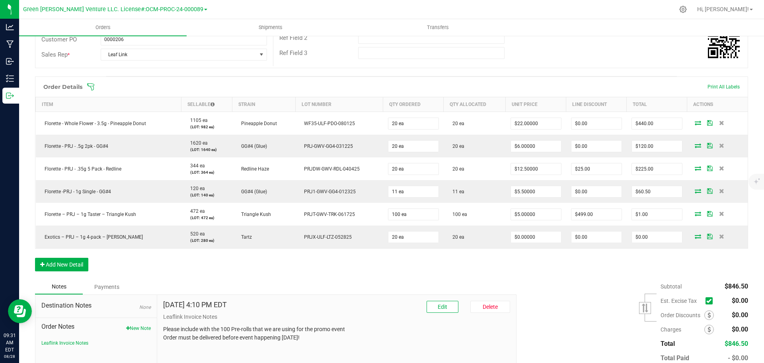
scroll to position [159, 0]
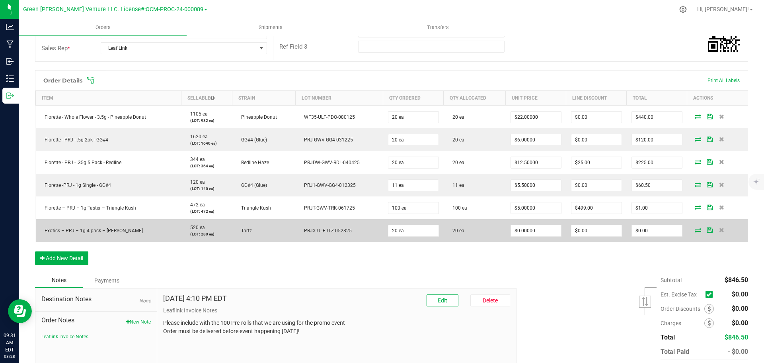
click at [707, 232] on icon at bounding box center [710, 229] width 6 height 5
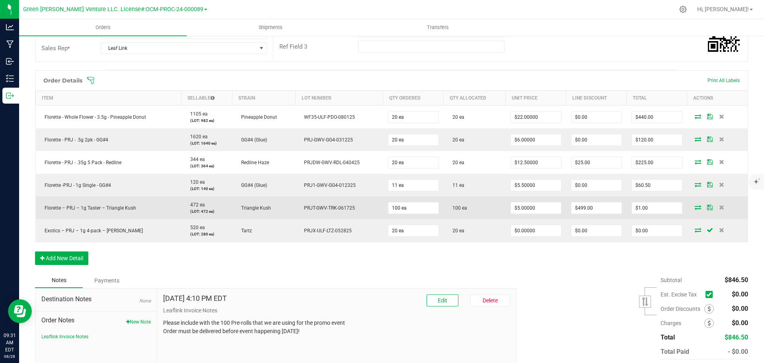
click at [707, 206] on icon at bounding box center [710, 207] width 6 height 5
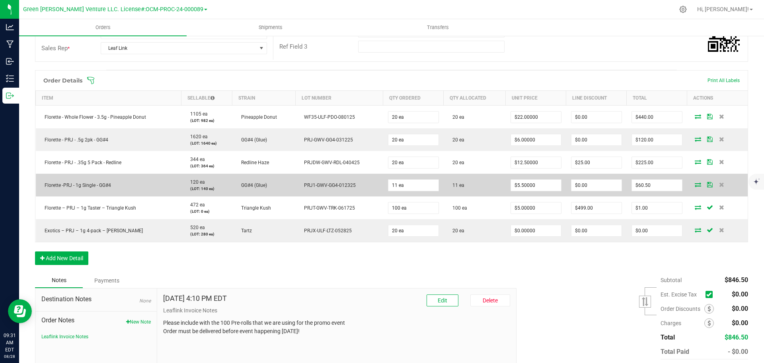
click at [707, 183] on icon at bounding box center [710, 184] width 6 height 5
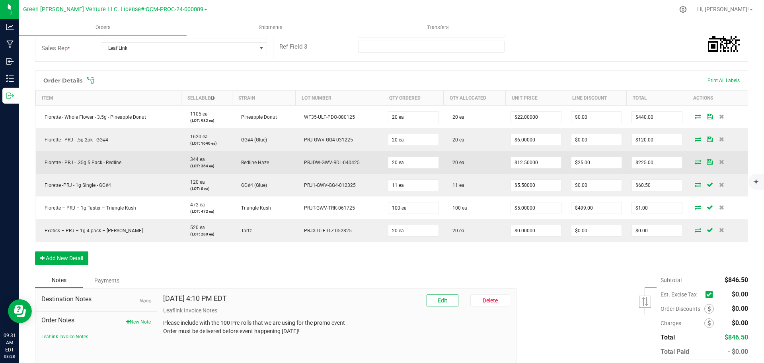
click at [707, 160] on icon at bounding box center [710, 161] width 6 height 5
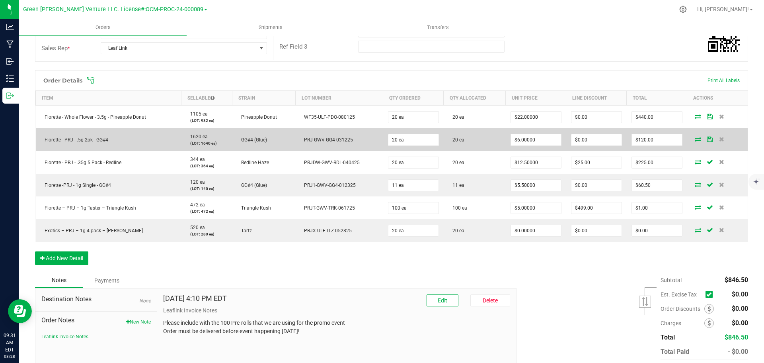
click at [707, 138] on icon at bounding box center [710, 139] width 6 height 5
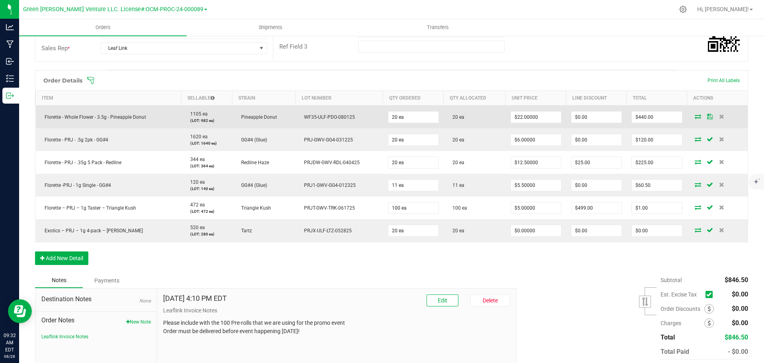
click at [707, 114] on icon at bounding box center [710, 116] width 6 height 5
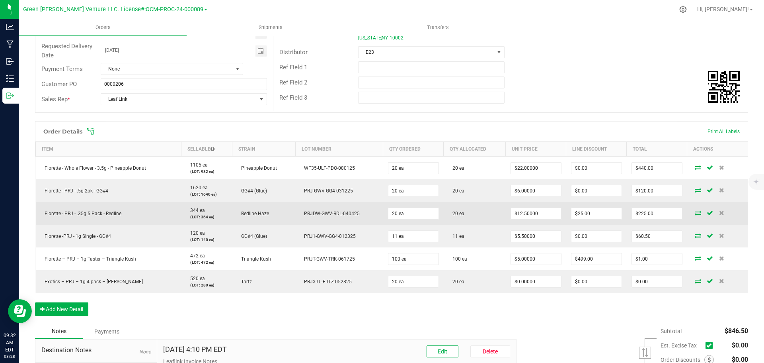
scroll to position [0, 0]
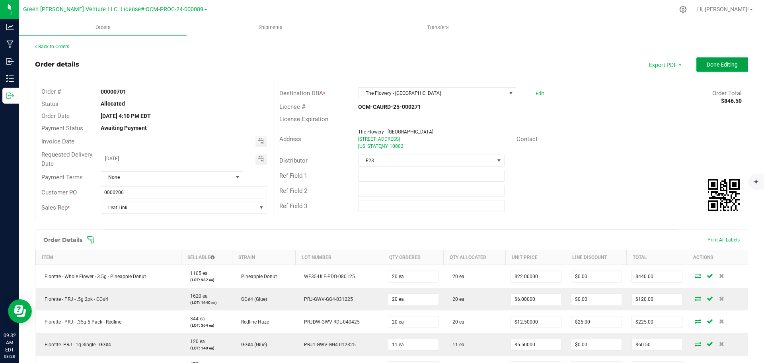
click at [738, 62] on button "Done Editing" at bounding box center [722, 64] width 52 height 14
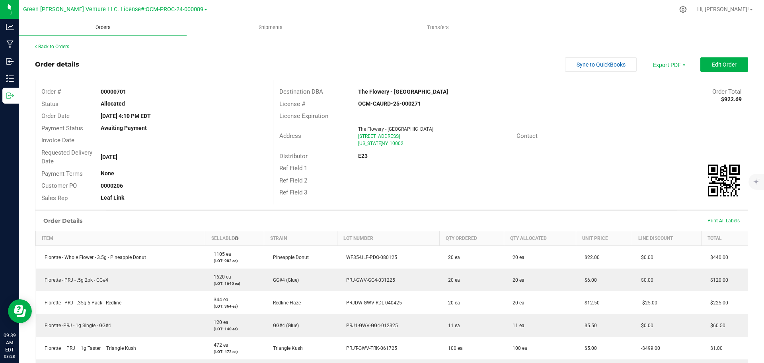
click at [108, 26] on span "Orders" at bounding box center [103, 27] width 37 height 7
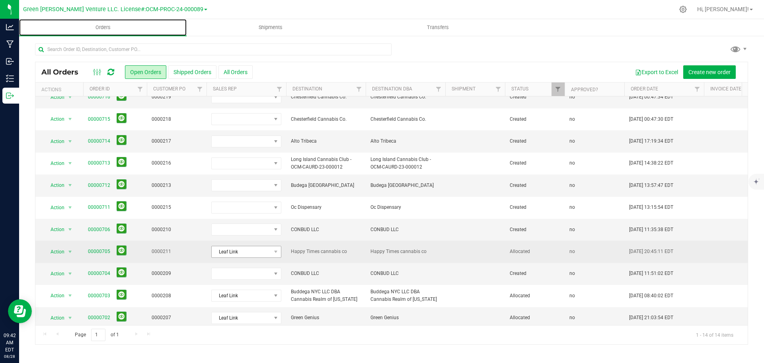
scroll to position [80, 0]
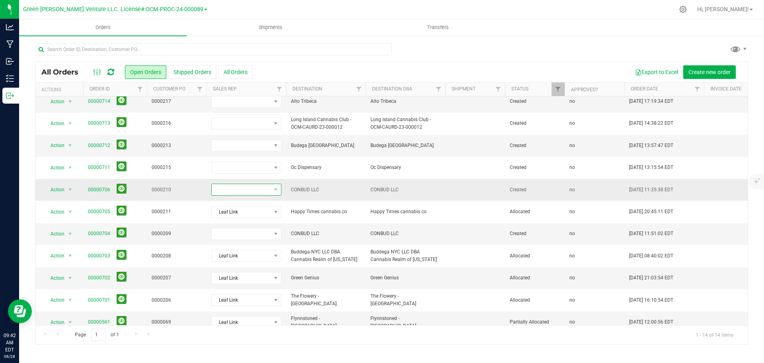
click at [268, 185] on span at bounding box center [241, 189] width 59 height 11
click at [243, 267] on li "Leaf Link" at bounding box center [249, 264] width 74 height 14
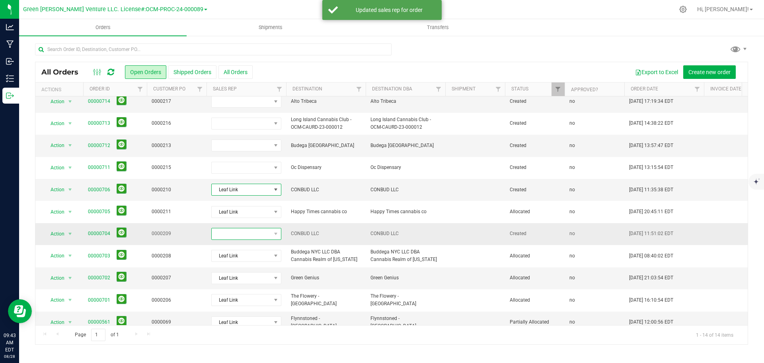
click at [269, 234] on span at bounding box center [241, 233] width 59 height 11
click at [237, 310] on li "Leaf Link" at bounding box center [249, 309] width 74 height 14
click at [98, 188] on link "00000706" at bounding box center [99, 190] width 22 height 8
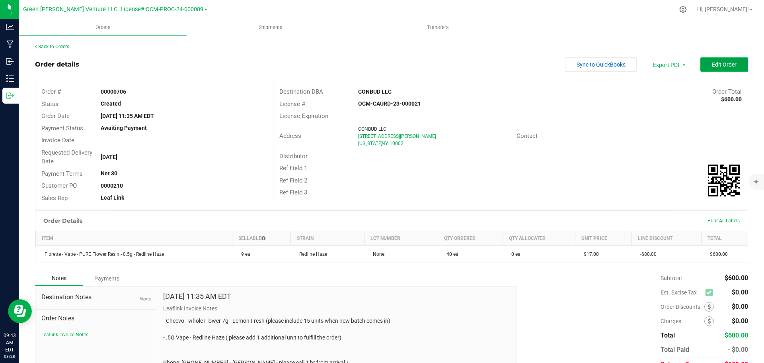
click at [706, 68] on button "Edit Order" at bounding box center [724, 64] width 48 height 14
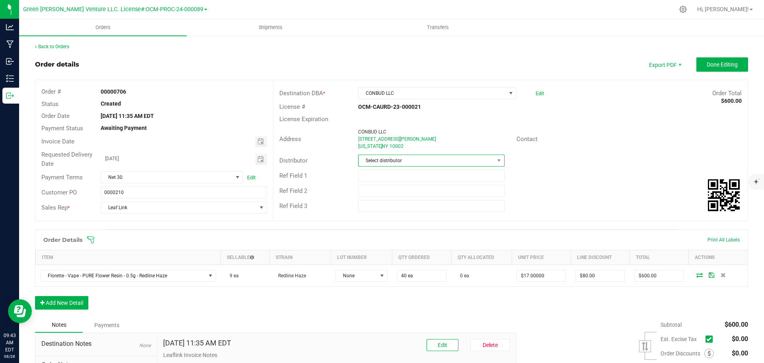
click at [402, 159] on span "Select distributor" at bounding box center [426, 160] width 135 height 11
click at [386, 248] on li "E23" at bounding box center [428, 249] width 144 height 14
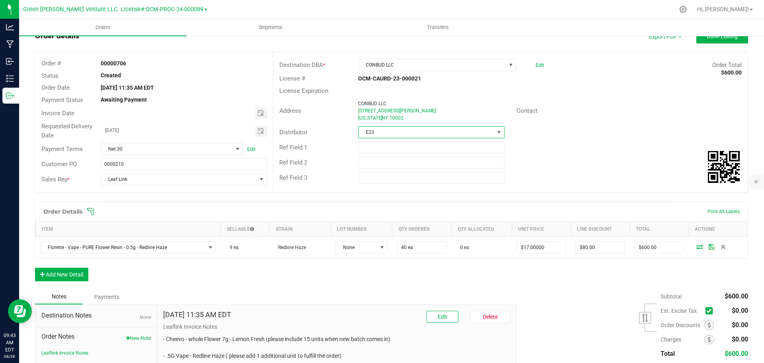
scroll to position [85, 0]
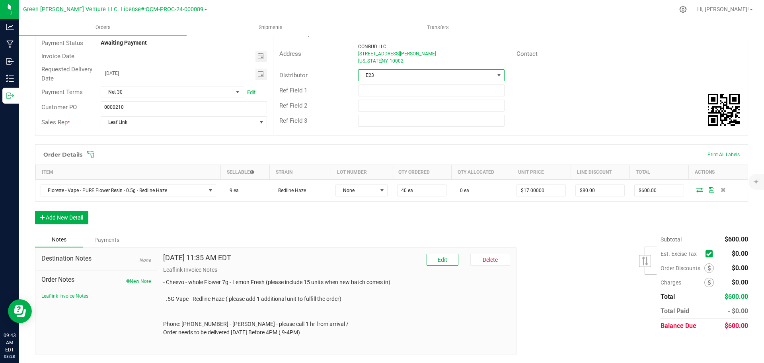
click at [93, 154] on icon at bounding box center [90, 154] width 7 height 7
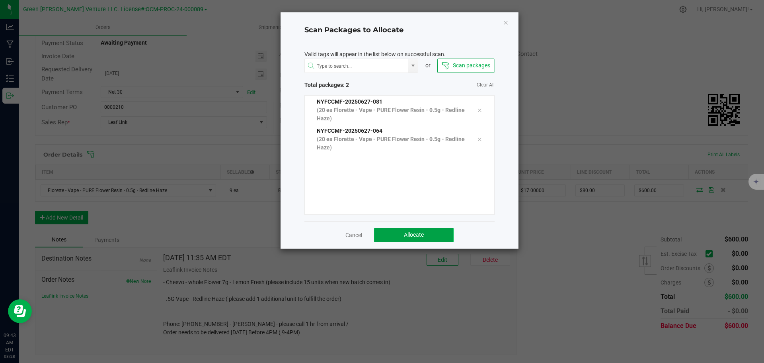
click at [400, 230] on button "Allocate" at bounding box center [414, 235] width 80 height 14
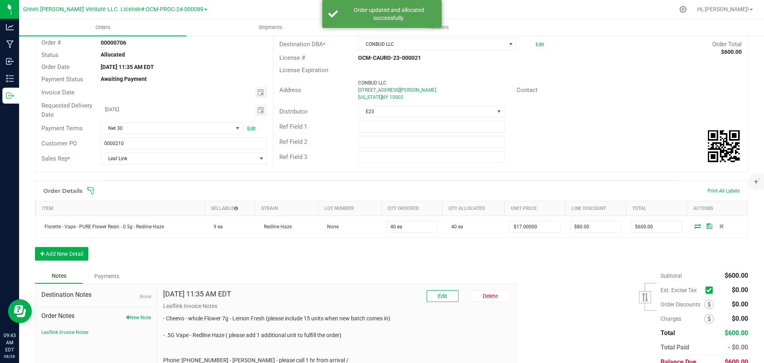
scroll to position [0, 0]
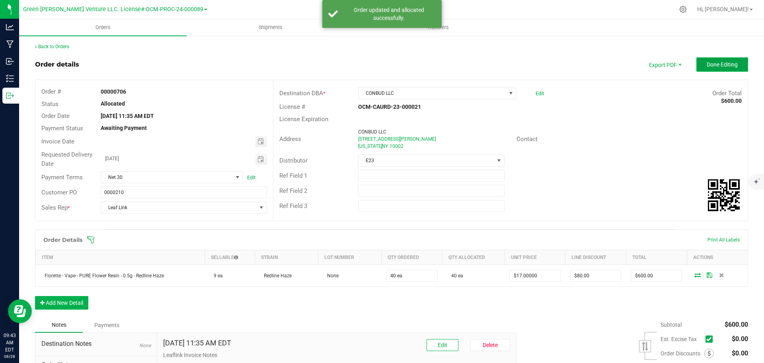
click at [699, 68] on button "Done Editing" at bounding box center [722, 64] width 52 height 14
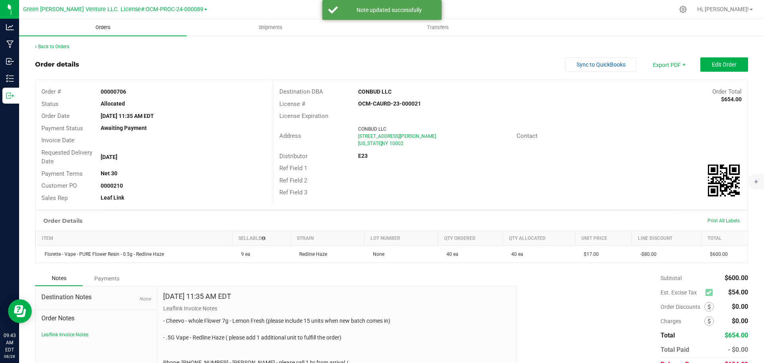
click at [108, 28] on span "Orders" at bounding box center [103, 27] width 37 height 7
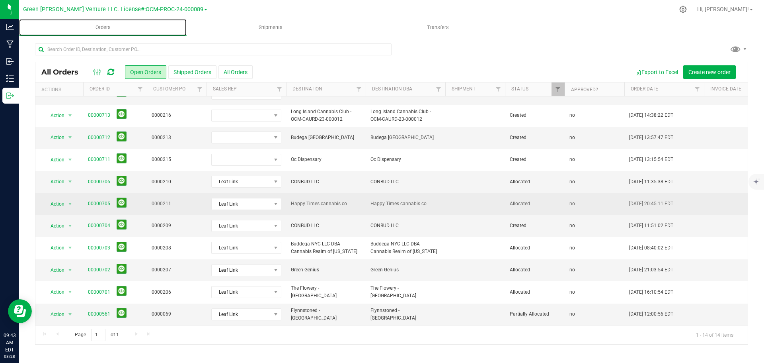
scroll to position [94, 0]
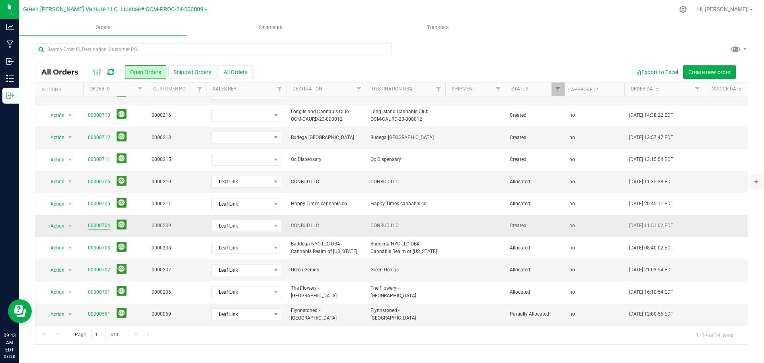
click at [103, 222] on link "00000704" at bounding box center [99, 226] width 22 height 8
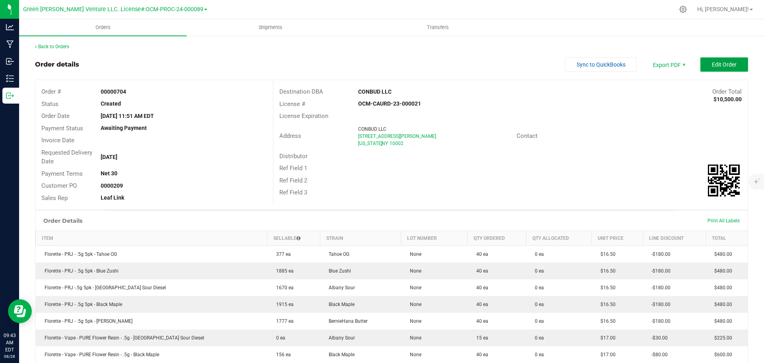
click at [702, 66] on button "Edit Order" at bounding box center [724, 64] width 48 height 14
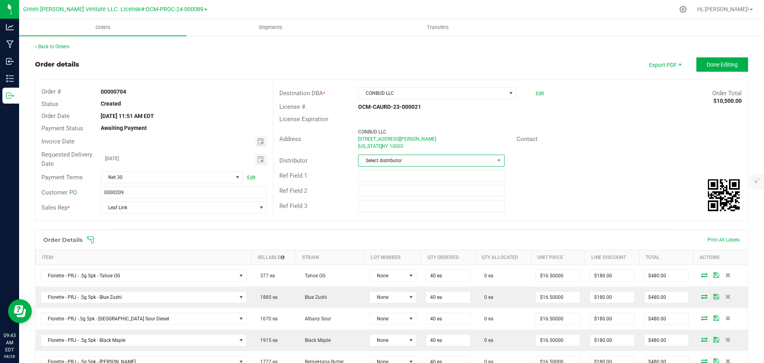
click at [439, 160] on span "Select distributor" at bounding box center [426, 160] width 135 height 11
click at [384, 246] on li "E23" at bounding box center [428, 249] width 144 height 14
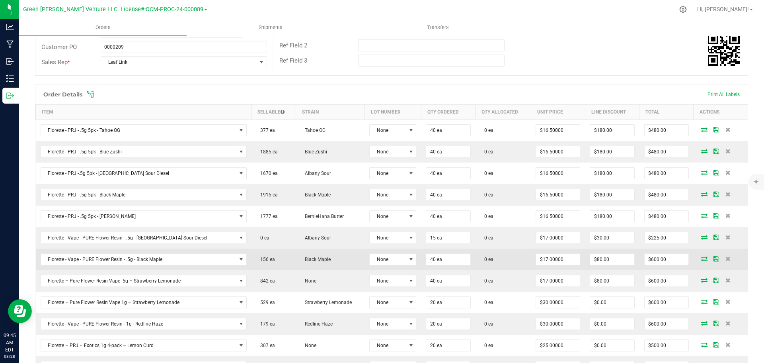
scroll to position [159, 0]
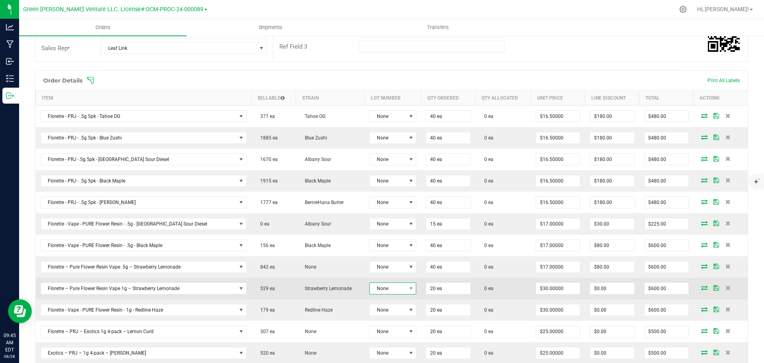
click at [379, 287] on span "None" at bounding box center [388, 288] width 36 height 11
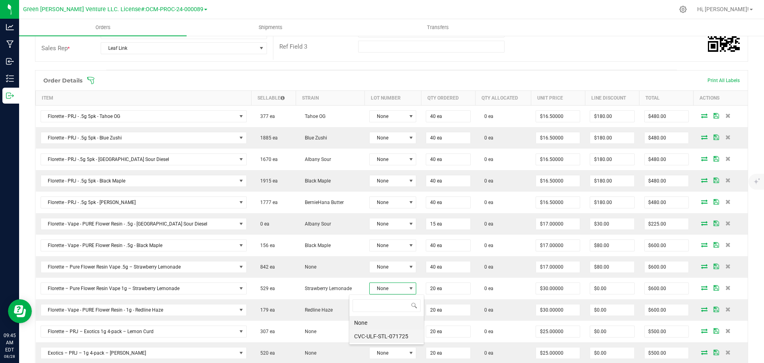
click at [376, 334] on li "CVC-ULF-STL-071725" at bounding box center [386, 336] width 74 height 14
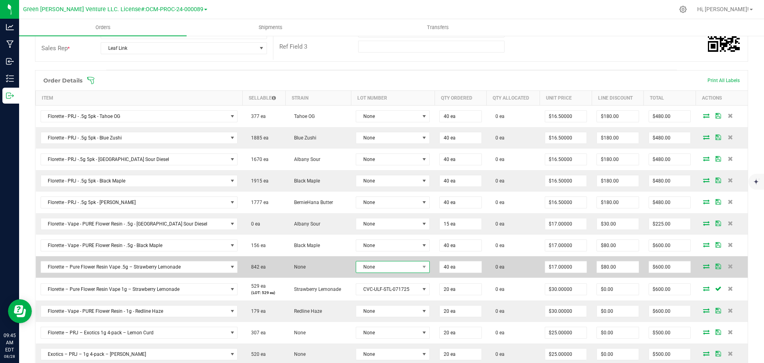
click at [374, 269] on span "None" at bounding box center [387, 266] width 63 height 11
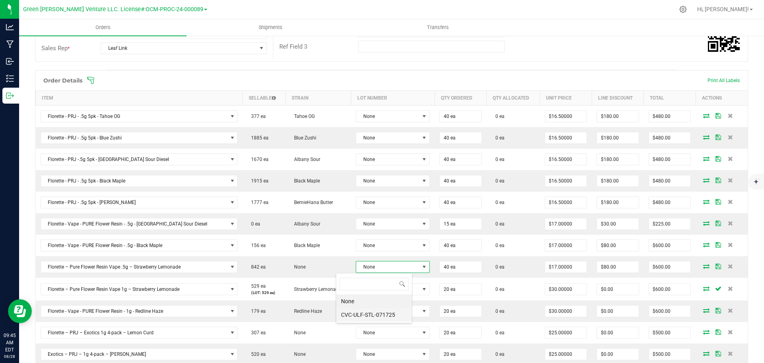
click at [372, 314] on li "CVC-ULF-STL-071725" at bounding box center [374, 315] width 76 height 14
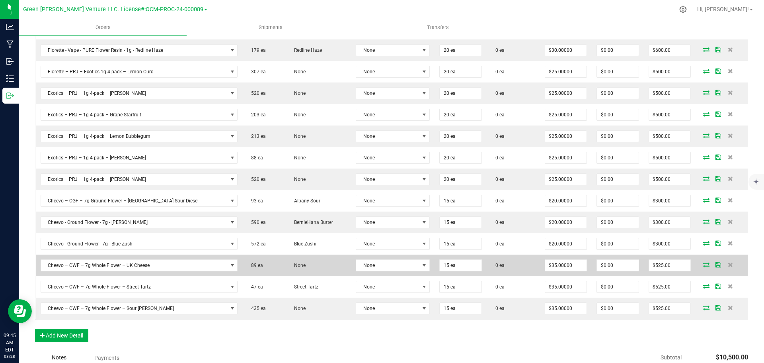
scroll to position [438, 0]
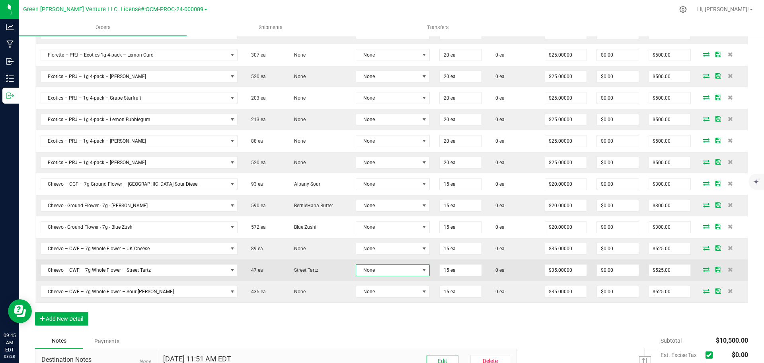
click at [378, 273] on span "None" at bounding box center [387, 269] width 63 height 11
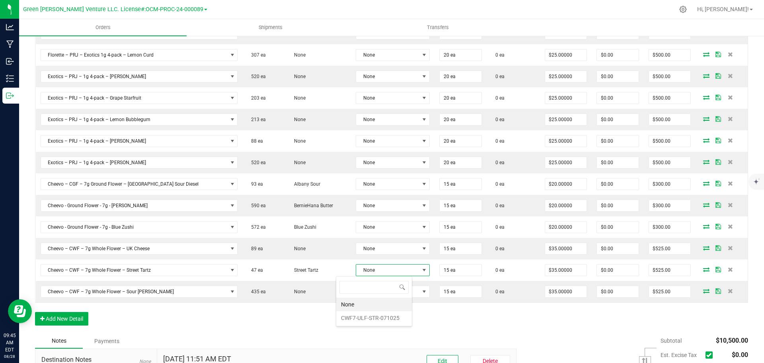
scroll to position [12, 77]
click at [365, 318] on li "CWF7-ULF-STR-071025" at bounding box center [374, 318] width 76 height 14
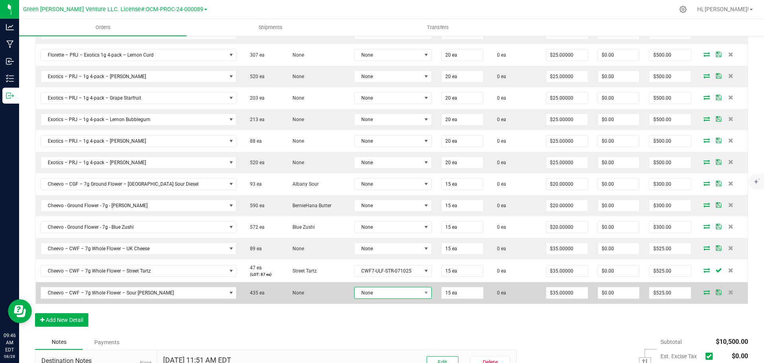
click at [365, 294] on span "None" at bounding box center [388, 292] width 67 height 11
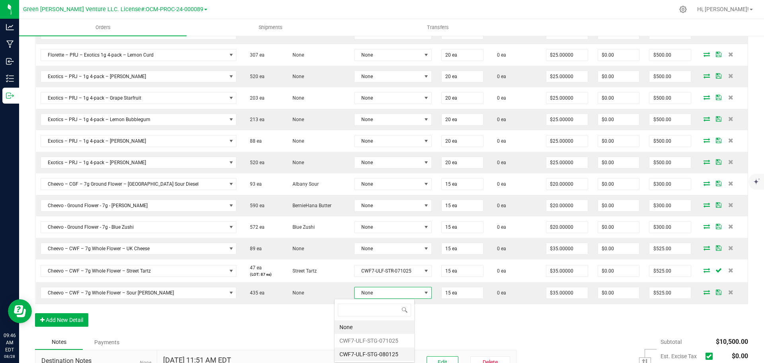
click at [373, 351] on li "CWF7-ULF-STG-080125" at bounding box center [375, 354] width 80 height 14
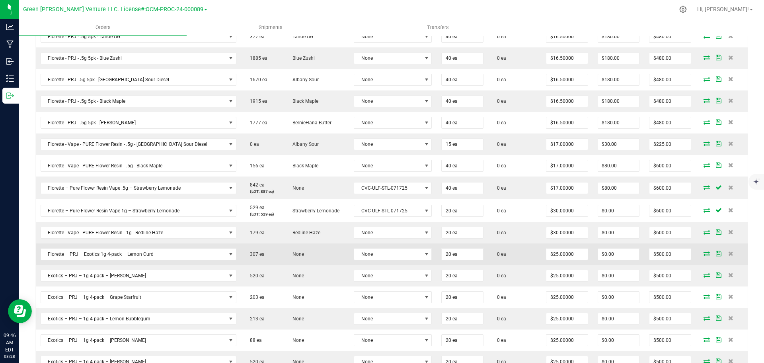
scroll to position [119, 0]
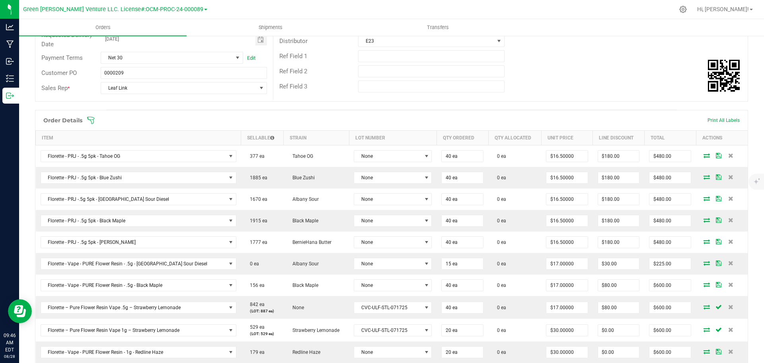
click at [92, 119] on icon at bounding box center [90, 120] width 7 height 7
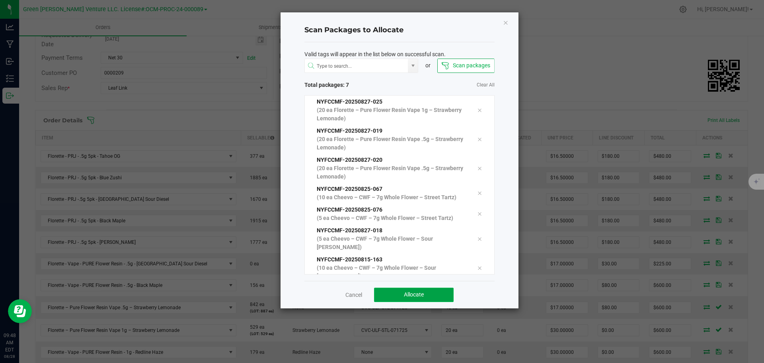
click at [386, 293] on button "Allocate" at bounding box center [414, 294] width 80 height 14
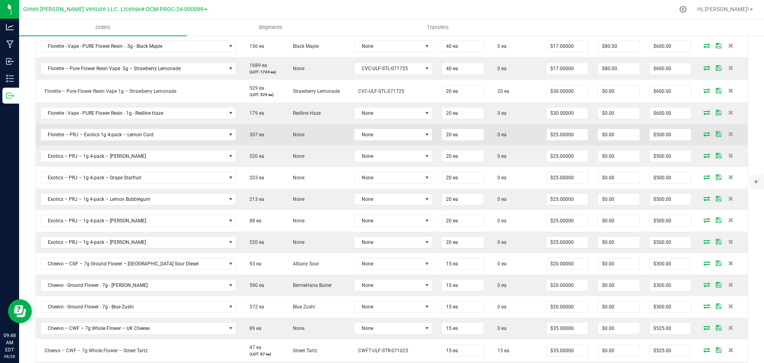
scroll to position [318, 0]
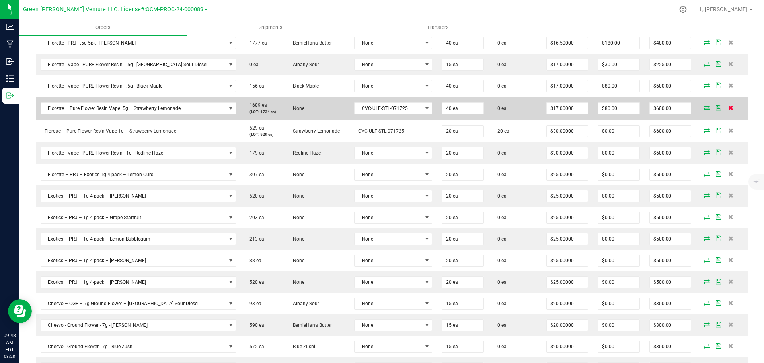
click at [728, 107] on icon at bounding box center [730, 107] width 5 height 5
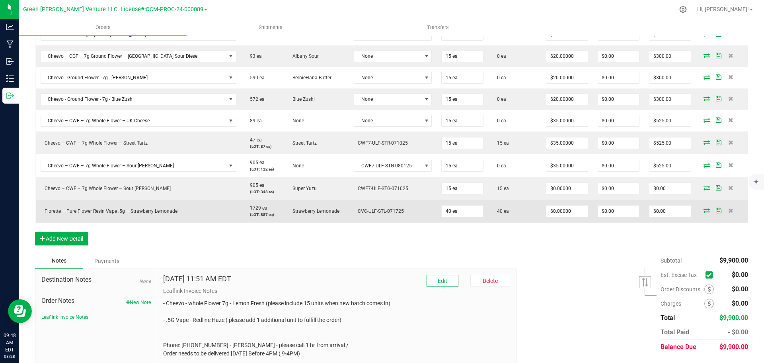
scroll to position [517, 0]
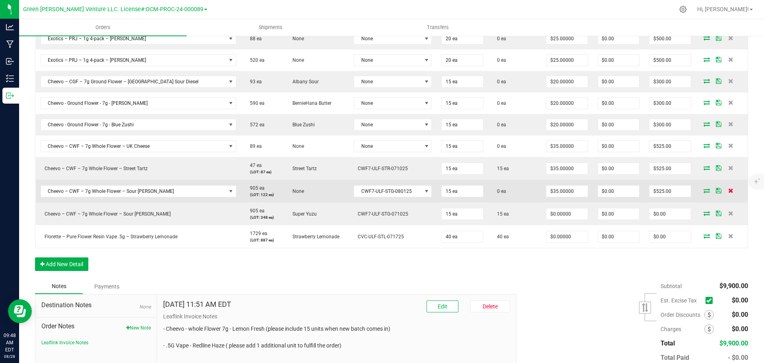
click at [728, 189] on icon at bounding box center [730, 190] width 5 height 5
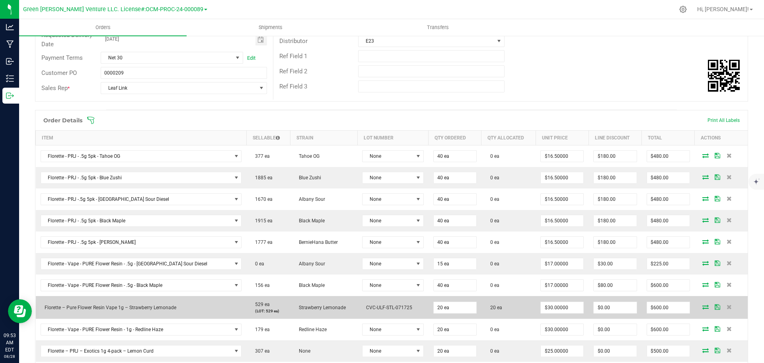
scroll to position [80, 0]
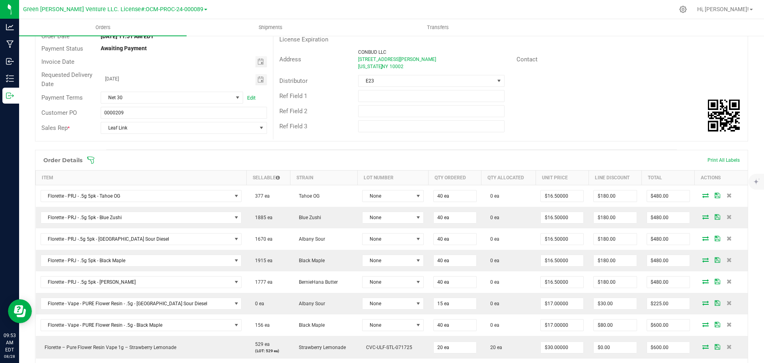
click at [90, 160] on icon at bounding box center [90, 159] width 7 height 7
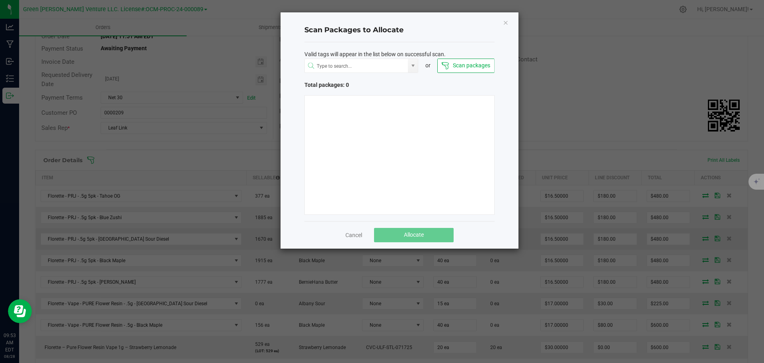
click at [357, 233] on link "Cancel" at bounding box center [353, 235] width 17 height 8
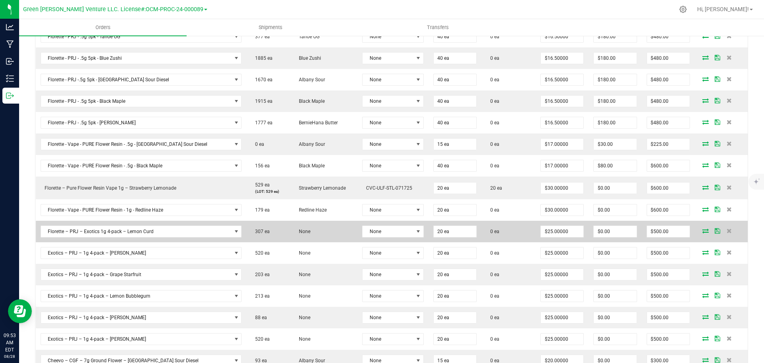
scroll to position [279, 0]
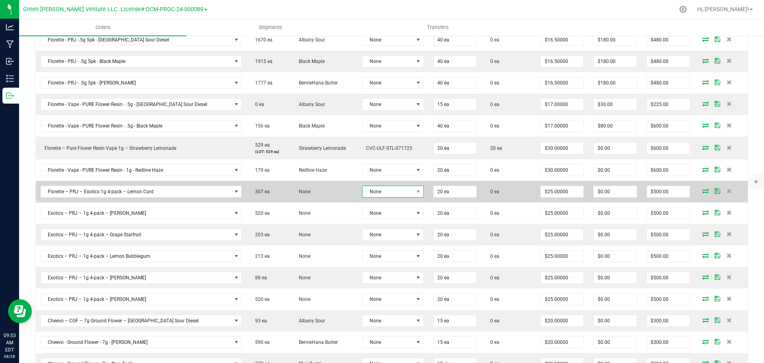
click at [387, 191] on span "None" at bounding box center [388, 191] width 51 height 11
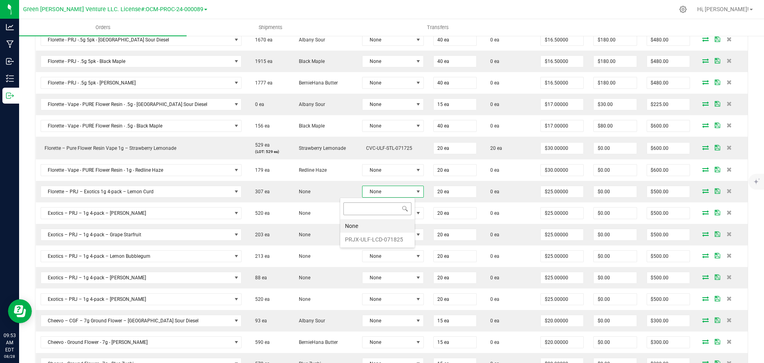
scroll to position [12, 64]
click at [377, 236] on li "PRJX-ULF-LCD-071825" at bounding box center [377, 239] width 74 height 14
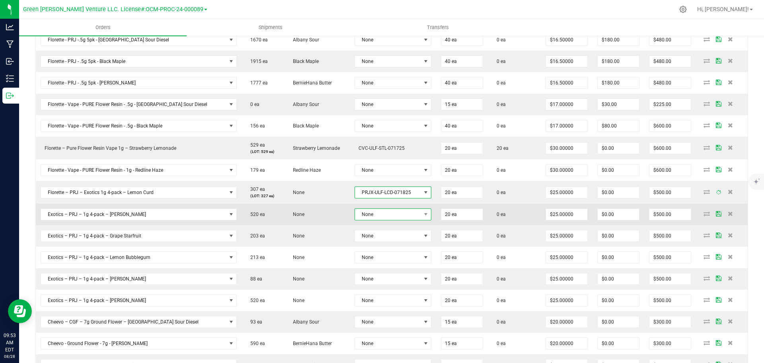
click at [369, 212] on span "None" at bounding box center [388, 214] width 66 height 11
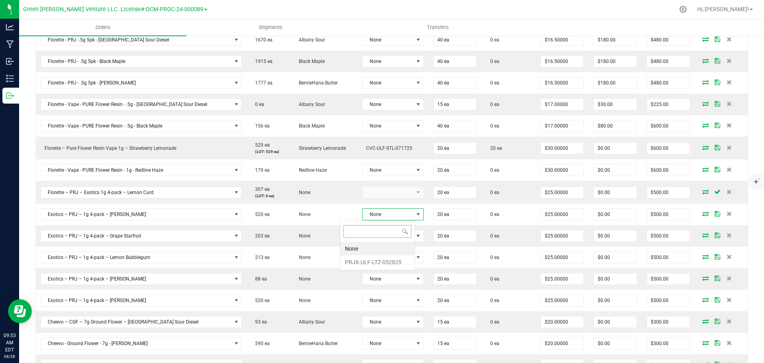
scroll to position [12, 80]
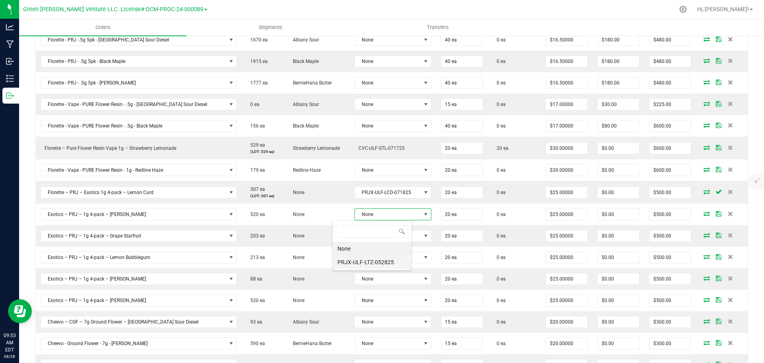
click at [370, 260] on li "PRJX-ULF-LTZ-052825" at bounding box center [372, 262] width 79 height 14
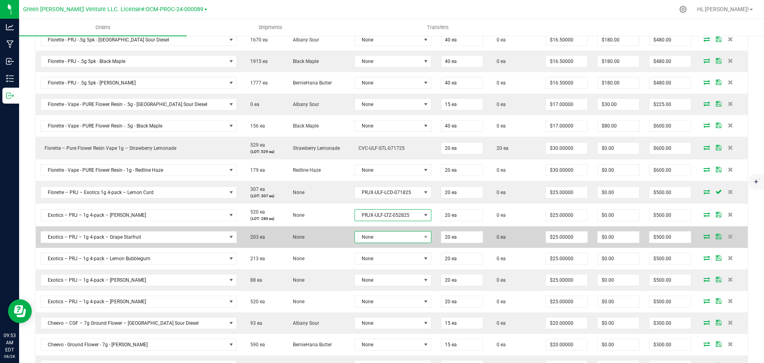
click at [369, 238] on span "None" at bounding box center [388, 236] width 66 height 11
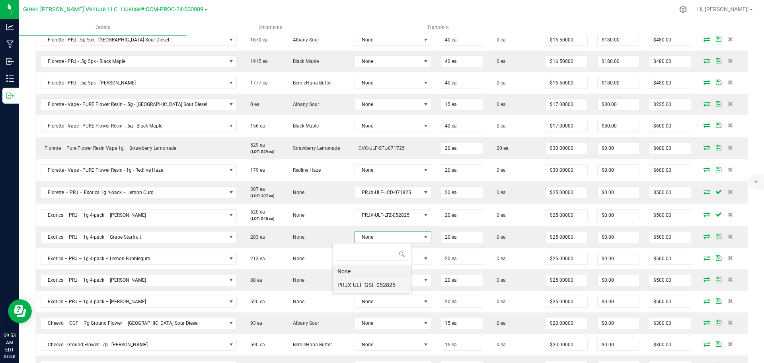
click at [368, 283] on li "PRJX-ULF-GSF-052825" at bounding box center [372, 285] width 79 height 14
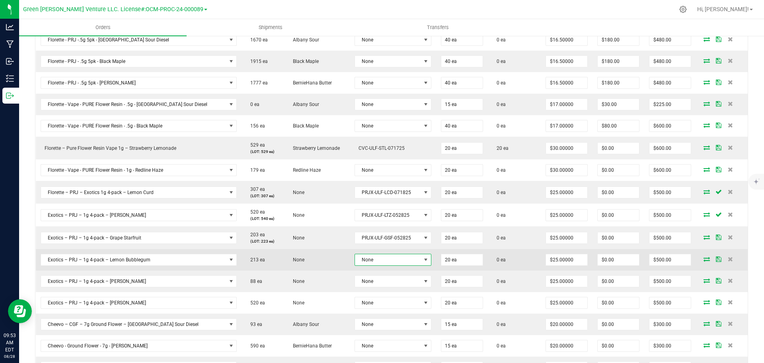
click at [366, 259] on span "None" at bounding box center [388, 259] width 66 height 11
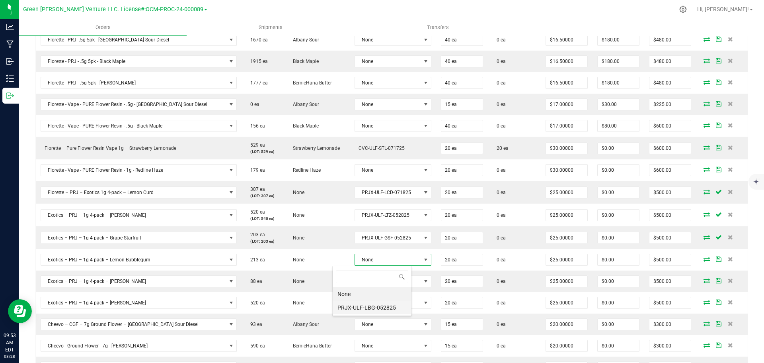
click at [366, 305] on li "PRJX-ULF-LBG-052825" at bounding box center [372, 307] width 79 height 14
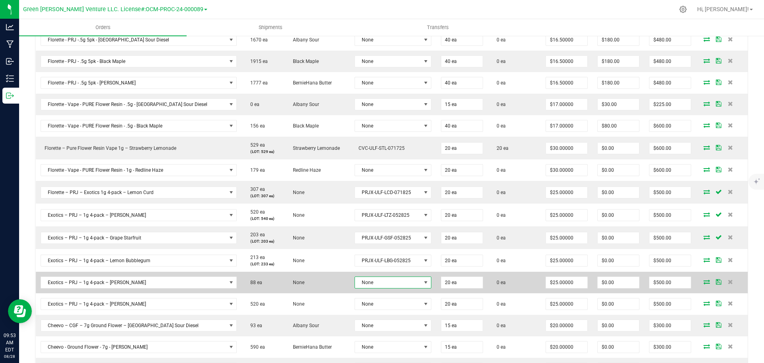
click at [367, 282] on span "None" at bounding box center [388, 282] width 66 height 11
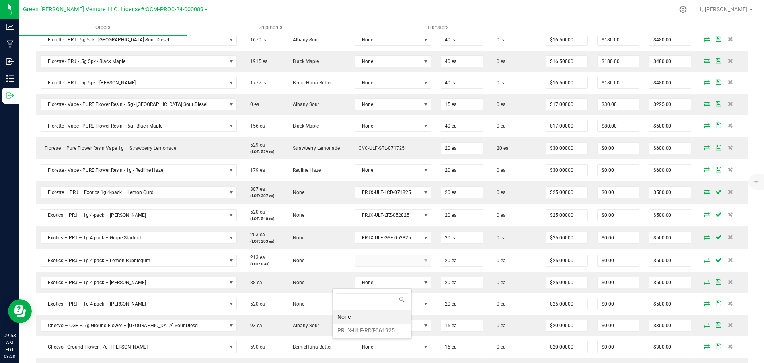
scroll to position [12, 80]
click at [367, 327] on li "PRJX-ULF-RDT-061925" at bounding box center [372, 330] width 79 height 14
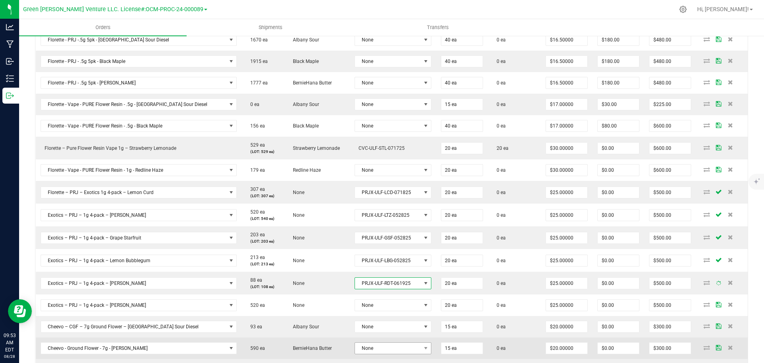
scroll to position [318, 0]
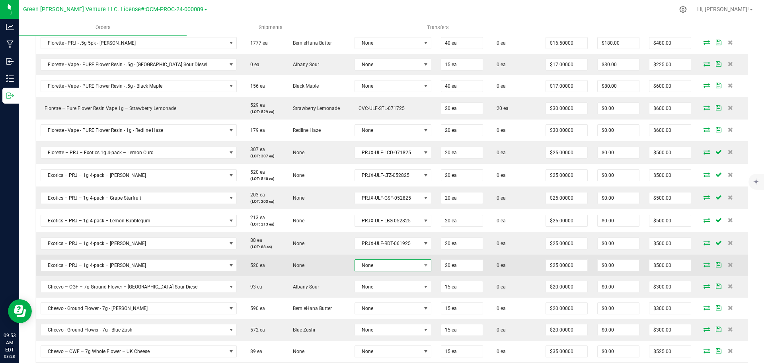
click at [373, 264] on span "None" at bounding box center [388, 264] width 66 height 11
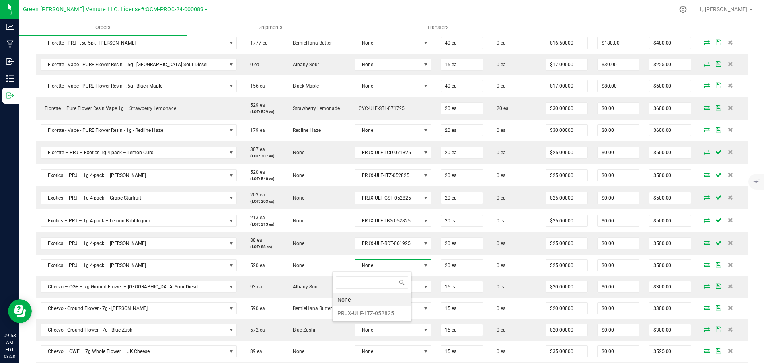
scroll to position [12, 80]
click at [376, 311] on li "PRJX-ULF-LTZ-052825" at bounding box center [372, 313] width 79 height 14
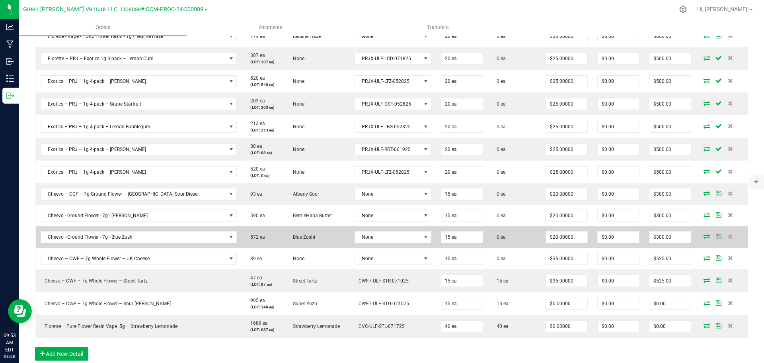
scroll to position [398, 0]
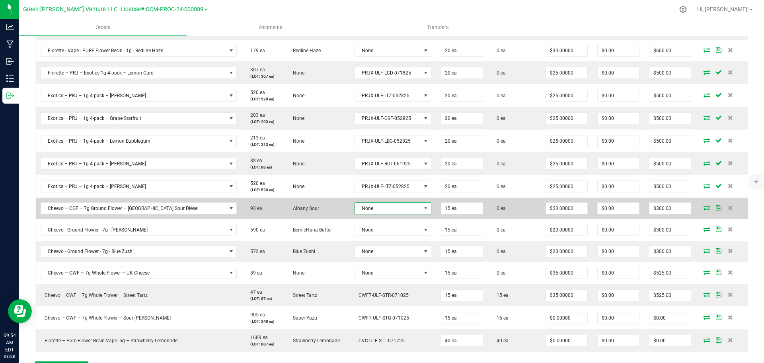
click at [369, 209] on span "None" at bounding box center [388, 208] width 66 height 11
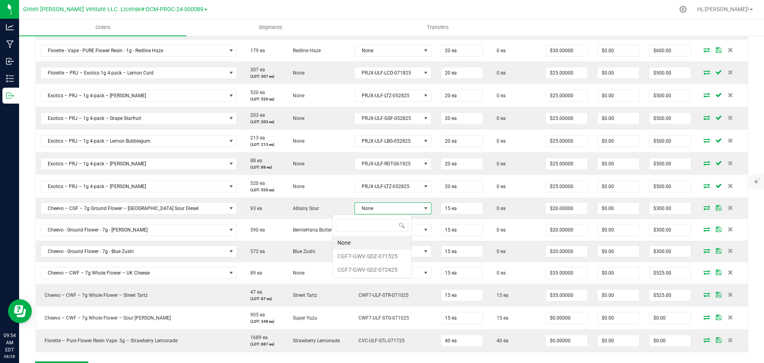
scroll to position [12, 80]
click at [373, 257] on li "CGF7-GWV-SDZ-071525" at bounding box center [372, 256] width 79 height 14
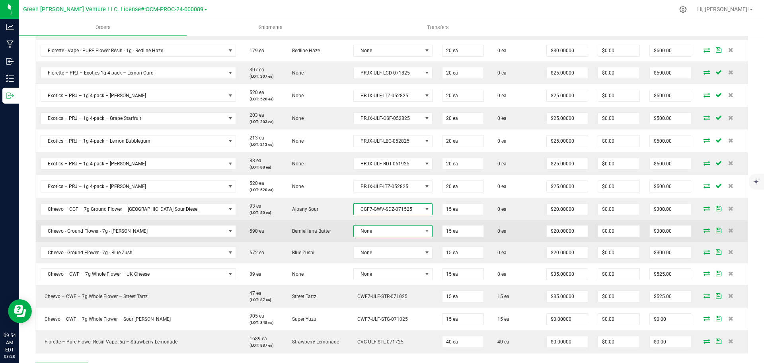
click at [367, 233] on span "None" at bounding box center [388, 230] width 68 height 11
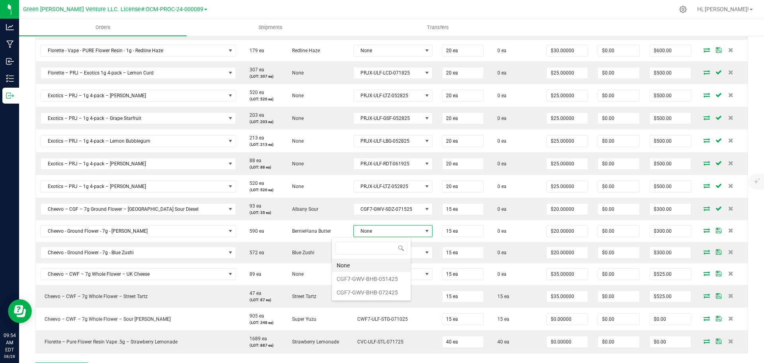
scroll to position [39786, 39716]
click at [369, 280] on li "CGF7-GWV-BHB-051425" at bounding box center [372, 279] width 81 height 14
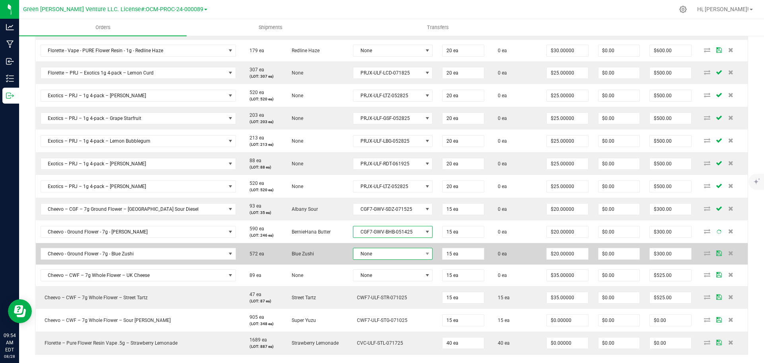
click at [364, 258] on span "None" at bounding box center [387, 253] width 69 height 11
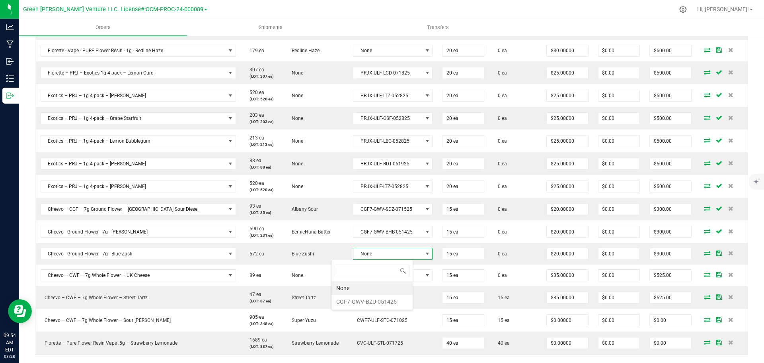
scroll to position [39786, 39715]
click at [369, 298] on li "CGF7-GWV-BZU-051425" at bounding box center [373, 302] width 82 height 14
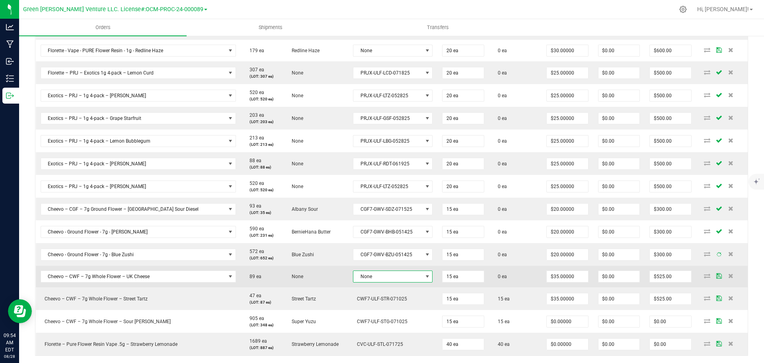
click at [367, 278] on span "None" at bounding box center [387, 276] width 69 height 11
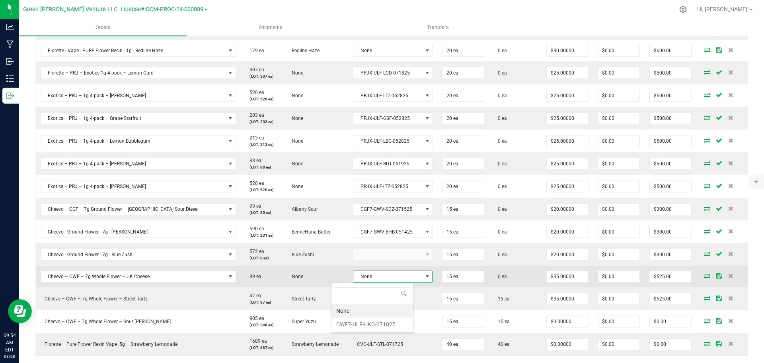
scroll to position [12, 82]
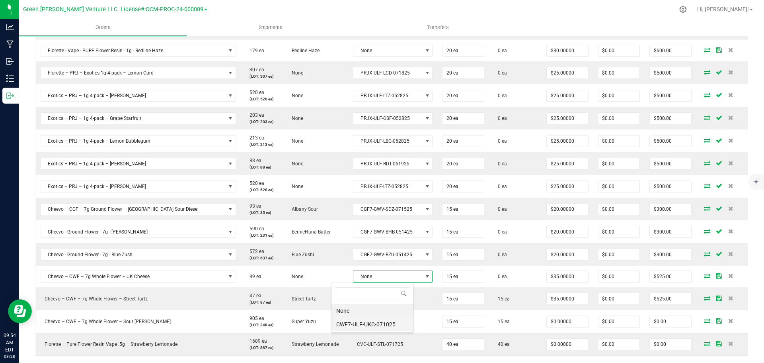
click at [370, 319] on li "CWF7-ULF-UKC-071025" at bounding box center [373, 324] width 82 height 14
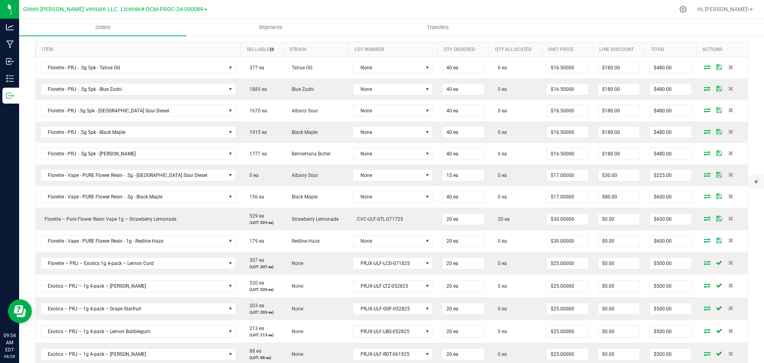
scroll to position [195, 0]
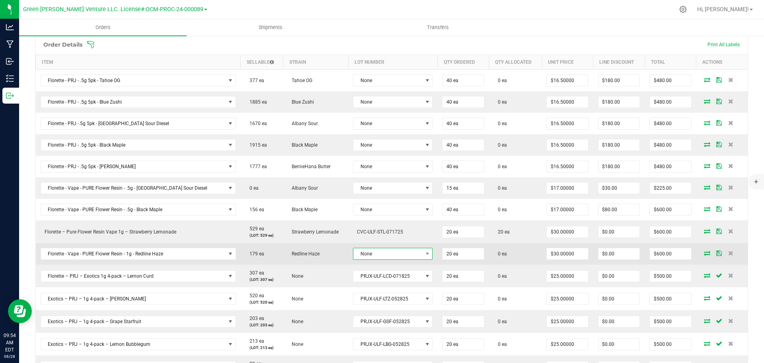
click at [366, 255] on span "None" at bounding box center [387, 253] width 69 height 11
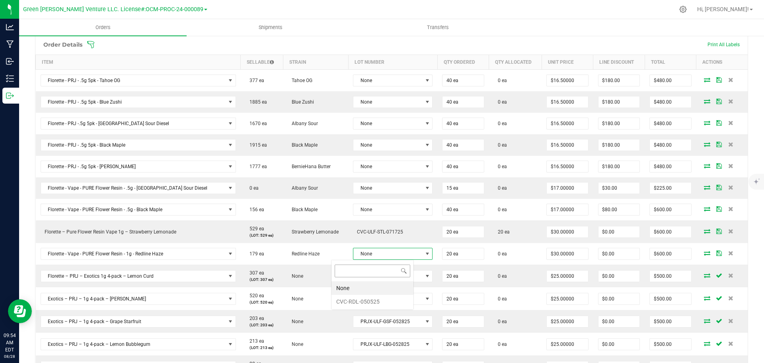
scroll to position [12, 82]
click at [365, 300] on li "CVC-RDL-050525" at bounding box center [373, 302] width 82 height 14
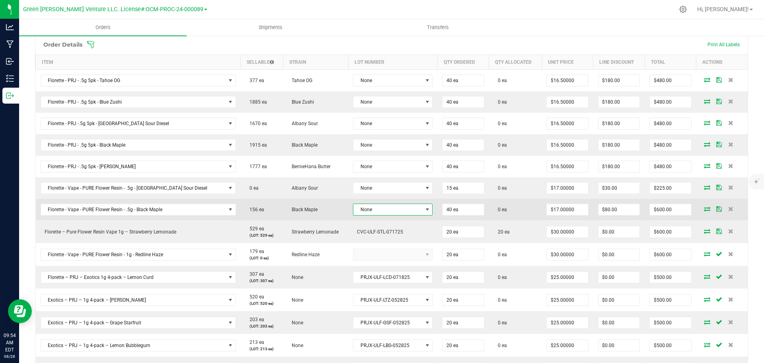
click at [365, 214] on span "None" at bounding box center [387, 209] width 69 height 11
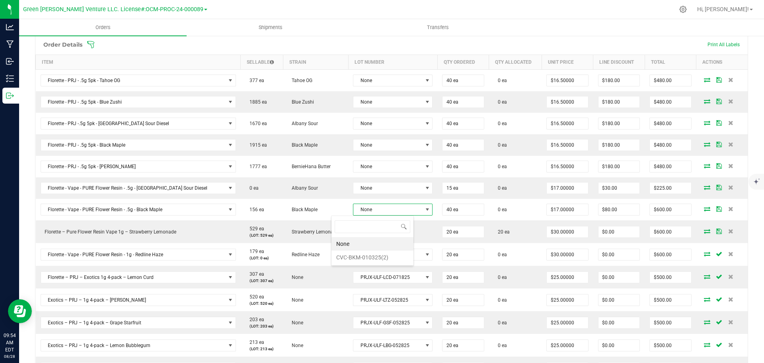
scroll to position [0, 0]
click at [364, 256] on li "CVC-BKM-010325(2)" at bounding box center [373, 257] width 82 height 14
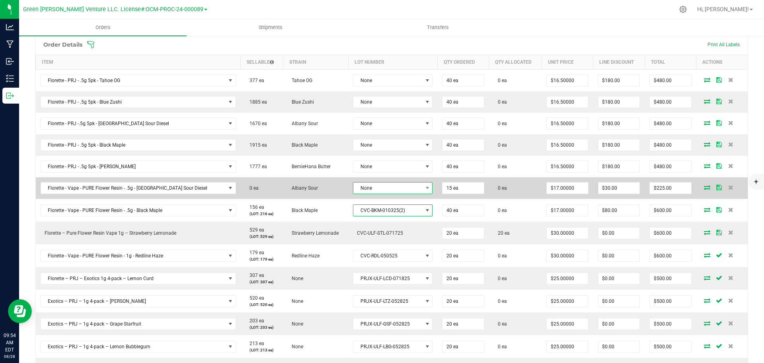
click at [356, 188] on span "None" at bounding box center [387, 187] width 69 height 11
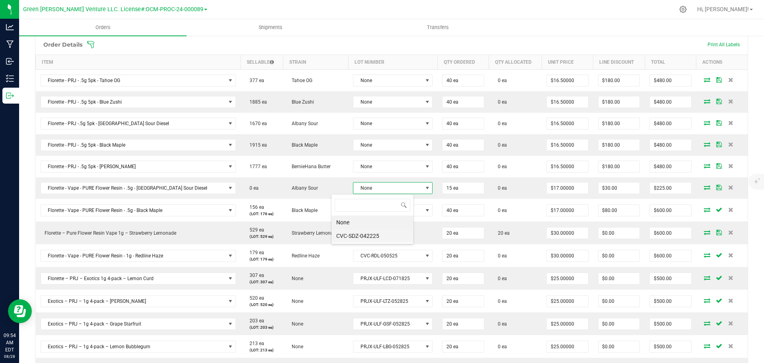
click at [357, 237] on li "CVC-SDZ-042225" at bounding box center [373, 236] width 82 height 14
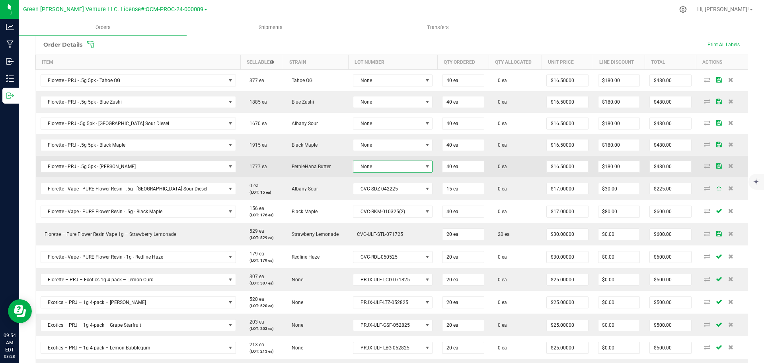
drag, startPoint x: 357, startPoint y: 166, endPoint x: 356, endPoint y: 172, distance: 6.0
click at [357, 168] on span "None" at bounding box center [387, 166] width 69 height 11
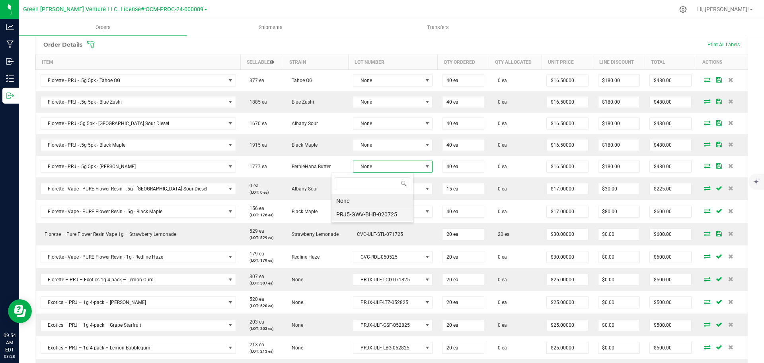
click at [357, 208] on li "PRJ5-GWV-BHB-020725" at bounding box center [373, 214] width 82 height 14
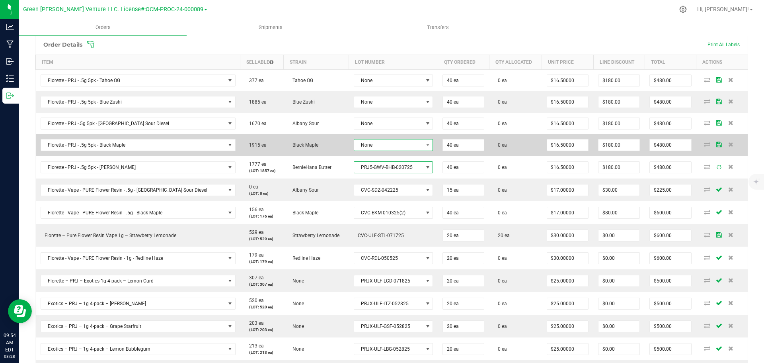
click at [363, 140] on span "None" at bounding box center [388, 144] width 69 height 11
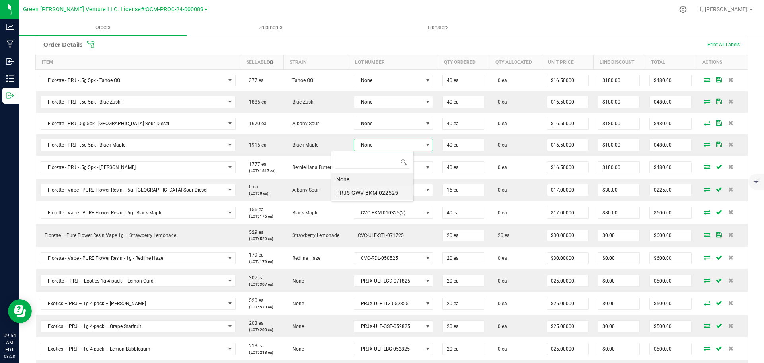
click at [362, 191] on li "PRJ5-GWV-BKM-022525" at bounding box center [373, 193] width 82 height 14
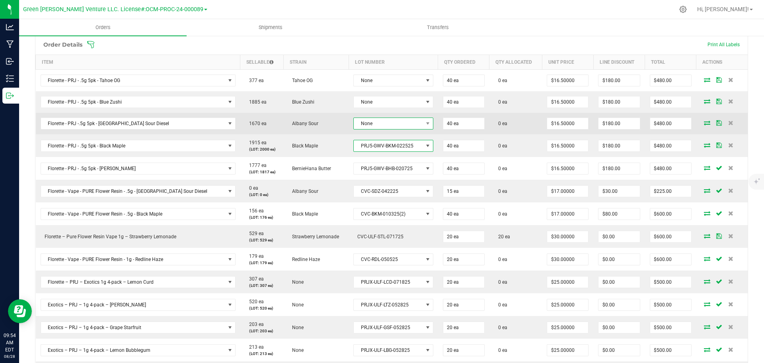
click at [365, 124] on span "None" at bounding box center [388, 123] width 69 height 11
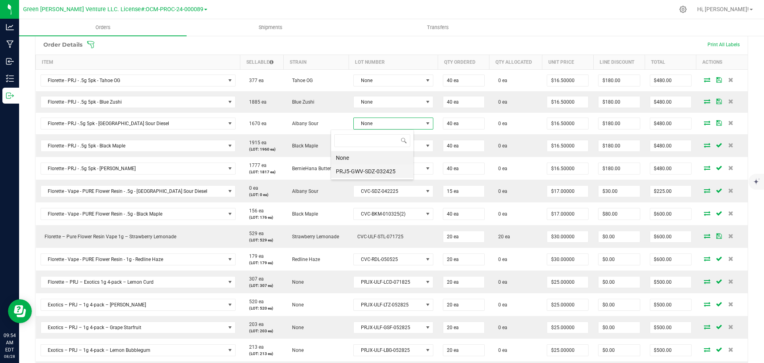
click at [363, 166] on li "PRJ5-GWV-SDZ-032425" at bounding box center [372, 171] width 82 height 14
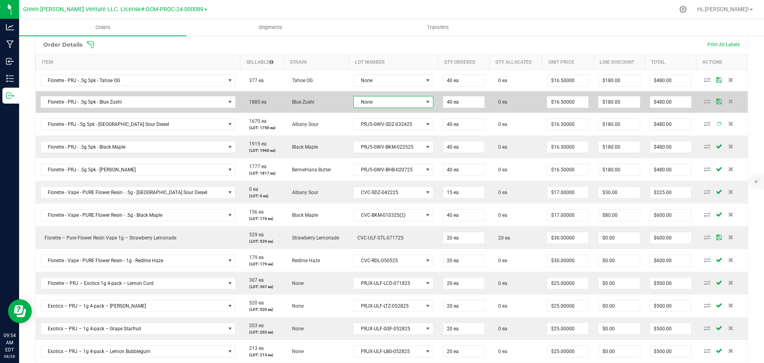
click at [362, 103] on span "None" at bounding box center [388, 101] width 69 height 11
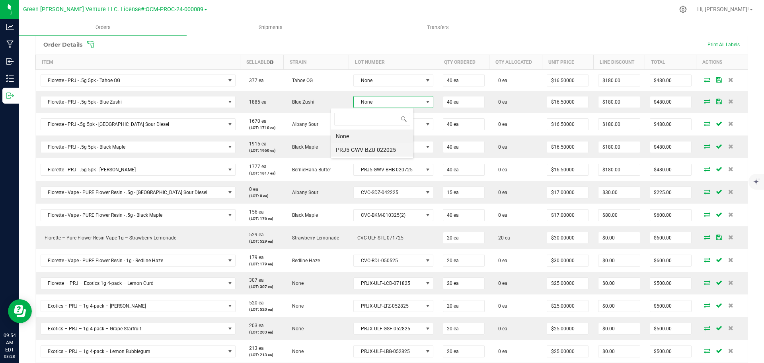
click at [361, 151] on li "PRJ5-GWV-BZU-022025" at bounding box center [372, 150] width 82 height 14
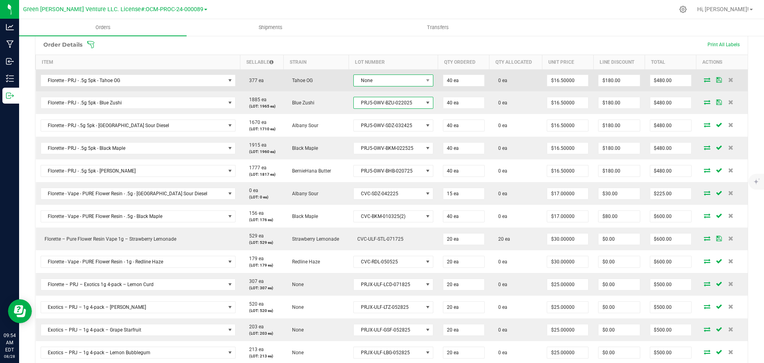
click at [361, 79] on span "None" at bounding box center [388, 80] width 69 height 11
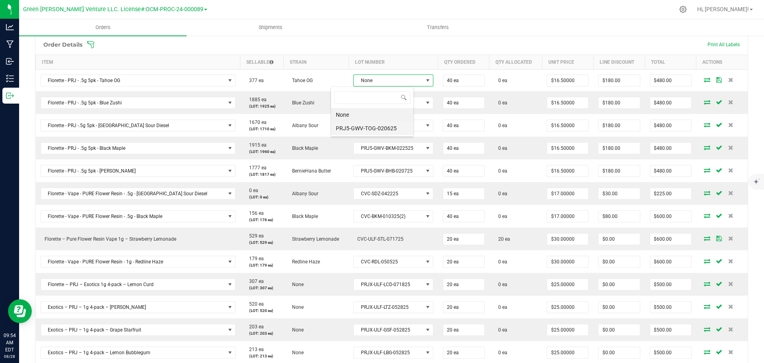
click at [360, 127] on li "PRJ5-GWV-TOG-020625" at bounding box center [372, 128] width 82 height 14
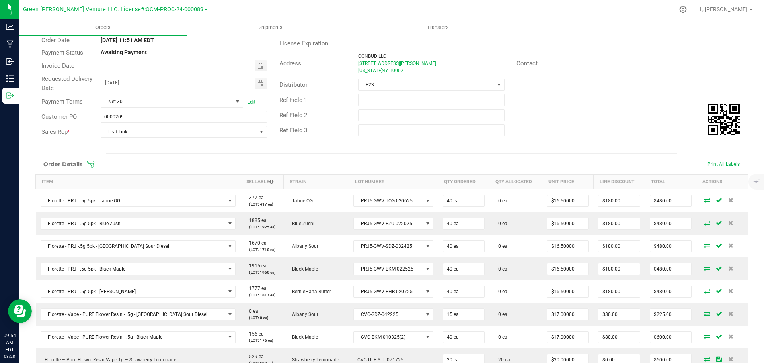
click at [90, 162] on icon at bounding box center [91, 164] width 8 height 8
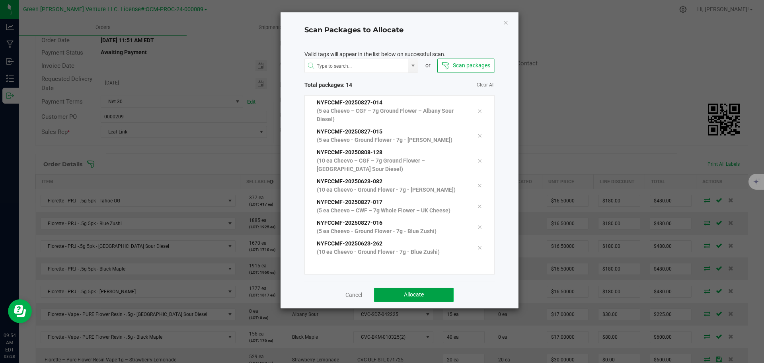
click at [437, 292] on button "Allocate" at bounding box center [414, 294] width 80 height 14
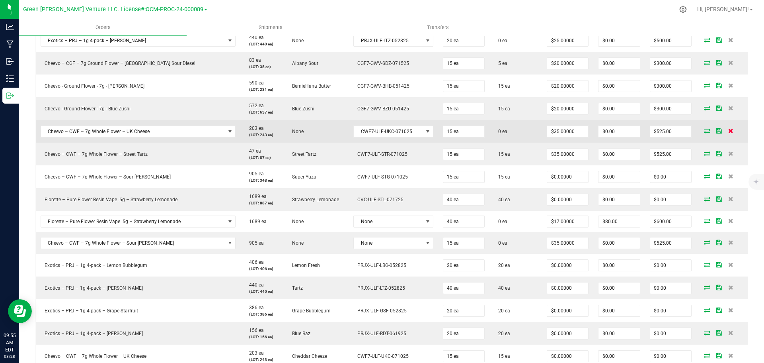
click at [728, 130] on icon at bounding box center [730, 130] width 5 height 5
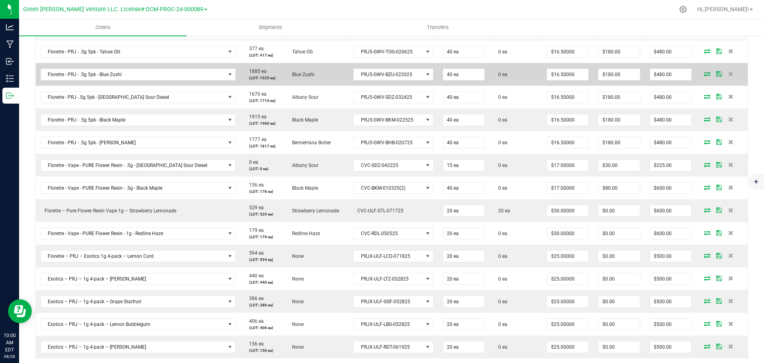
scroll to position [145, 0]
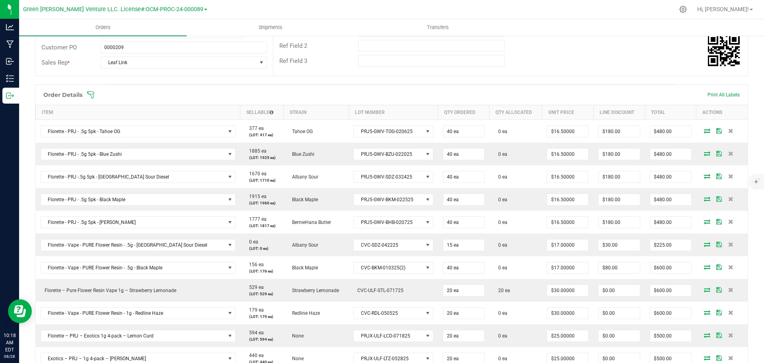
click at [92, 93] on icon at bounding box center [91, 95] width 8 height 8
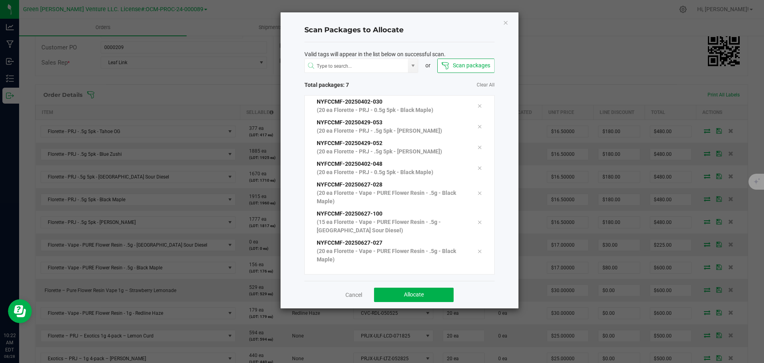
scroll to position [12, 0]
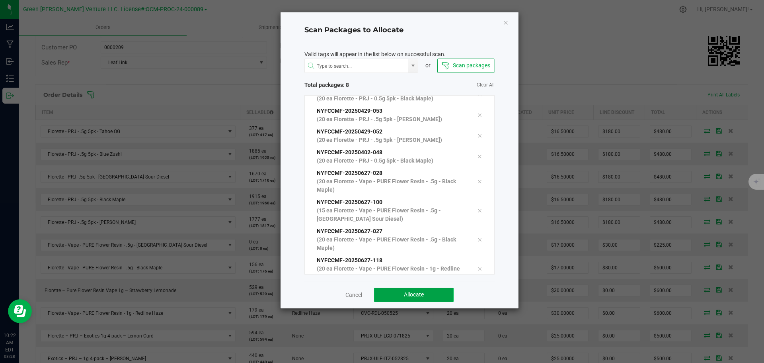
click at [387, 299] on button "Allocate" at bounding box center [414, 294] width 80 height 14
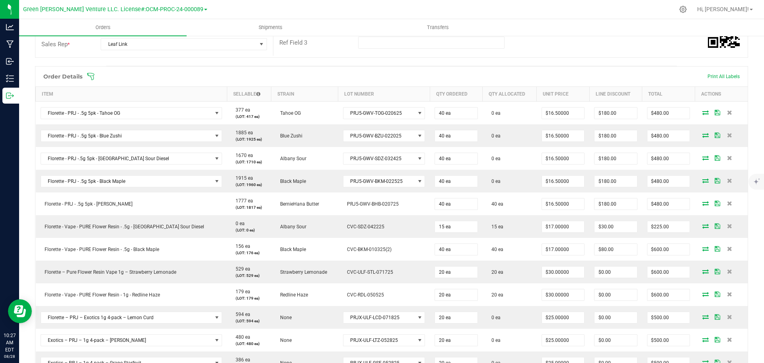
scroll to position [149, 0]
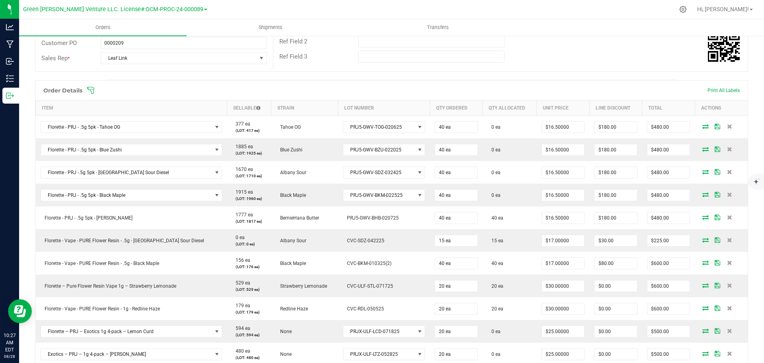
click at [90, 91] on icon at bounding box center [91, 90] width 8 height 8
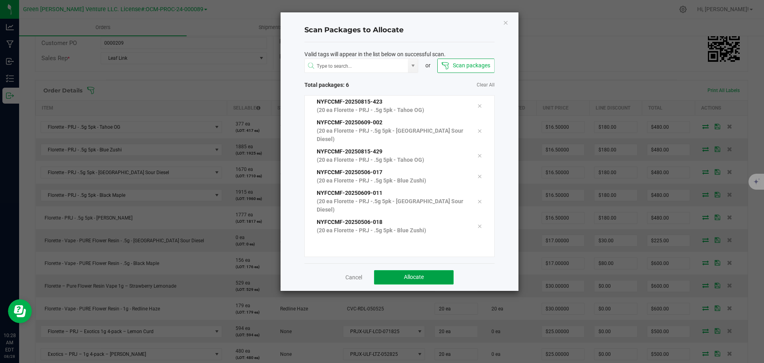
click at [392, 270] on button "Allocate" at bounding box center [414, 277] width 80 height 14
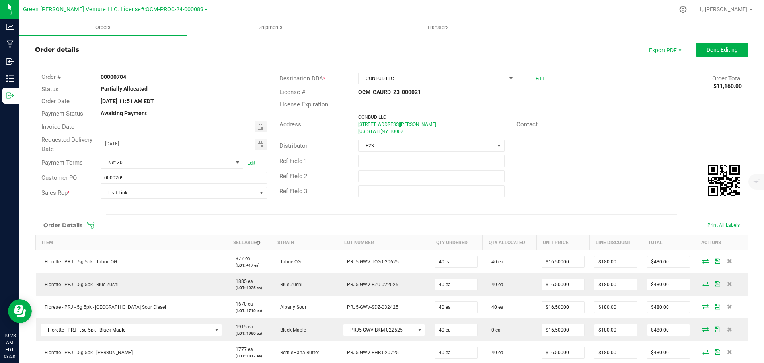
scroll to position [0, 0]
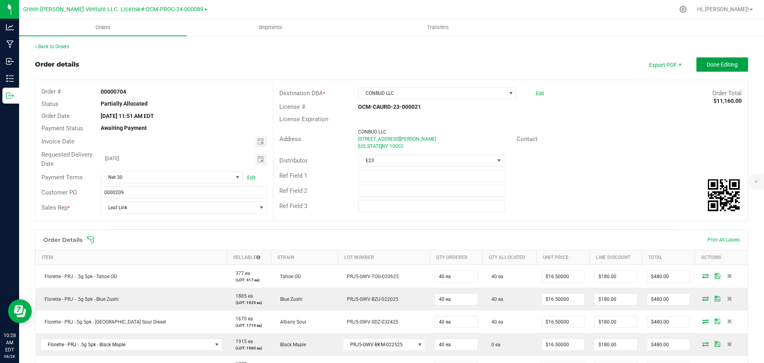
click at [701, 60] on button "Done Editing" at bounding box center [722, 64] width 52 height 14
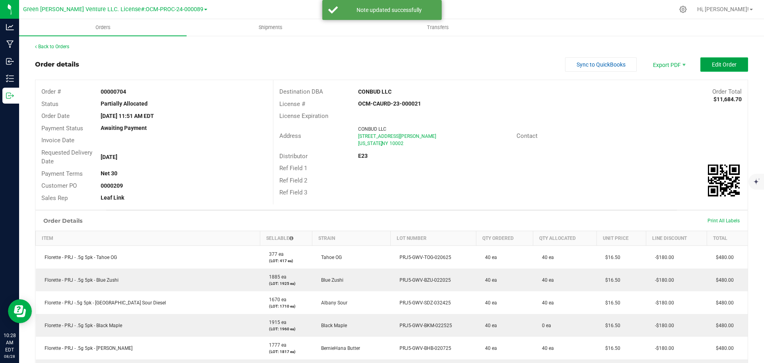
click at [700, 65] on button "Edit Order" at bounding box center [724, 64] width 48 height 14
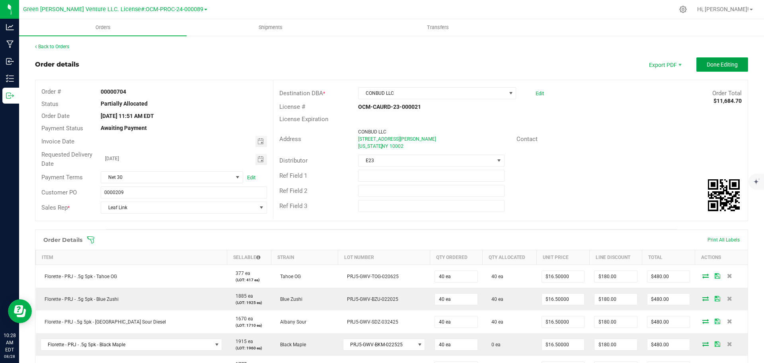
click at [696, 64] on button "Done Editing" at bounding box center [722, 64] width 52 height 14
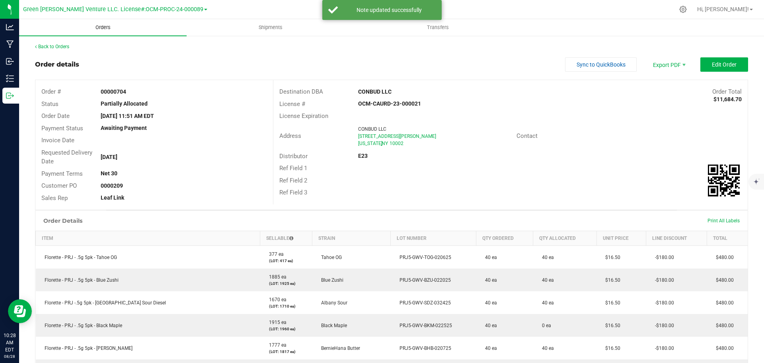
click at [100, 26] on span "Orders" at bounding box center [103, 27] width 37 height 7
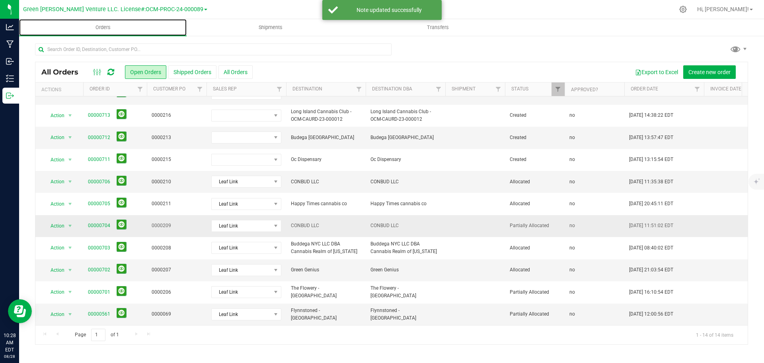
scroll to position [94, 0]
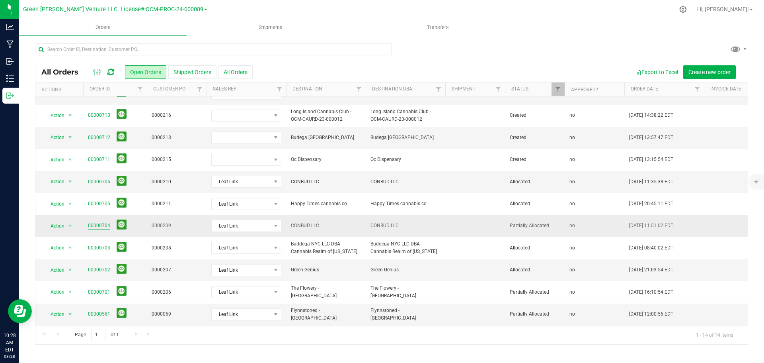
click at [99, 222] on link "00000704" at bounding box center [99, 226] width 22 height 8
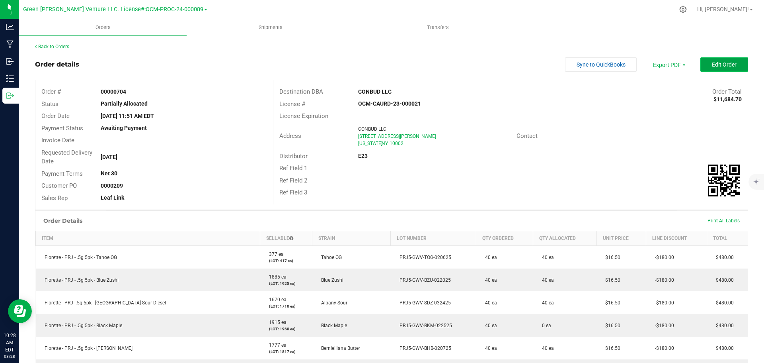
click at [731, 61] on button "Edit Order" at bounding box center [724, 64] width 48 height 14
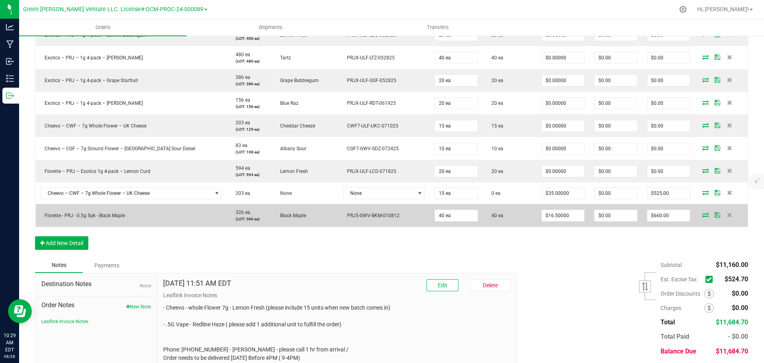
scroll to position [746, 0]
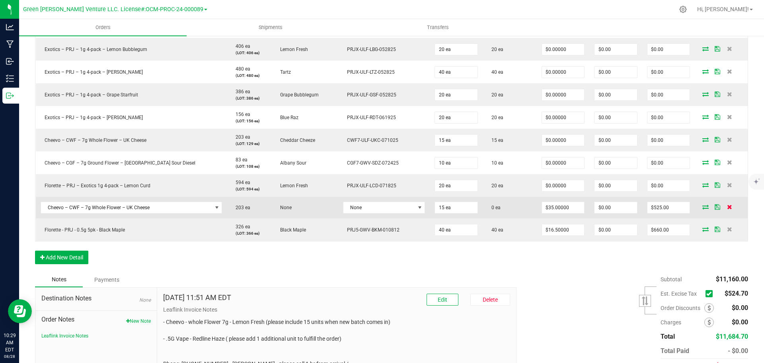
click at [727, 207] on icon at bounding box center [729, 206] width 5 height 5
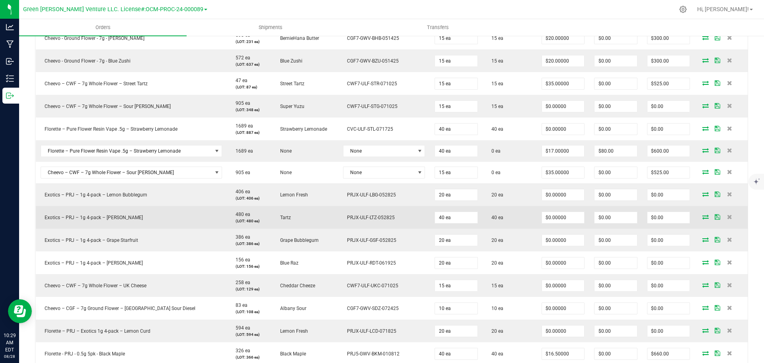
scroll to position [587, 0]
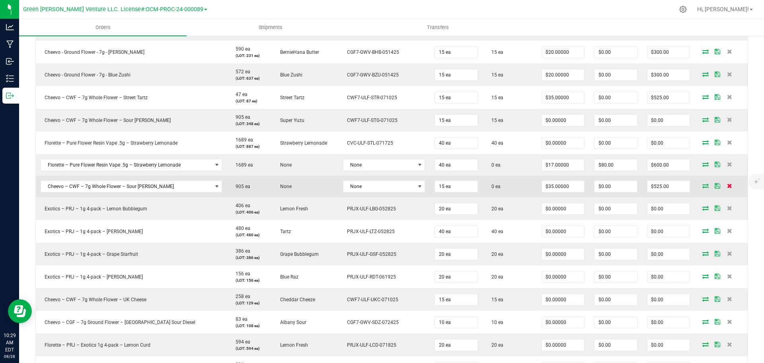
click at [727, 187] on icon at bounding box center [729, 185] width 5 height 5
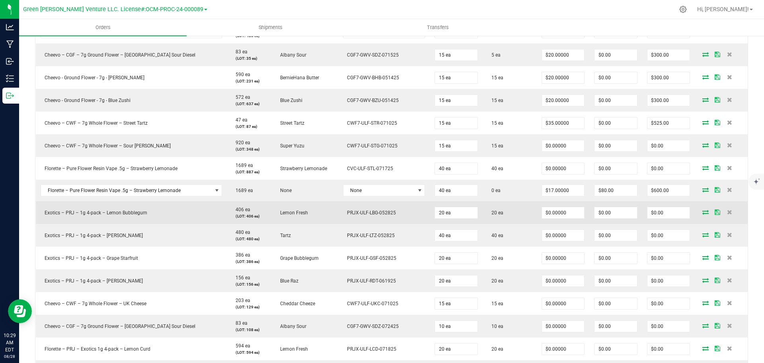
scroll to position [547, 0]
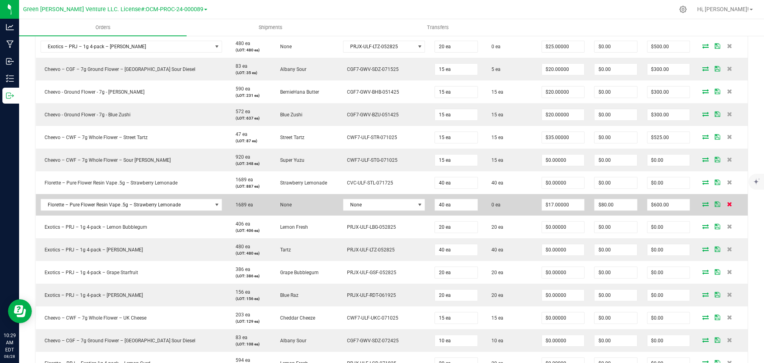
click at [727, 203] on icon at bounding box center [729, 203] width 5 height 5
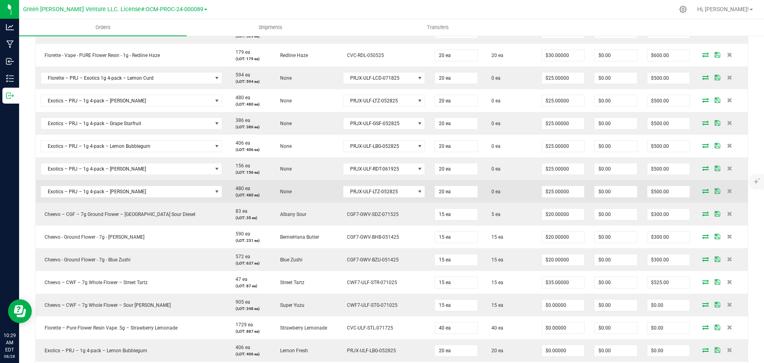
scroll to position [388, 0]
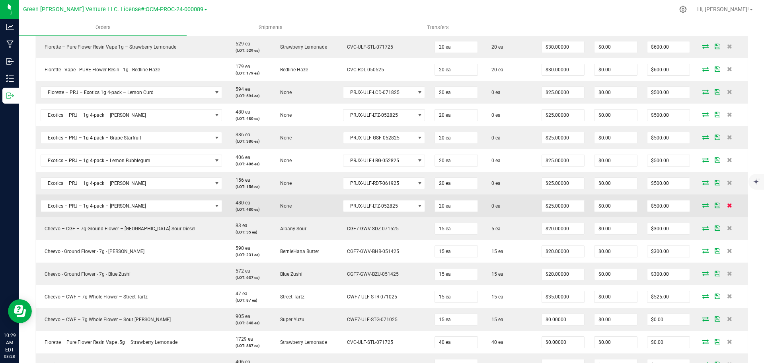
click at [727, 207] on icon at bounding box center [729, 205] width 5 height 5
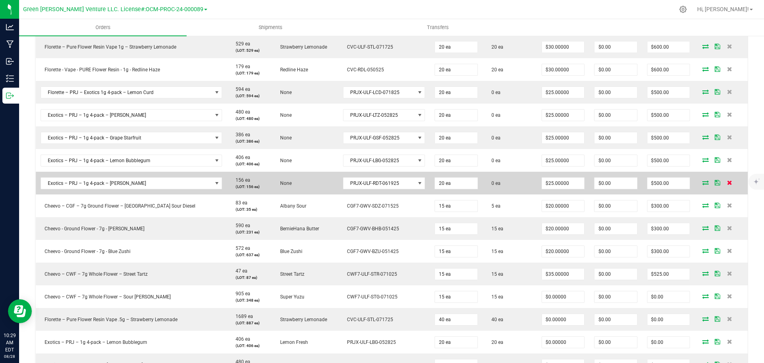
click at [727, 181] on icon at bounding box center [729, 182] width 5 height 5
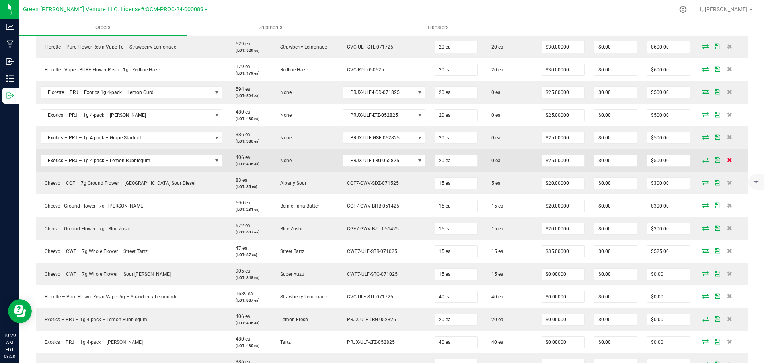
click at [727, 159] on icon at bounding box center [729, 159] width 5 height 5
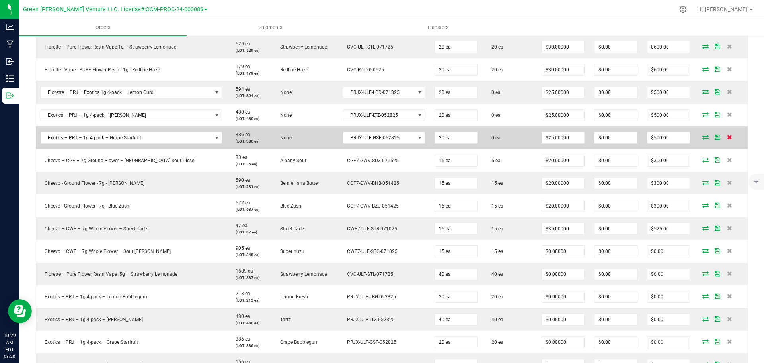
click at [727, 137] on icon at bounding box center [729, 137] width 5 height 5
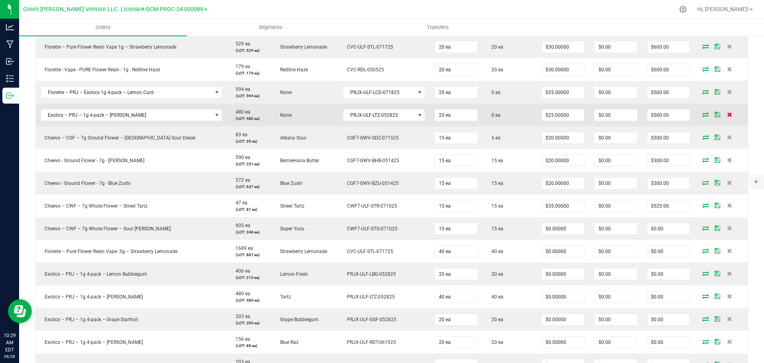
click at [727, 115] on icon at bounding box center [729, 114] width 5 height 5
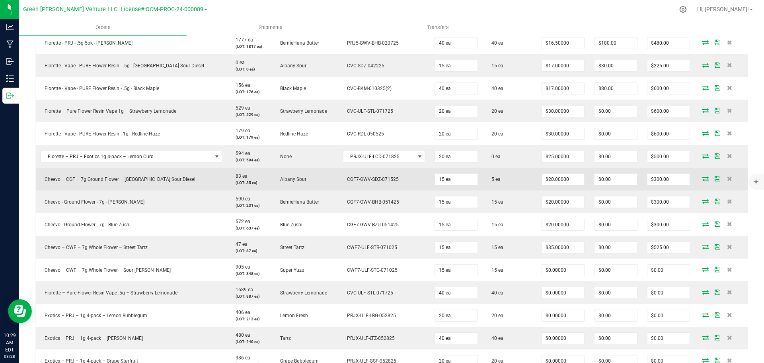
scroll to position [308, 0]
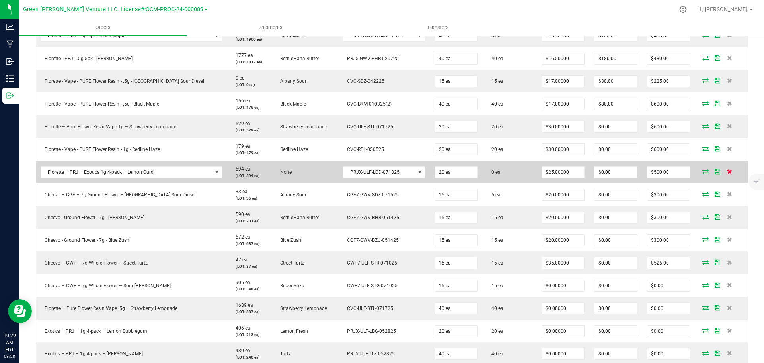
click at [727, 172] on icon at bounding box center [729, 171] width 5 height 5
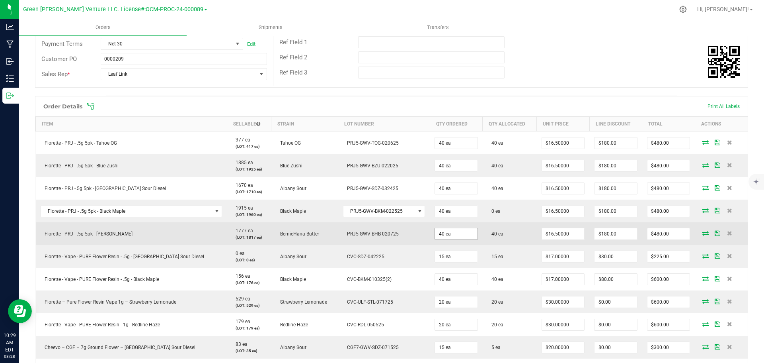
scroll to position [148, 0]
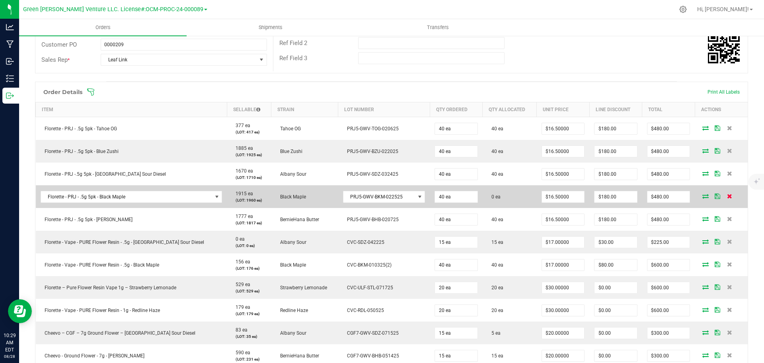
click at [727, 197] on icon at bounding box center [729, 195] width 5 height 5
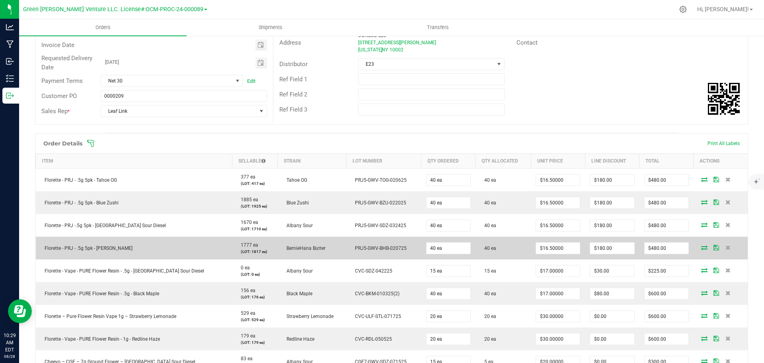
scroll to position [159, 0]
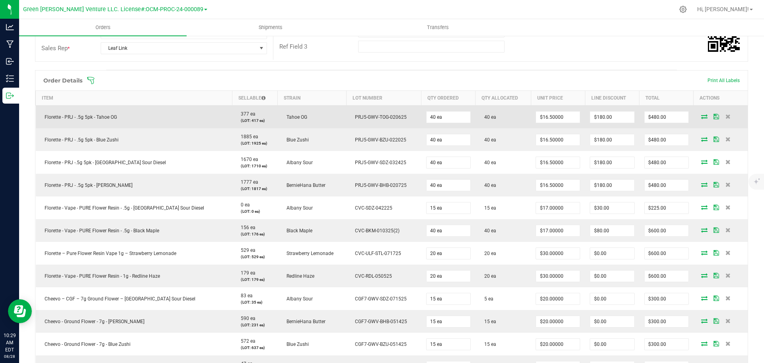
click at [714, 116] on icon at bounding box center [717, 116] width 6 height 5
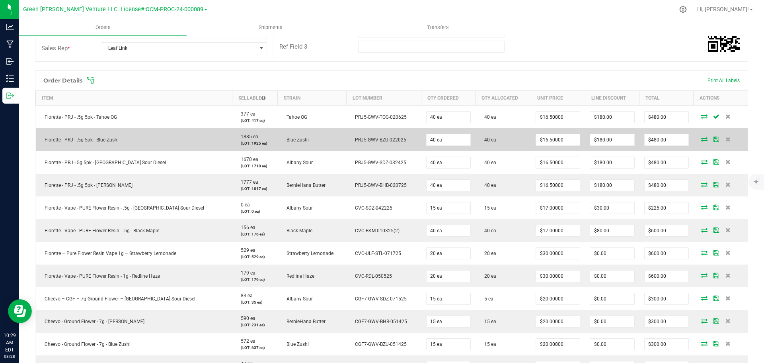
click at [714, 138] on icon at bounding box center [717, 139] width 6 height 5
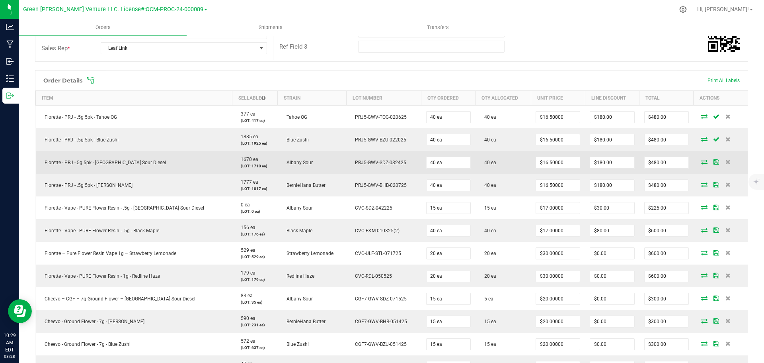
click at [714, 162] on icon at bounding box center [717, 161] width 6 height 5
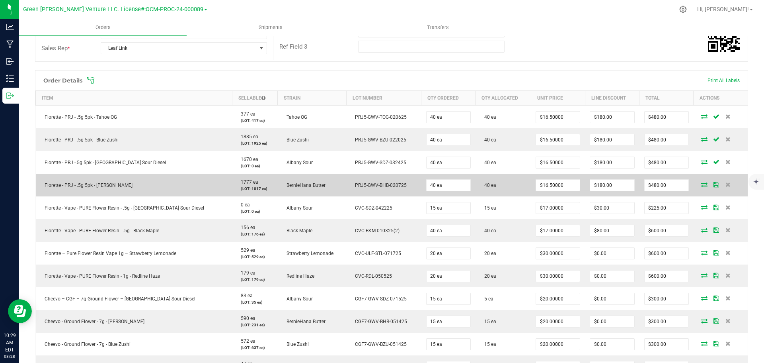
click at [714, 186] on icon at bounding box center [717, 184] width 6 height 5
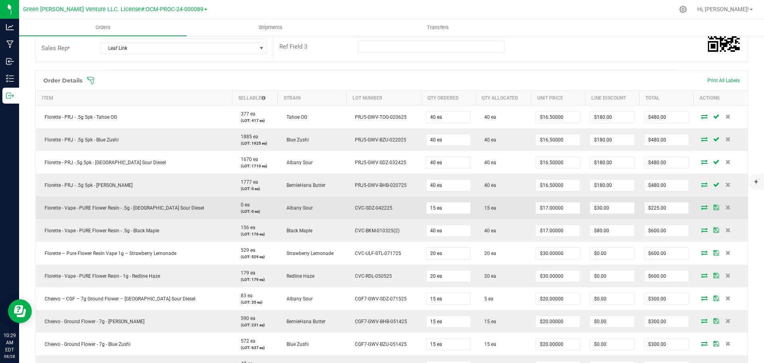
click at [714, 206] on icon at bounding box center [717, 207] width 6 height 5
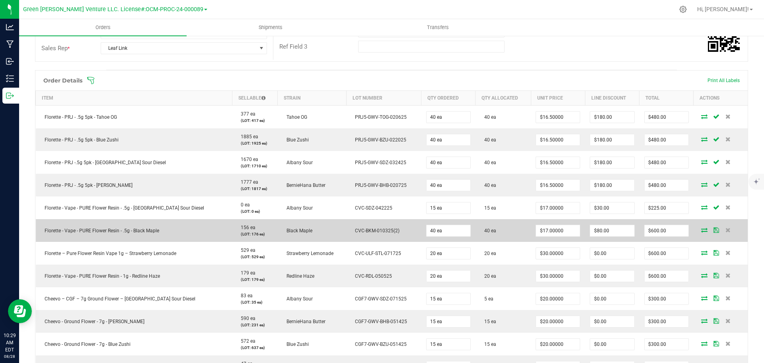
click at [714, 228] on icon at bounding box center [717, 229] width 6 height 5
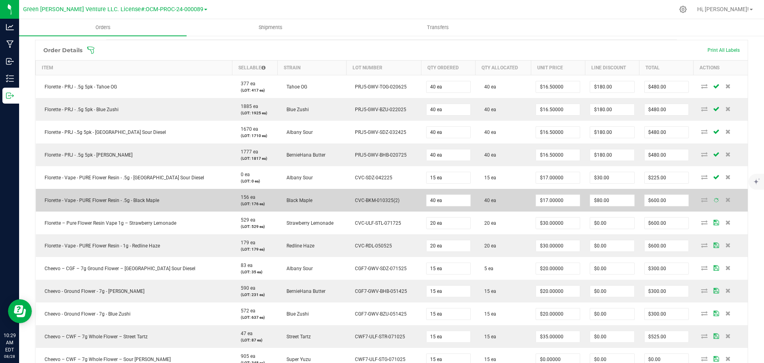
scroll to position [239, 0]
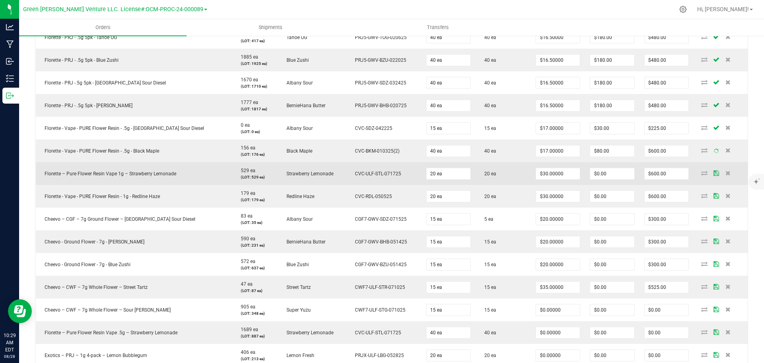
click at [714, 172] on icon at bounding box center [717, 172] width 6 height 5
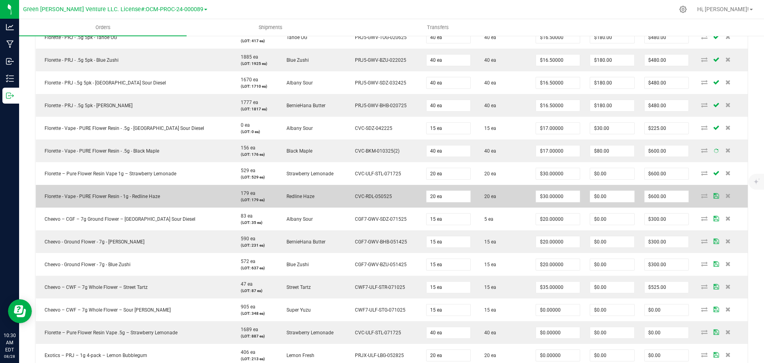
click at [714, 193] on icon at bounding box center [717, 195] width 6 height 5
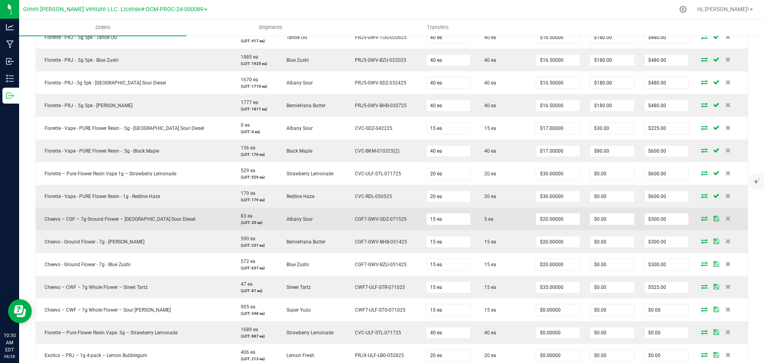
click at [714, 216] on icon at bounding box center [717, 218] width 6 height 5
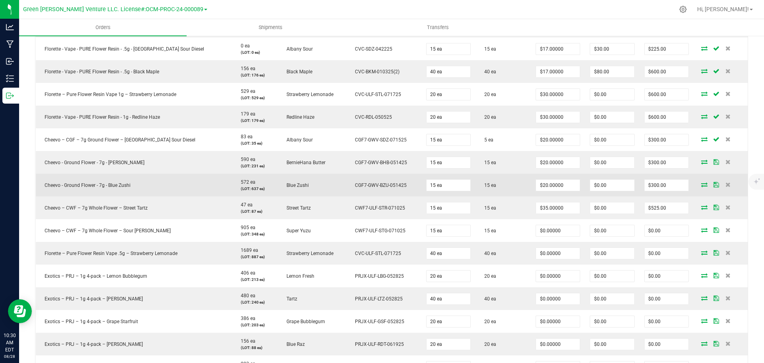
scroll to position [318, 0]
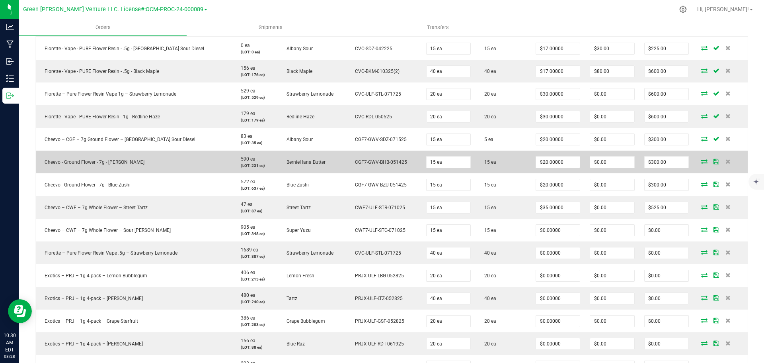
click at [714, 163] on icon at bounding box center [717, 161] width 6 height 5
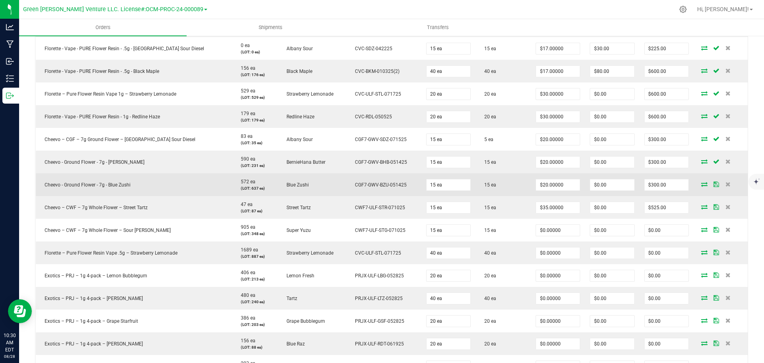
click at [714, 185] on icon at bounding box center [717, 183] width 6 height 5
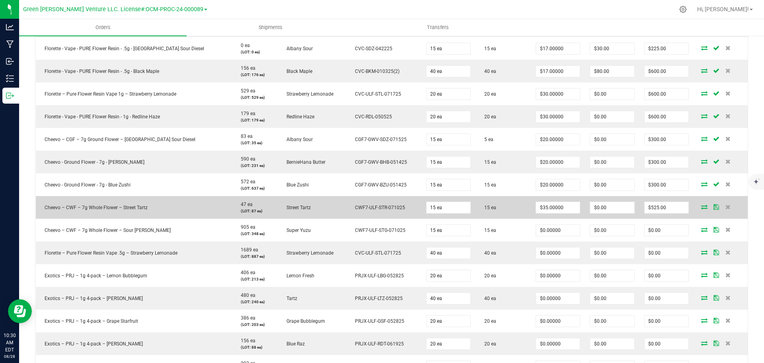
click at [714, 206] on icon at bounding box center [717, 206] width 6 height 5
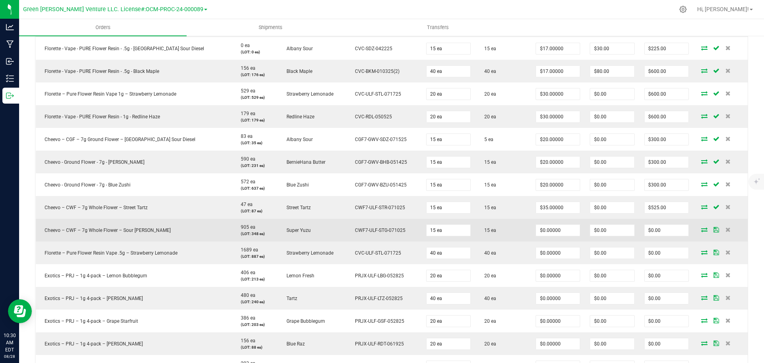
click at [714, 229] on icon at bounding box center [717, 229] width 6 height 5
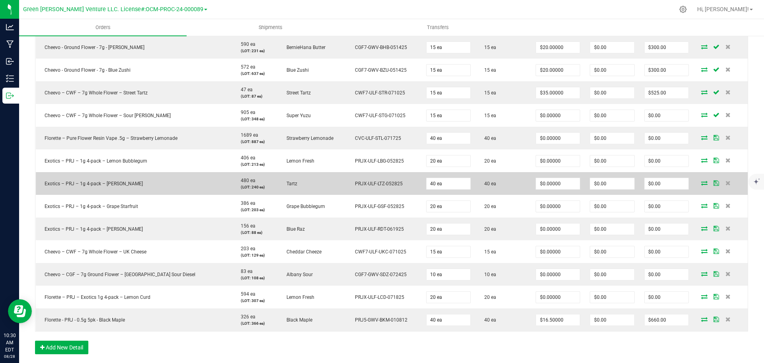
scroll to position [438, 0]
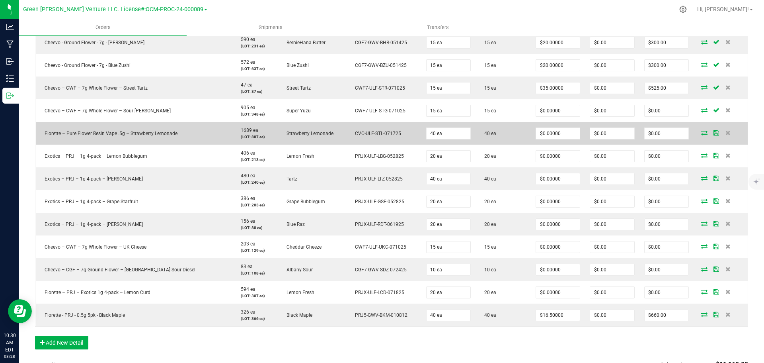
click at [714, 133] on icon at bounding box center [717, 132] width 6 height 5
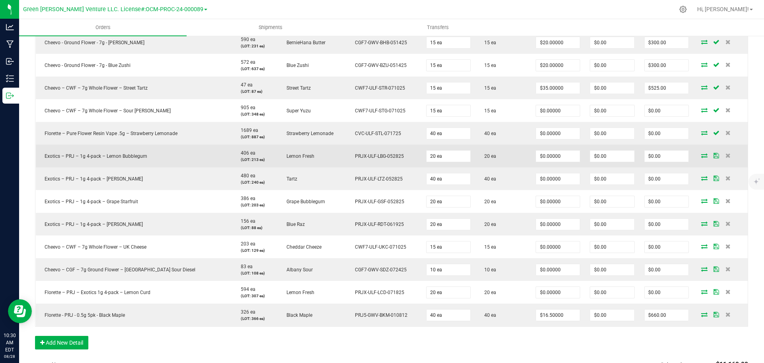
click at [714, 155] on icon at bounding box center [717, 155] width 6 height 5
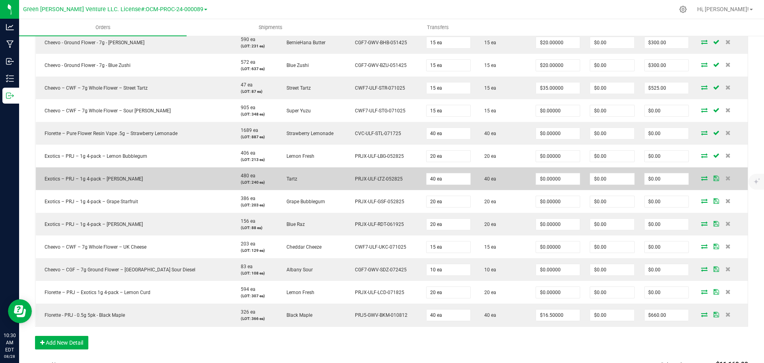
click at [714, 178] on icon at bounding box center [717, 178] width 6 height 5
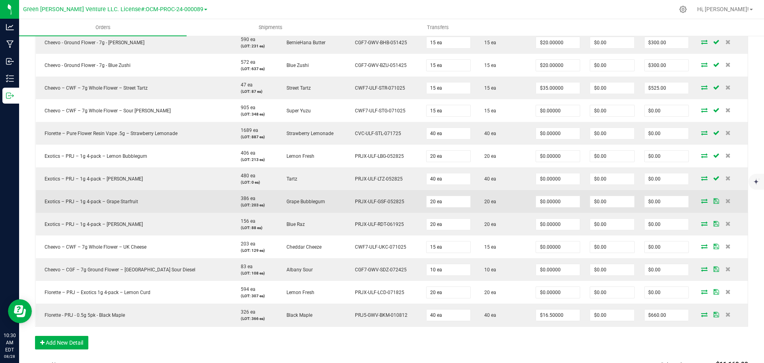
click at [714, 200] on icon at bounding box center [717, 200] width 6 height 5
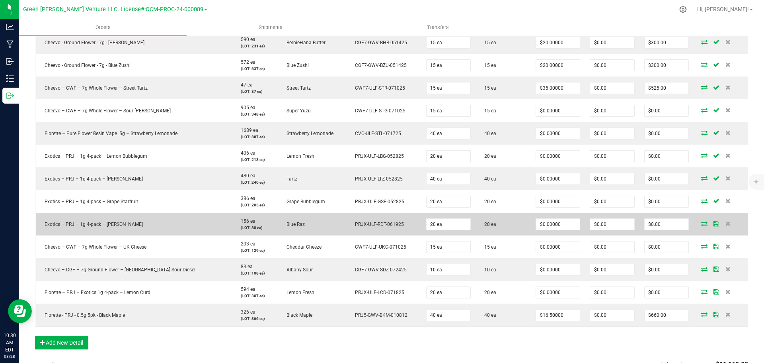
click at [714, 223] on icon at bounding box center [717, 223] width 6 height 5
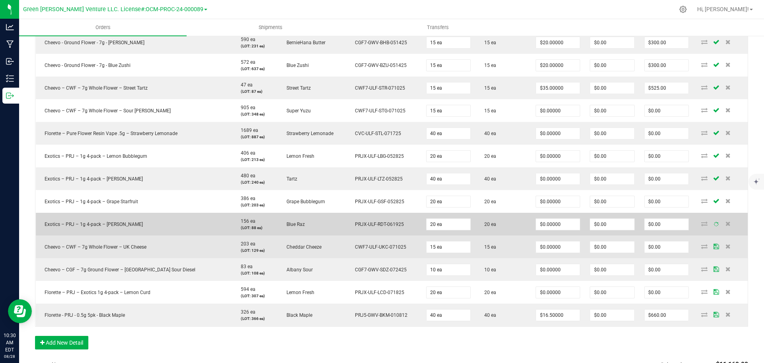
click at [714, 244] on icon at bounding box center [717, 246] width 6 height 5
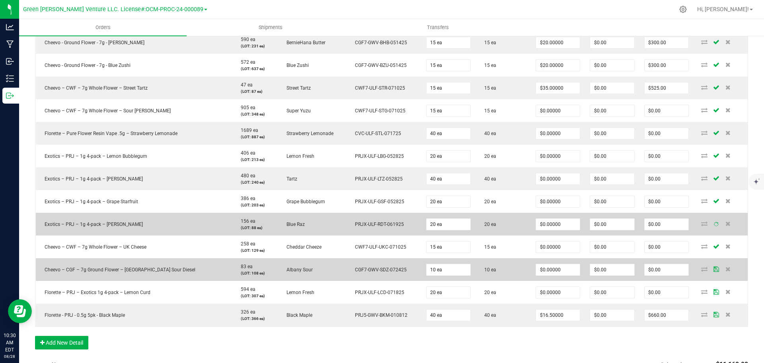
click at [714, 266] on icon at bounding box center [717, 268] width 6 height 5
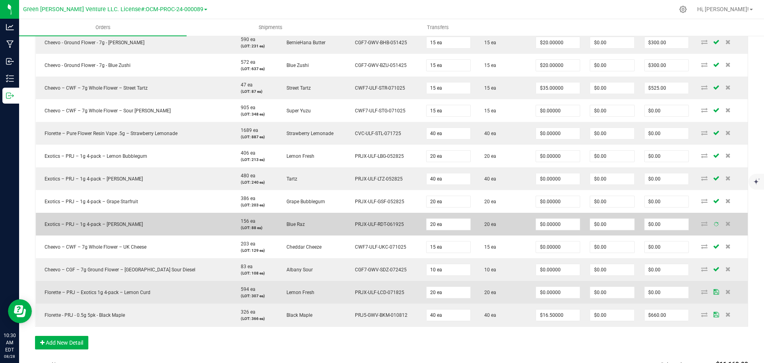
click at [714, 289] on icon at bounding box center [717, 291] width 6 height 5
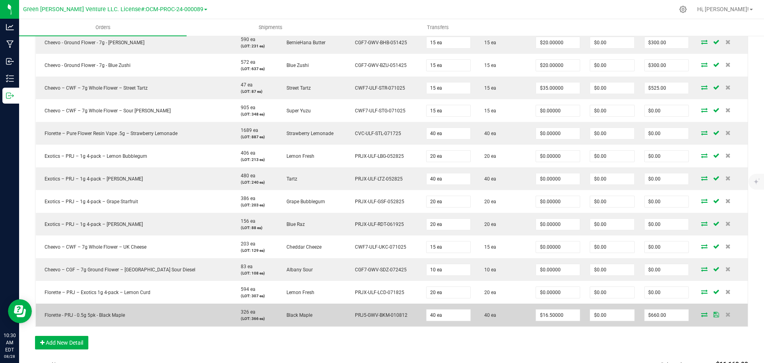
click at [714, 314] on icon at bounding box center [717, 314] width 6 height 5
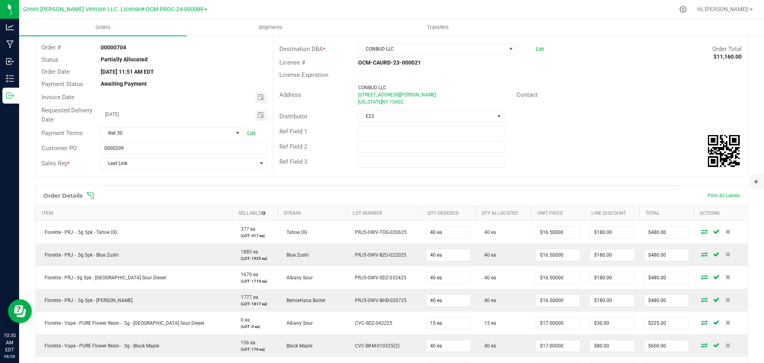
scroll to position [0, 0]
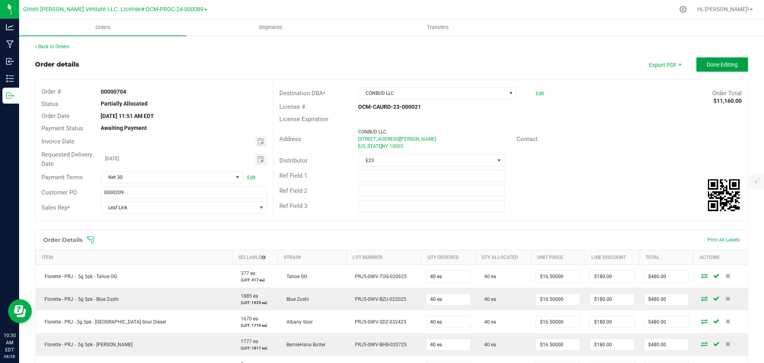
click at [707, 66] on span "Done Editing" at bounding box center [722, 64] width 31 height 6
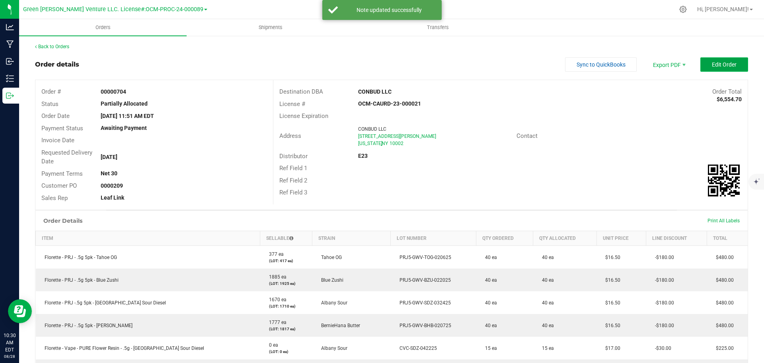
click at [704, 65] on button "Edit Order" at bounding box center [724, 64] width 48 height 14
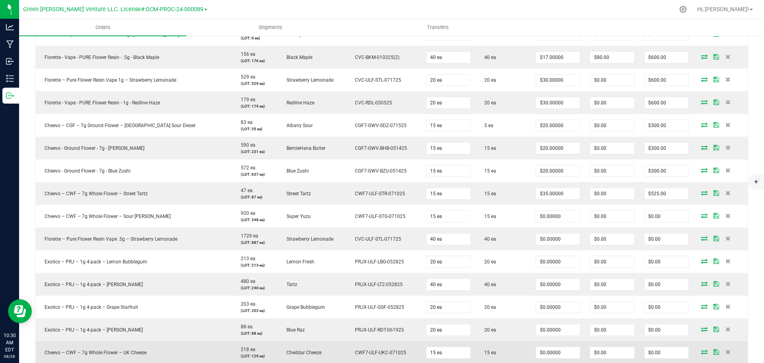
scroll to position [318, 0]
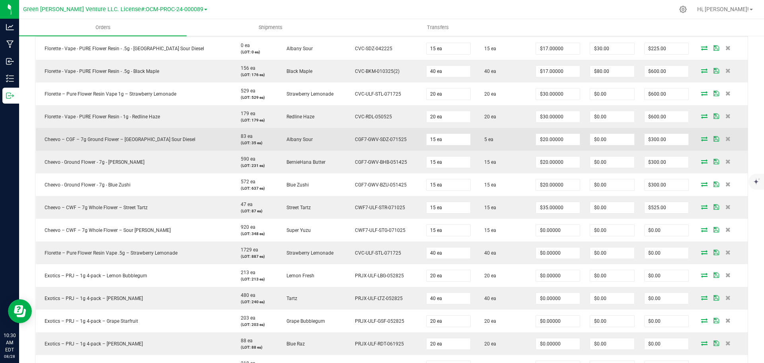
click at [701, 139] on icon at bounding box center [704, 138] width 6 height 5
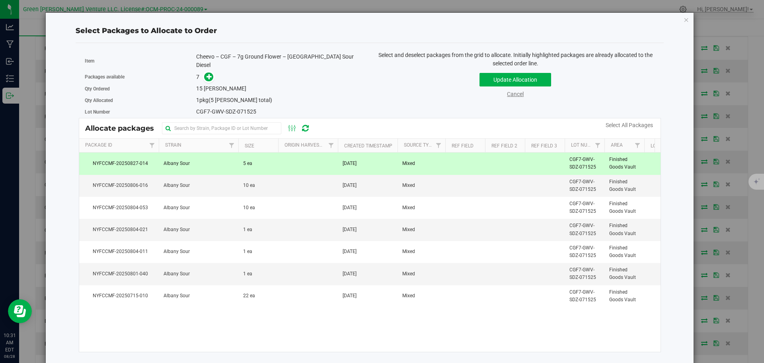
click at [520, 93] on link "Cancel" at bounding box center [515, 94] width 17 height 6
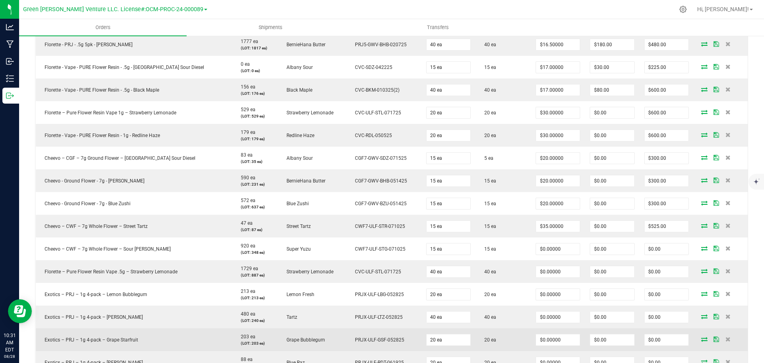
scroll to position [279, 0]
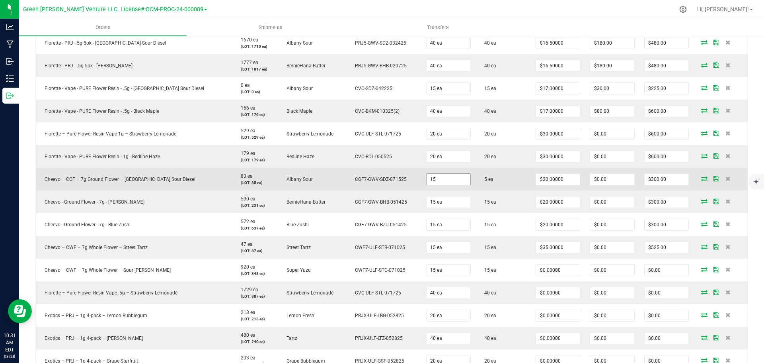
click at [427, 178] on input "15" at bounding box center [449, 179] width 44 height 11
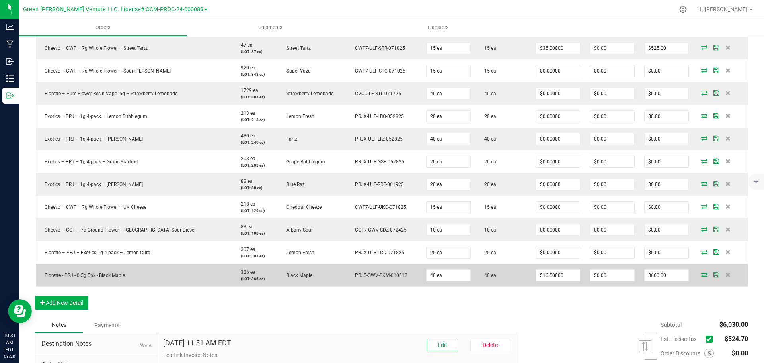
scroll to position [517, 0]
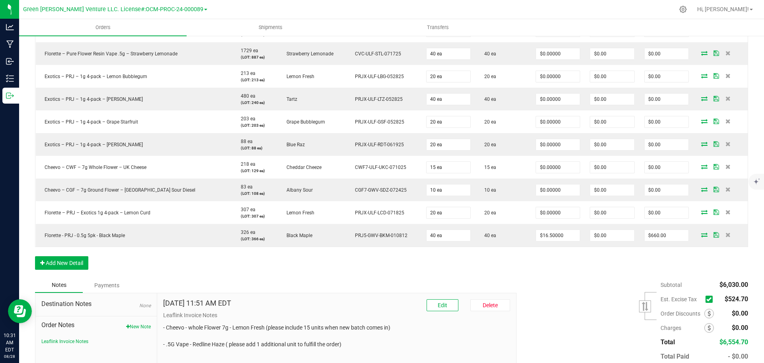
type input "5 ea"
type input "$100.00"
click at [323, 278] on div "Notes Payments" at bounding box center [273, 284] width 476 height 15
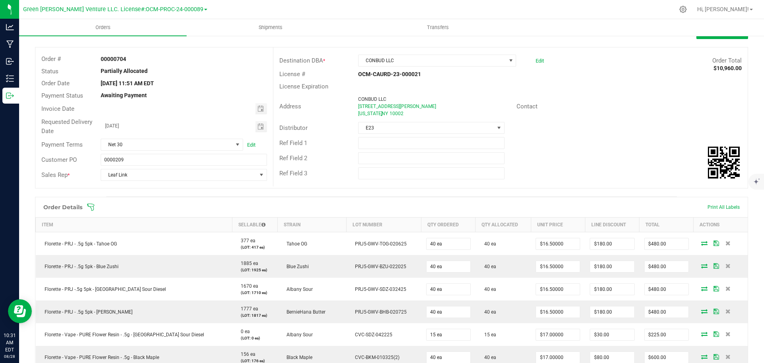
scroll to position [0, 0]
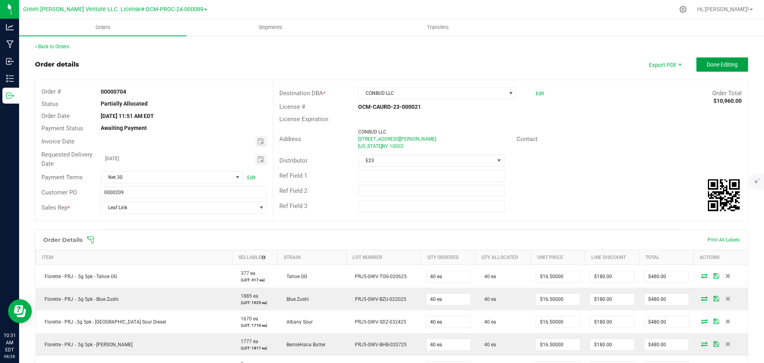
click at [732, 64] on button "Done Editing" at bounding box center [722, 64] width 52 height 14
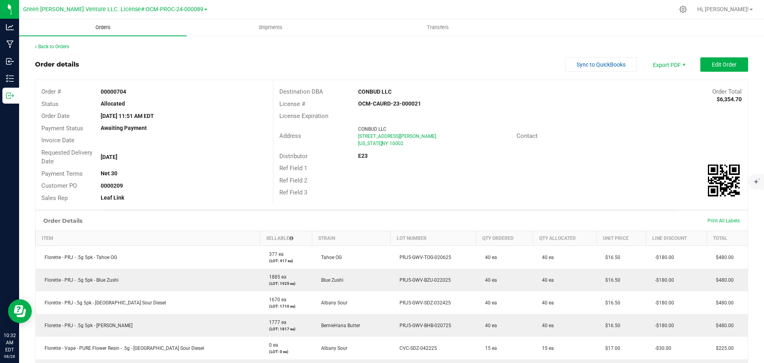
click at [103, 27] on span "Orders" at bounding box center [103, 27] width 37 height 7
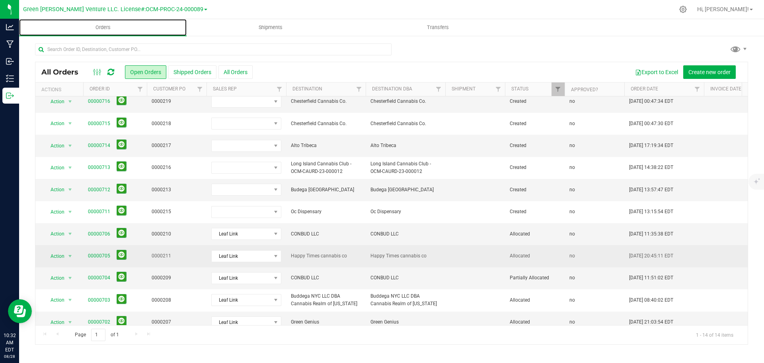
scroll to position [94, 0]
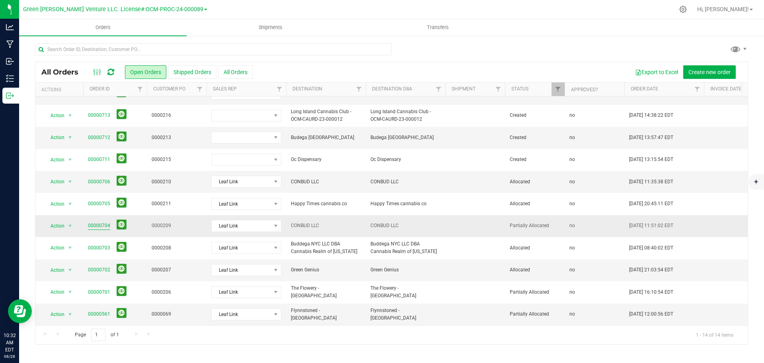
click at [99, 222] on link "00000704" at bounding box center [99, 226] width 22 height 8
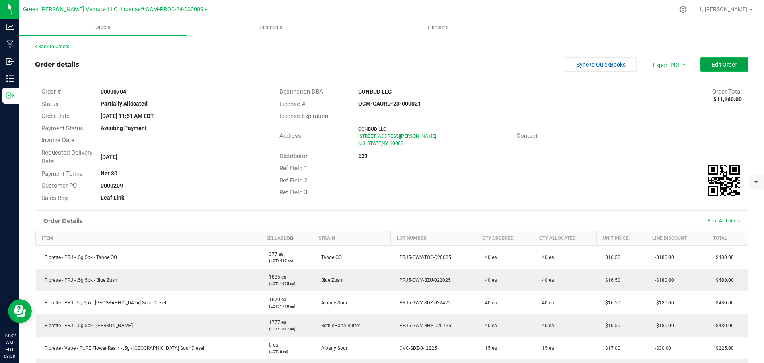
click at [734, 64] on button "Edit Order" at bounding box center [724, 64] width 48 height 14
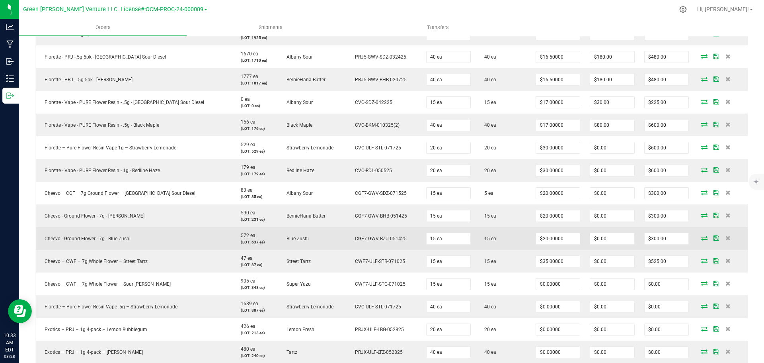
scroll to position [279, 0]
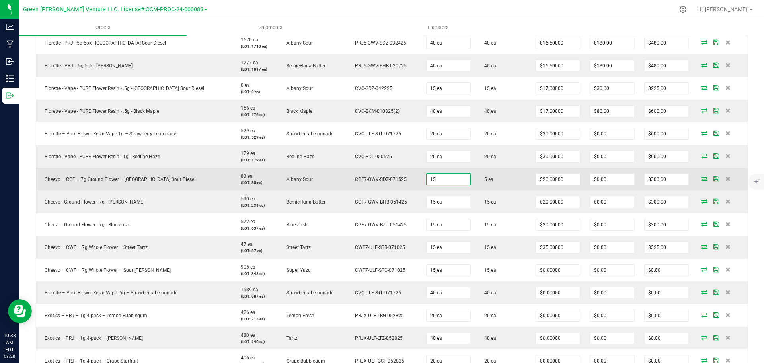
click at [427, 176] on input "15" at bounding box center [449, 179] width 44 height 11
type input "5 ea"
type input "$100.00"
click at [714, 178] on icon at bounding box center [717, 178] width 6 height 5
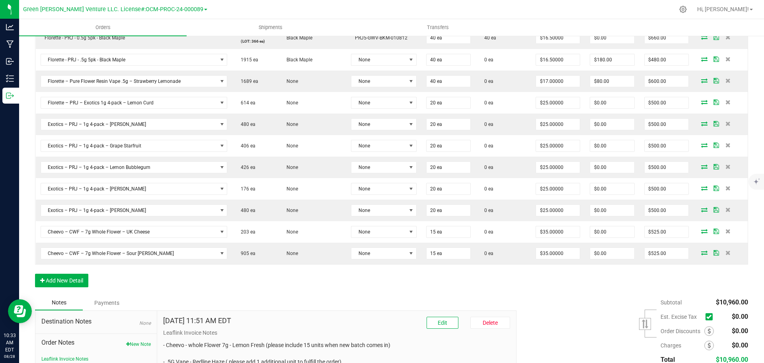
scroll to position [716, 0]
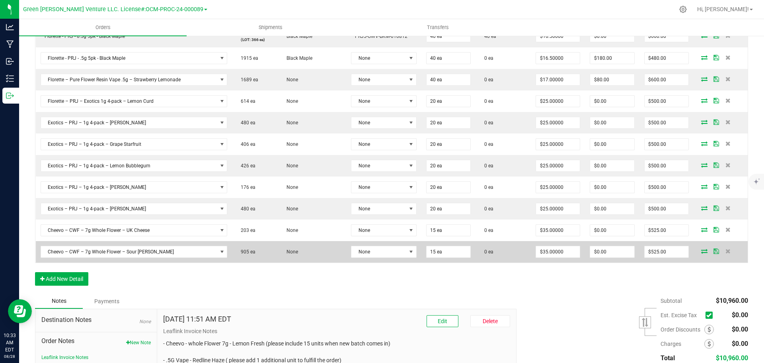
click at [714, 250] on icon at bounding box center [717, 250] width 6 height 5
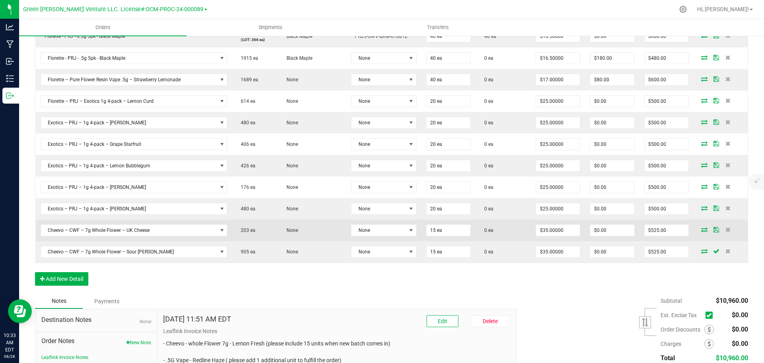
click at [707, 224] on td at bounding box center [721, 229] width 54 height 21
click at [714, 231] on icon at bounding box center [717, 229] width 6 height 5
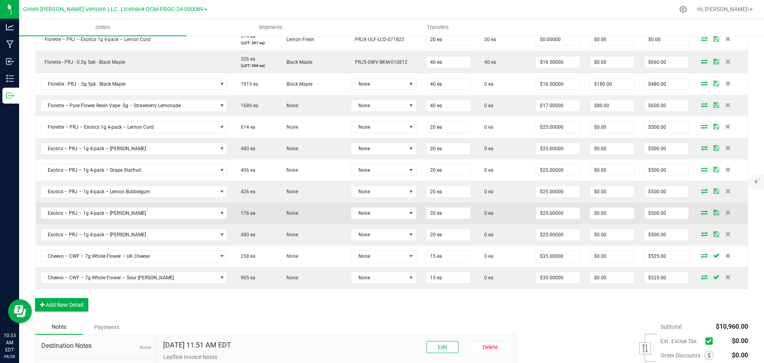
scroll to position [677, 0]
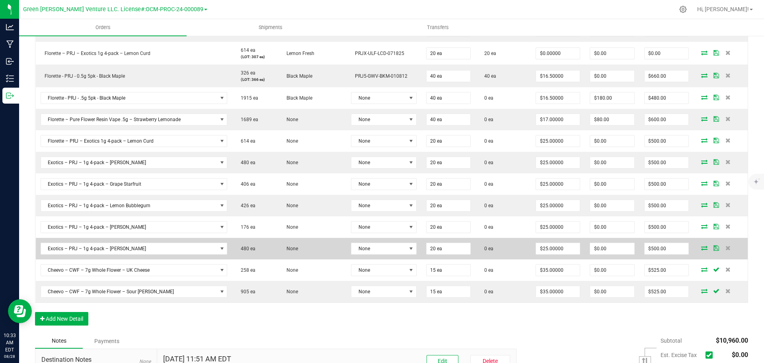
click at [708, 242] on td at bounding box center [721, 248] width 54 height 21
click at [714, 246] on icon at bounding box center [717, 247] width 6 height 5
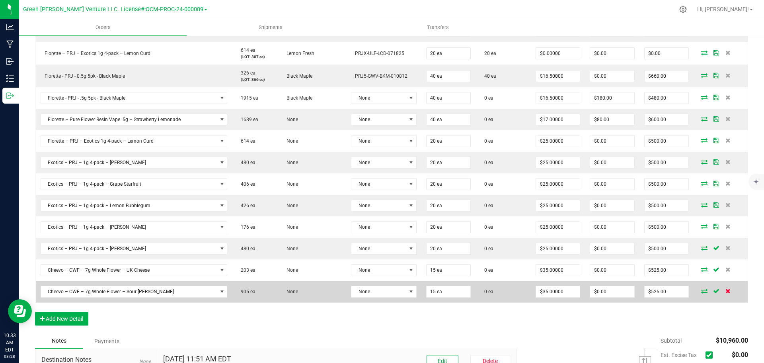
click at [726, 290] on icon at bounding box center [728, 290] width 5 height 5
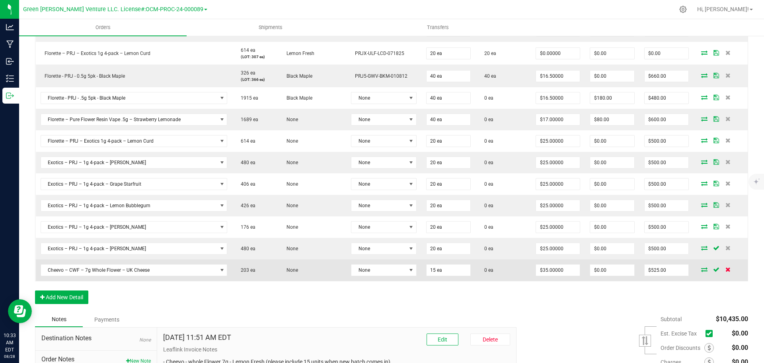
click at [726, 269] on icon at bounding box center [728, 269] width 5 height 5
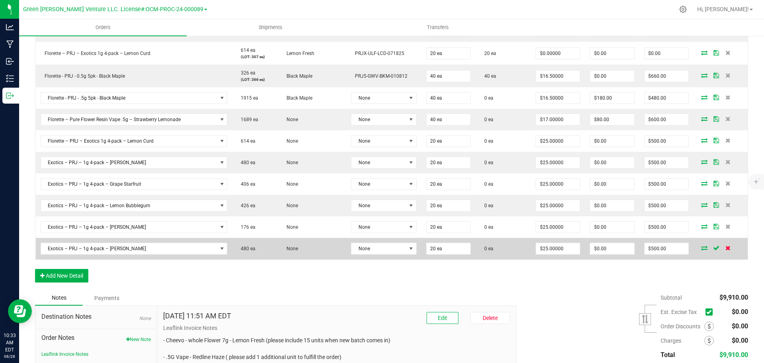
click at [726, 246] on icon at bounding box center [728, 247] width 5 height 5
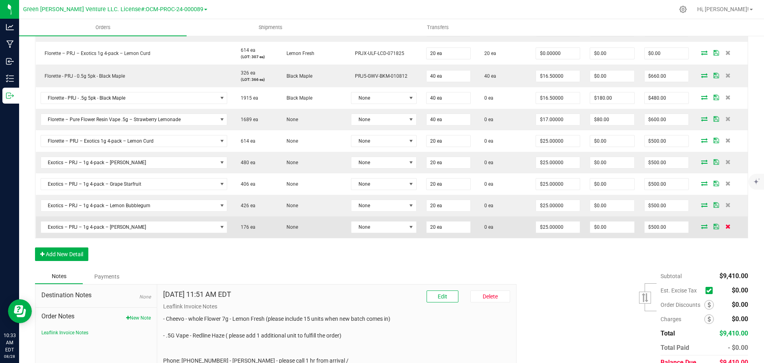
click at [726, 226] on icon at bounding box center [728, 226] width 5 height 5
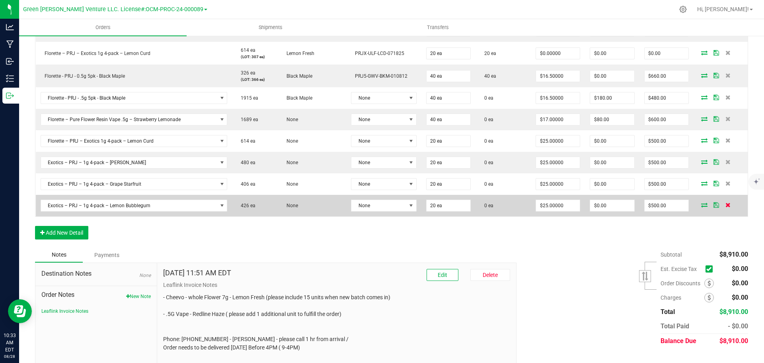
click at [726, 207] on icon at bounding box center [728, 204] width 5 height 5
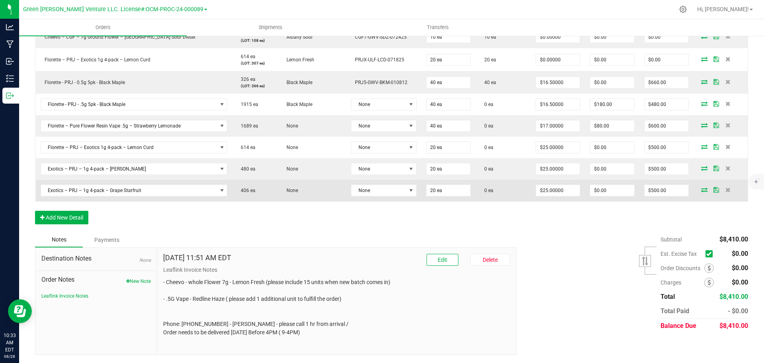
scroll to position [670, 0]
click at [726, 189] on icon at bounding box center [728, 189] width 5 height 5
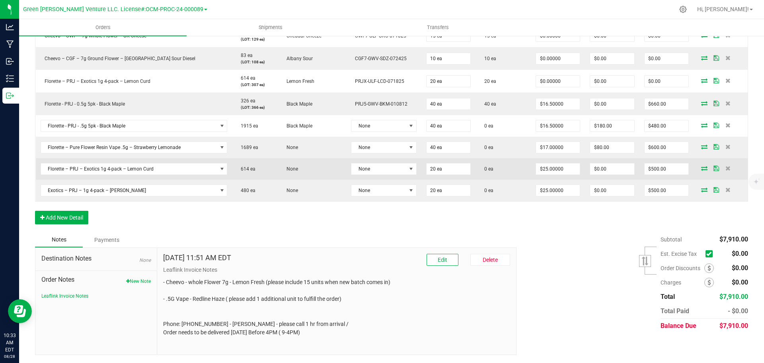
scroll to position [649, 0]
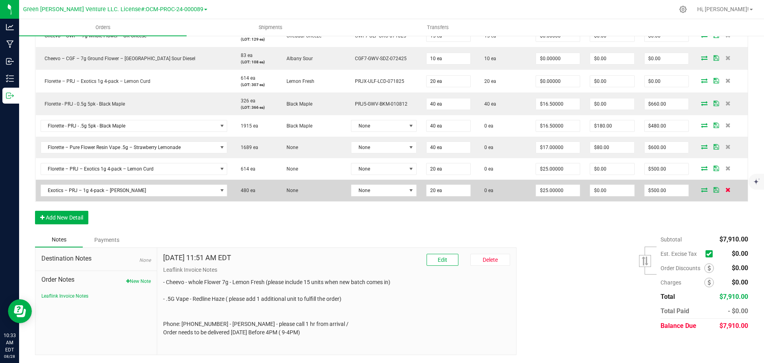
click at [726, 189] on icon at bounding box center [728, 189] width 5 height 5
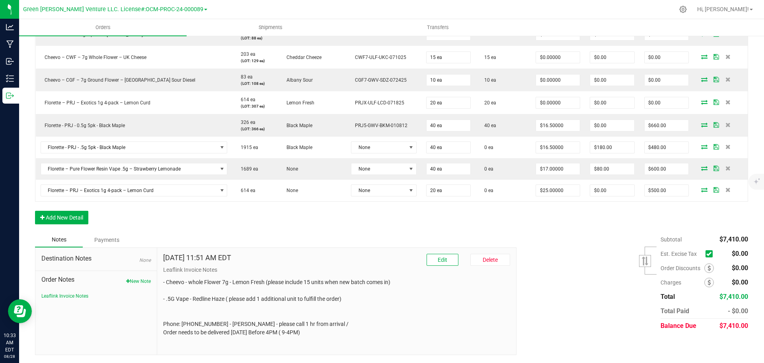
scroll to position [627, 0]
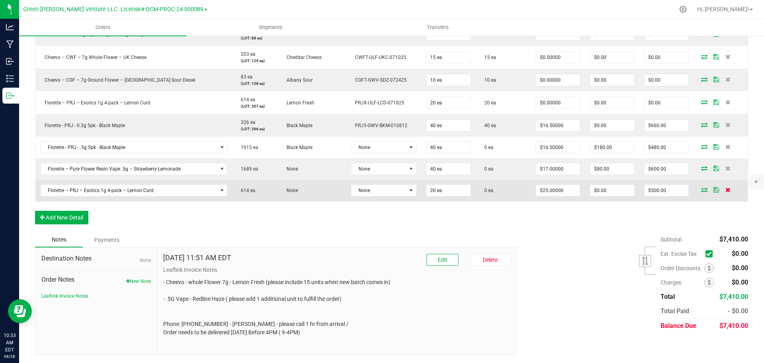
click at [726, 189] on icon at bounding box center [728, 189] width 5 height 5
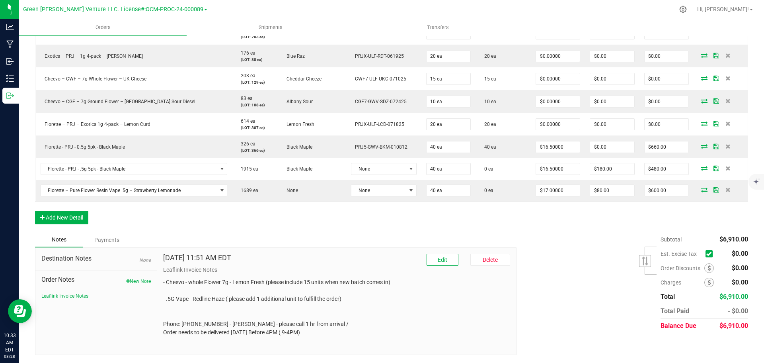
scroll to position [606, 0]
click at [726, 189] on icon at bounding box center [728, 189] width 5 height 5
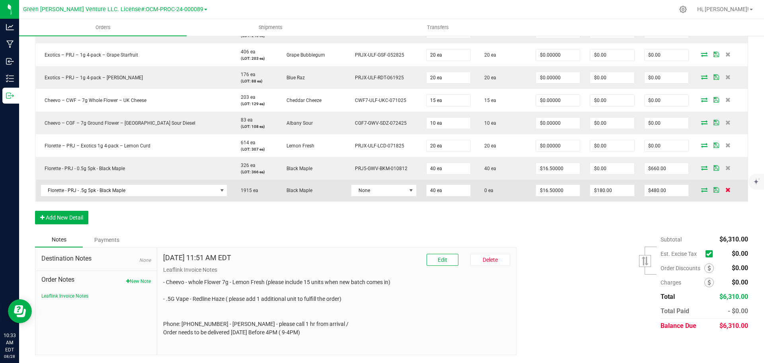
click at [726, 189] on icon at bounding box center [728, 189] width 5 height 5
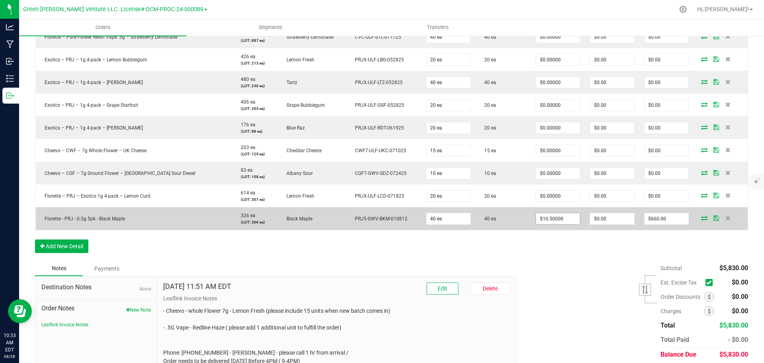
scroll to position [523, 0]
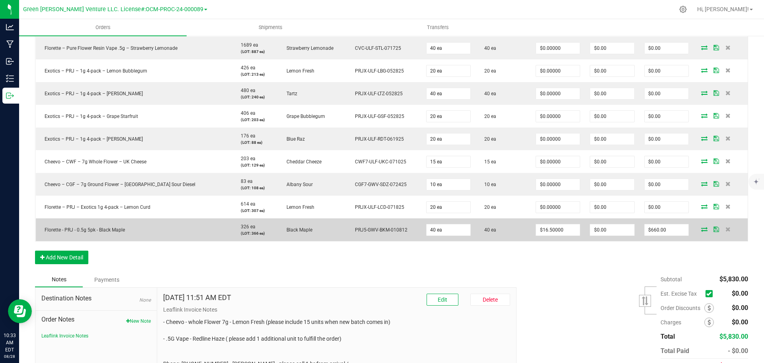
click at [714, 229] on icon at bounding box center [717, 228] width 6 height 5
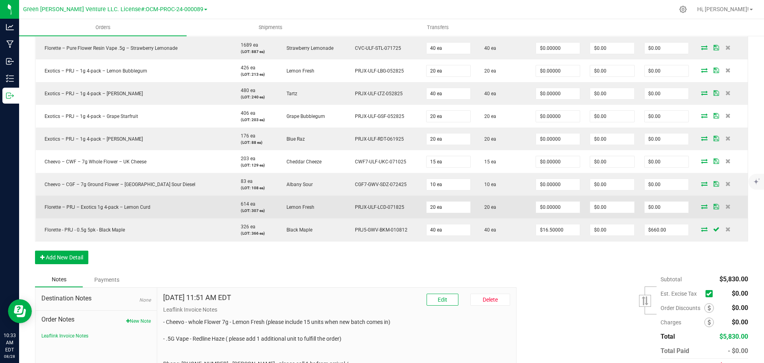
click at [714, 204] on icon at bounding box center [717, 206] width 6 height 5
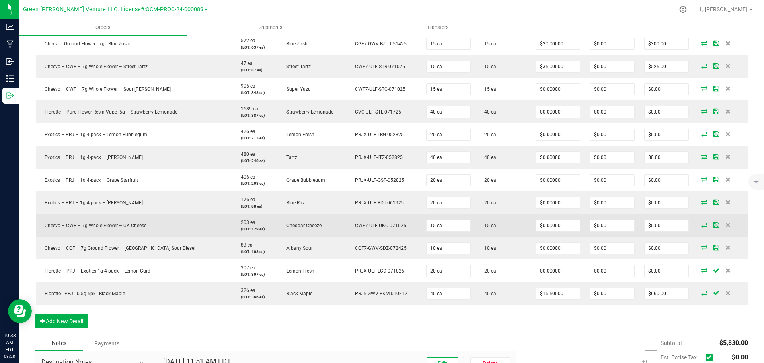
scroll to position [443, 0]
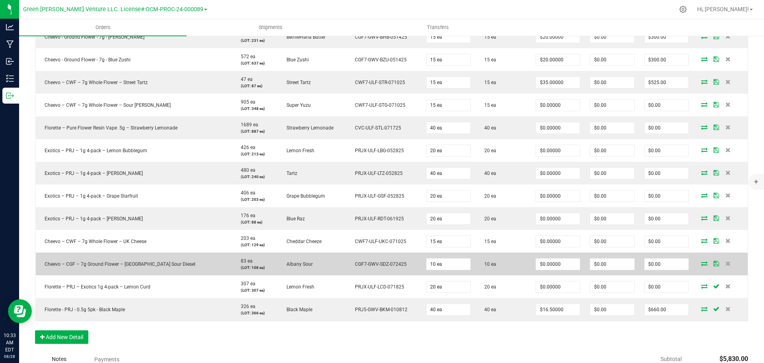
click at [714, 263] on icon at bounding box center [717, 263] width 6 height 5
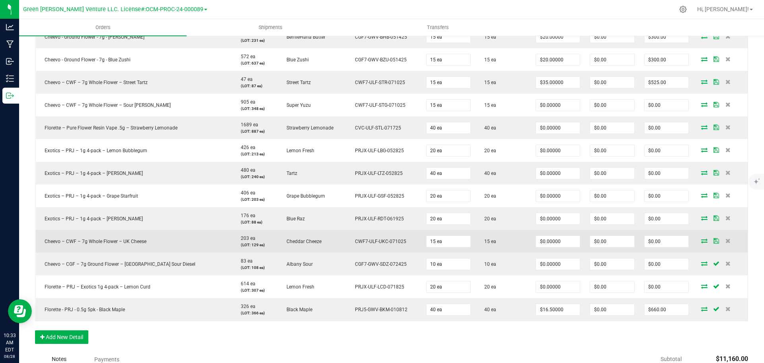
click at [714, 240] on icon at bounding box center [717, 240] width 6 height 5
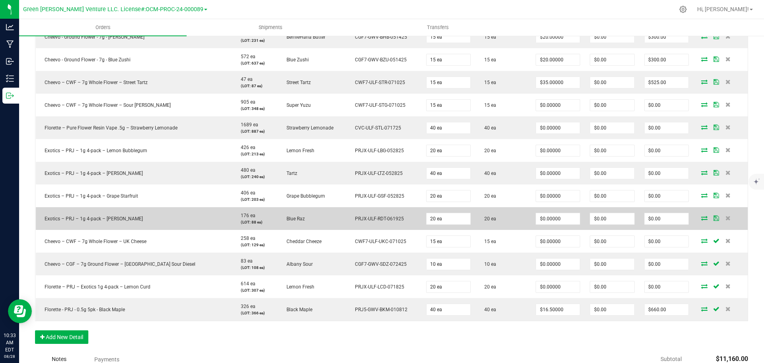
click at [714, 216] on icon at bounding box center [717, 217] width 6 height 5
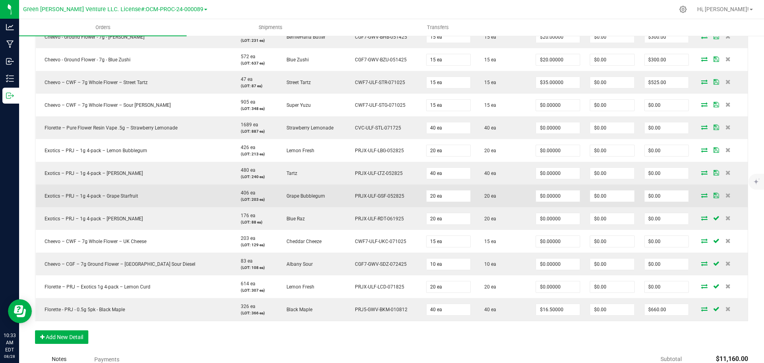
click at [714, 195] on icon at bounding box center [717, 195] width 6 height 5
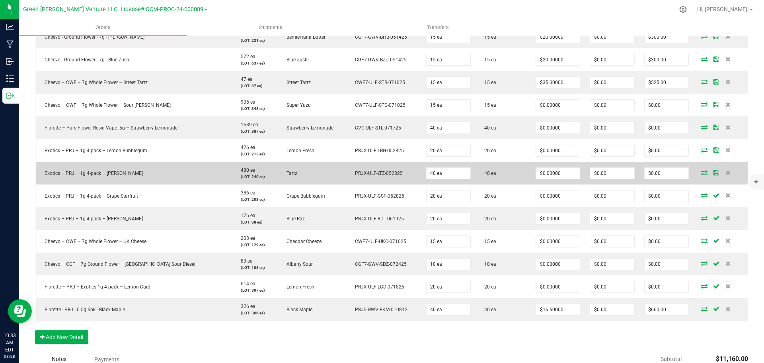
click at [714, 170] on icon at bounding box center [717, 172] width 6 height 5
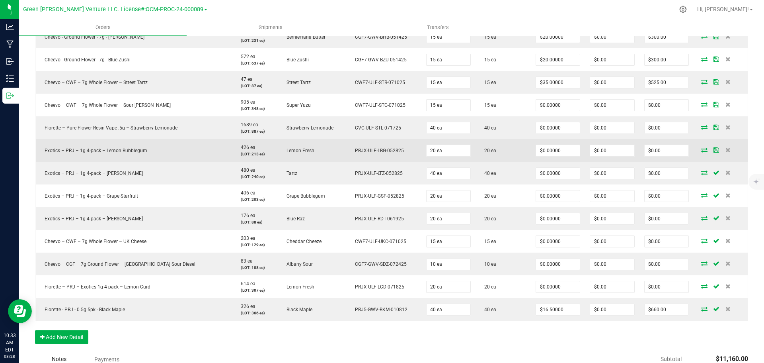
click at [714, 150] on icon at bounding box center [717, 149] width 6 height 5
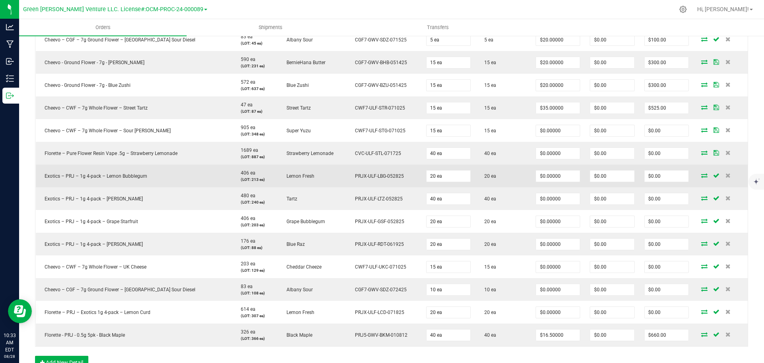
scroll to position [404, 0]
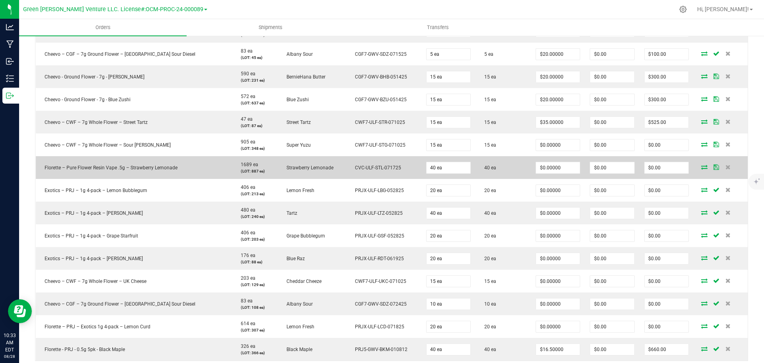
click at [714, 168] on icon at bounding box center [717, 166] width 6 height 5
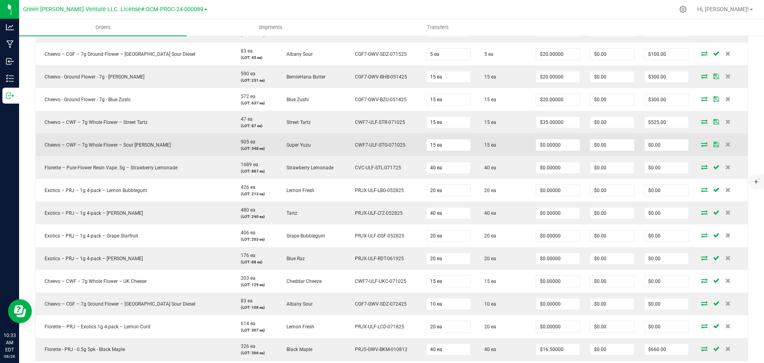
click at [714, 142] on icon at bounding box center [717, 144] width 6 height 5
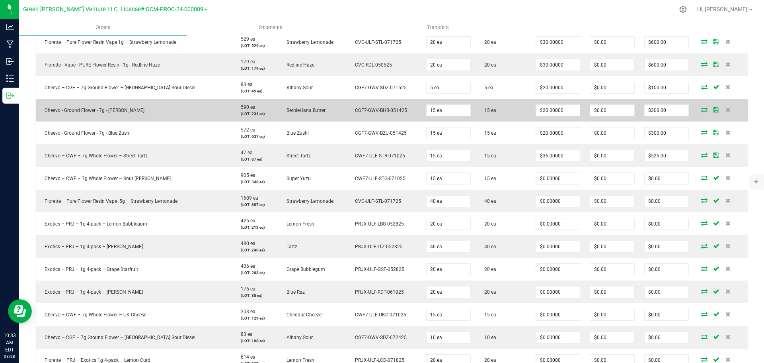
scroll to position [324, 0]
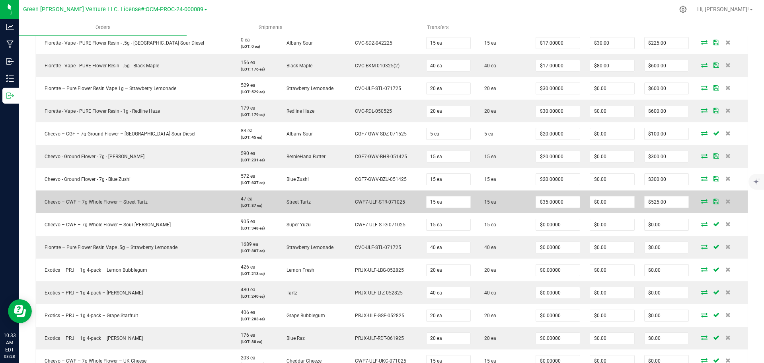
click at [714, 200] on icon at bounding box center [717, 201] width 6 height 5
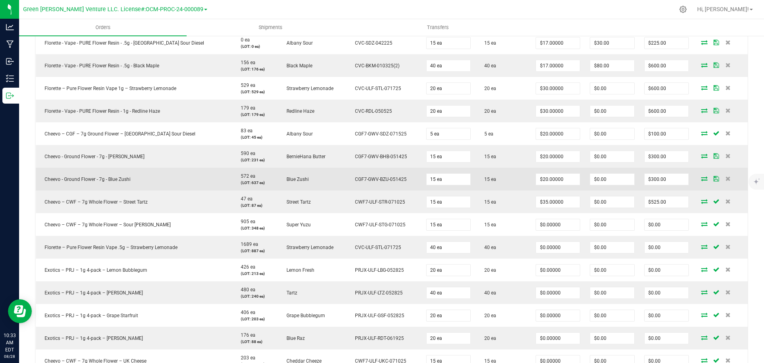
click at [714, 179] on icon at bounding box center [717, 178] width 6 height 5
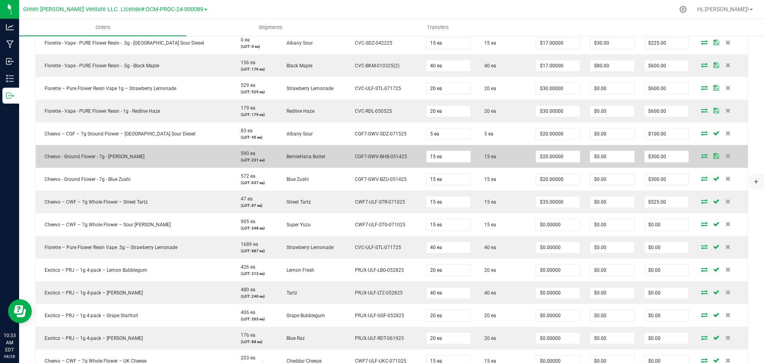
click at [714, 157] on icon at bounding box center [717, 155] width 6 height 5
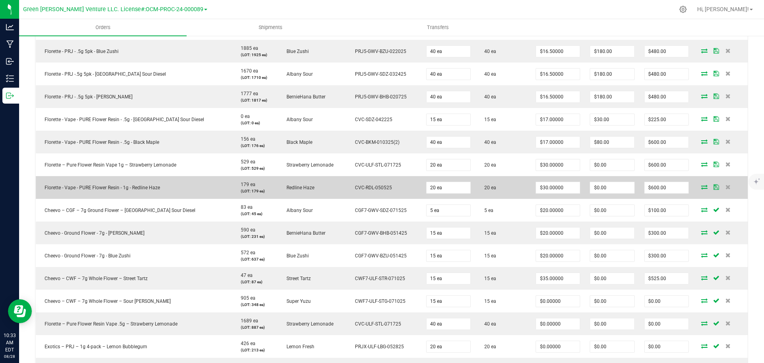
scroll to position [244, 0]
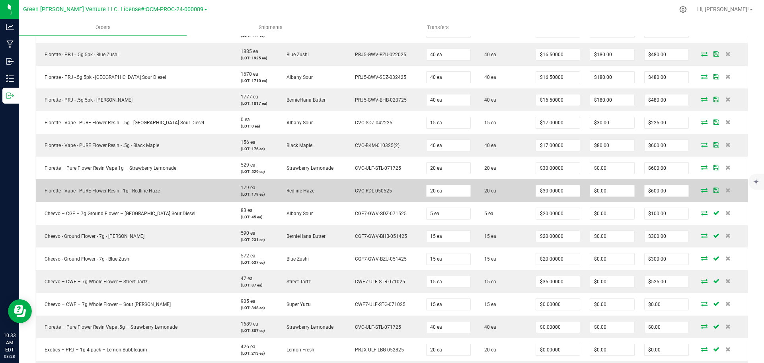
click at [714, 189] on icon at bounding box center [717, 189] width 6 height 5
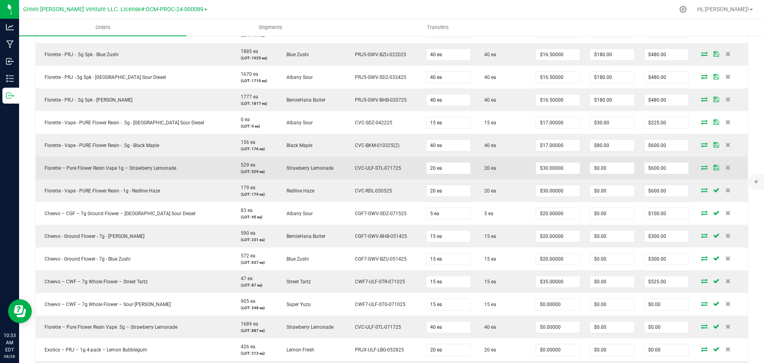
click at [709, 172] on td at bounding box center [721, 167] width 54 height 23
click at [714, 168] on icon at bounding box center [717, 167] width 6 height 5
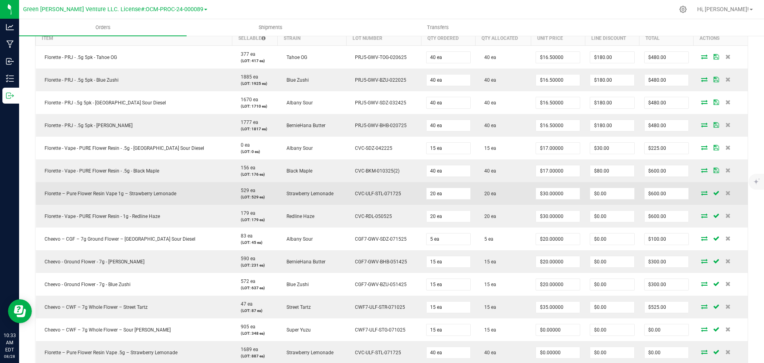
scroll to position [205, 0]
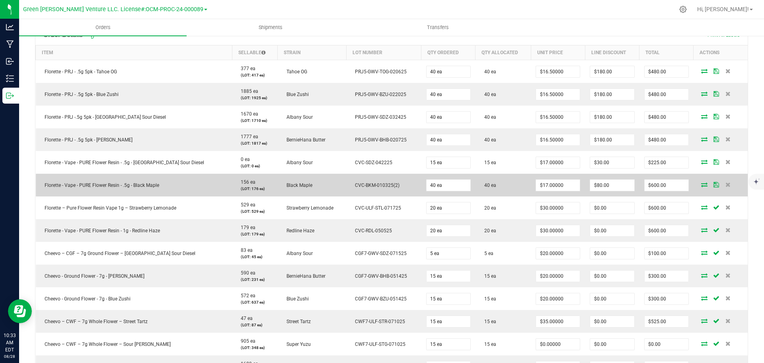
click at [714, 185] on icon at bounding box center [717, 184] width 6 height 5
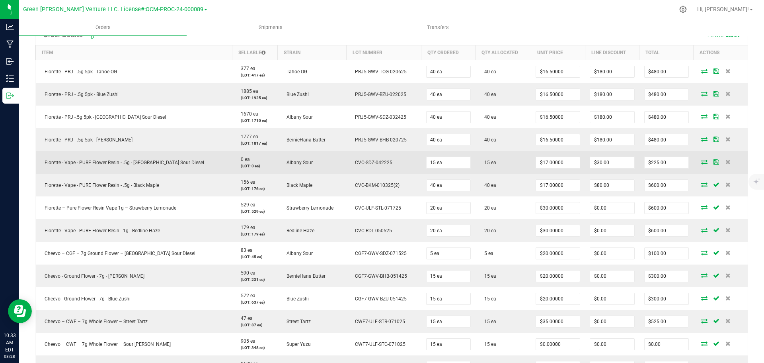
click at [714, 163] on icon at bounding box center [717, 161] width 6 height 5
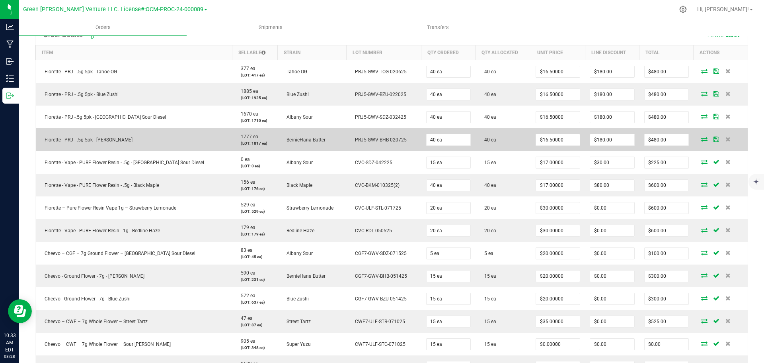
click at [714, 137] on icon at bounding box center [717, 139] width 6 height 5
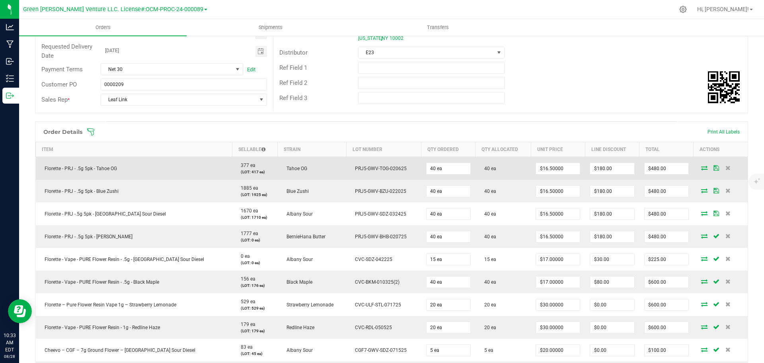
scroll to position [85, 0]
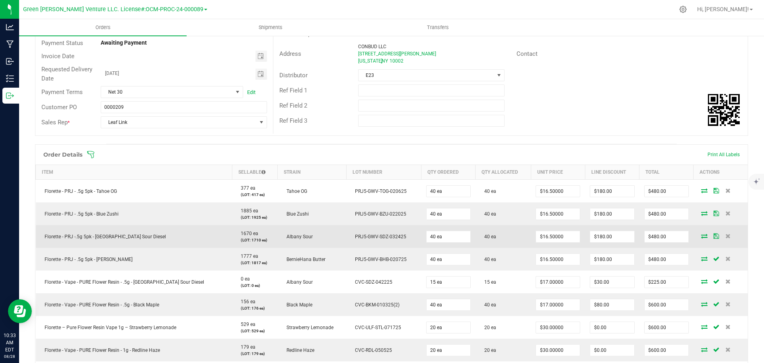
click at [714, 234] on icon at bounding box center [717, 235] width 6 height 5
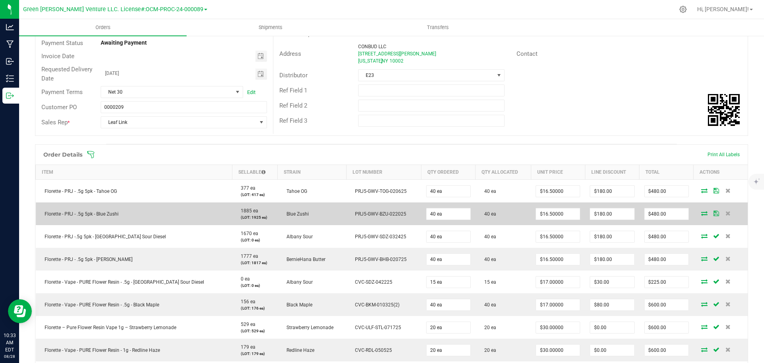
click at [708, 207] on td at bounding box center [721, 213] width 54 height 23
click at [708, 209] on td at bounding box center [721, 213] width 54 height 23
click at [714, 212] on icon at bounding box center [717, 213] width 6 height 5
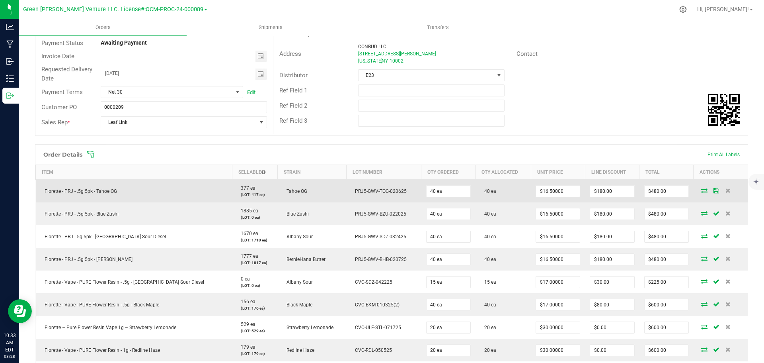
click at [714, 189] on icon at bounding box center [717, 190] width 6 height 5
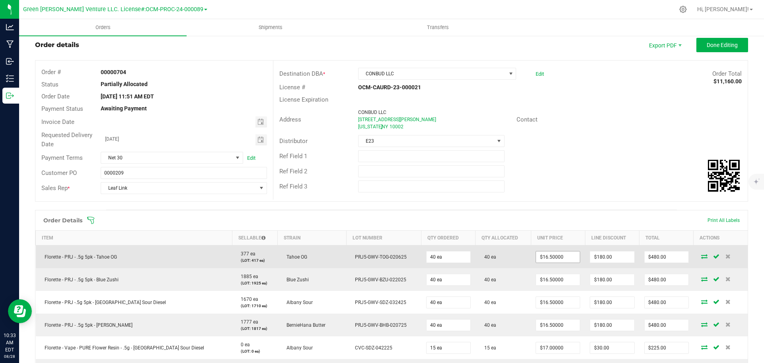
scroll to position [0, 0]
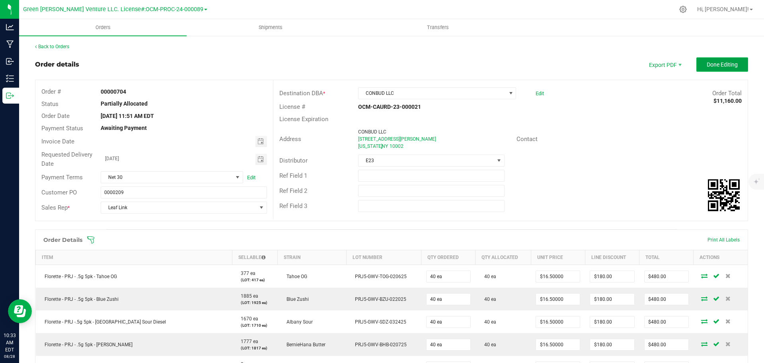
click at [699, 68] on button "Done Editing" at bounding box center [722, 64] width 52 height 14
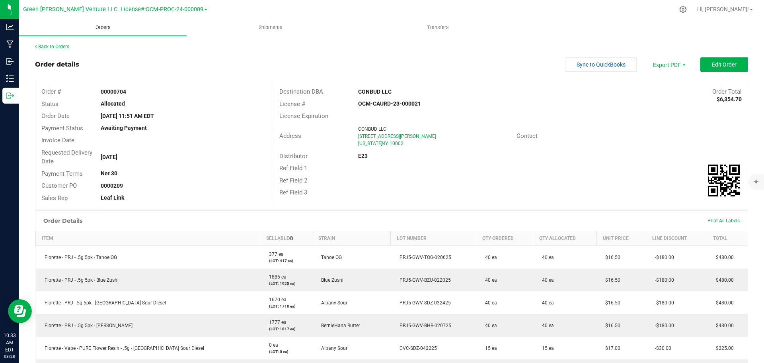
click at [106, 27] on span "Orders" at bounding box center [103, 27] width 37 height 7
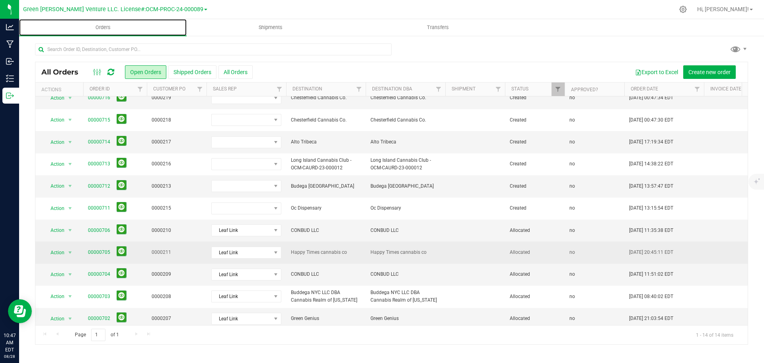
scroll to position [94, 0]
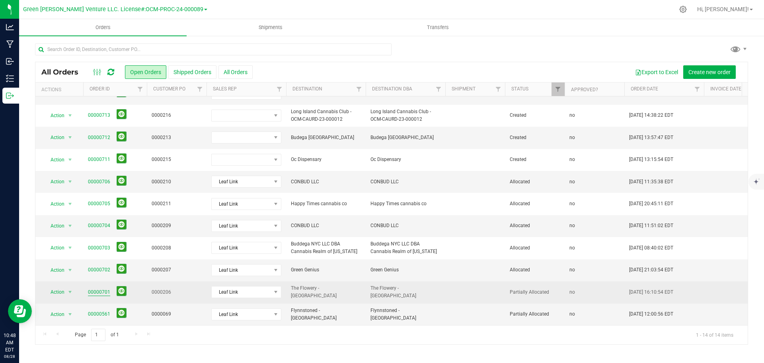
click at [97, 288] on link "00000701" at bounding box center [99, 292] width 22 height 8
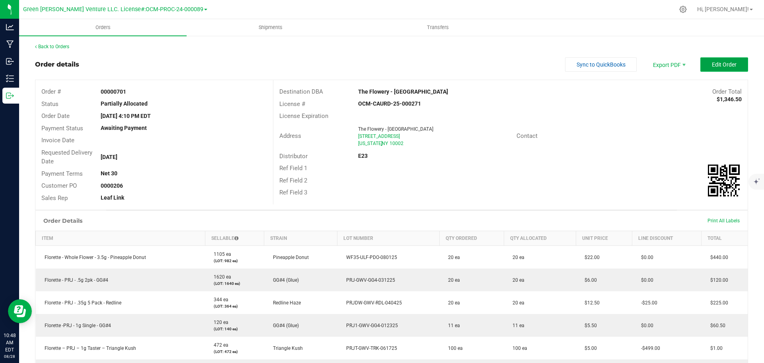
click at [700, 65] on button "Edit Order" at bounding box center [724, 64] width 48 height 14
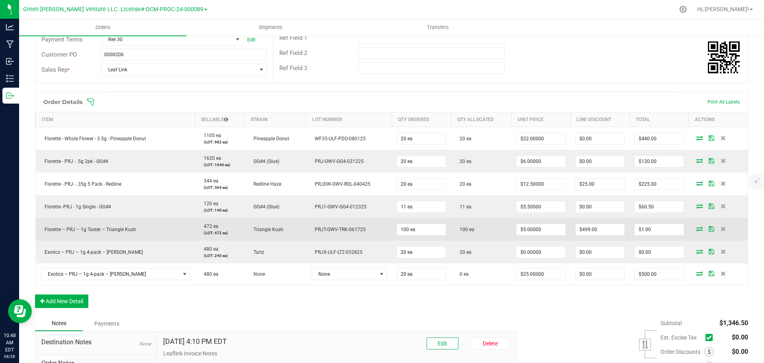
scroll to position [159, 0]
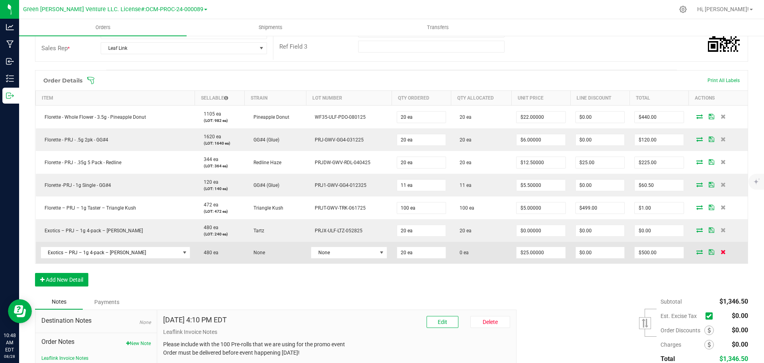
click at [721, 251] on icon at bounding box center [723, 251] width 5 height 5
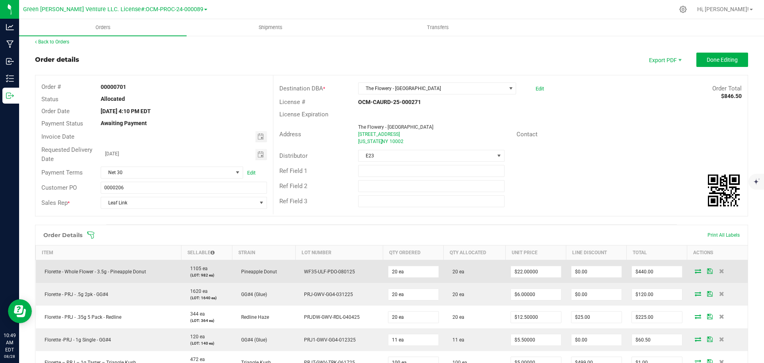
scroll to position [0, 0]
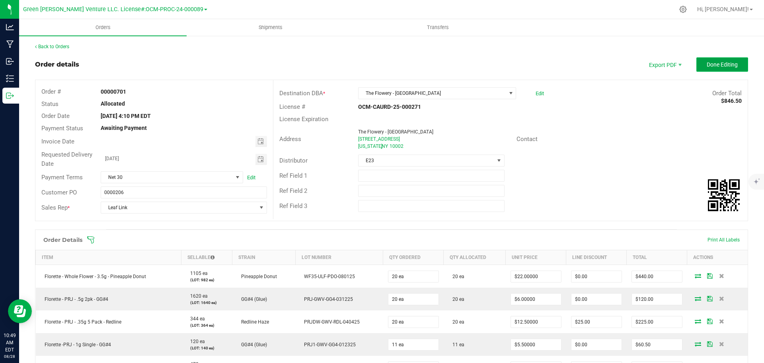
click at [699, 68] on button "Done Editing" at bounding box center [722, 64] width 52 height 14
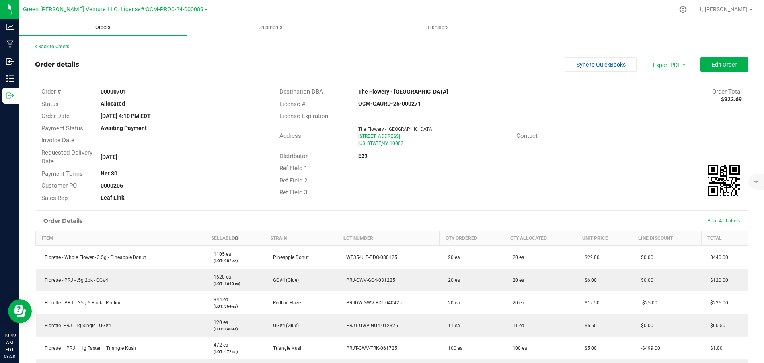
click at [106, 27] on span "Orders" at bounding box center [103, 27] width 37 height 7
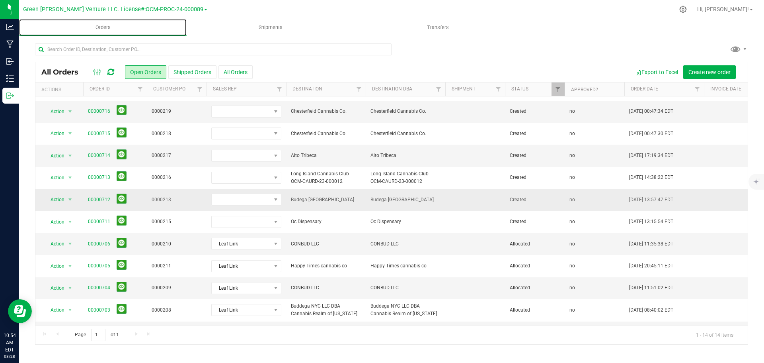
scroll to position [40, 0]
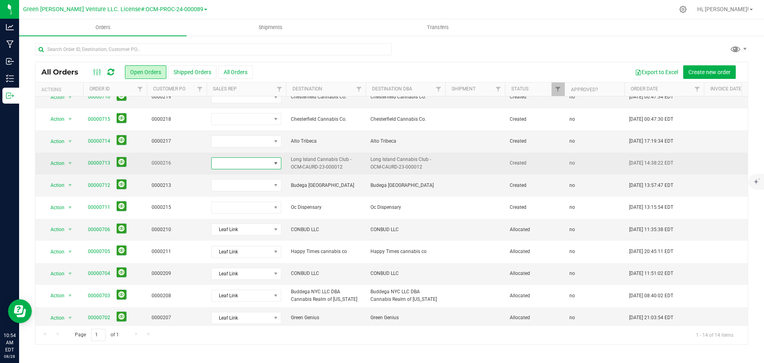
click at [256, 161] on span at bounding box center [241, 163] width 59 height 11
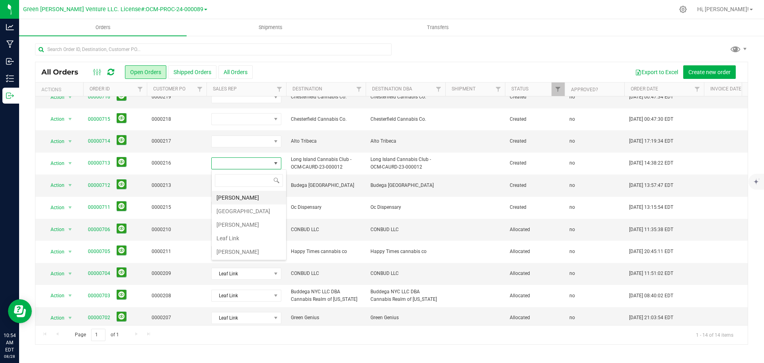
scroll to position [12, 70]
click at [236, 239] on li "Leaf Link" at bounding box center [249, 238] width 74 height 14
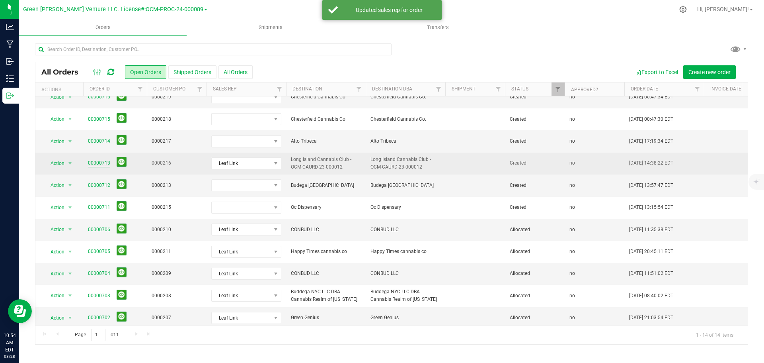
click at [103, 163] on link "00000713" at bounding box center [99, 163] width 22 height 8
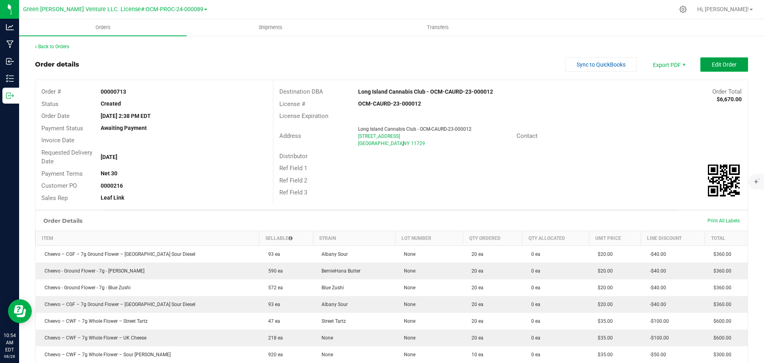
click at [701, 65] on button "Edit Order" at bounding box center [724, 64] width 48 height 14
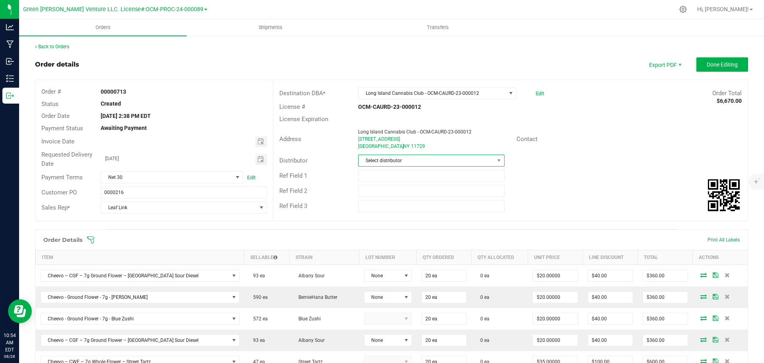
click at [411, 157] on span "Select distributor" at bounding box center [426, 160] width 135 height 11
click at [384, 246] on li "E23" at bounding box center [428, 249] width 144 height 14
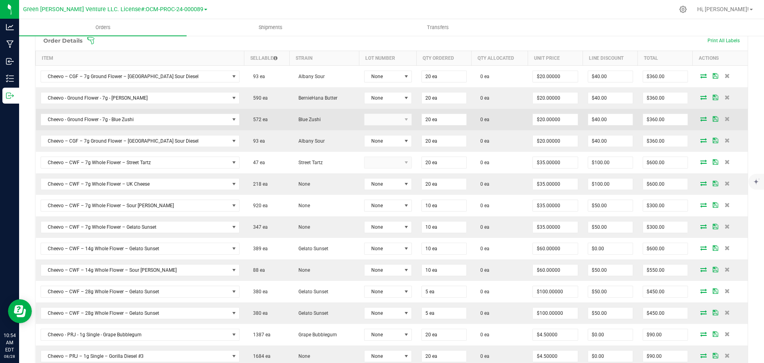
scroll to position [159, 0]
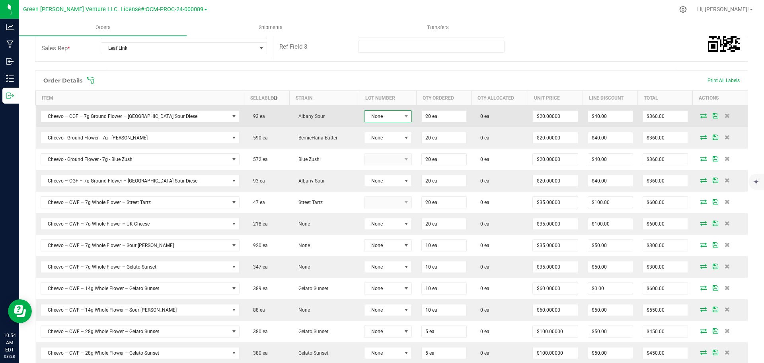
click at [374, 117] on span "None" at bounding box center [383, 116] width 37 height 11
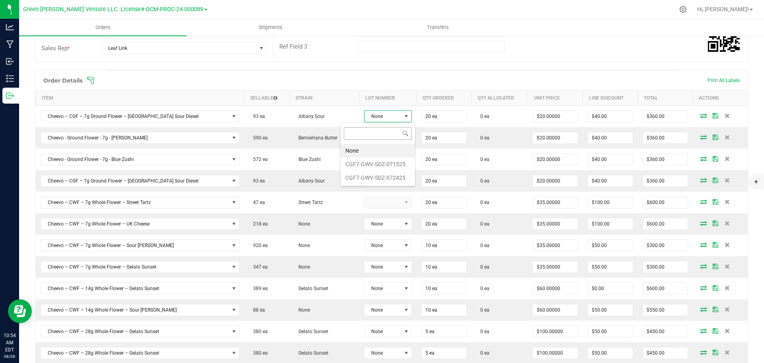
scroll to position [12, 50]
click at [376, 177] on li "CGF7-GWV-SDZ-072425" at bounding box center [378, 178] width 74 height 14
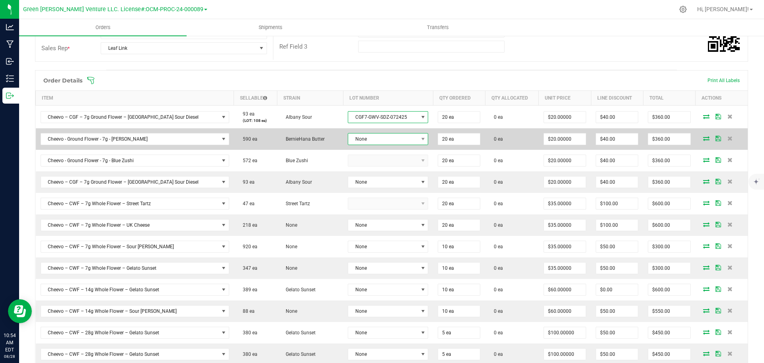
click at [372, 138] on span "None" at bounding box center [383, 138] width 70 height 11
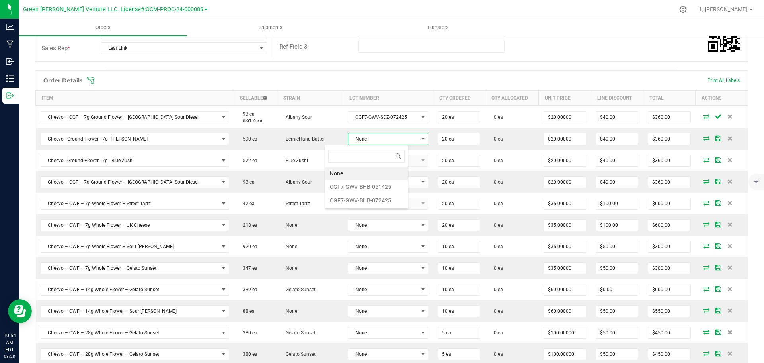
scroll to position [39786, 39714]
click at [368, 186] on li "CGF7-GWV-BHB-051425" at bounding box center [366, 187] width 83 height 14
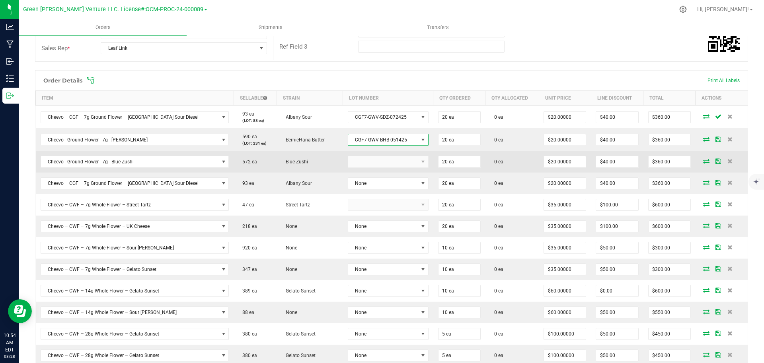
scroll to position [199, 0]
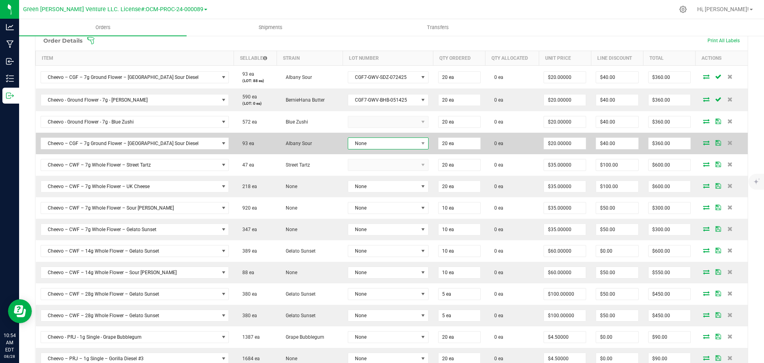
click at [361, 138] on span "None" at bounding box center [383, 143] width 70 height 11
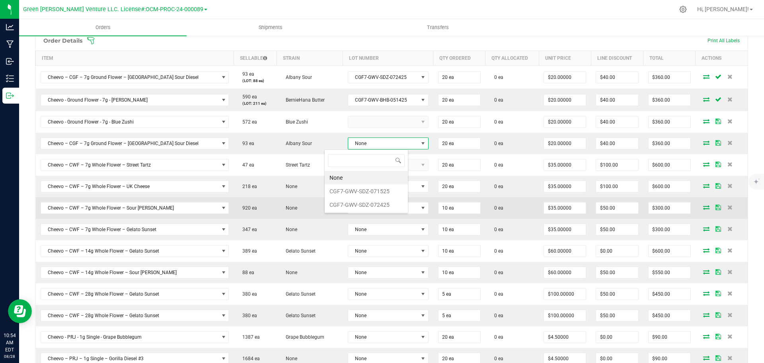
click at [363, 201] on li "CGF7-GWV-SDZ-072425" at bounding box center [366, 205] width 83 height 14
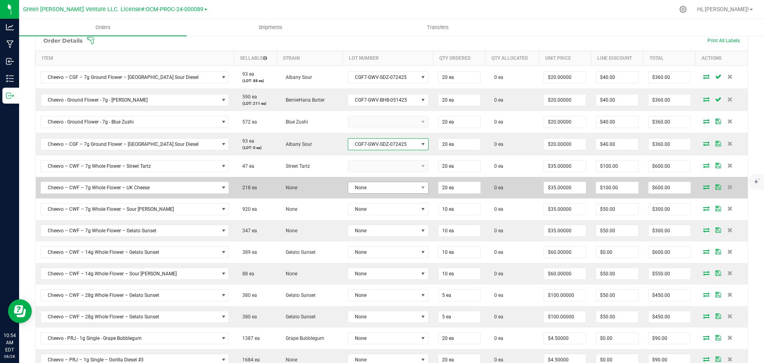
scroll to position [279, 0]
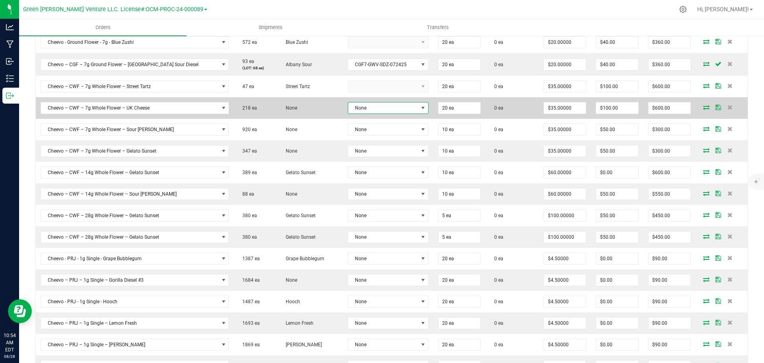
click at [367, 108] on span "None" at bounding box center [383, 107] width 70 height 11
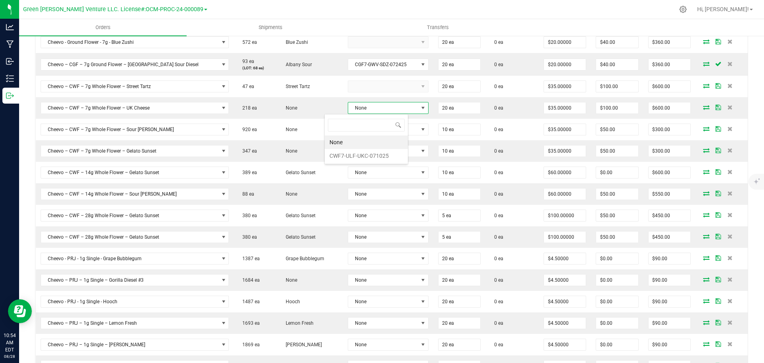
scroll to position [12, 84]
click at [364, 154] on li "CWF7-ULF-UKC-071025" at bounding box center [366, 156] width 83 height 14
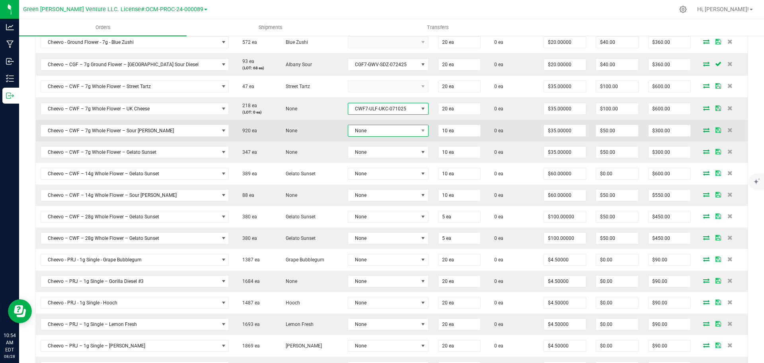
click at [364, 134] on span "None" at bounding box center [383, 130] width 70 height 11
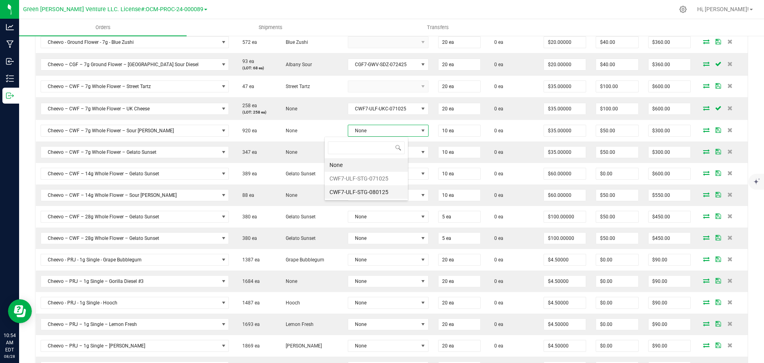
click at [363, 190] on li "CWF7-ULF-STG-080125" at bounding box center [366, 192] width 83 height 14
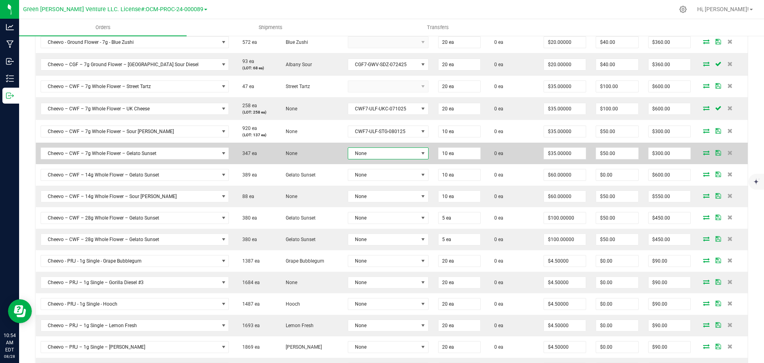
click at [364, 155] on span "None" at bounding box center [383, 153] width 70 height 11
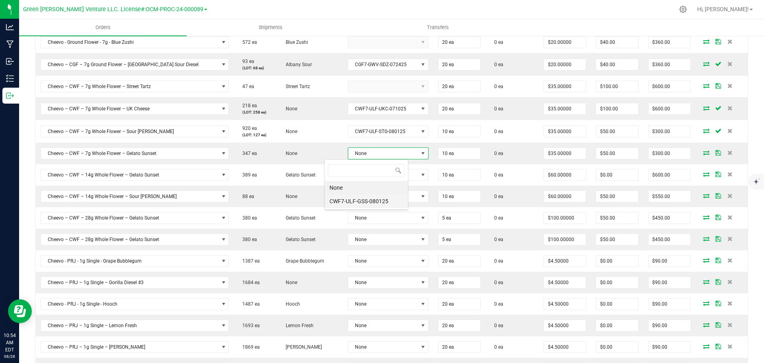
click at [363, 197] on li "CWF7-ULF-GSS-080125" at bounding box center [366, 201] width 83 height 14
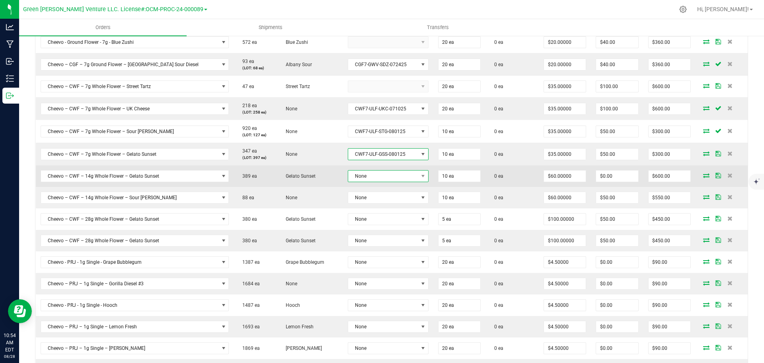
click at [365, 172] on span "None" at bounding box center [383, 175] width 70 height 11
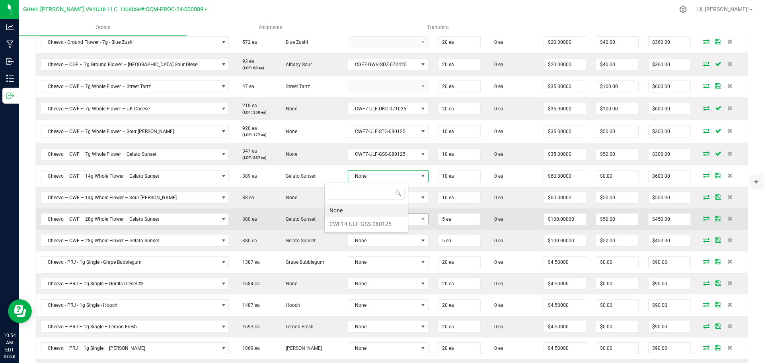
drag, startPoint x: 364, startPoint y: 220, endPoint x: 366, endPoint y: 216, distance: 4.4
click at [364, 220] on li "CWF14-ULF-GSS-080125" at bounding box center [366, 224] width 83 height 14
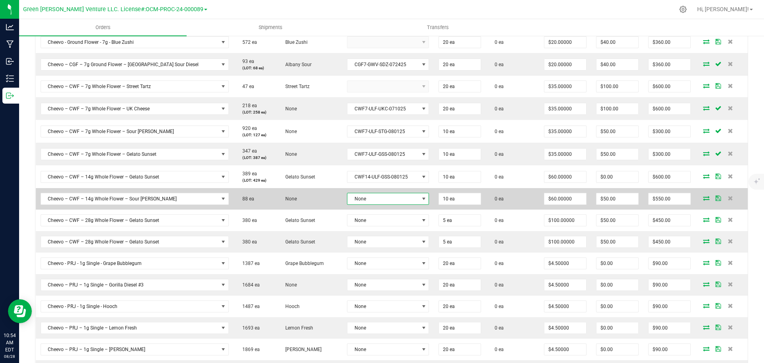
click at [364, 196] on span "None" at bounding box center [382, 198] width 71 height 11
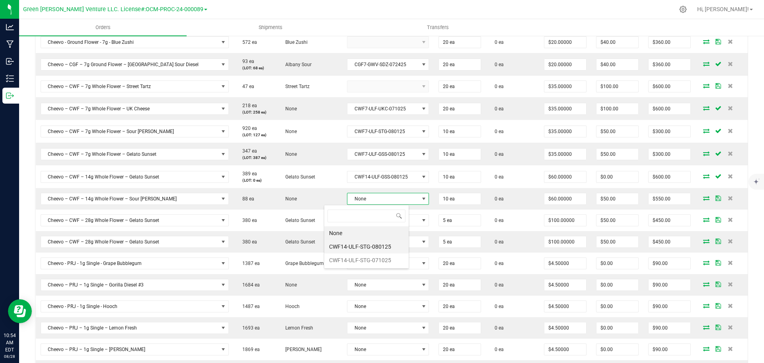
scroll to position [12, 85]
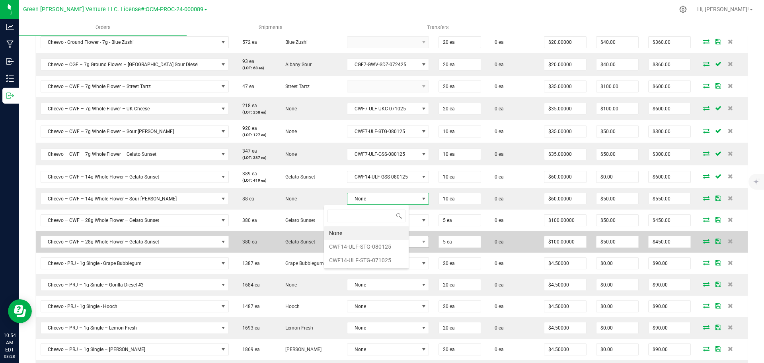
click at [365, 247] on li "CWF14-ULF-STG-080125" at bounding box center [366, 247] width 84 height 14
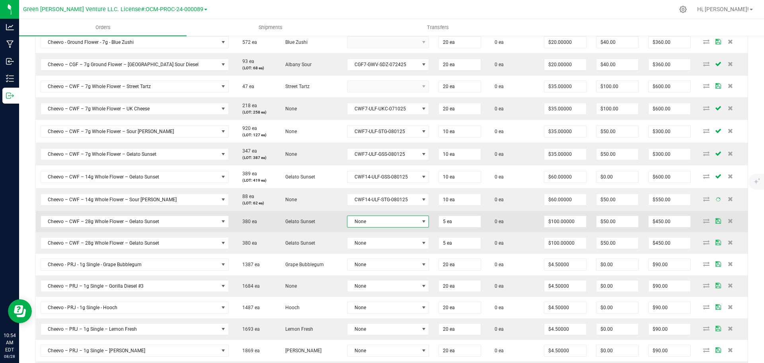
click at [362, 222] on span "None" at bounding box center [382, 221] width 71 height 11
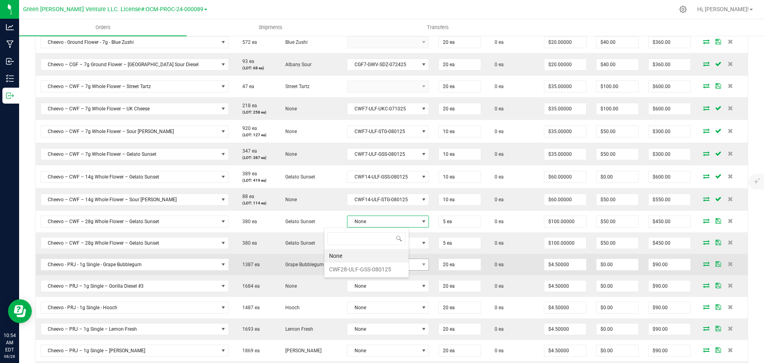
click at [364, 267] on li "CWF28-ULF-GSS-080125" at bounding box center [366, 269] width 84 height 14
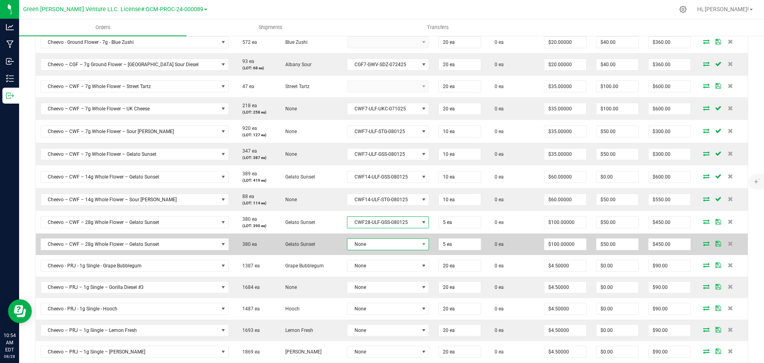
click at [365, 245] on span "None" at bounding box center [382, 243] width 71 height 11
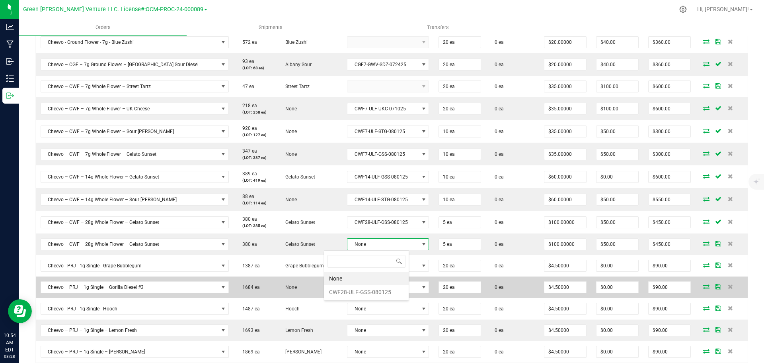
drag, startPoint x: 366, startPoint y: 291, endPoint x: 366, endPoint y: 280, distance: 10.7
click at [366, 291] on li "CWF28-ULF-GSS-080125" at bounding box center [366, 292] width 84 height 14
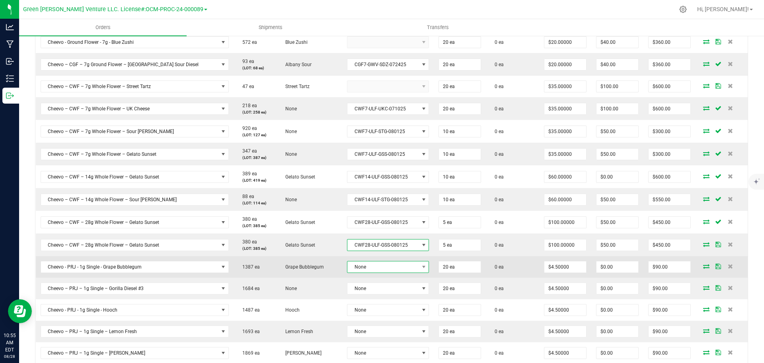
click at [363, 263] on span "None" at bounding box center [382, 266] width 71 height 11
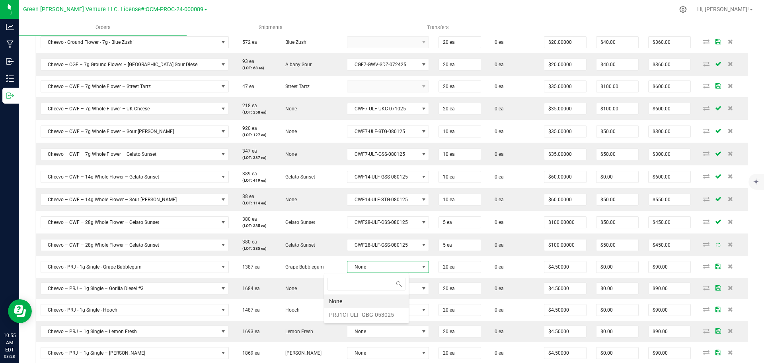
scroll to position [39786, 39712]
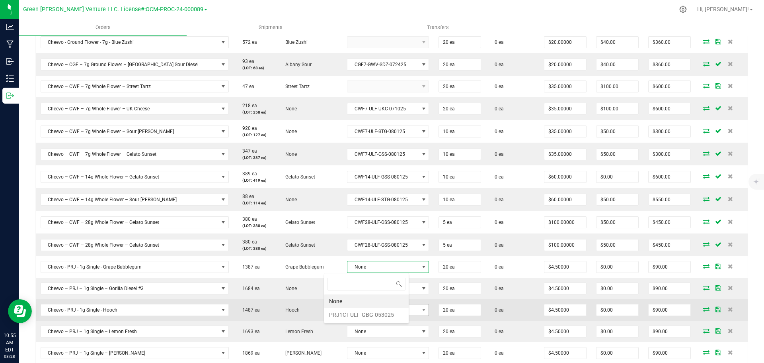
drag, startPoint x: 365, startPoint y: 316, endPoint x: 365, endPoint y: 310, distance: 6.0
click at [365, 315] on li "PRJ1CT-ULF-GBG-053025" at bounding box center [366, 315] width 84 height 14
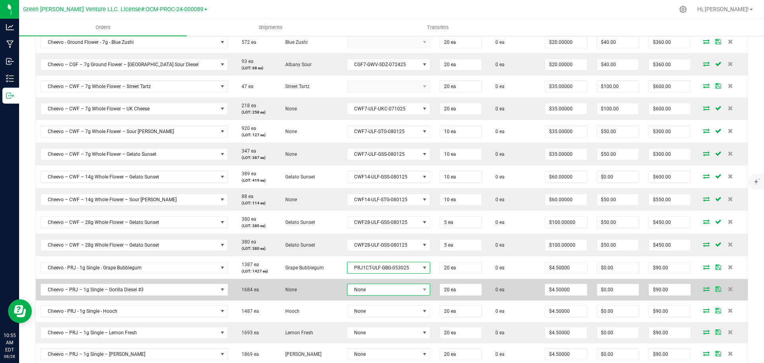
click at [365, 291] on span "None" at bounding box center [383, 289] width 72 height 11
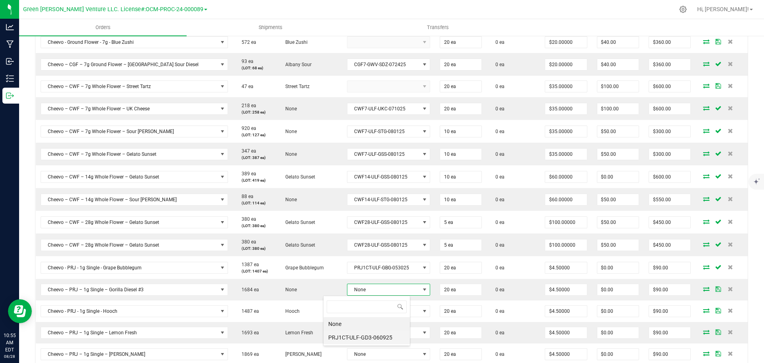
click at [363, 336] on li "PRJ1CT-ULF-GD3-060925" at bounding box center [367, 337] width 86 height 14
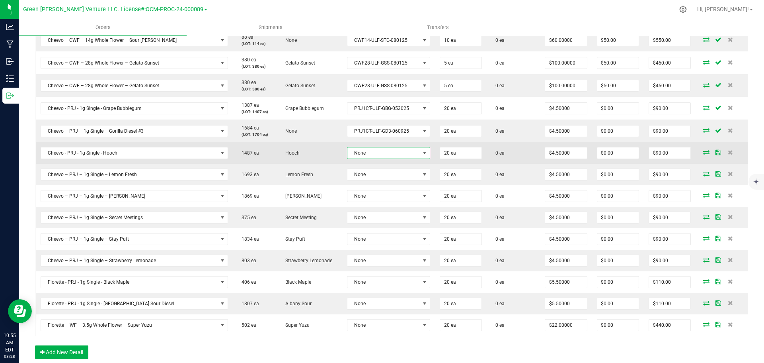
click at [357, 157] on span "None" at bounding box center [383, 152] width 72 height 11
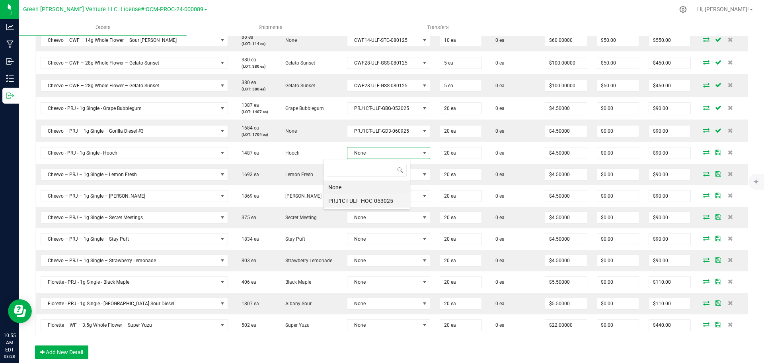
click at [359, 199] on li "PRJ1CT-ULF-HOC-053025" at bounding box center [367, 201] width 86 height 14
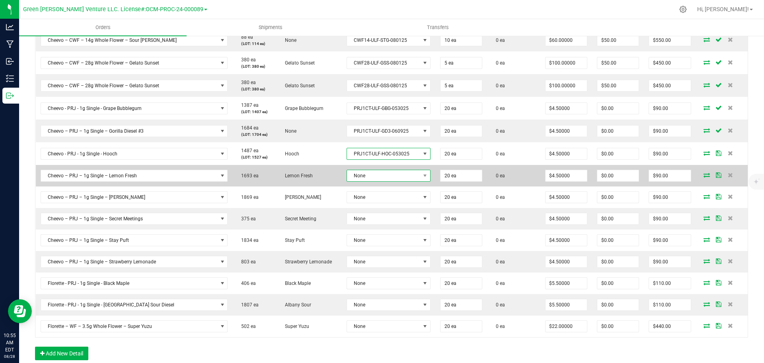
click at [357, 174] on span "None" at bounding box center [383, 175] width 73 height 11
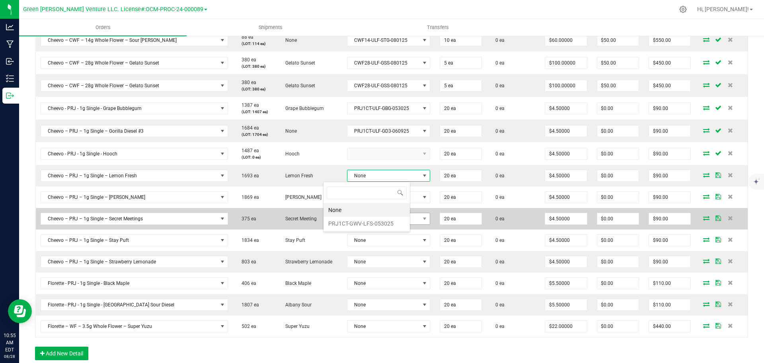
click at [357, 220] on li "PRJ1CT-GWV-LFS-053025" at bounding box center [367, 223] width 86 height 14
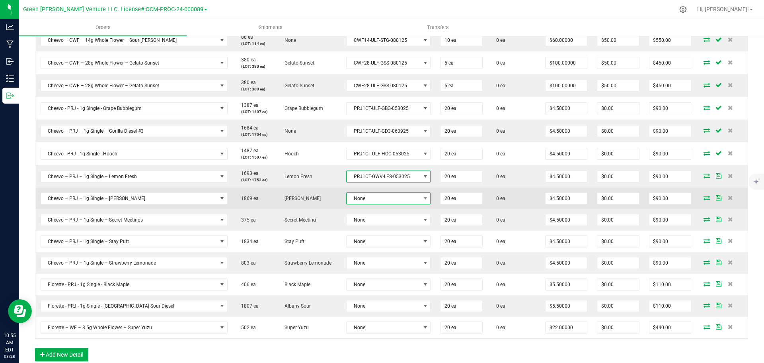
click at [361, 195] on span "None" at bounding box center [384, 198] width 74 height 11
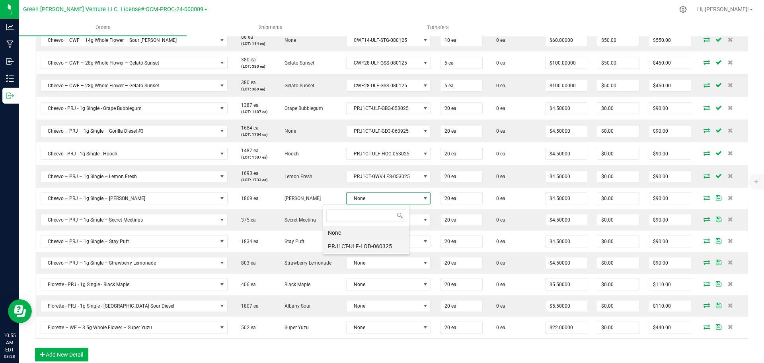
click at [361, 242] on li "PRJ1CT-ULF-LOD-060325" at bounding box center [366, 246] width 86 height 14
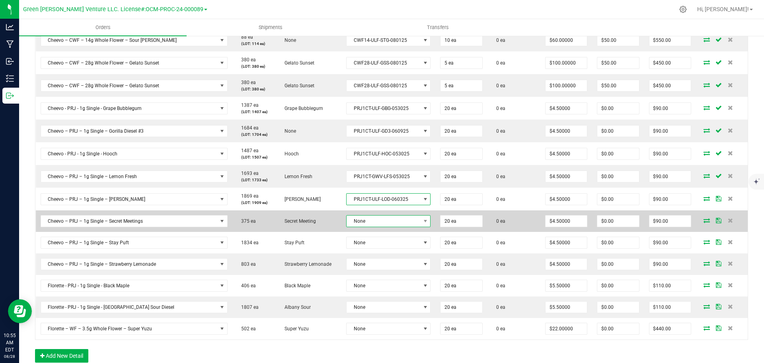
click at [361, 223] on span "None" at bounding box center [384, 220] width 74 height 11
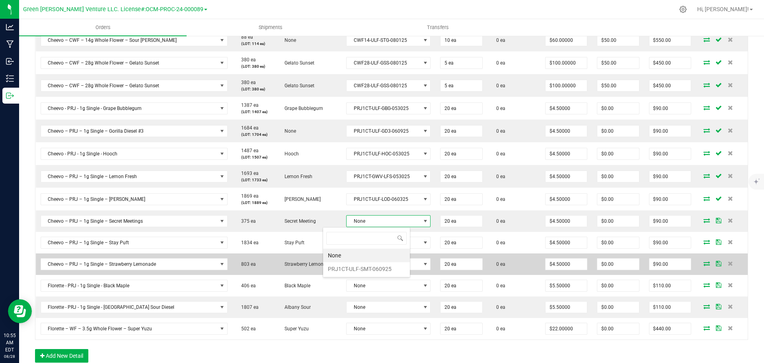
drag, startPoint x: 363, startPoint y: 268, endPoint x: 363, endPoint y: 258, distance: 10.0
click at [364, 267] on li "PRJ1CT-ULF-SMT-060925" at bounding box center [366, 269] width 87 height 14
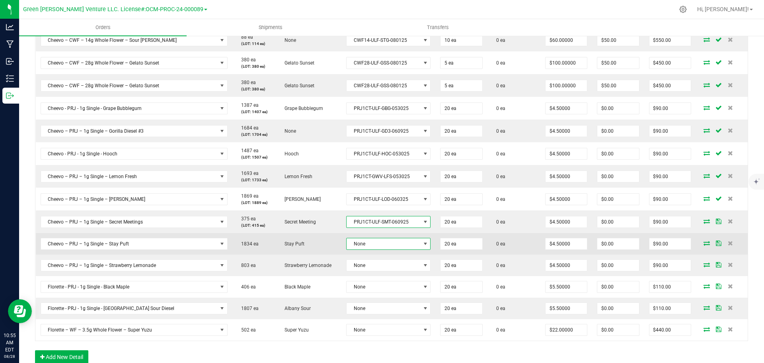
click at [361, 244] on span "None" at bounding box center [384, 243] width 74 height 11
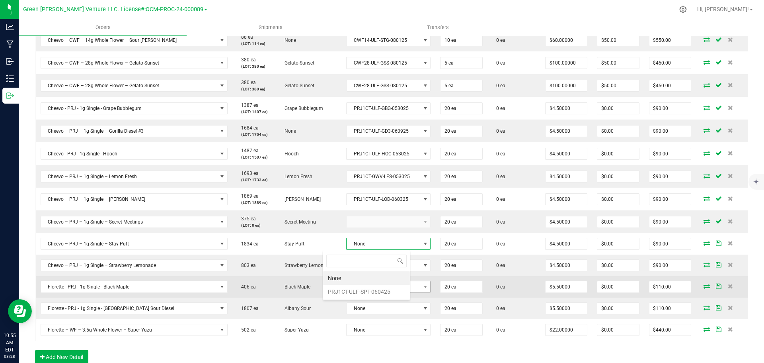
click at [371, 287] on li "PRJ1CT-ULF-SPT-060425" at bounding box center [366, 292] width 87 height 14
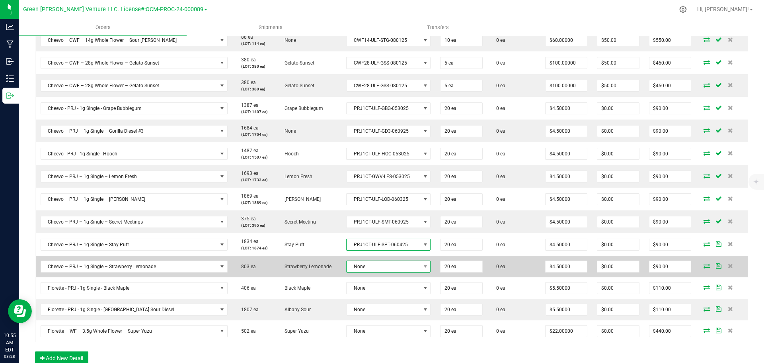
click at [365, 263] on span "None" at bounding box center [384, 266] width 74 height 11
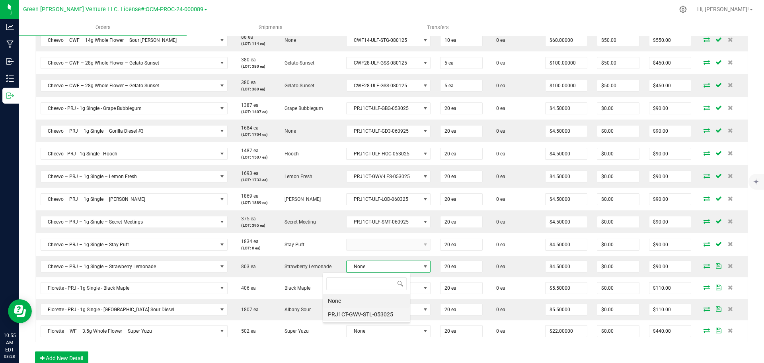
click at [367, 312] on li "PRJ1CT-GWV-STL-053025" at bounding box center [366, 314] width 87 height 14
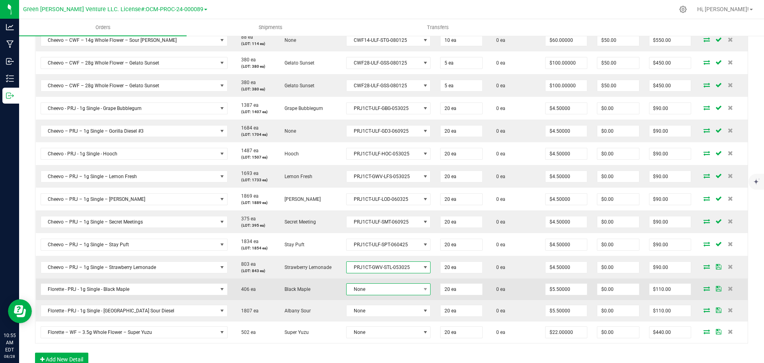
click at [367, 287] on span "None" at bounding box center [384, 288] width 74 height 11
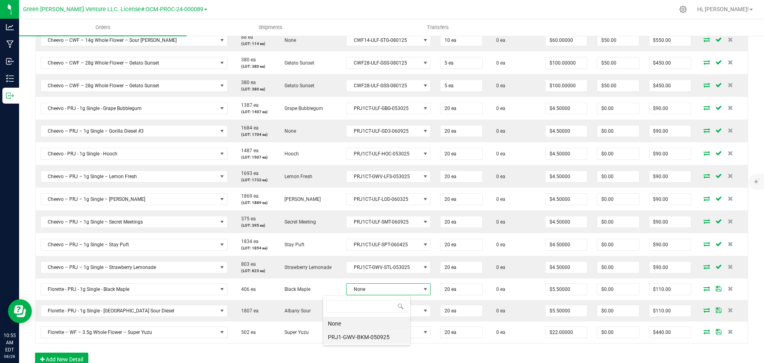
click at [373, 334] on li "PRJ1-GWV-BKM-050925" at bounding box center [366, 337] width 87 height 14
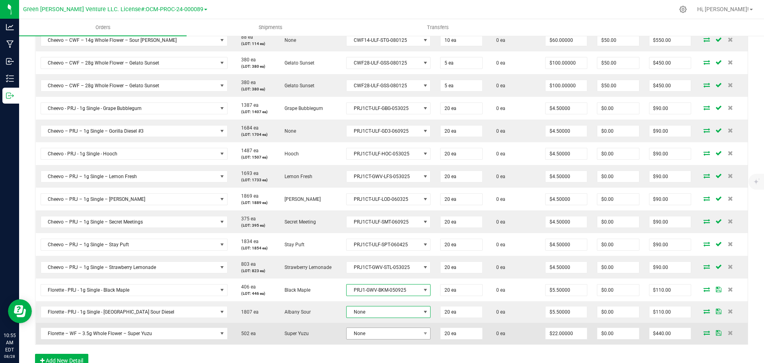
drag, startPoint x: 366, startPoint y: 308, endPoint x: 368, endPoint y: 332, distance: 24.4
click at [366, 309] on span "None" at bounding box center [384, 311] width 74 height 11
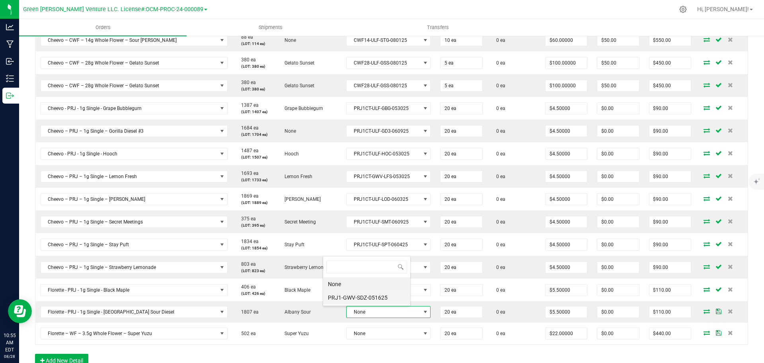
click at [361, 300] on li "PRJ1-GWV-SDZ-051625" at bounding box center [366, 298] width 87 height 14
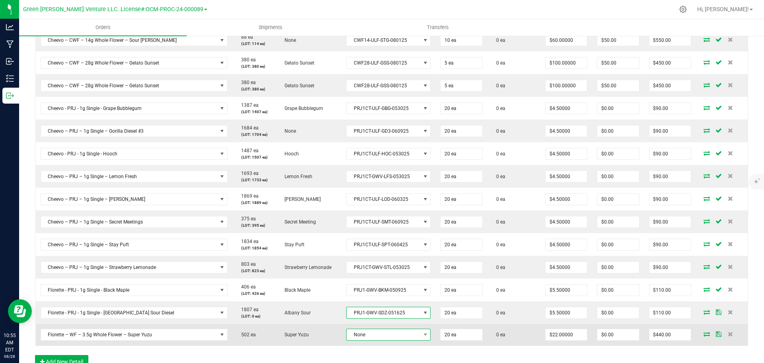
click at [368, 334] on span "None" at bounding box center [384, 334] width 74 height 11
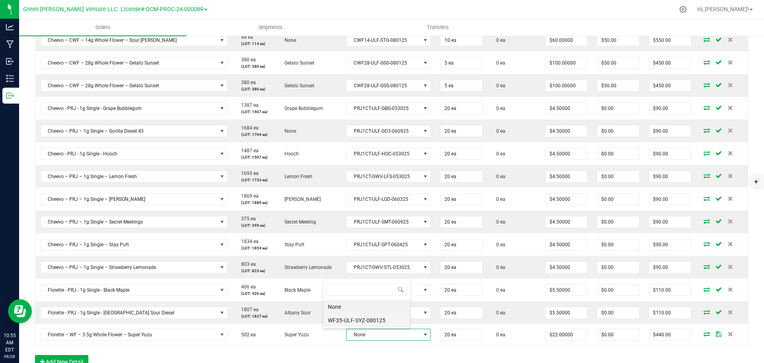
click at [365, 317] on li "WF35-ULF-SYZ-080125" at bounding box center [366, 320] width 87 height 14
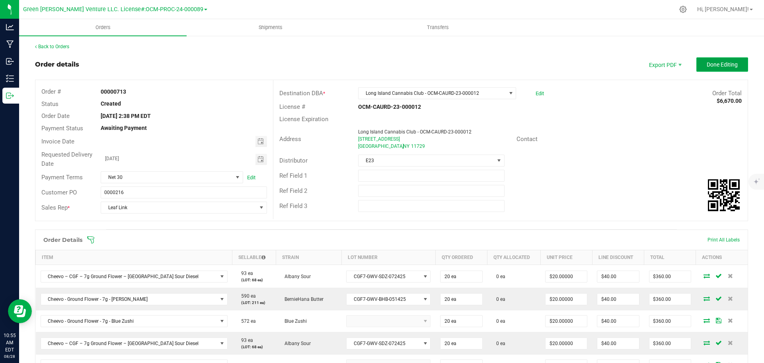
click at [700, 66] on button "Done Editing" at bounding box center [722, 64] width 52 height 14
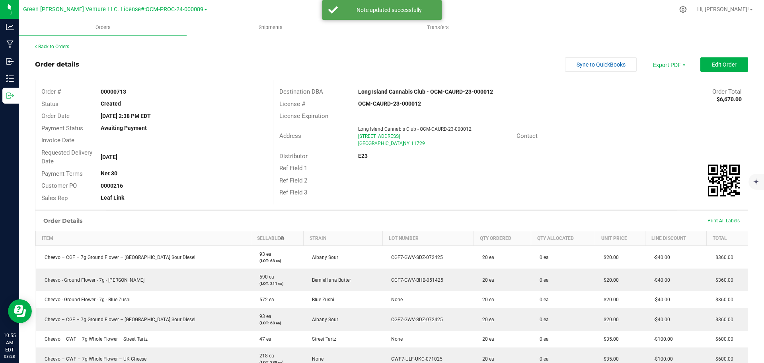
click at [61, 48] on link "Back to Orders" at bounding box center [52, 47] width 34 height 6
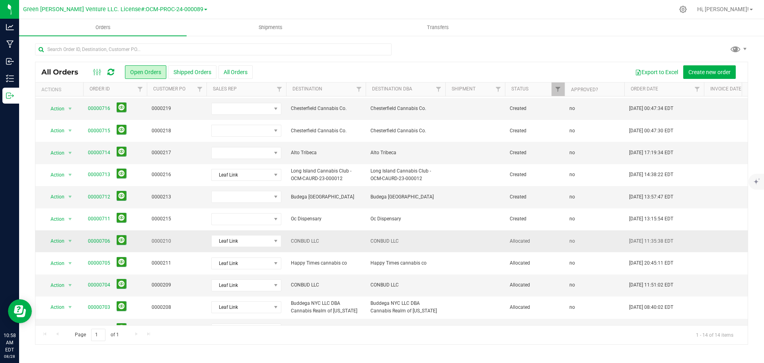
scroll to position [14, 0]
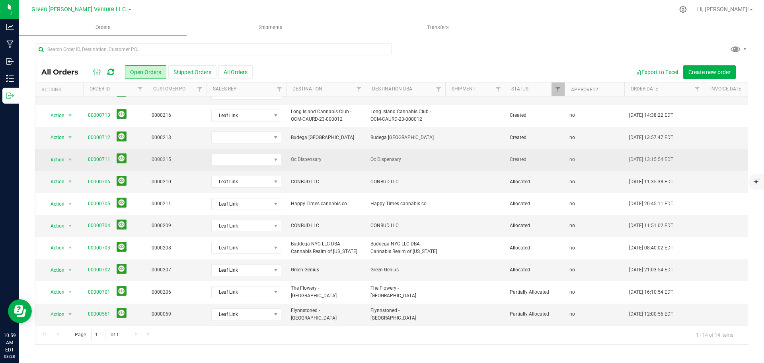
scroll to position [54, 0]
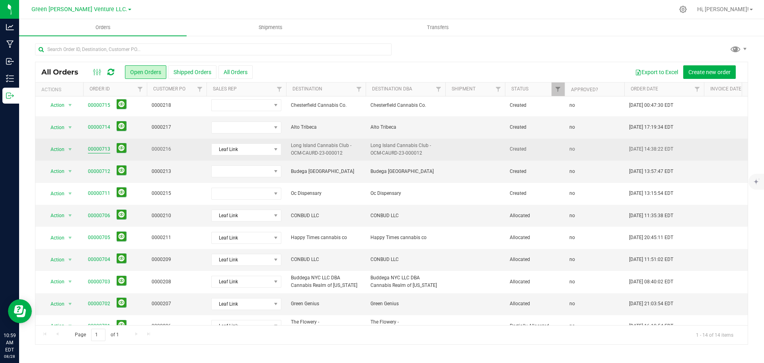
click at [102, 149] on link "00000713" at bounding box center [99, 149] width 22 height 8
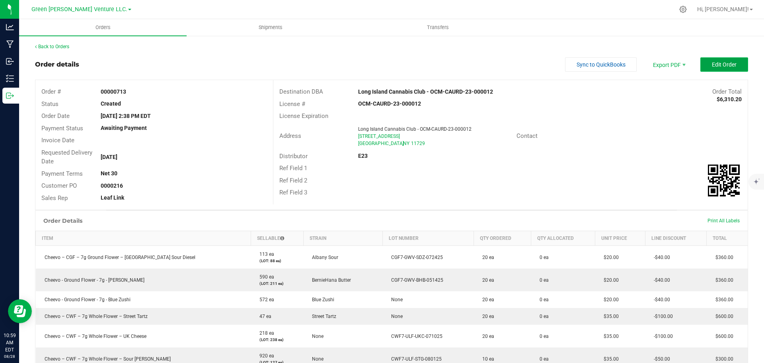
click at [712, 66] on span "Edit Order" at bounding box center [724, 64] width 25 height 6
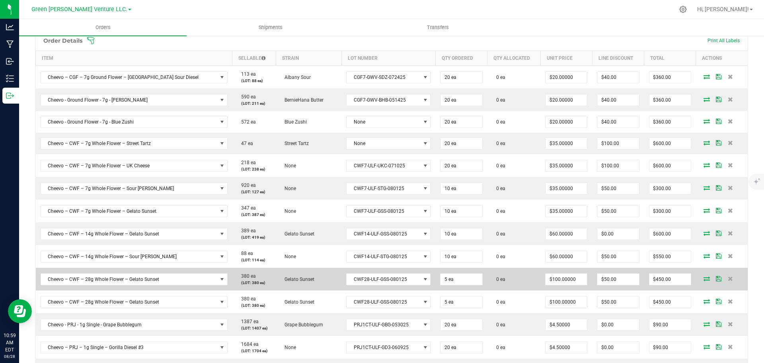
scroll to position [159, 0]
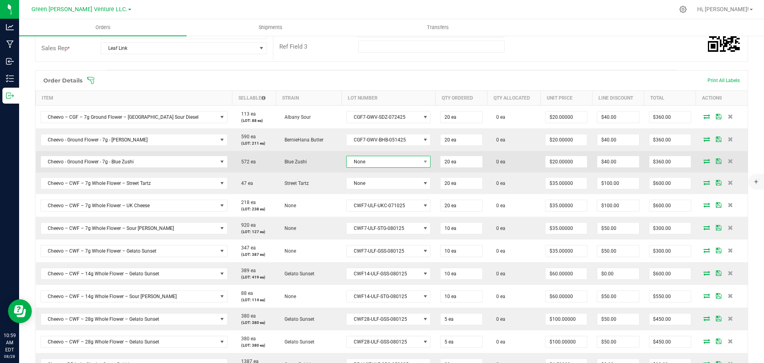
click at [380, 165] on span "None" at bounding box center [384, 161] width 74 height 11
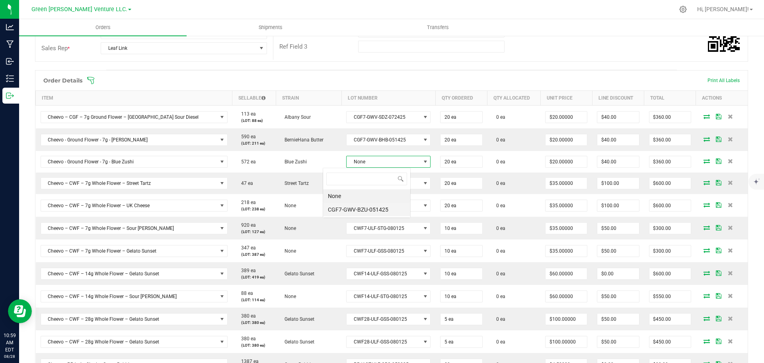
scroll to position [12, 88]
click at [371, 212] on li "CGF7-GWV-BZU-051425" at bounding box center [366, 210] width 87 height 14
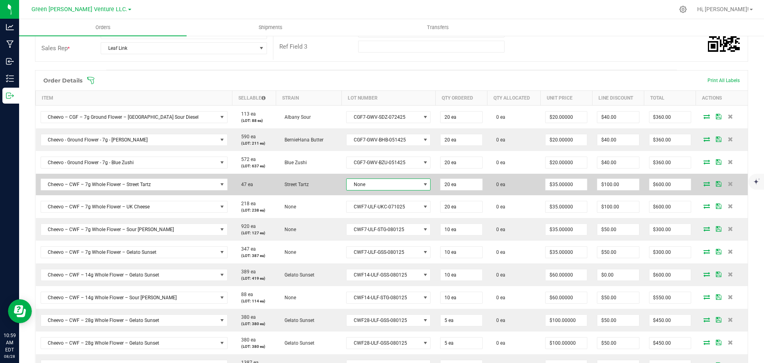
click at [364, 185] on span "None" at bounding box center [384, 184] width 74 height 11
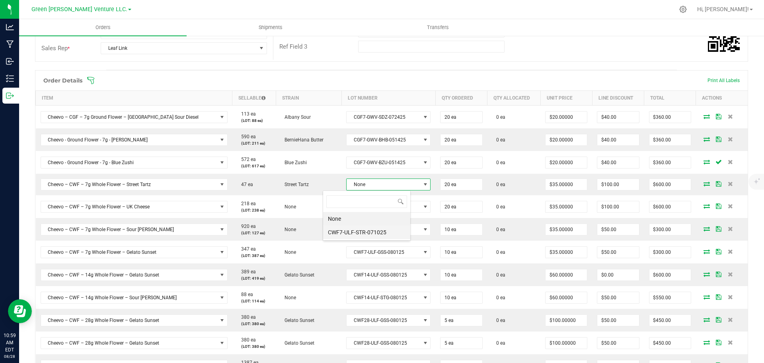
click at [363, 231] on li "CWF7-ULF-STR-071025" at bounding box center [366, 232] width 87 height 14
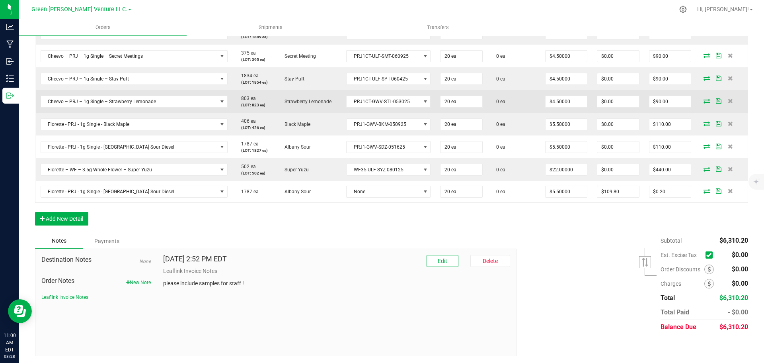
scroll to position [584, 0]
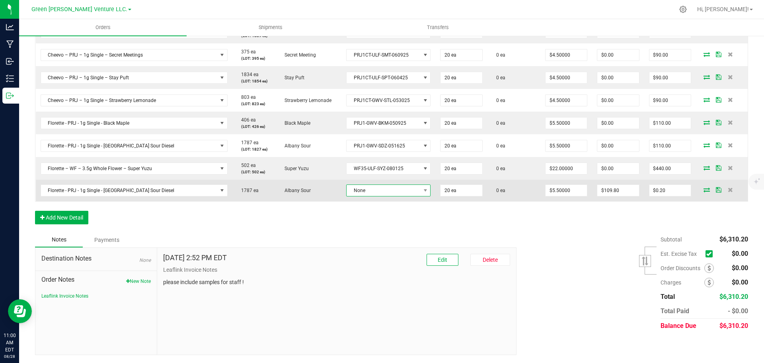
click at [373, 192] on span "None" at bounding box center [384, 190] width 74 height 11
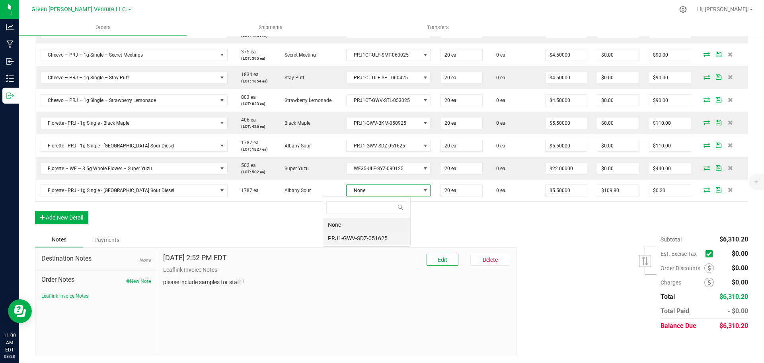
scroll to position [12, 88]
click at [370, 237] on li "PRJ1-GWV-SDZ-051625" at bounding box center [366, 238] width 87 height 14
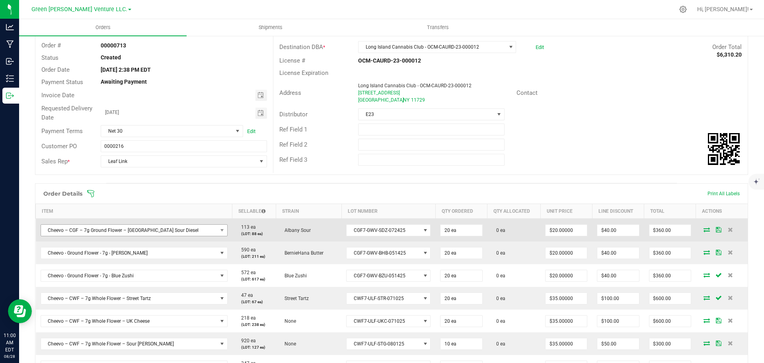
scroll to position [80, 0]
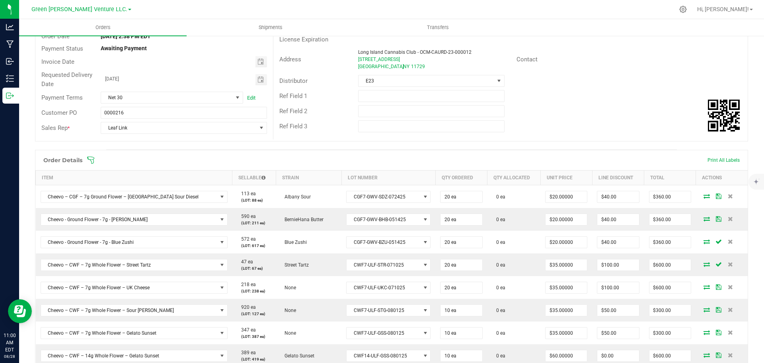
click at [92, 162] on icon at bounding box center [91, 160] width 8 height 8
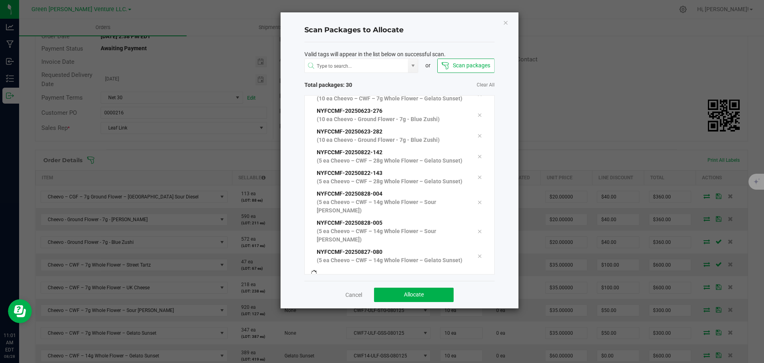
scroll to position [517, 0]
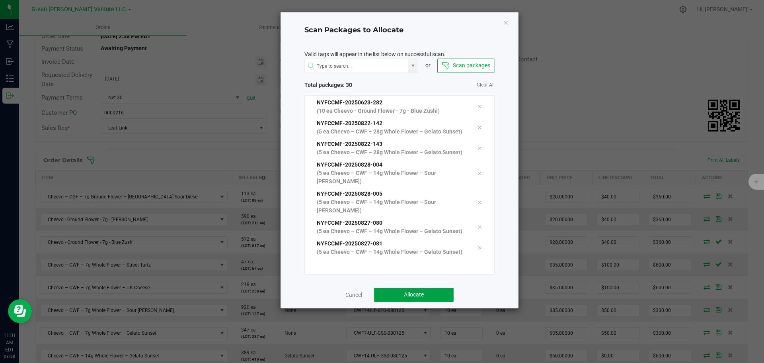
click at [447, 290] on button "Allocate" at bounding box center [414, 294] width 80 height 14
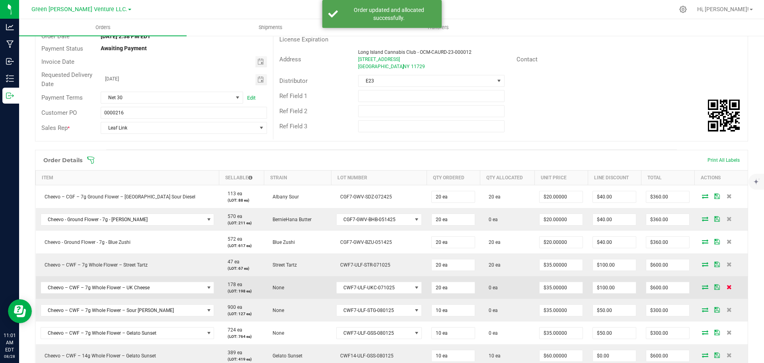
click at [727, 287] on icon at bounding box center [729, 286] width 5 height 5
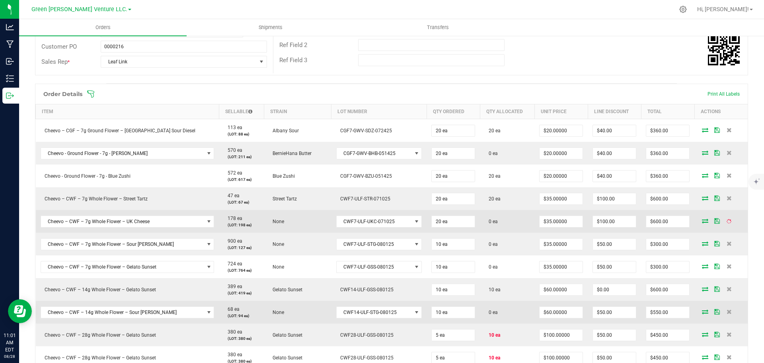
scroll to position [159, 0]
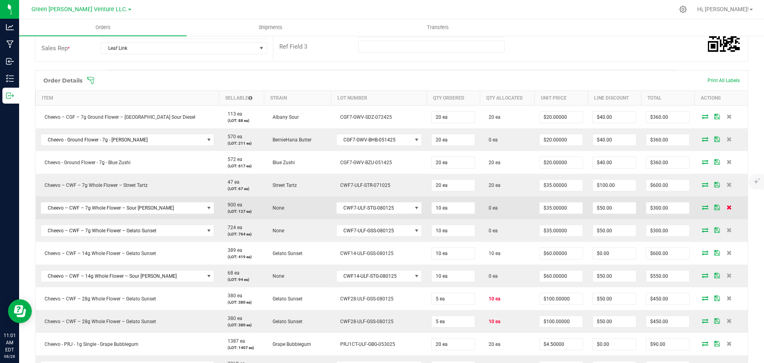
click at [727, 206] on icon at bounding box center [729, 207] width 5 height 5
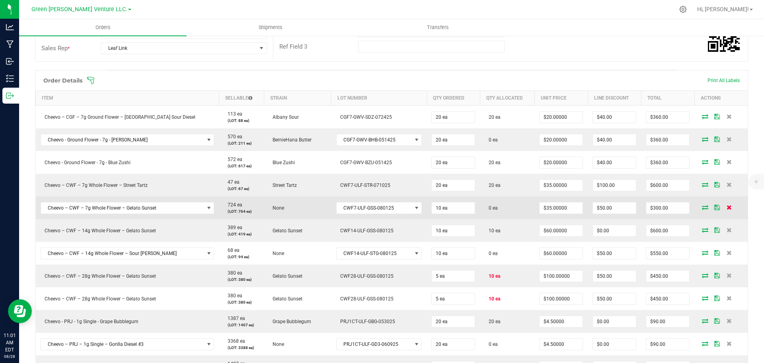
click at [727, 205] on icon at bounding box center [729, 207] width 5 height 5
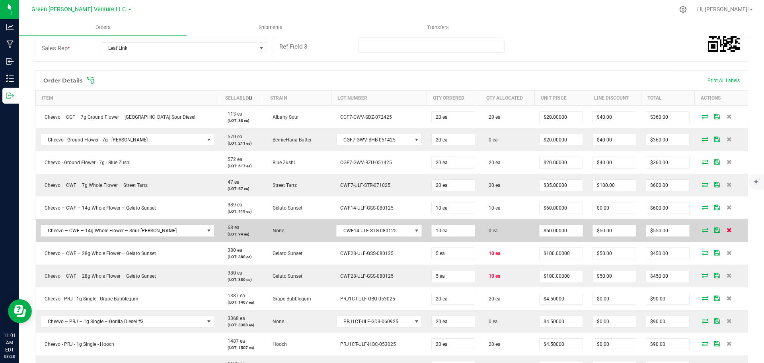
click at [727, 228] on icon at bounding box center [729, 229] width 5 height 5
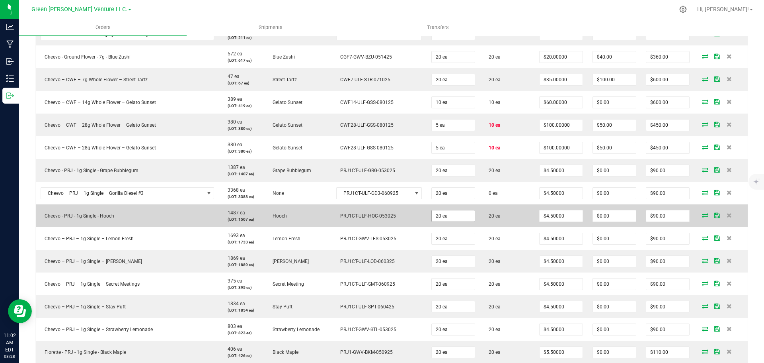
scroll to position [279, 0]
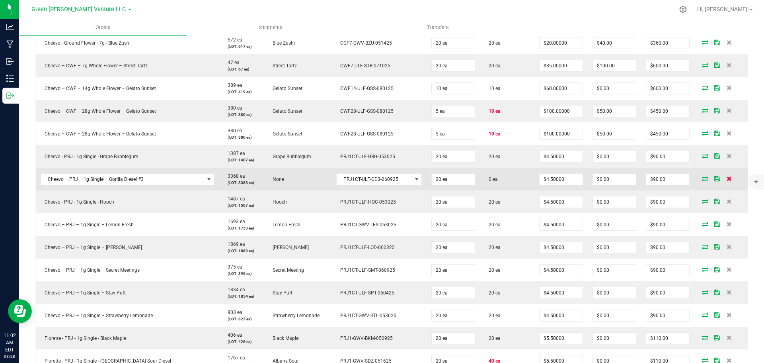
click at [727, 179] on icon at bounding box center [729, 178] width 5 height 5
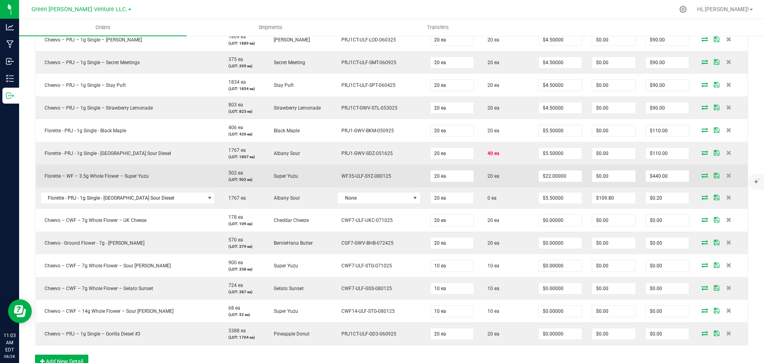
scroll to position [478, 0]
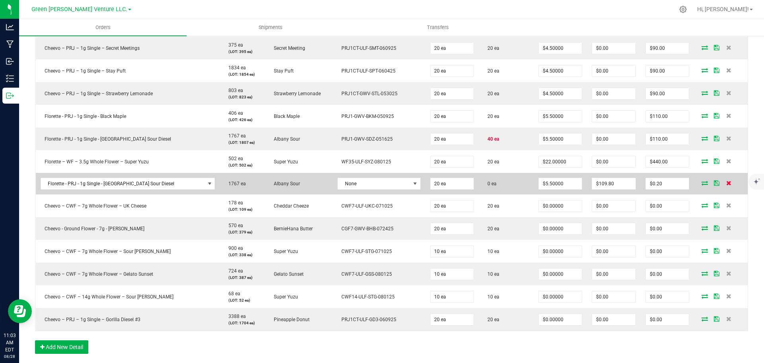
click at [726, 185] on icon at bounding box center [728, 182] width 5 height 5
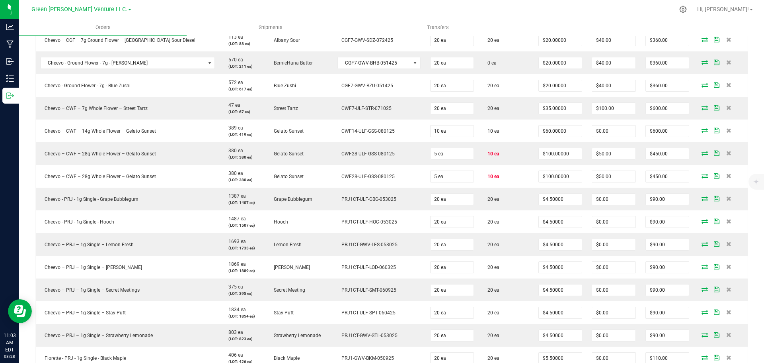
scroll to position [159, 0]
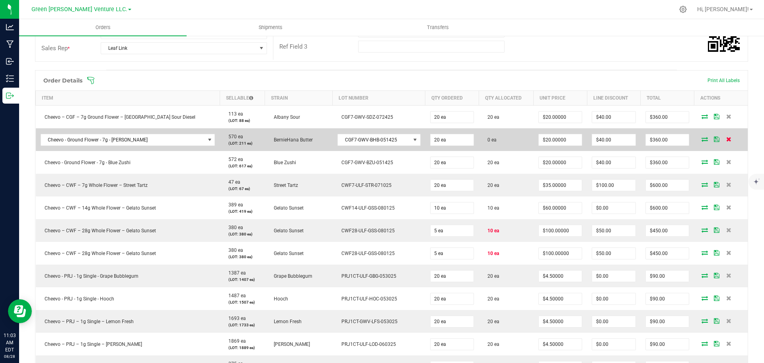
click at [726, 139] on icon at bounding box center [728, 139] width 5 height 5
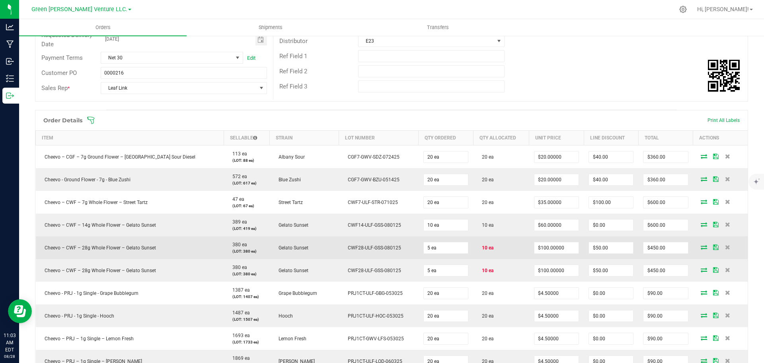
scroll to position [0, 0]
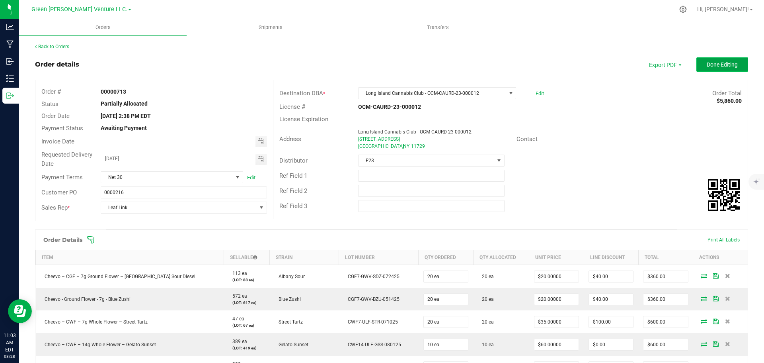
click at [698, 62] on button "Done Editing" at bounding box center [722, 64] width 52 height 14
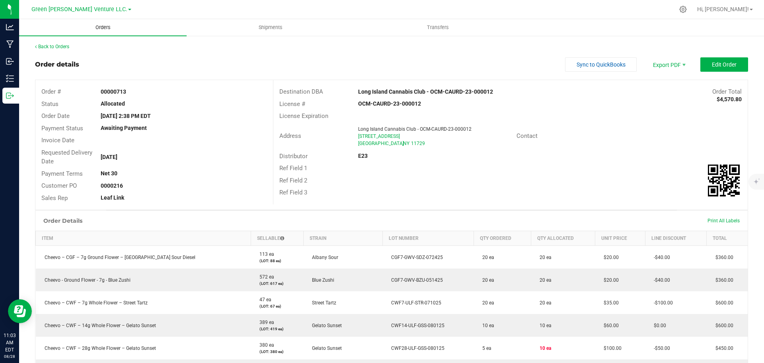
click at [102, 25] on span "Orders" at bounding box center [103, 27] width 37 height 7
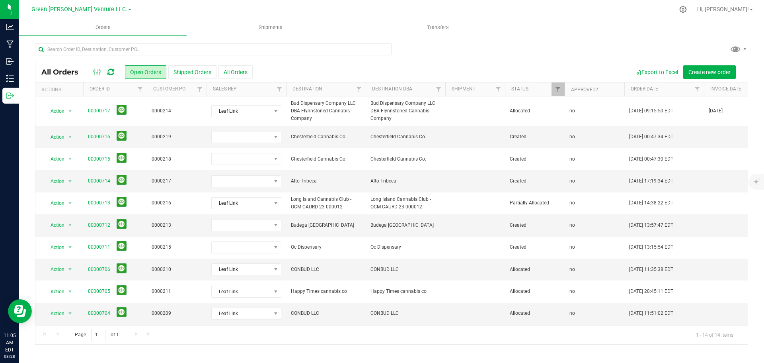
click at [653, 7] on div at bounding box center [408, 10] width 532 height 16
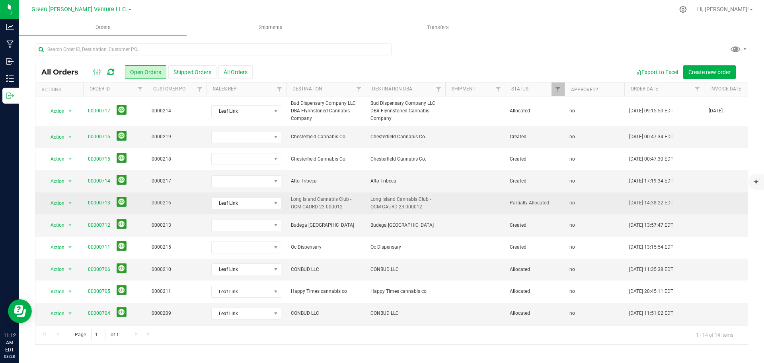
click at [108, 202] on link "00000713" at bounding box center [99, 203] width 22 height 8
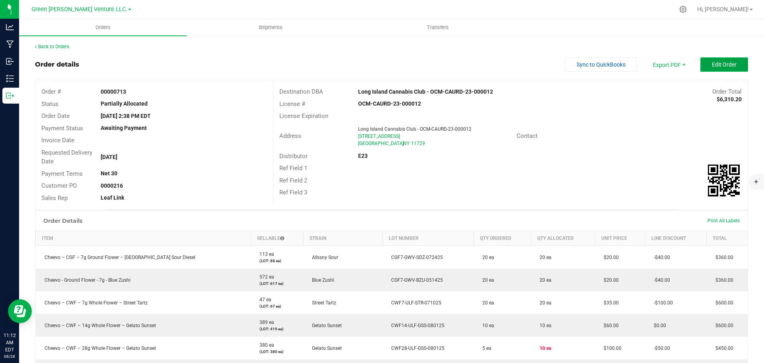
click at [712, 66] on span "Edit Order" at bounding box center [724, 64] width 25 height 6
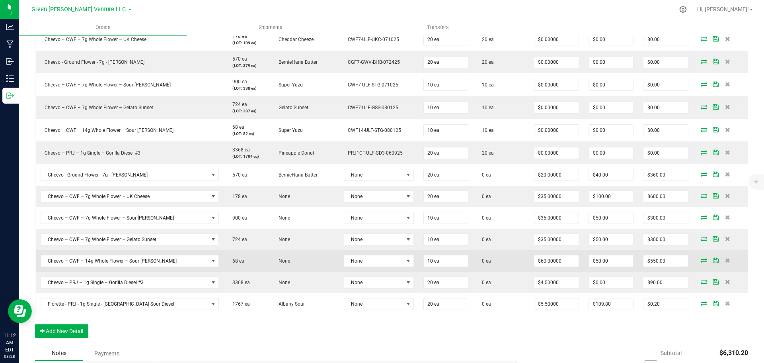
scroll to position [637, 0]
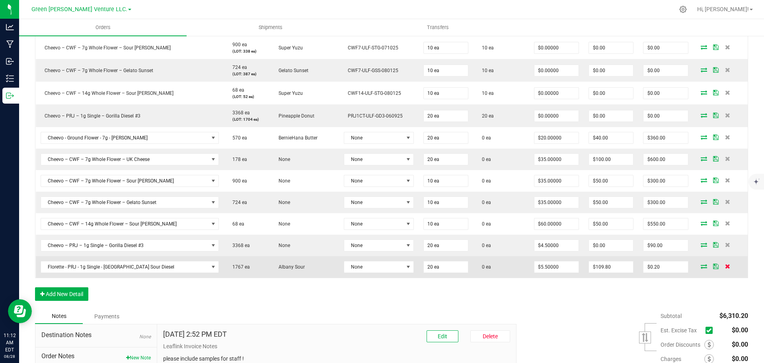
click at [725, 266] on icon at bounding box center [727, 265] width 5 height 5
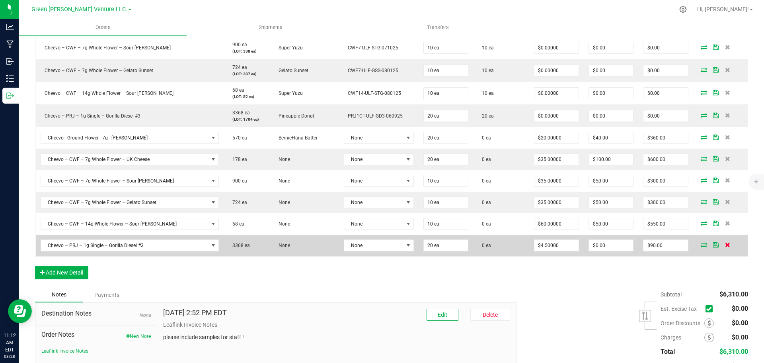
click at [725, 243] on icon at bounding box center [727, 244] width 5 height 5
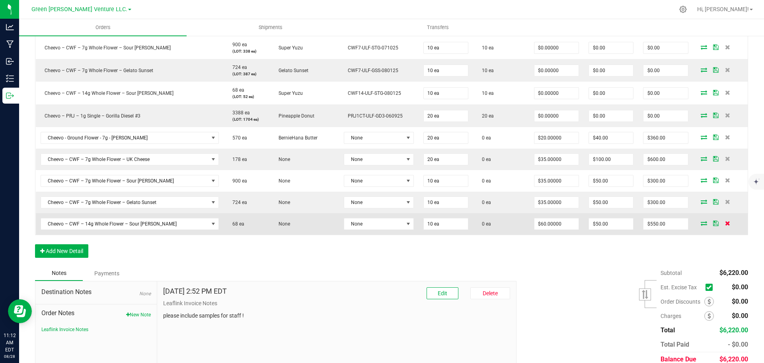
click at [725, 222] on icon at bounding box center [727, 222] width 5 height 5
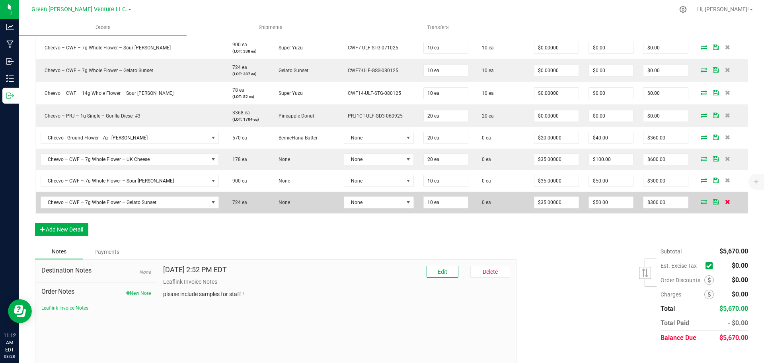
click at [725, 201] on icon at bounding box center [727, 201] width 5 height 5
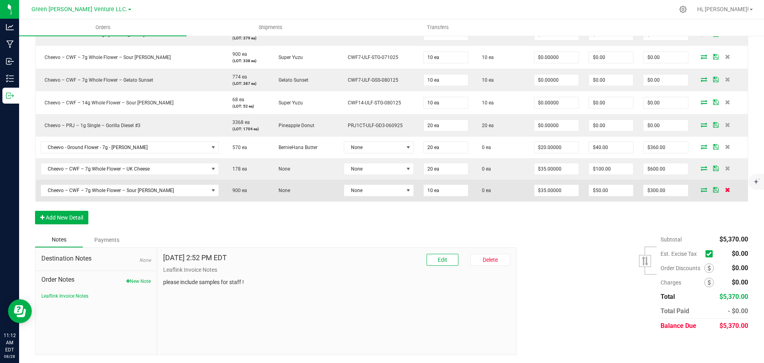
click at [725, 188] on icon at bounding box center [727, 189] width 5 height 5
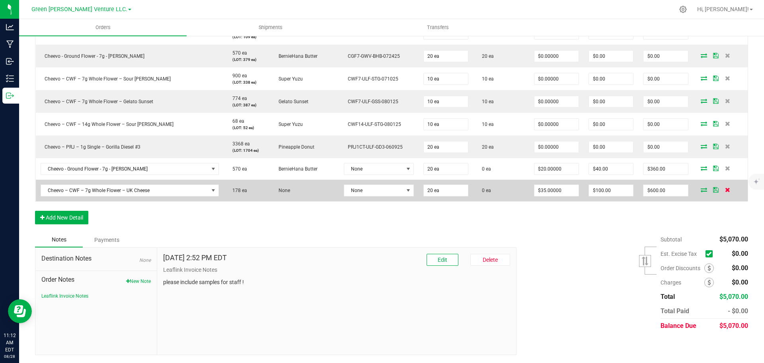
scroll to position [606, 0]
click at [725, 190] on icon at bounding box center [727, 189] width 5 height 5
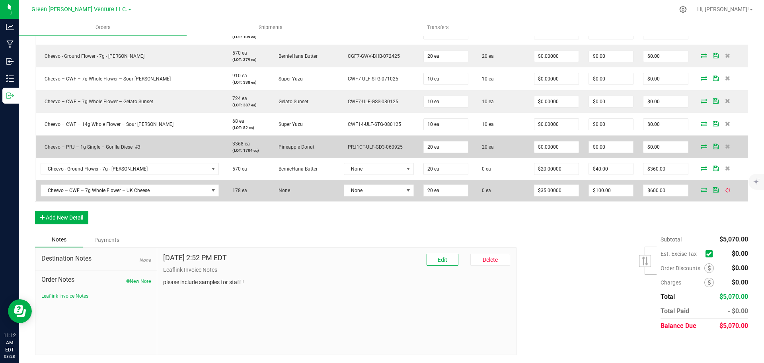
scroll to position [584, 0]
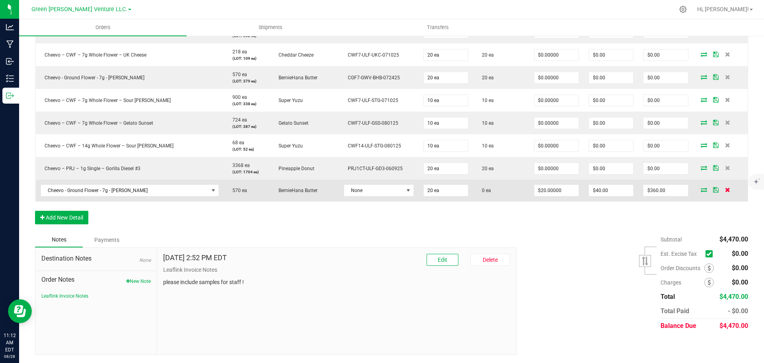
click at [725, 188] on icon at bounding box center [727, 189] width 5 height 5
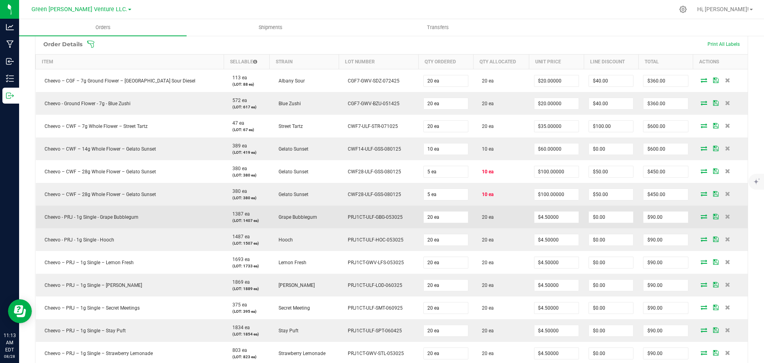
scroll to position [199, 0]
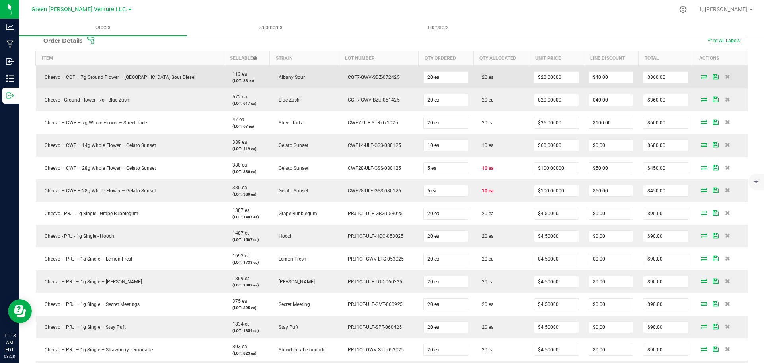
click at [713, 78] on icon at bounding box center [716, 76] width 6 height 5
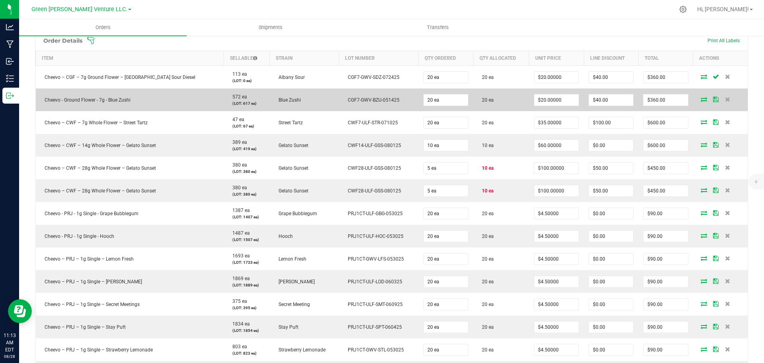
click at [713, 98] on icon at bounding box center [716, 99] width 6 height 5
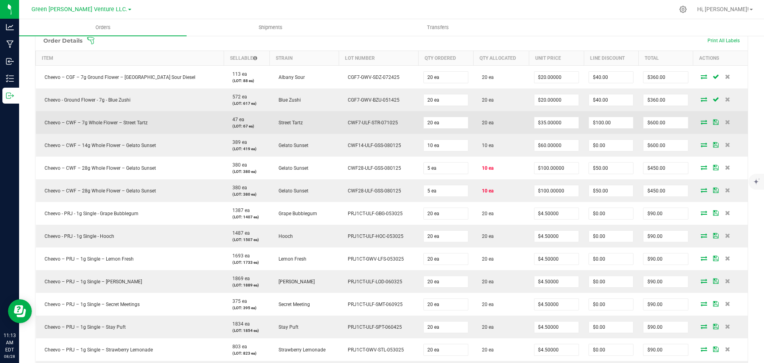
click at [713, 123] on icon at bounding box center [716, 121] width 6 height 5
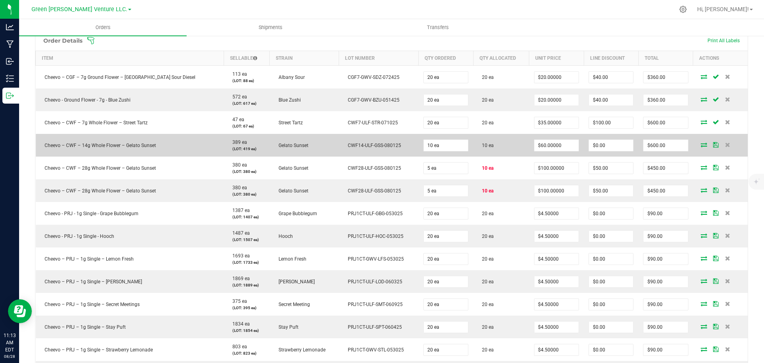
click at [707, 141] on td at bounding box center [720, 145] width 55 height 23
click at [713, 143] on icon at bounding box center [716, 144] width 6 height 5
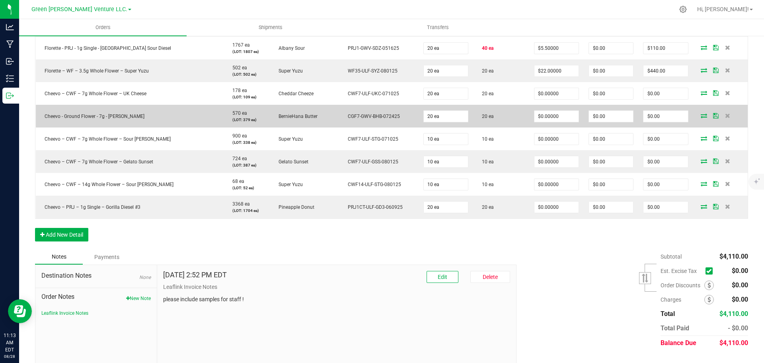
scroll to position [557, 0]
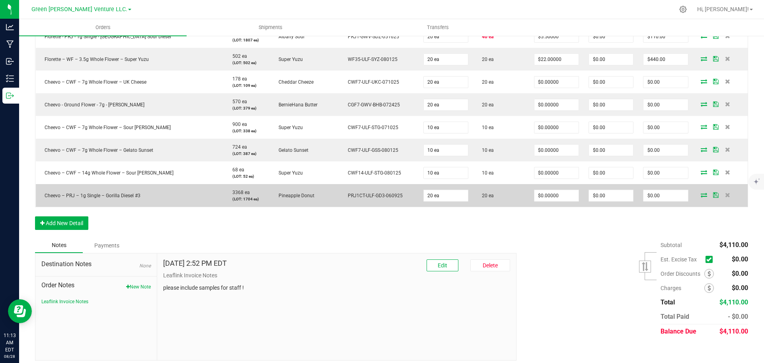
click at [713, 195] on icon at bounding box center [716, 194] width 6 height 5
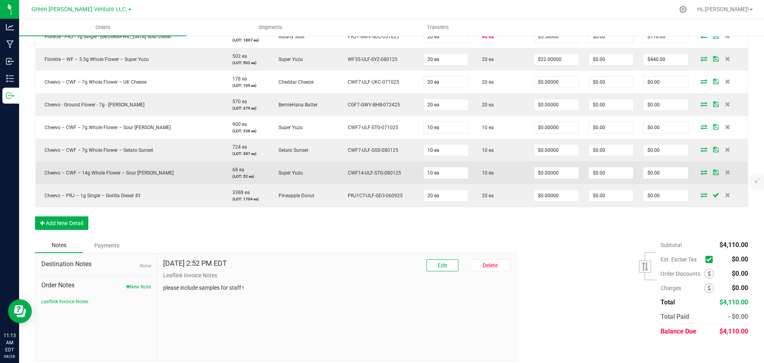
click at [713, 172] on icon at bounding box center [716, 172] width 6 height 5
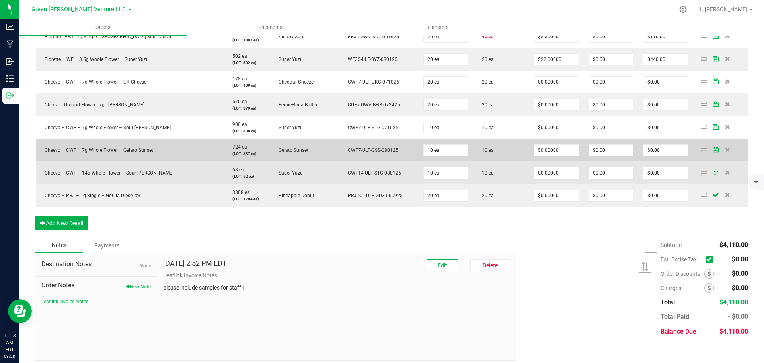
click at [713, 149] on icon at bounding box center [716, 149] width 6 height 5
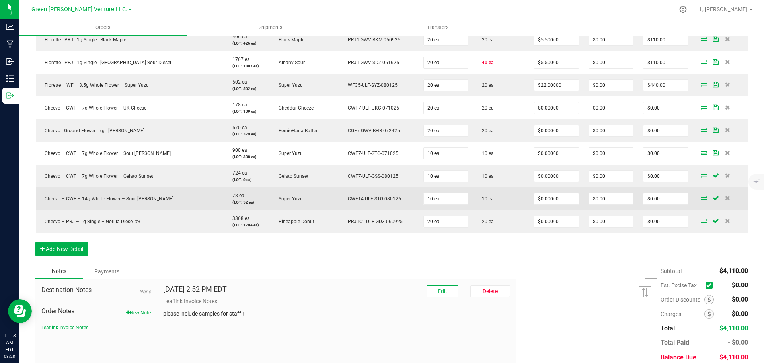
scroll to position [517, 0]
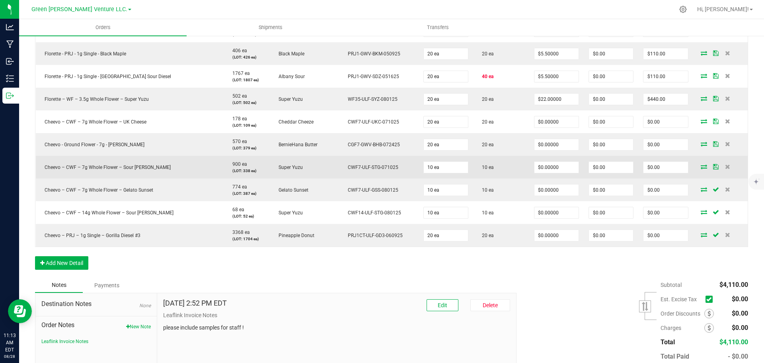
click at [713, 165] on icon at bounding box center [716, 166] width 6 height 5
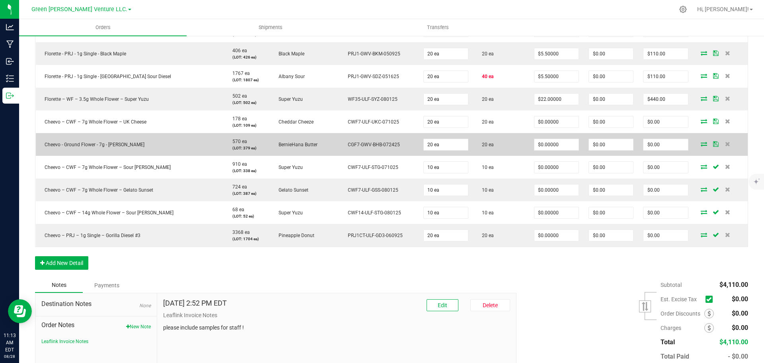
click at [713, 143] on icon at bounding box center [716, 143] width 6 height 5
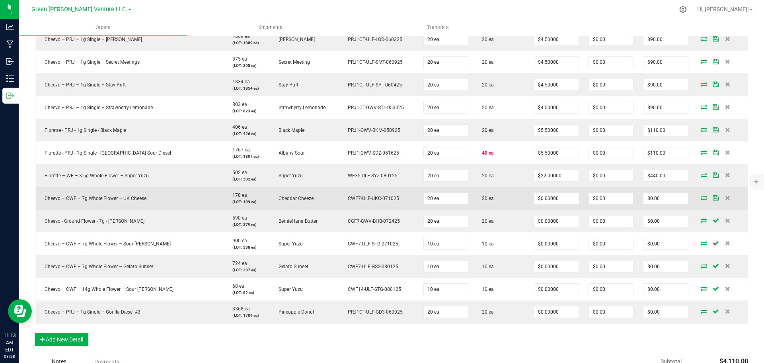
scroll to position [438, 0]
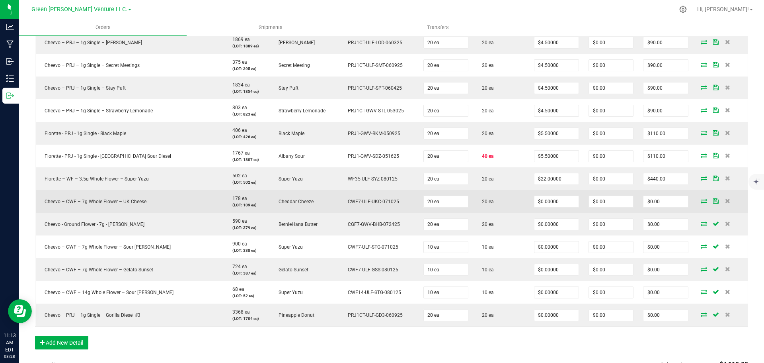
click at [713, 201] on icon at bounding box center [716, 200] width 6 height 5
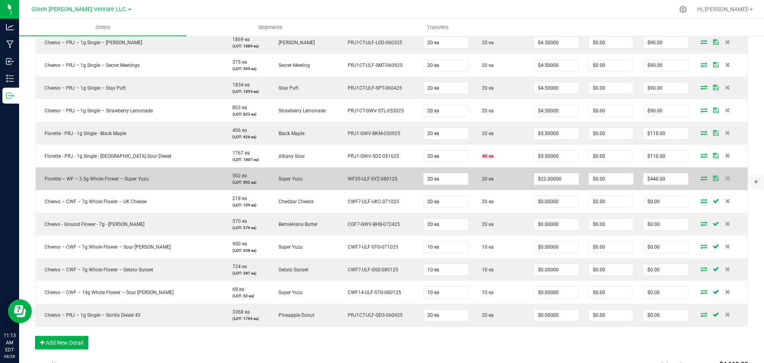
click at [713, 177] on icon at bounding box center [716, 178] width 6 height 5
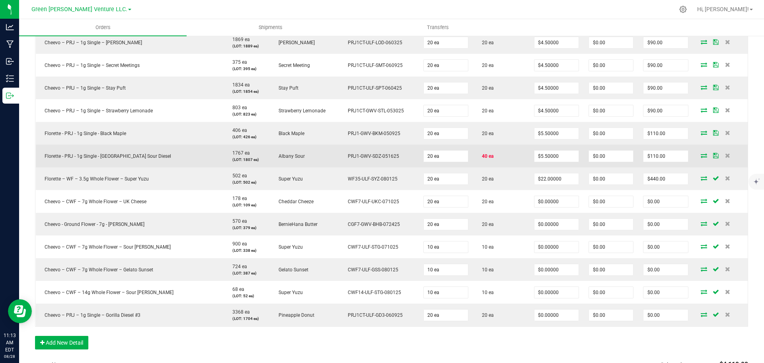
click at [713, 156] on icon at bounding box center [716, 155] width 6 height 5
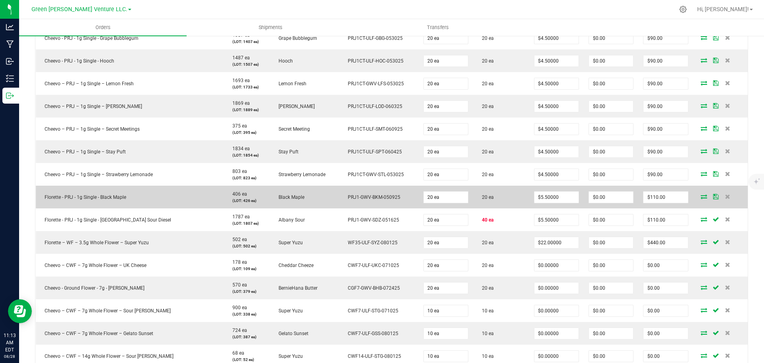
scroll to position [358, 0]
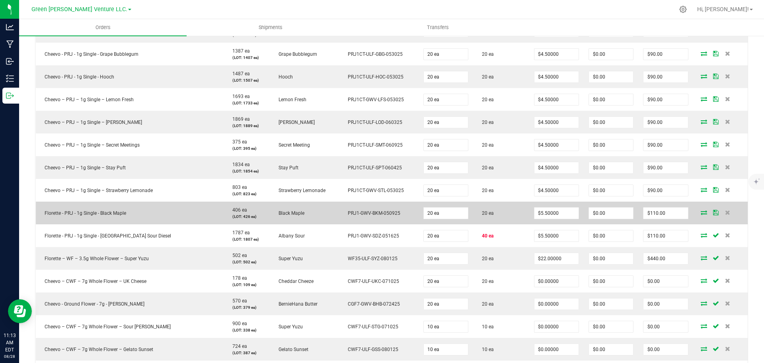
click at [713, 212] on icon at bounding box center [716, 212] width 6 height 5
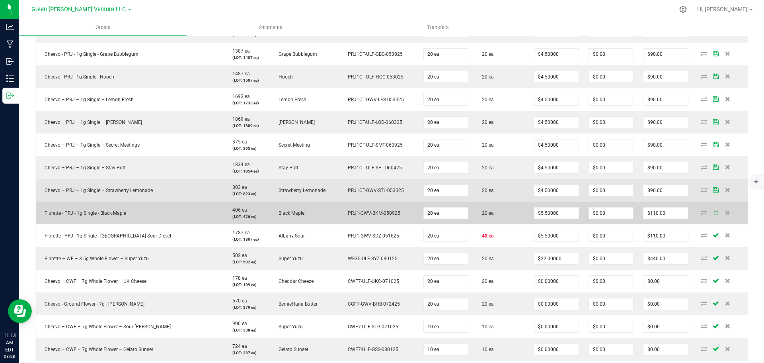
click at [713, 188] on icon at bounding box center [716, 189] width 6 height 5
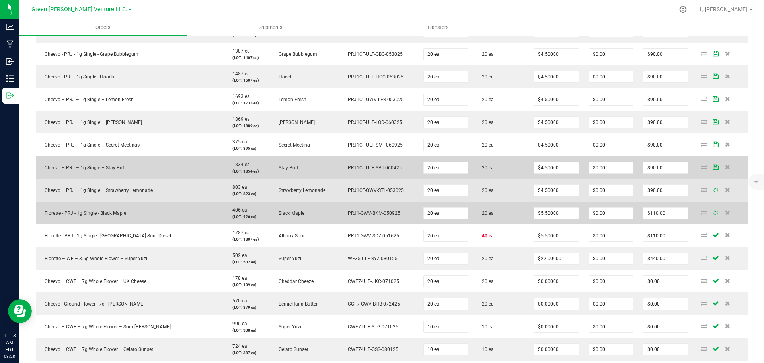
click at [713, 167] on icon at bounding box center [716, 166] width 6 height 5
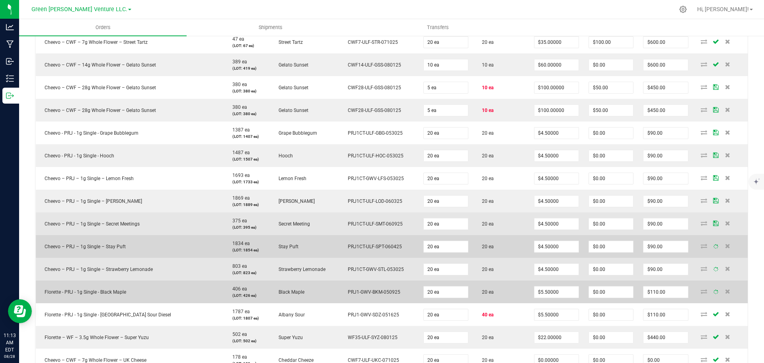
scroll to position [279, 0]
click at [713, 221] on icon at bounding box center [716, 223] width 6 height 5
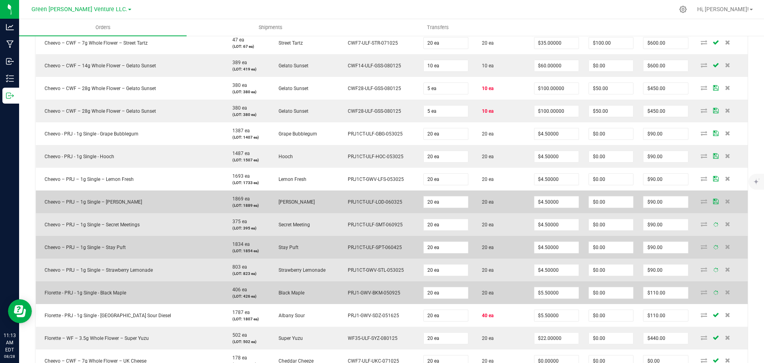
click at [713, 201] on icon at bounding box center [716, 201] width 6 height 5
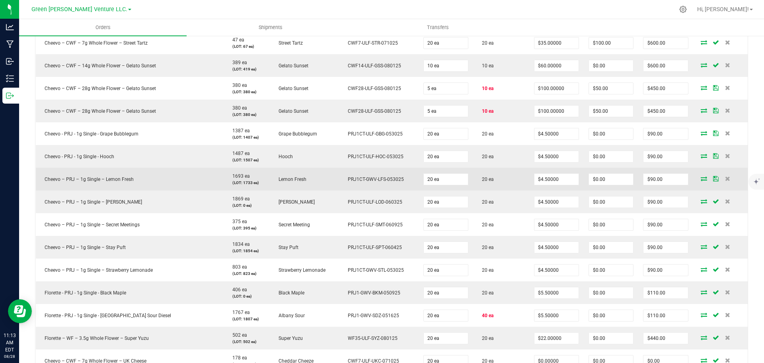
click at [707, 175] on td at bounding box center [720, 179] width 55 height 23
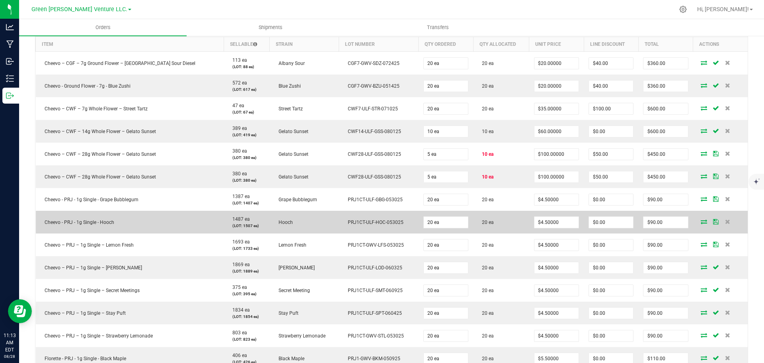
scroll to position [199, 0]
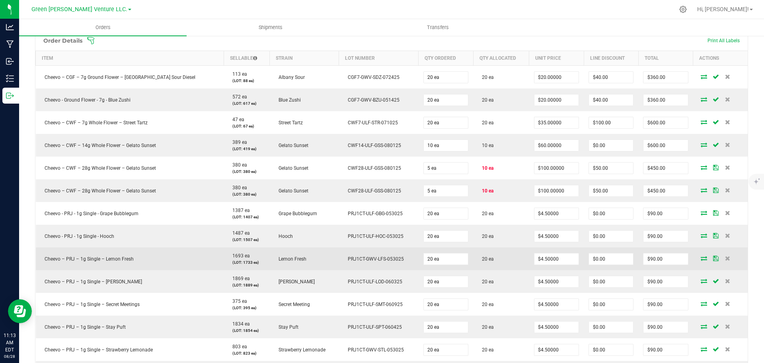
click at [713, 257] on icon at bounding box center [716, 258] width 6 height 5
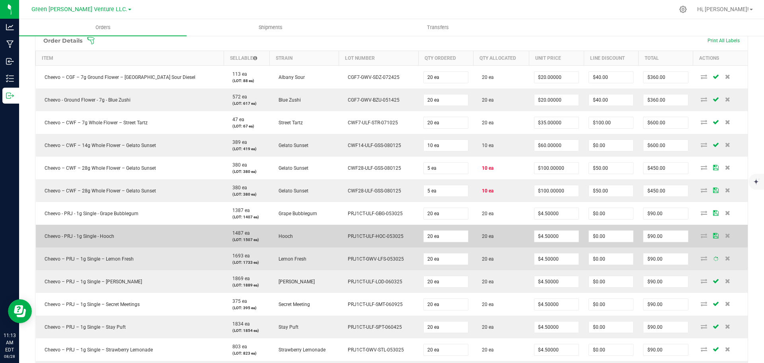
click at [713, 234] on icon at bounding box center [716, 235] width 6 height 5
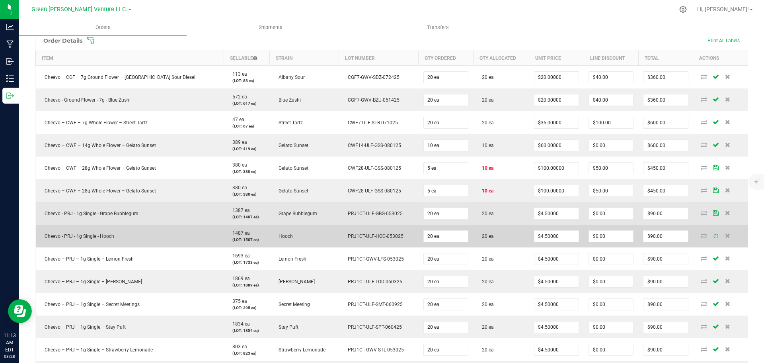
click at [713, 214] on icon at bounding box center [716, 212] width 6 height 5
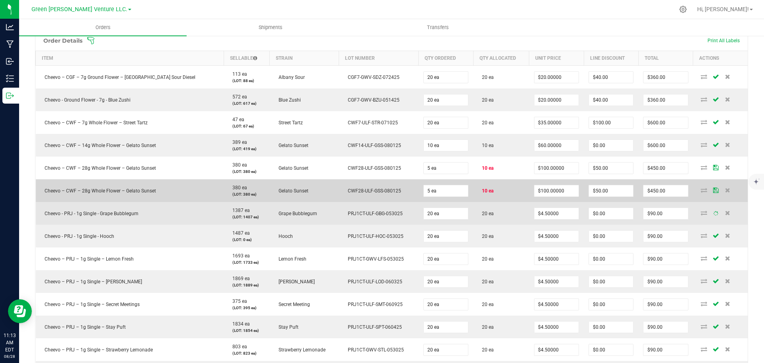
click at [713, 188] on icon at bounding box center [716, 189] width 6 height 5
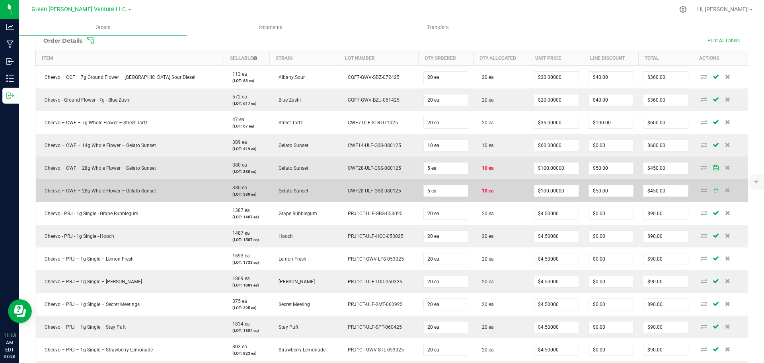
click at [713, 166] on icon at bounding box center [716, 167] width 6 height 5
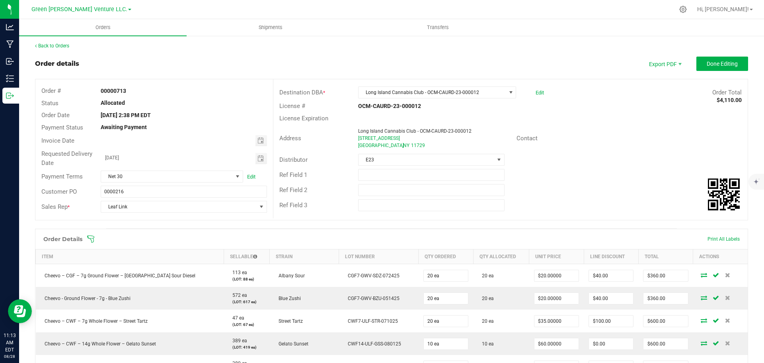
scroll to position [0, 0]
click at [698, 67] on button "Done Editing" at bounding box center [722, 64] width 52 height 14
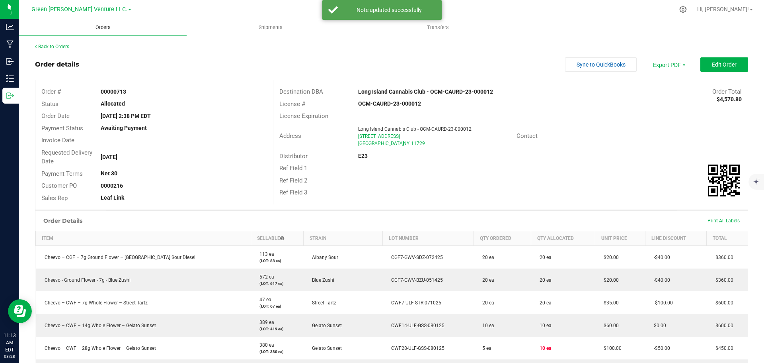
click at [114, 25] on span "Orders" at bounding box center [103, 27] width 37 height 7
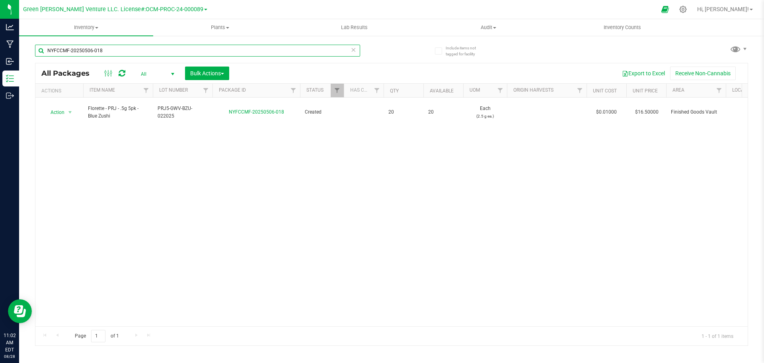
drag, startPoint x: 125, startPoint y: 55, endPoint x: 37, endPoint y: 56, distance: 88.4
click at [36, 61] on div "NYFCCMF-20250506-018" at bounding box center [197, 54] width 325 height 18
type input "NYFCCMF-20250822-143"
